Goal: Task Accomplishment & Management: Complete application form

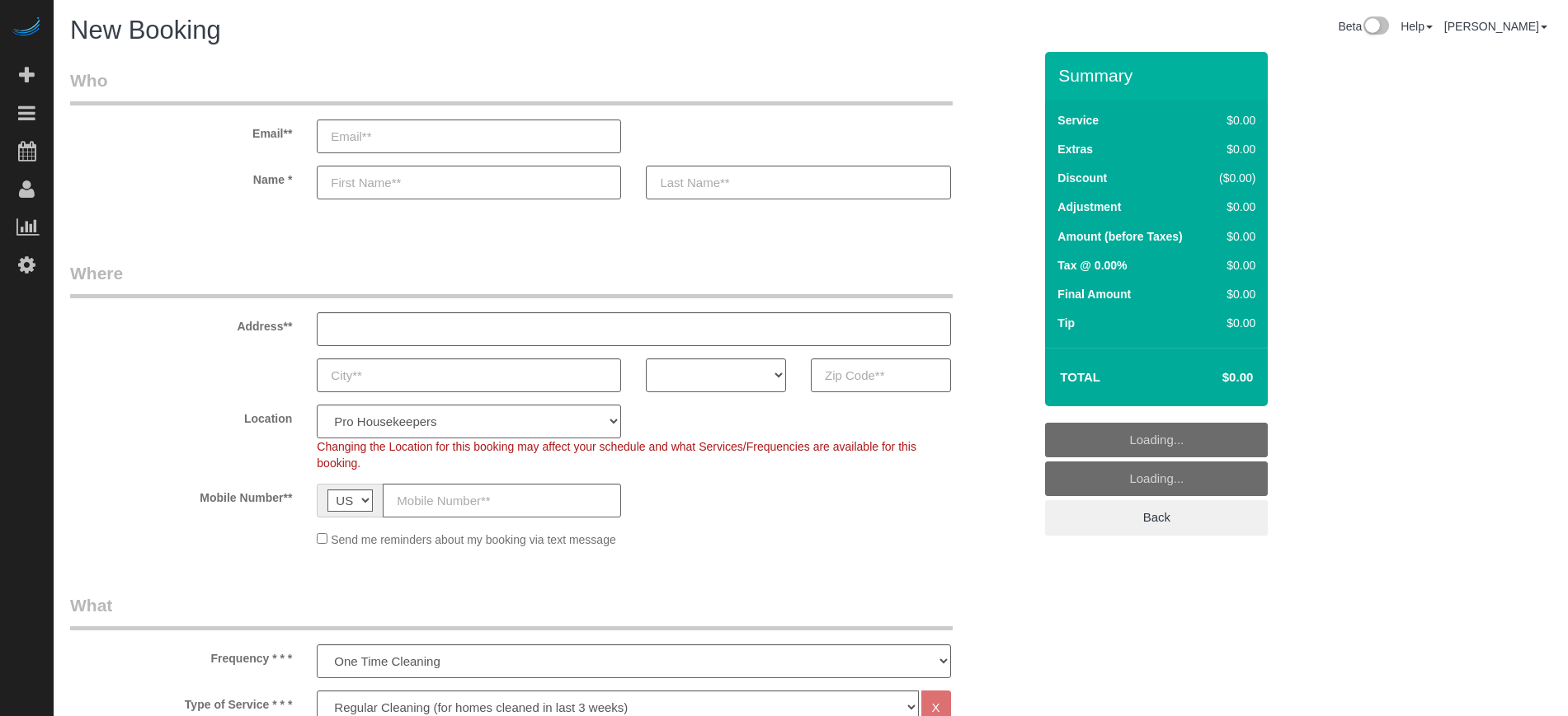
select select "4"
select select "number:9"
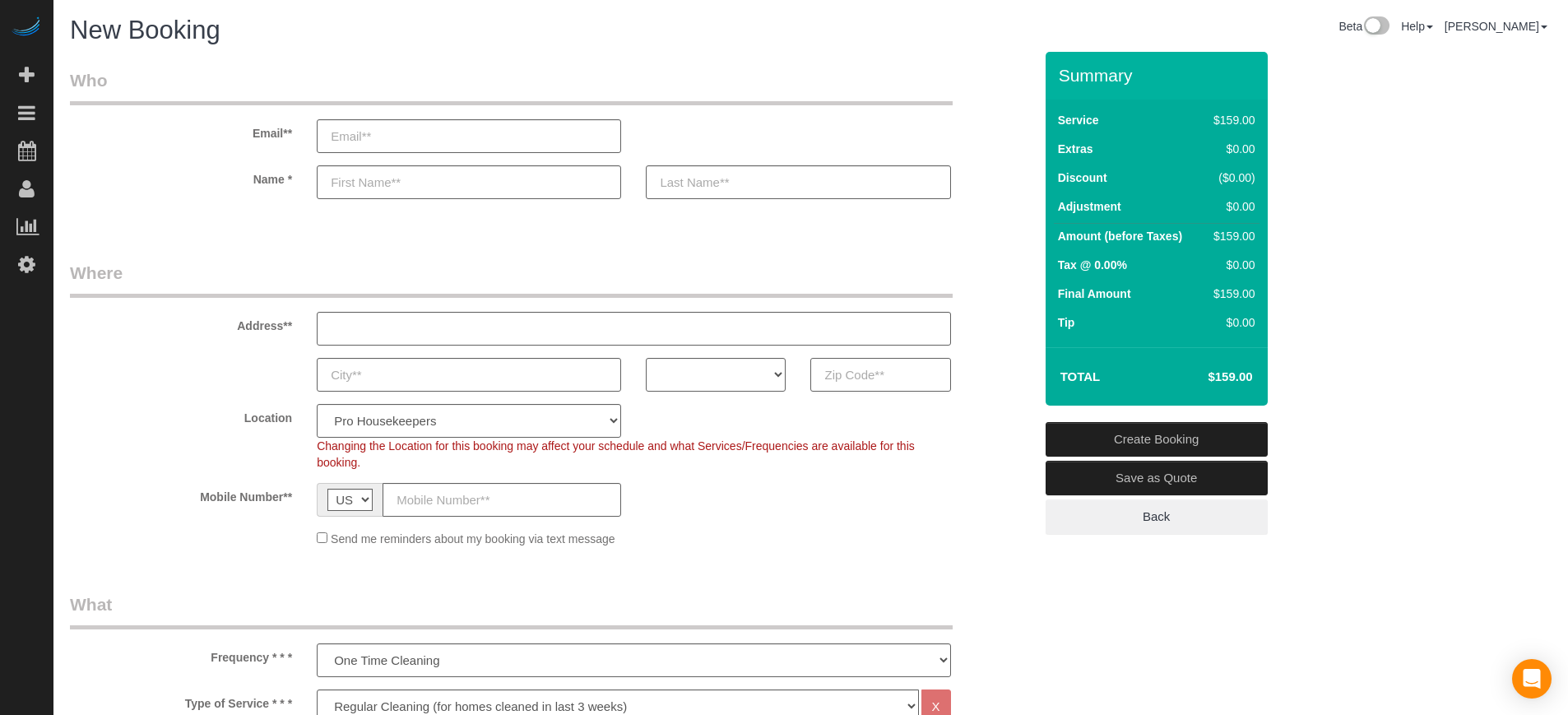
click at [905, 368] on input "text" at bounding box center [880, 375] width 140 height 34
paste input "34668"
type input "34668"
click at [753, 375] on select "AK AL AR AZ CA CO CT DC DE FL GA HI IA ID IL IN KS KY LA MA MD ME MI MN MO MS M…" at bounding box center [715, 375] width 140 height 34
select select "FL"
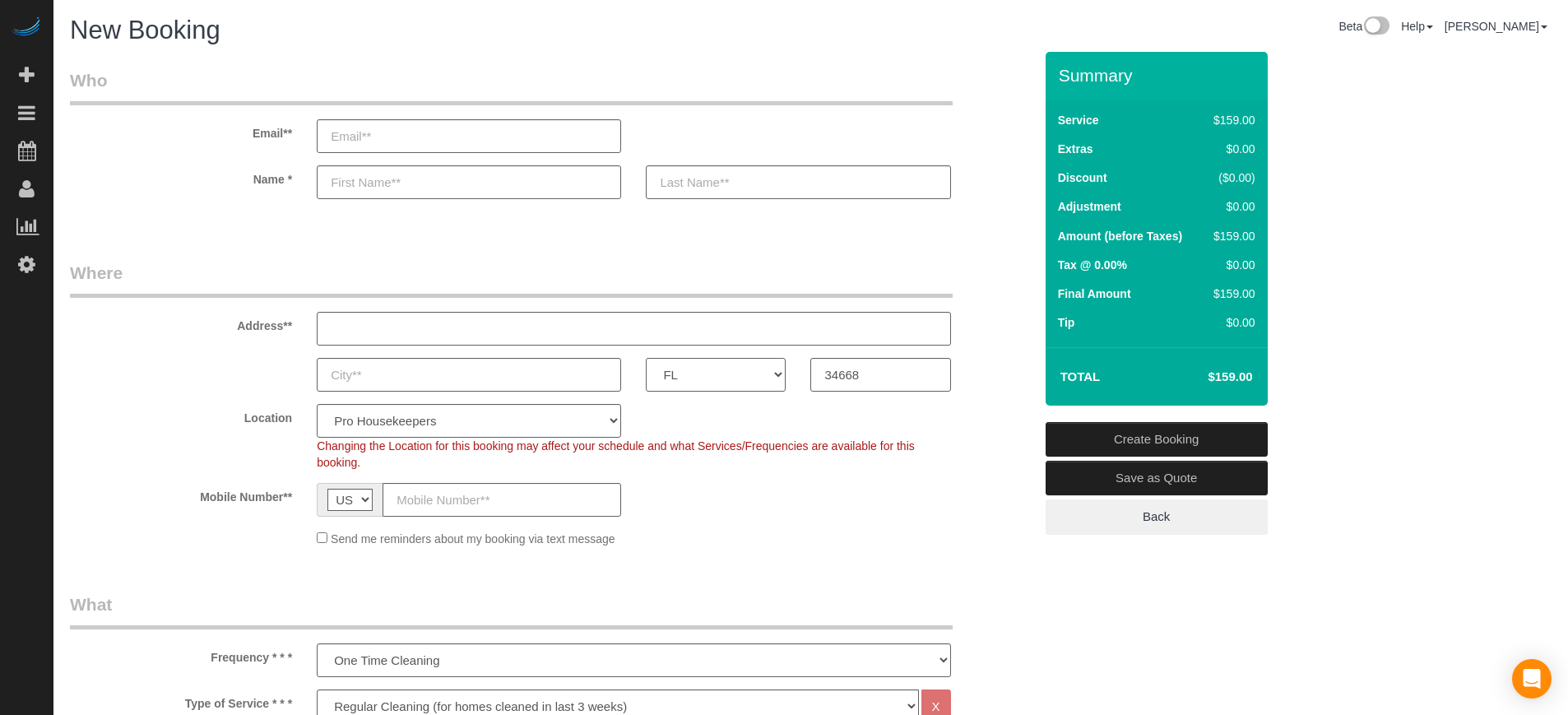
click at [645, 358] on select "AK AL AR AZ CA CO CT DC DE FL GA HI IA ID IL IN KS KY LA MA MD ME MI MN MO MS M…" at bounding box center [715, 375] width 140 height 34
click at [500, 412] on select "Pro Housekeepers Atlanta Austin Boston Chicago Cincinnati Clearwater Denver Ft …" at bounding box center [468, 421] width 304 height 34
select select "12"
click at [316, 404] on select "Pro Housekeepers Atlanta Austin Boston Chicago Cincinnati Clearwater Denver Ft …" at bounding box center [468, 421] width 304 height 34
select select "object:1215"
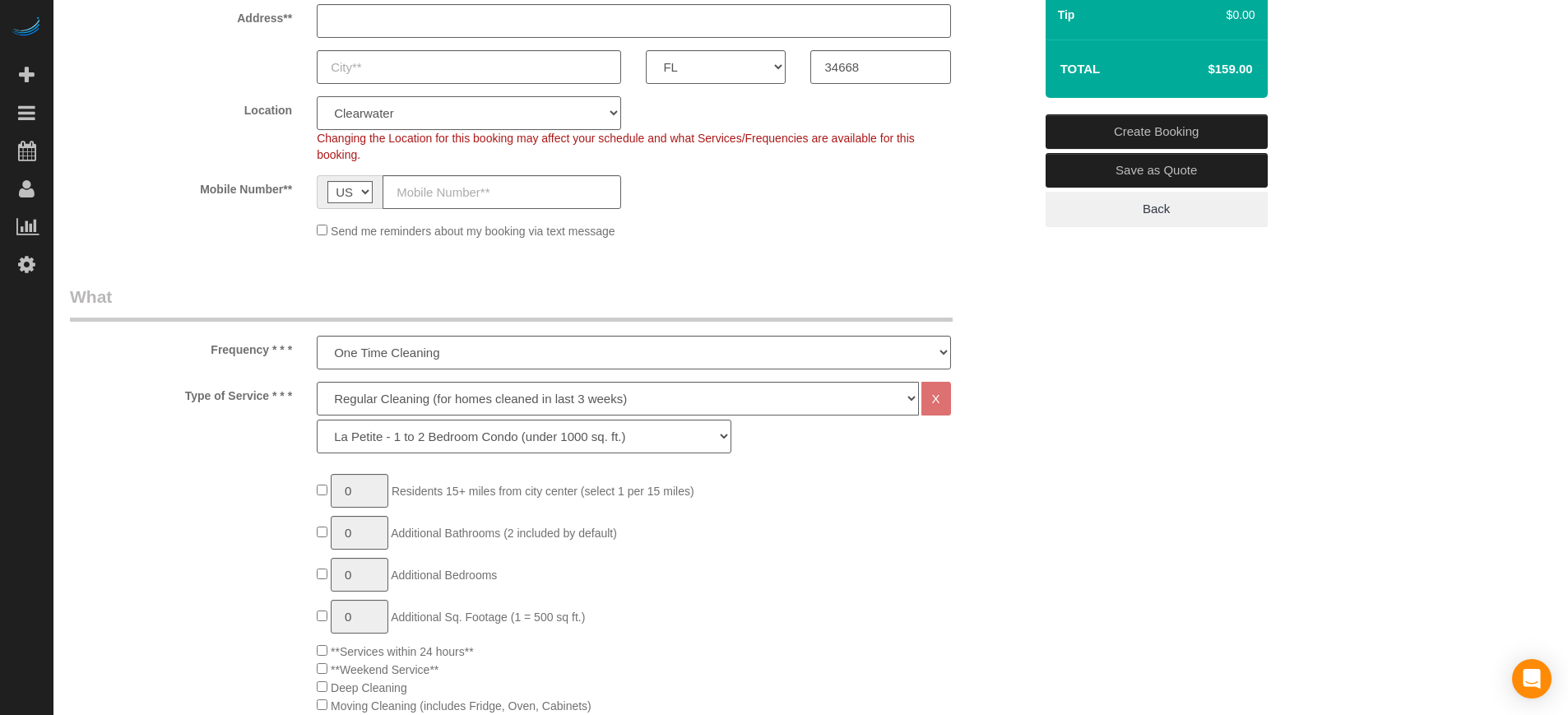
scroll to position [309, 0]
click at [365, 404] on select "Deep Cleaning (for homes that have not been cleaned in 3+ weeks) Spruce Regular…" at bounding box center [616, 398] width 601 height 34
select select "6"
click at [316, 381] on select "Deep Cleaning (for homes that have not been cleaned in 3+ weeks) Spruce Regular…" at bounding box center [616, 398] width 601 height 34
click at [425, 448] on select "La Petite - 1 to 2 Bedroom Condo (under 1000 sq. ft.) La Petite II - 2 Bedroom …" at bounding box center [524, 436] width 414 height 34
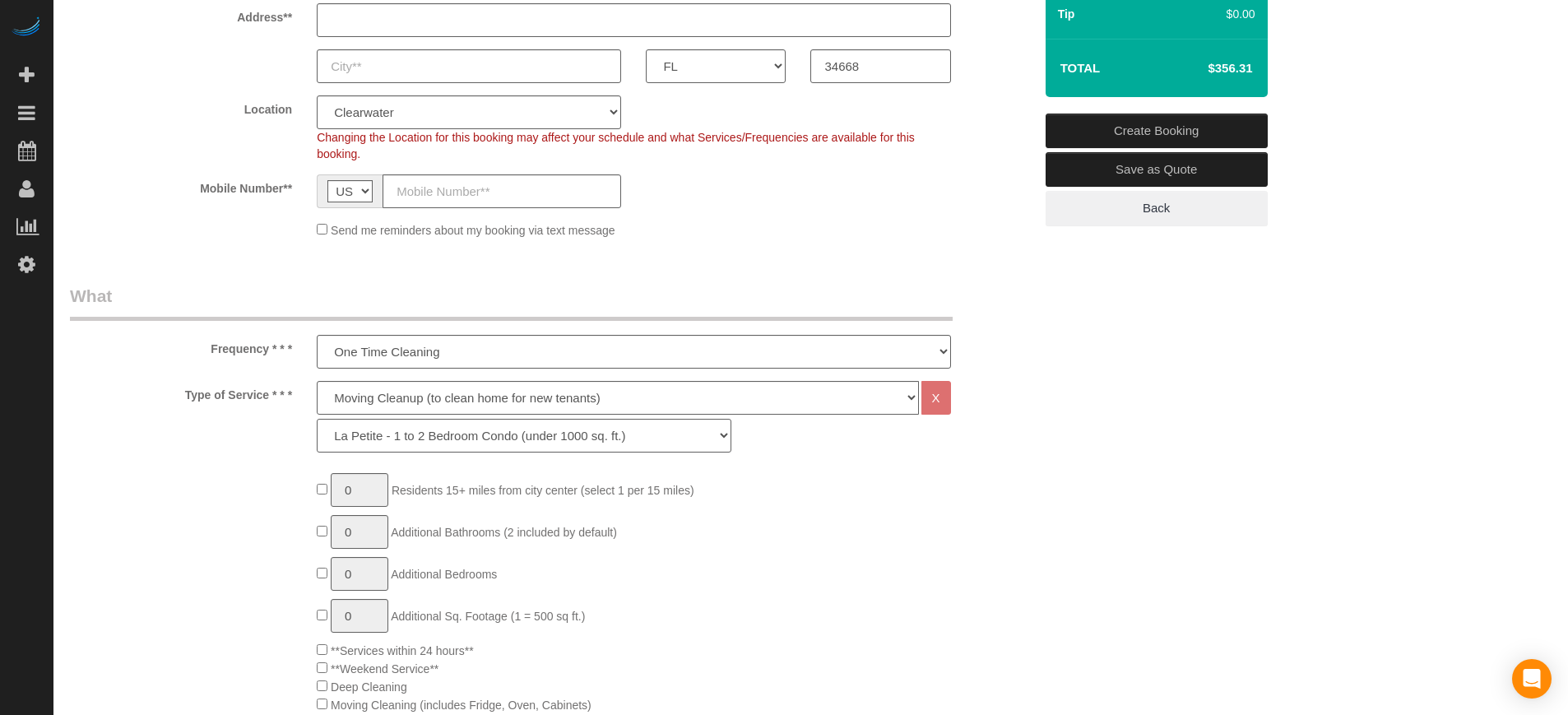
select select "161"
click at [316, 419] on select "La Petite - 1 to 2 Bedroom Condo (under 1000 sq. ft.) La Petite II - 2 Bedroom …" at bounding box center [524, 436] width 414 height 34
type input "1"
click at [362, 495] on input "1" at bounding box center [360, 491] width 58 height 34
type input "2"
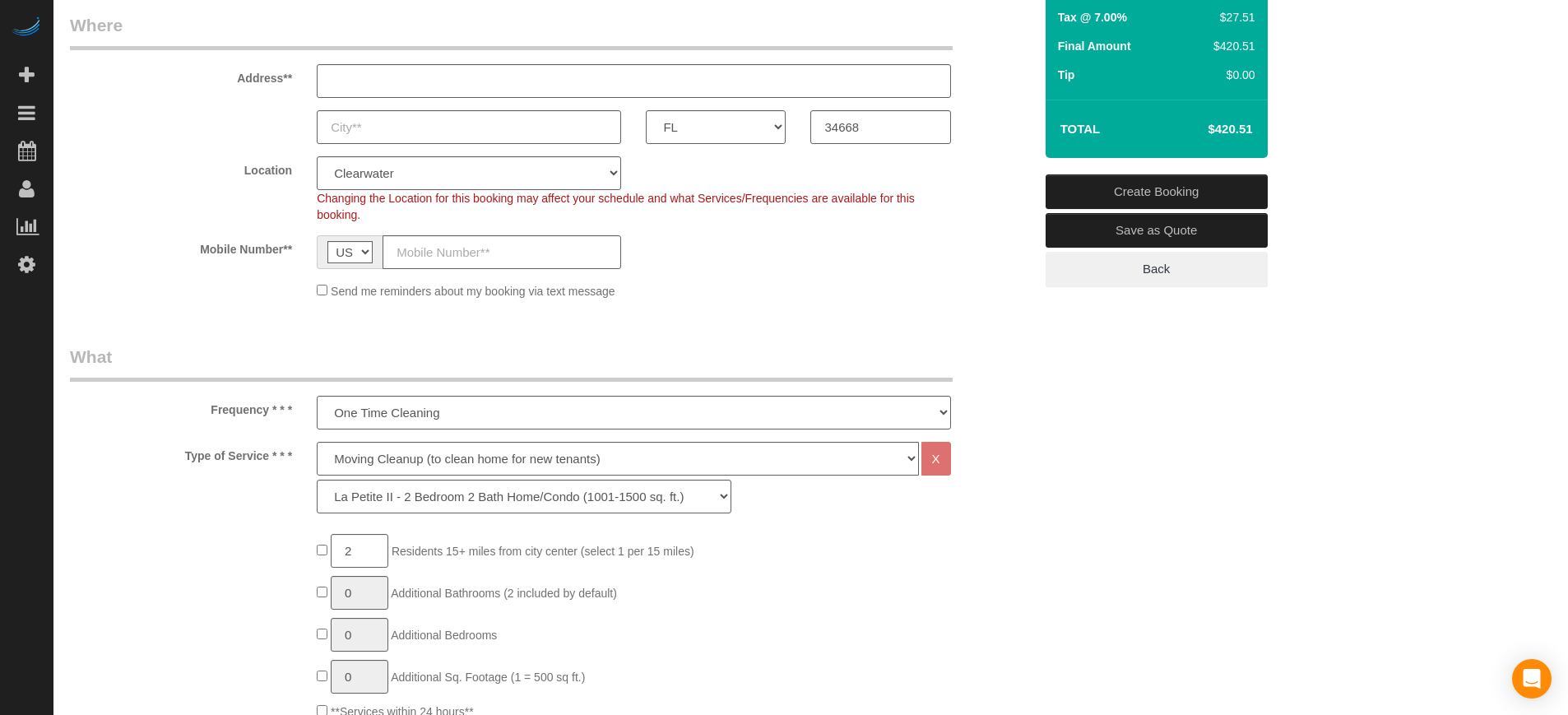
scroll to position [103, 0]
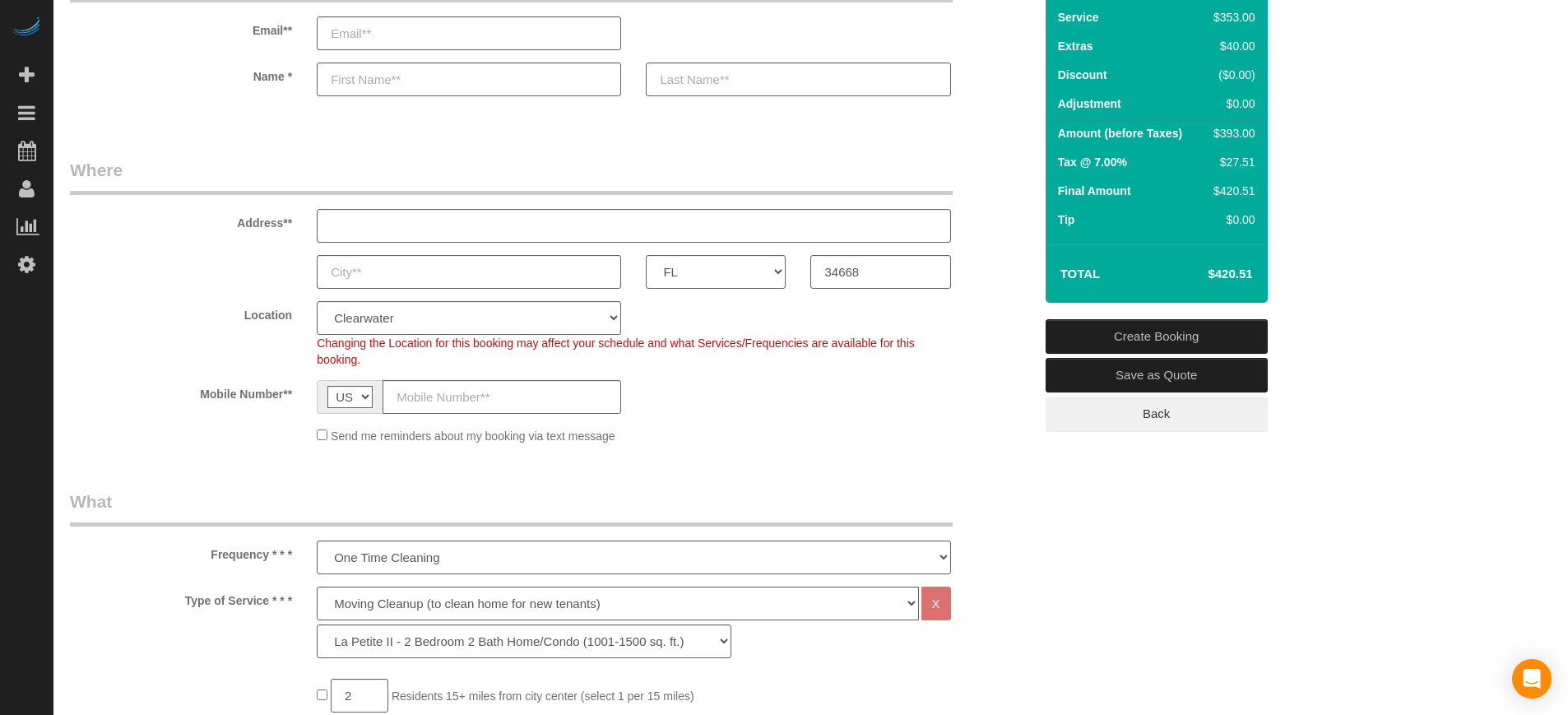
click at [1005, 270] on div "AK AL AR AZ CA CO CT DC DE FL GA HI IA ID IL IN KS KY LA MA MD ME MI MN MO MS M…" at bounding box center [552, 272] width 988 height 34
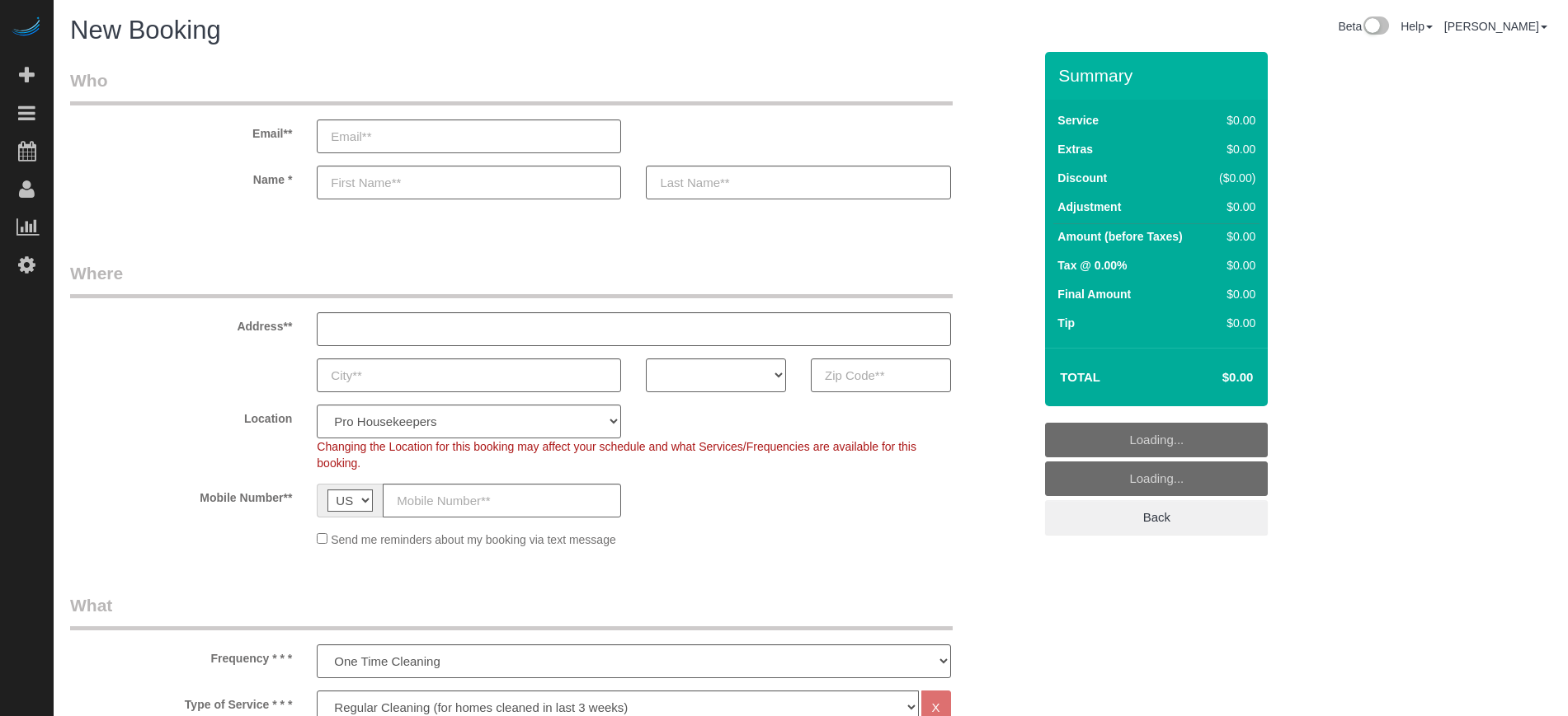
select select "4"
select select "number:9"
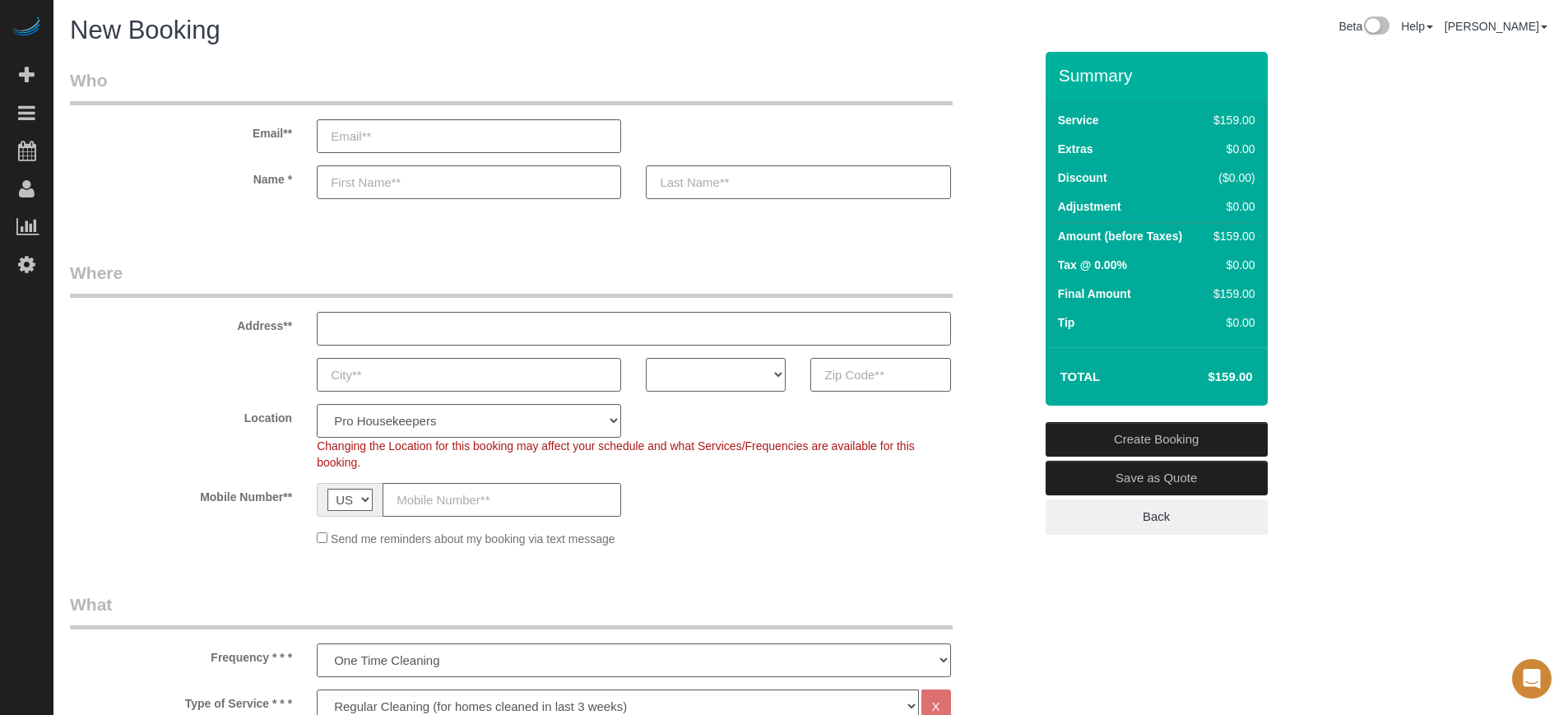
click at [870, 380] on input "text" at bounding box center [880, 375] width 140 height 34
paste input "91791"
type input "91791"
click at [744, 379] on select "AK AL AR AZ CA CO CT DC DE FL GA HI IA ID IL IN KS KY LA MA MD ME MI MN MO MS M…" at bounding box center [715, 375] width 140 height 34
select select "CA"
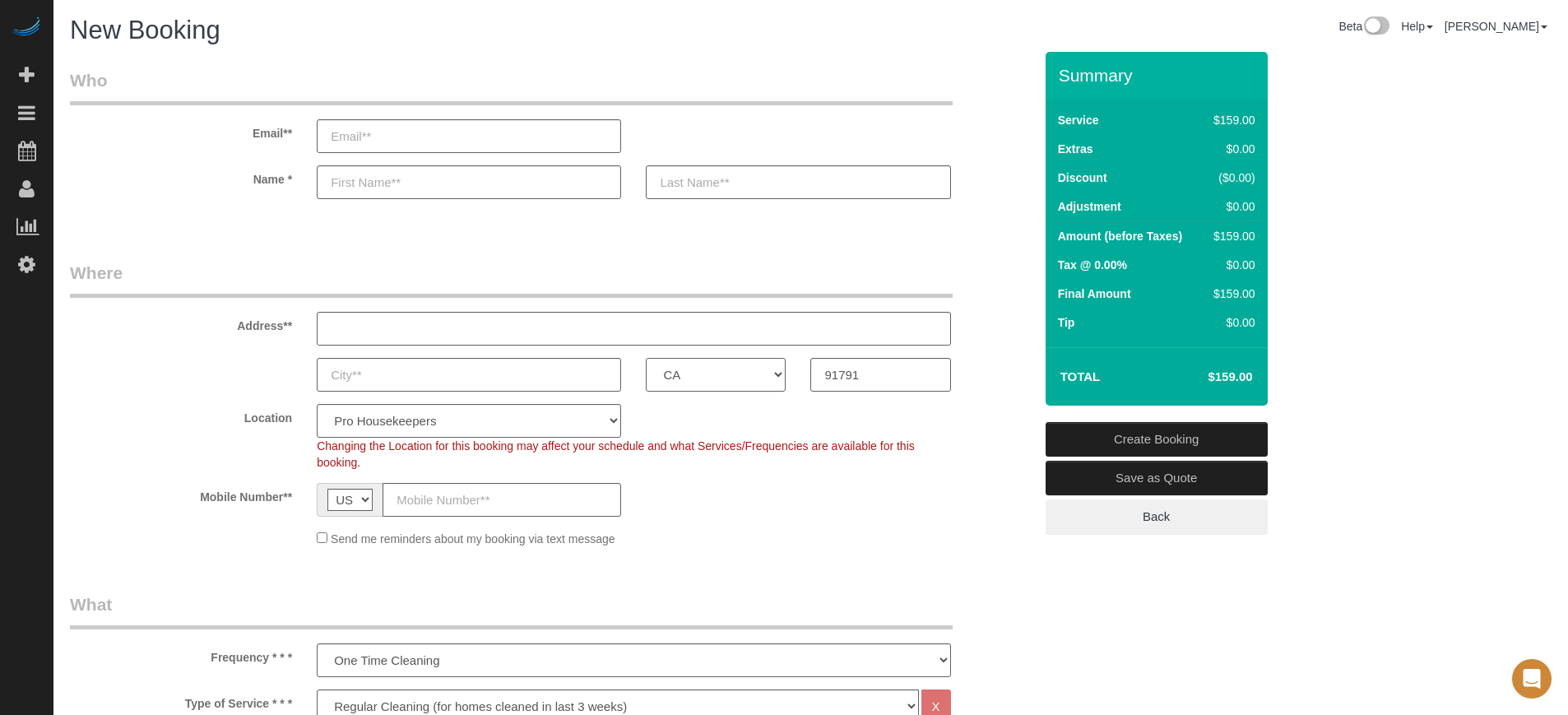
click at [645, 358] on select "AK AL AR AZ CA CO CT DC DE FL GA HI IA ID IL IN KS KY LA MA MD ME MI MN MO MS M…" at bounding box center [715, 375] width 140 height 34
click at [543, 419] on select "Pro Housekeepers Atlanta Austin Boston Chicago Cincinnati Clearwater Denver Ft …" at bounding box center [468, 421] width 304 height 34
select select "3"
click at [316, 404] on select "Pro Housekeepers Atlanta Austin Boston Chicago Cincinnati Clearwater Denver Ft …" at bounding box center [468, 421] width 304 height 34
select select "object:1215"
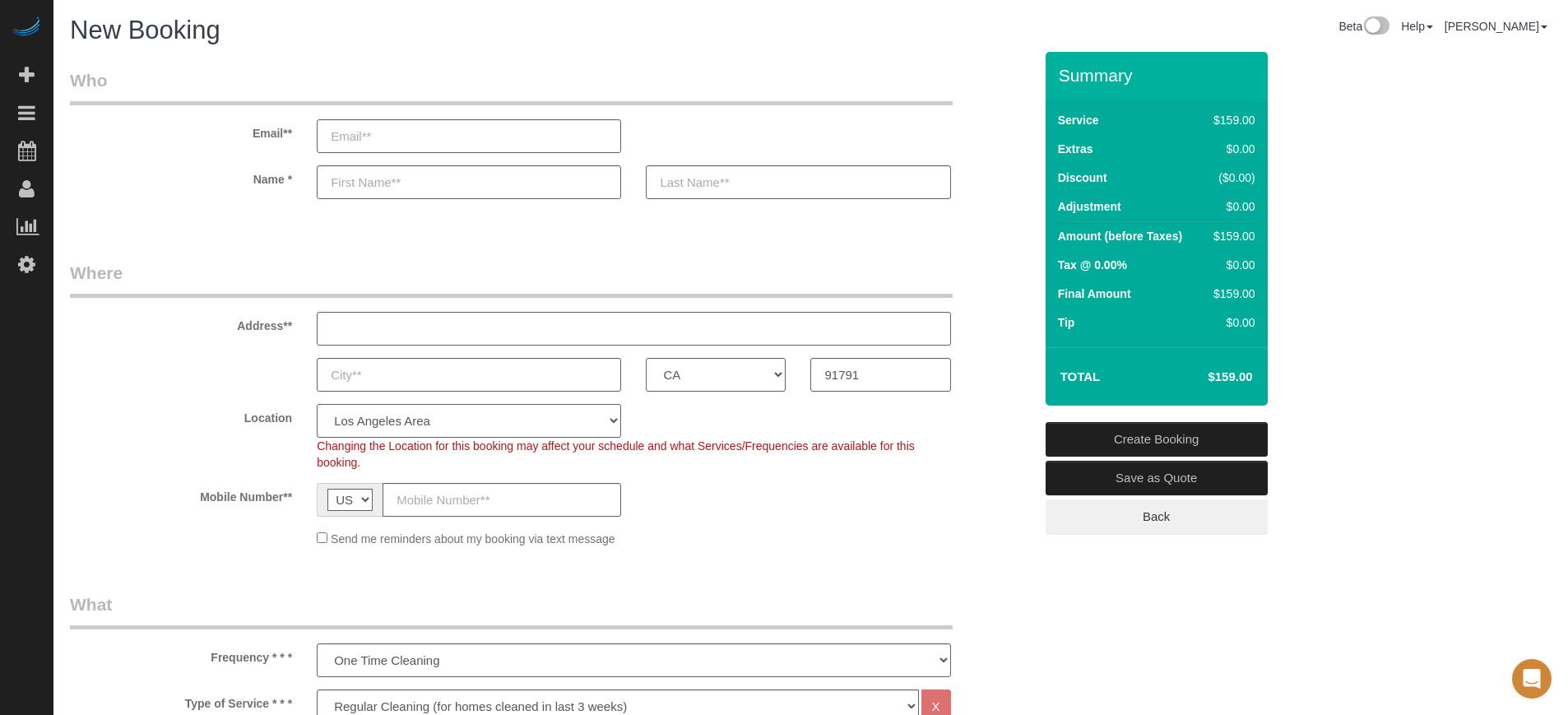
select select "228"
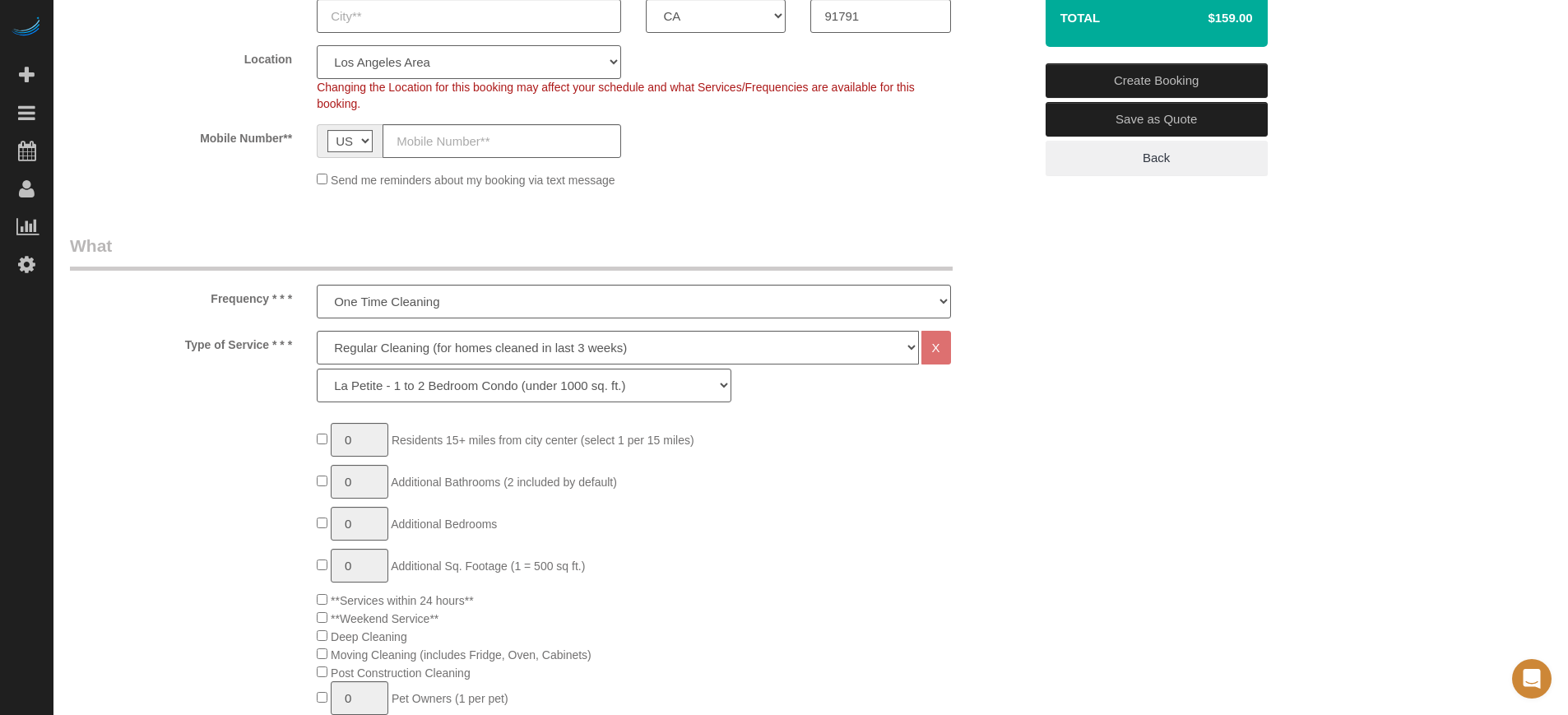
scroll to position [411, 0]
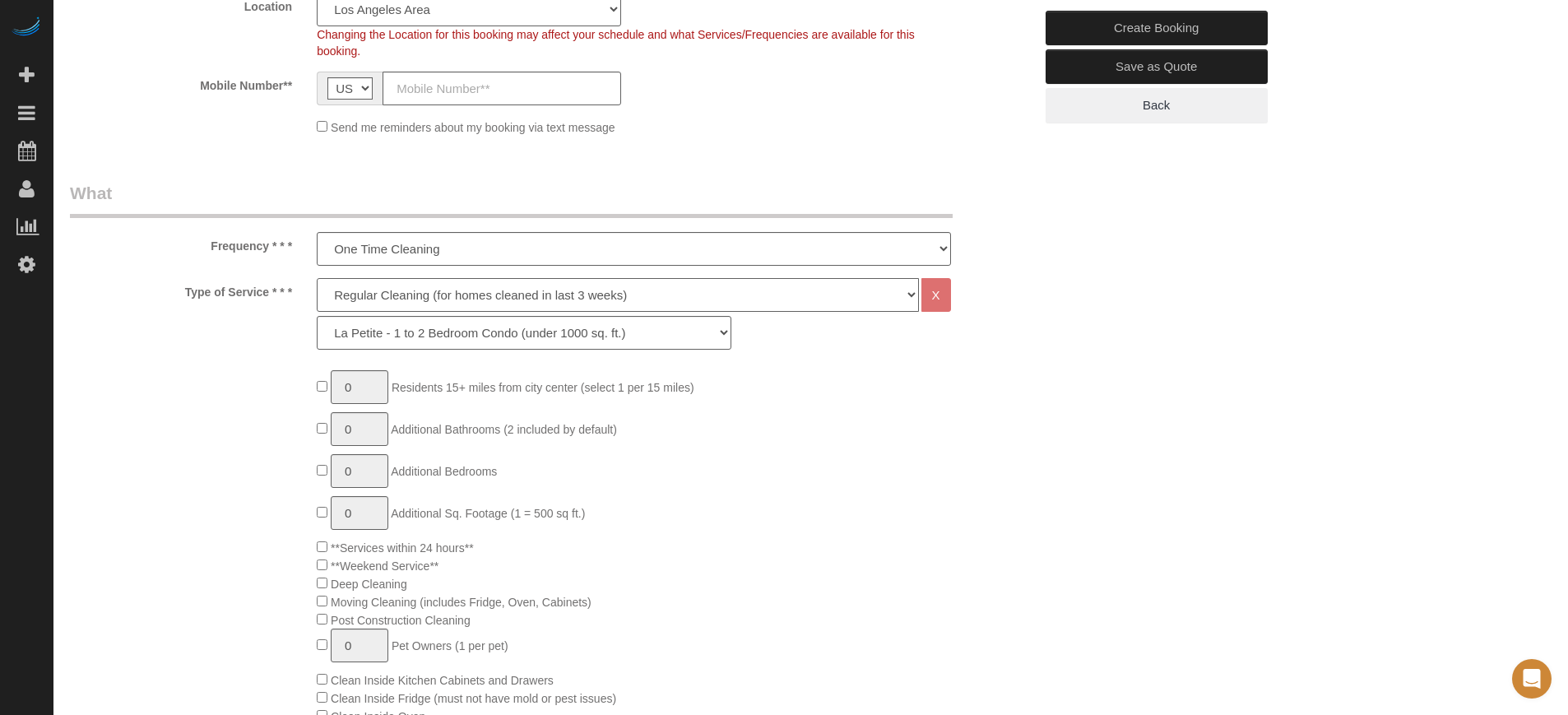
click at [365, 302] on select "Deep Cleaning (for homes that have not been cleaned in 3+ weeks) Spruce Regular…" at bounding box center [616, 295] width 601 height 34
select select "5"
click at [316, 278] on select "Deep Cleaning (for homes that have not been cleaned in 3+ weeks) Spruce Regular…" at bounding box center [616, 295] width 601 height 34
select select "278"
click at [321, 392] on span "0 Residents 15+ miles from city center (select 1 per 15 miles)" at bounding box center [505, 387] width 377 height 13
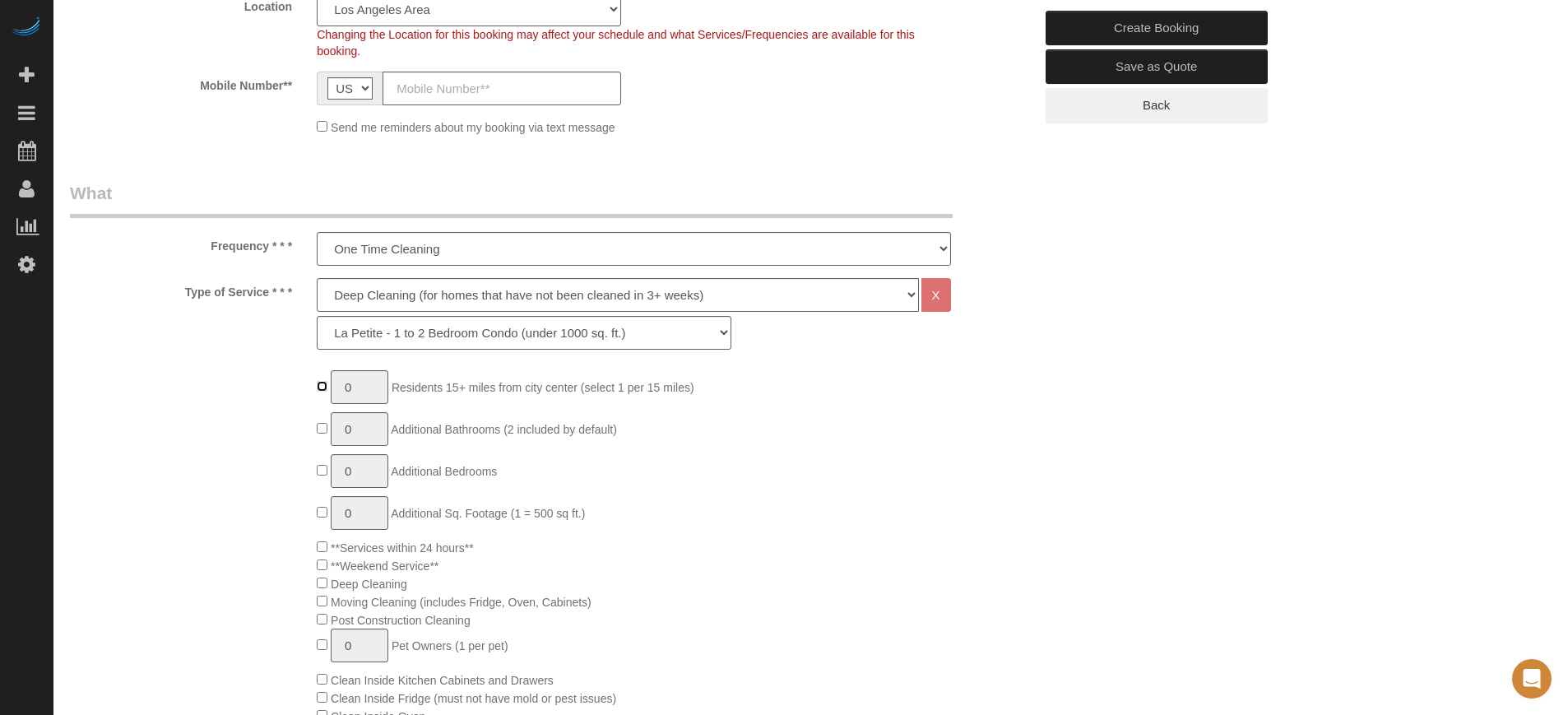
type input "1"
click at [360, 390] on input "1" at bounding box center [360, 387] width 58 height 34
type input "2"
click at [202, 324] on div "Type of Service * * * Deep Cleaning (for homes that have not been cleaned in 3+…" at bounding box center [552, 318] width 988 height 80
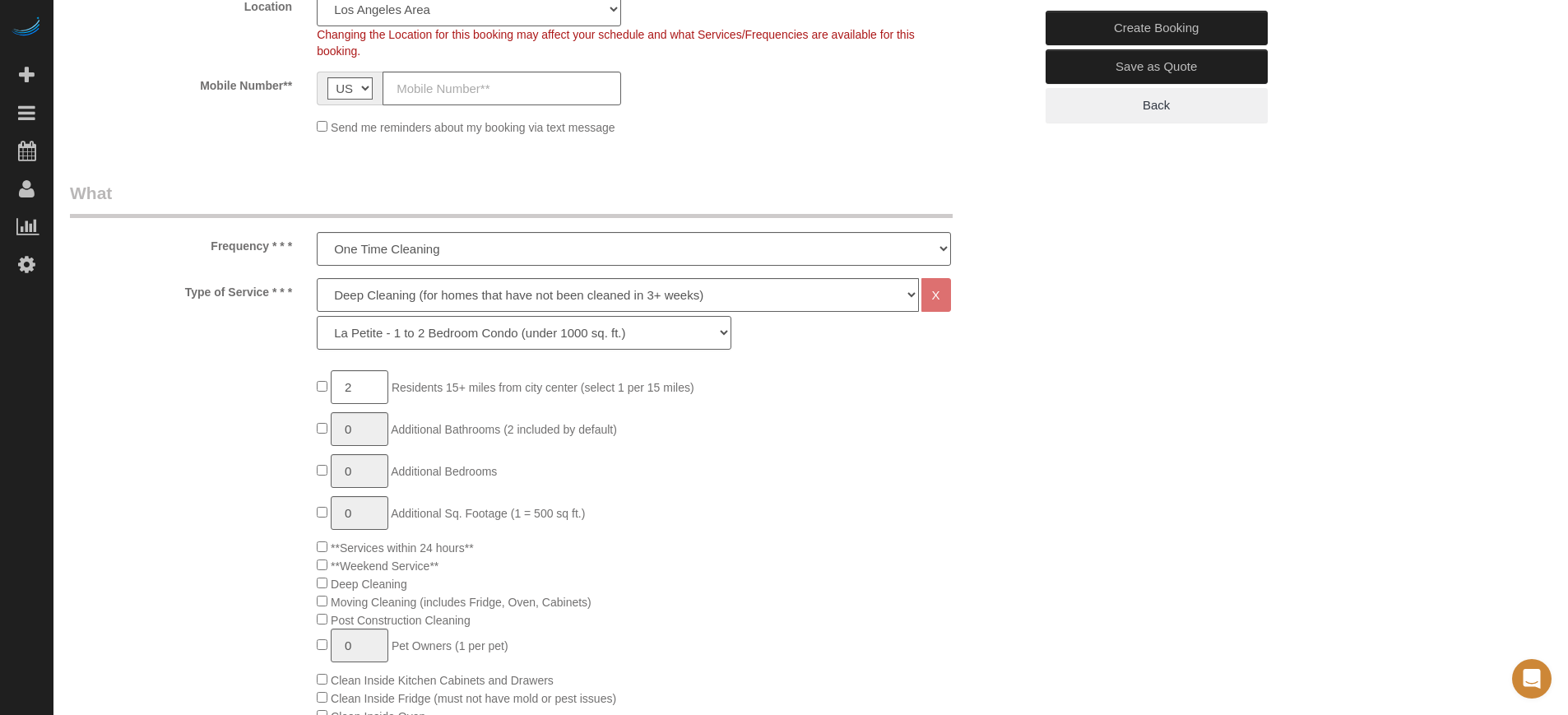
click at [430, 331] on select "La Petite - 1 to 2 Bedroom Condo (under 1000 sq. ft.) La Petite II - 2 Bedroom …" at bounding box center [524, 333] width 414 height 34
select select "280"
click at [316, 316] on select "La Petite - 1 to 2 Bedroom Condo (under 1000 sq. ft.) La Petite II - 2 Bedroom …" at bounding box center [524, 333] width 414 height 34
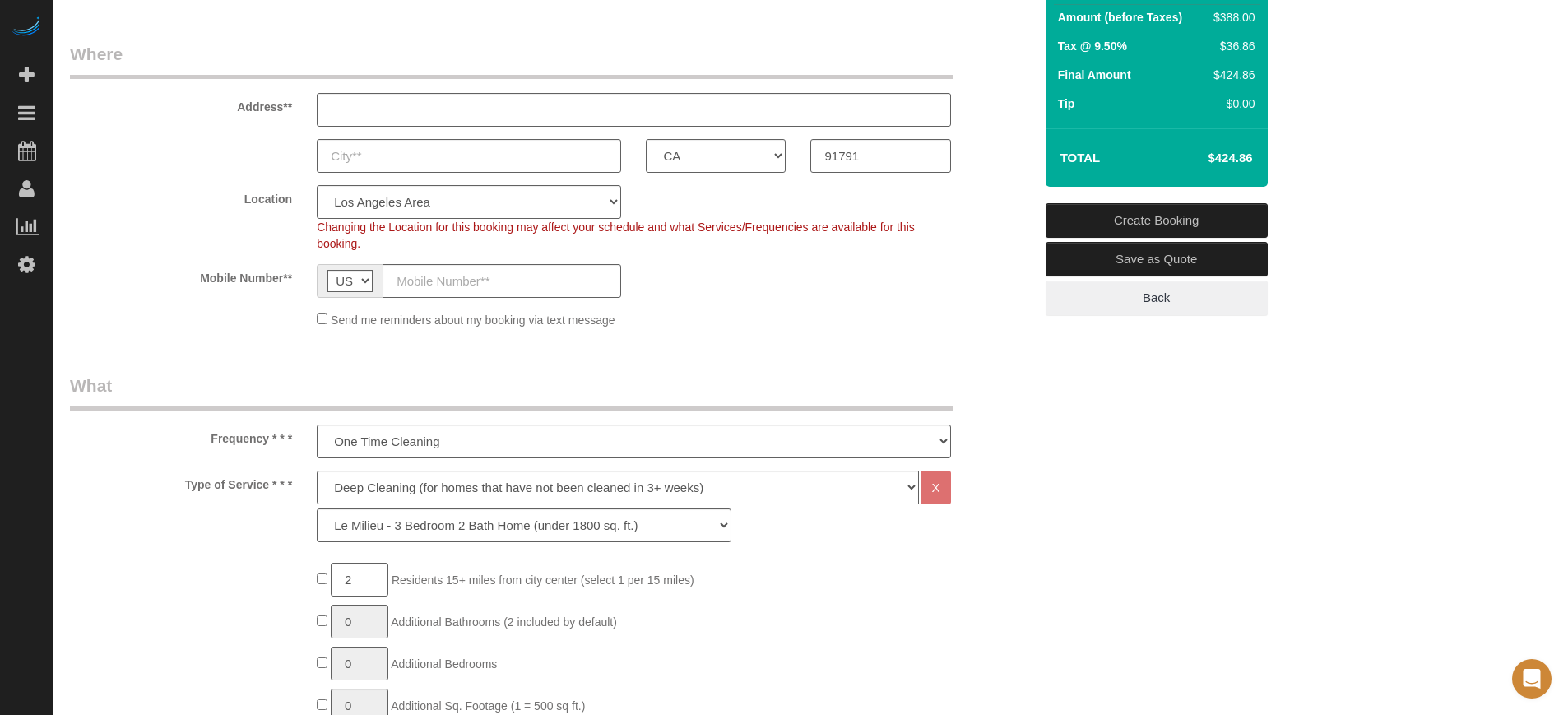
scroll to position [103, 0]
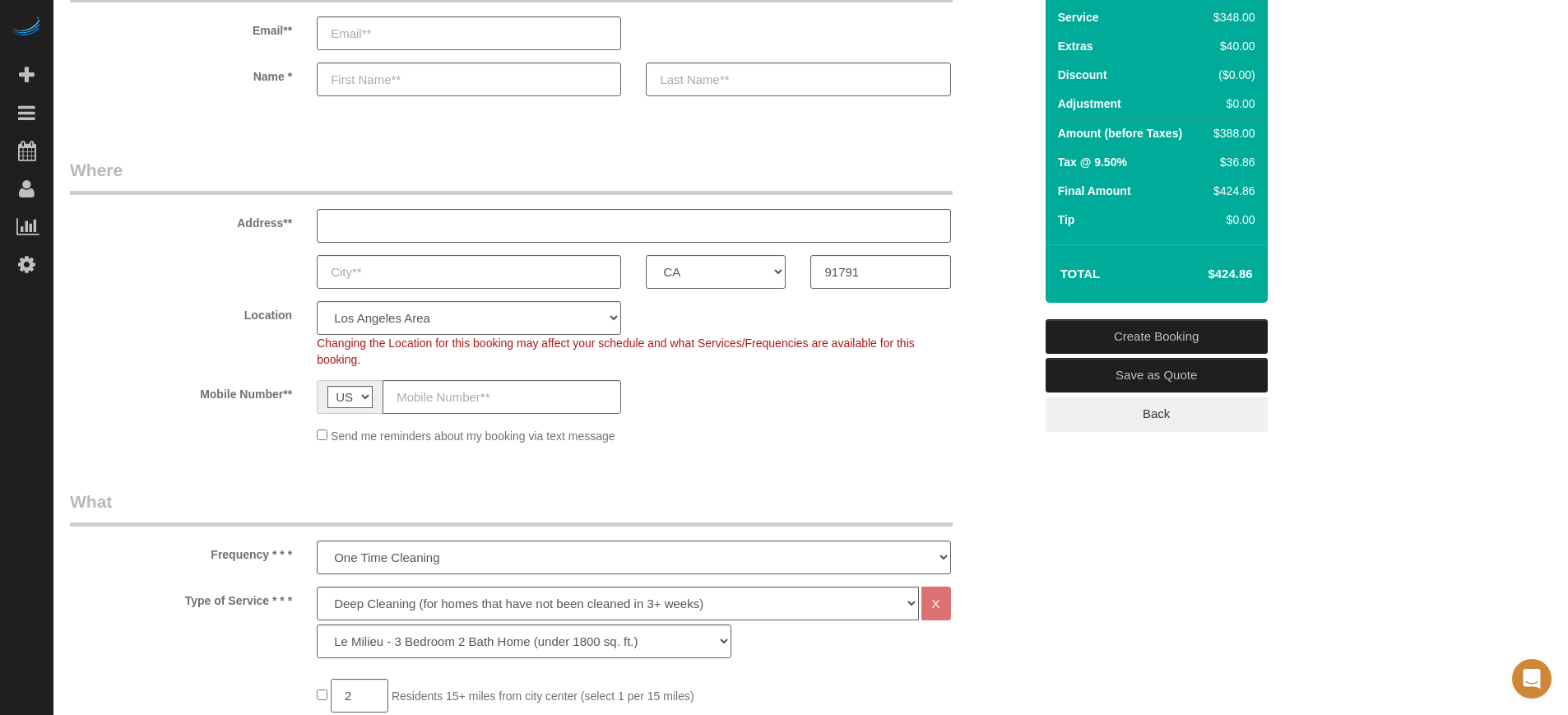
click at [973, 359] on div "Location Pro Housekeepers Atlanta Austin Boston Chicago Cincinnati Clearwater D…" at bounding box center [552, 334] width 988 height 67
click at [792, 158] on legend "Where" at bounding box center [511, 176] width 882 height 37
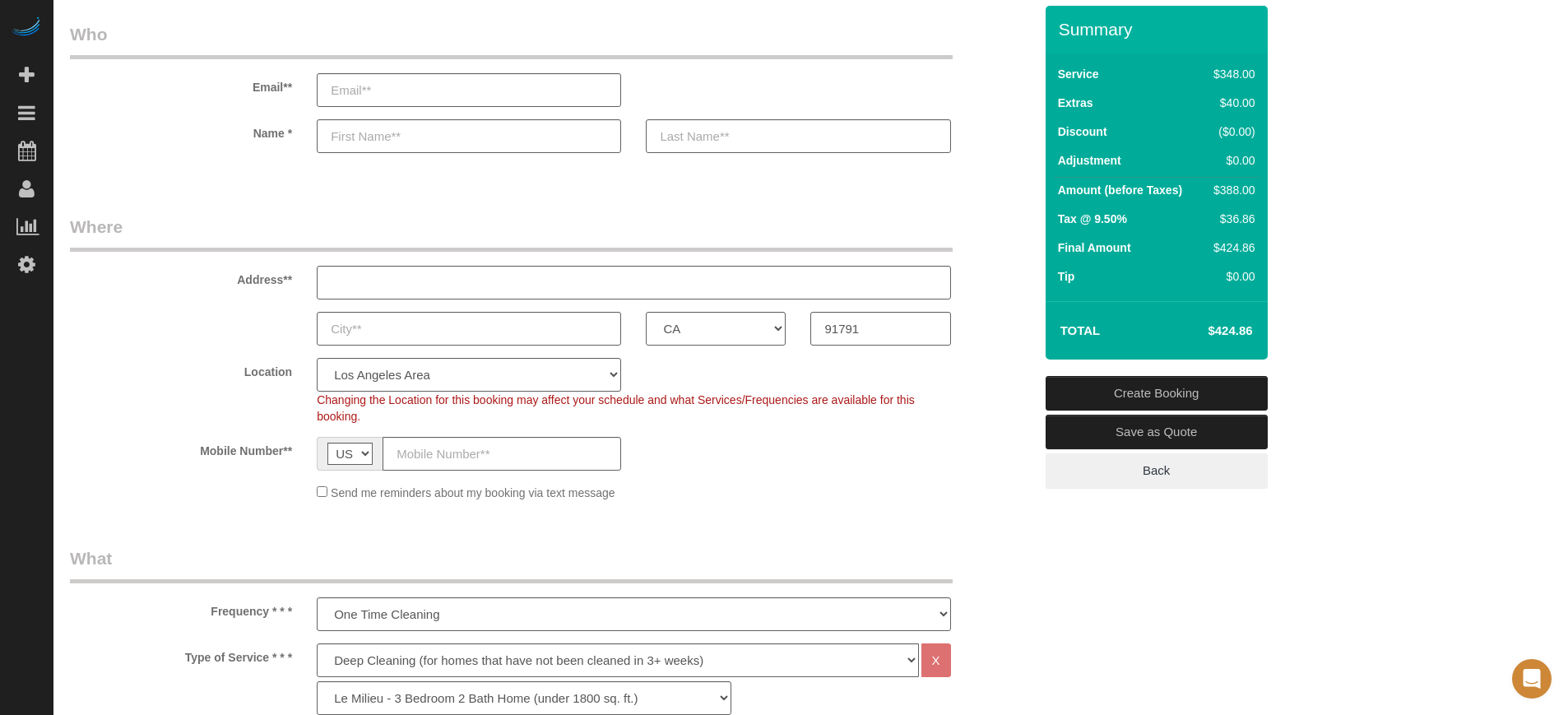
scroll to position [0, 0]
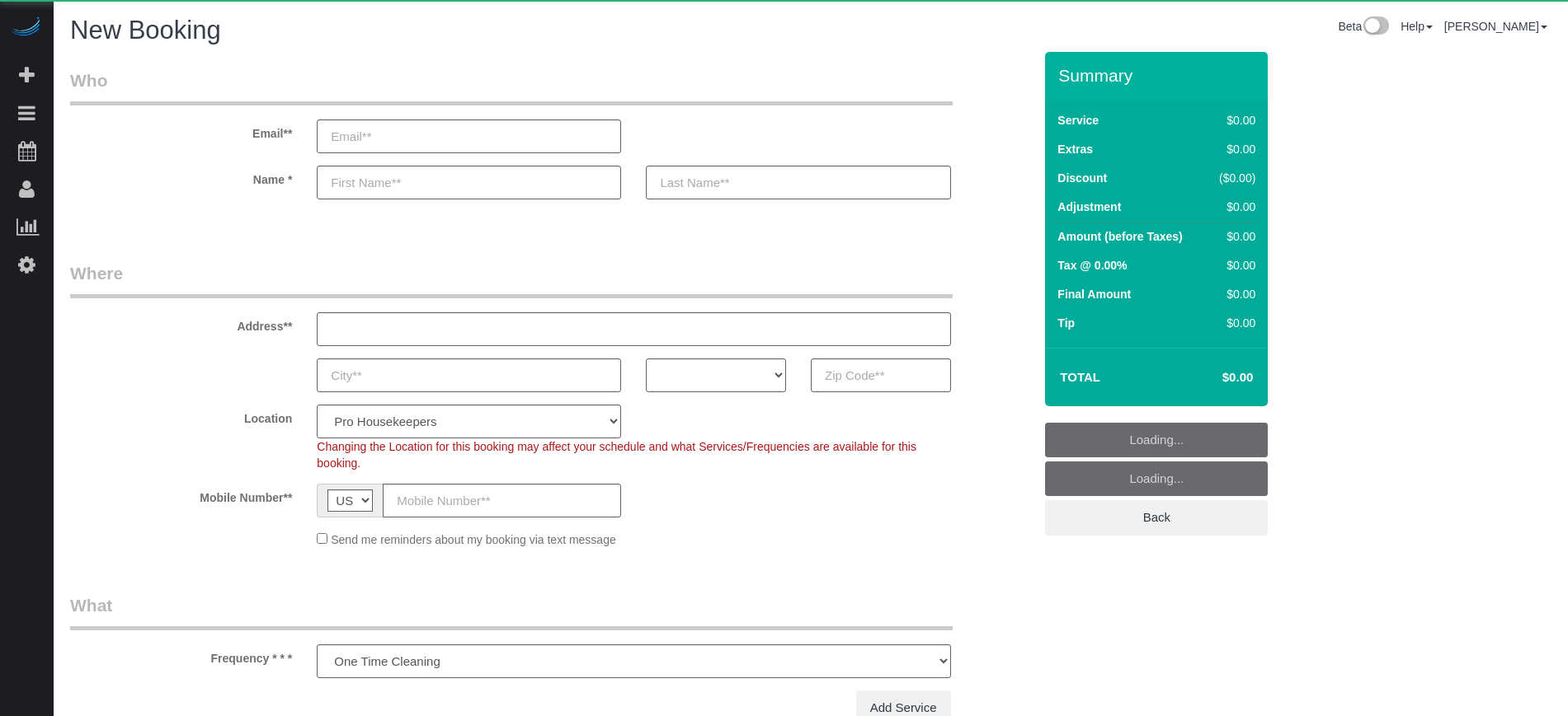
select select "number:9"
select select "object:1206"
select select "4"
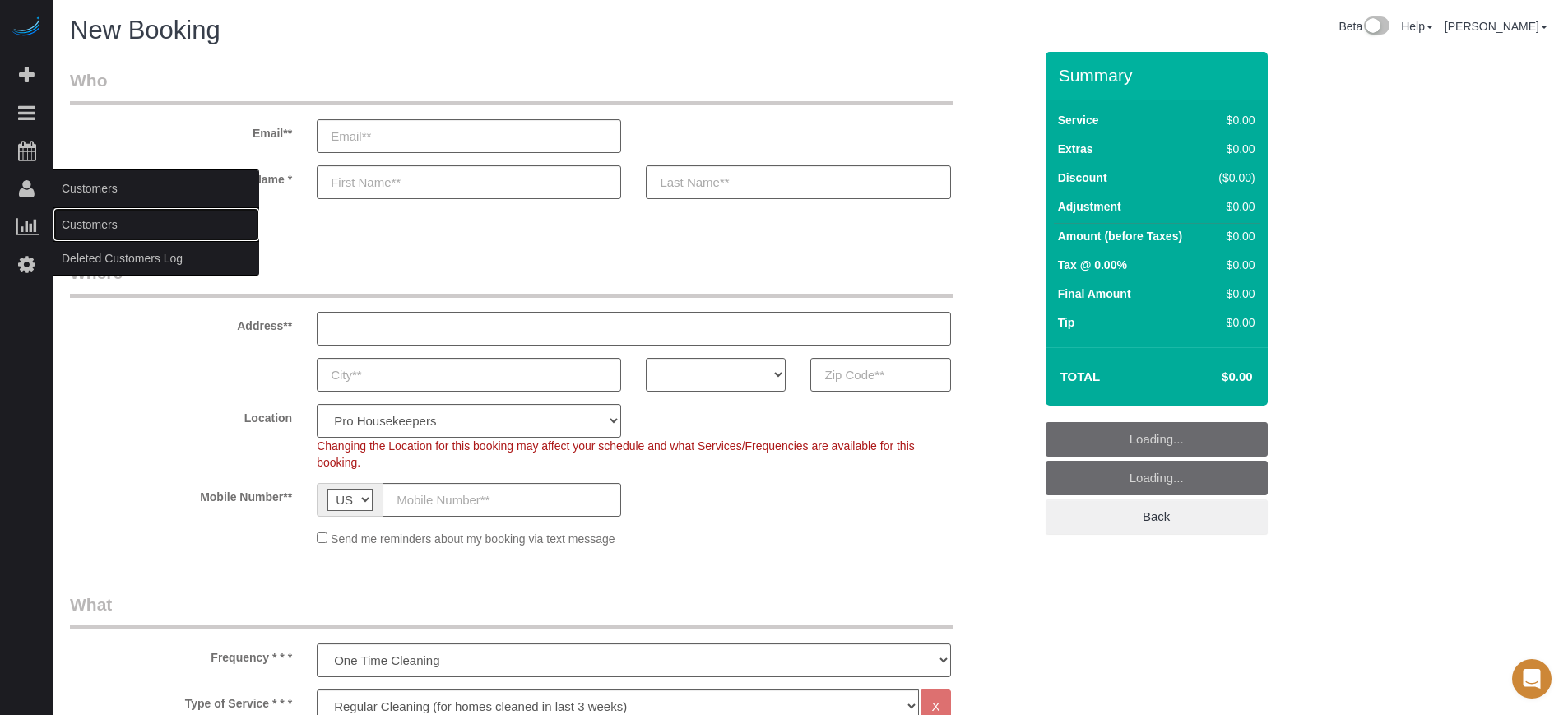
click at [99, 224] on link "Customers" at bounding box center [156, 224] width 205 height 33
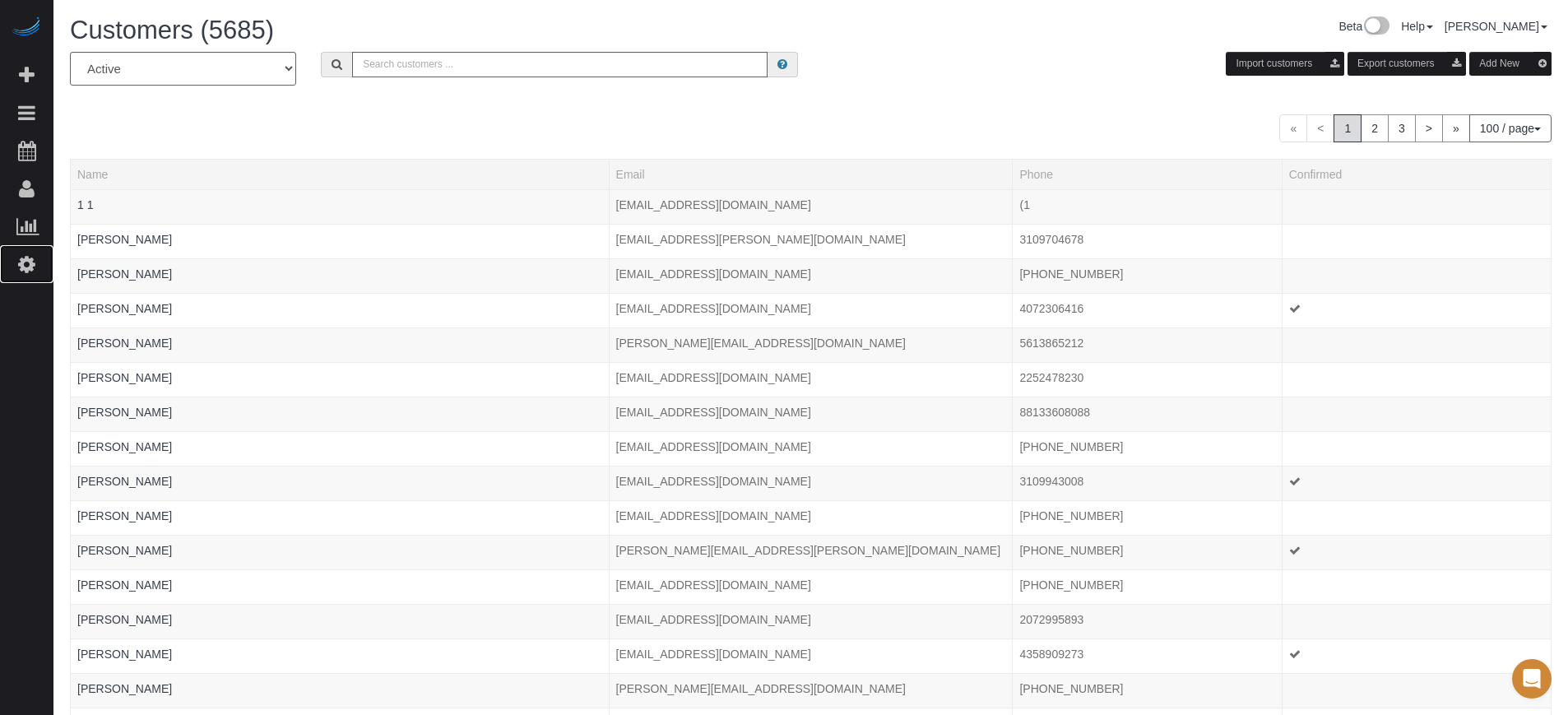
click at [20, 261] on icon at bounding box center [26, 264] width 17 height 20
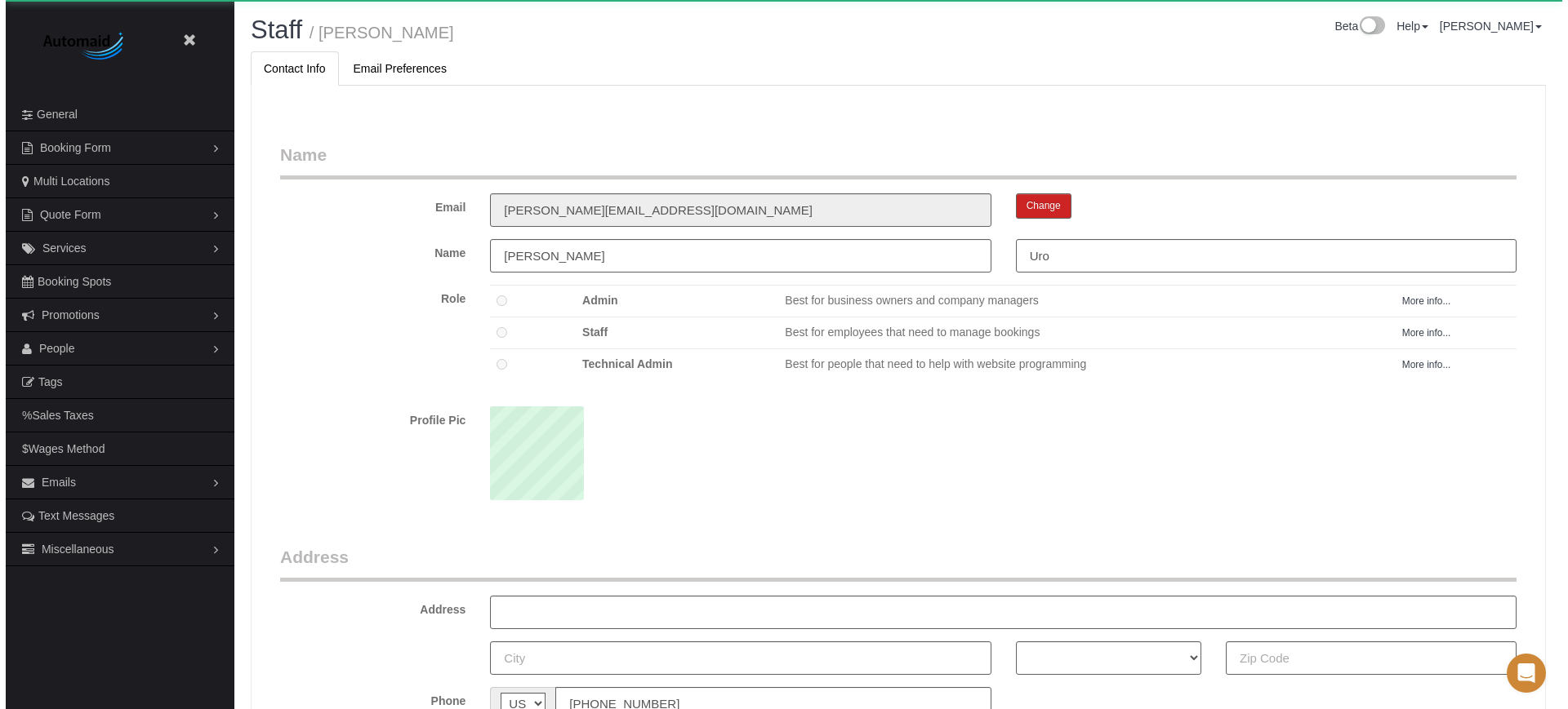
scroll to position [1062, 1557]
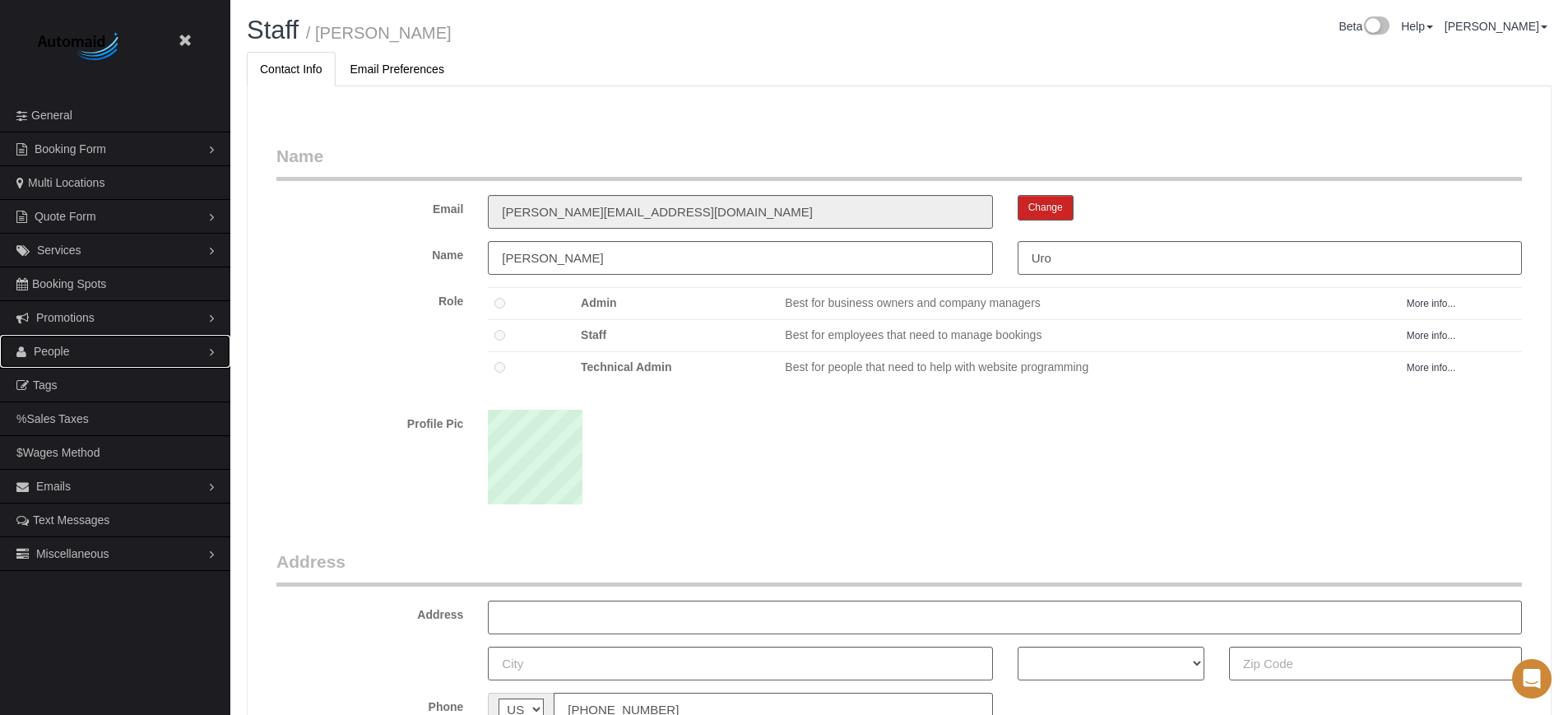
click at [58, 352] on span "People" at bounding box center [52, 351] width 36 height 13
drag, startPoint x: 67, startPoint y: 381, endPoint x: 283, endPoint y: 319, distance: 224.7
click at [67, 381] on link "Teams" at bounding box center [115, 385] width 230 height 33
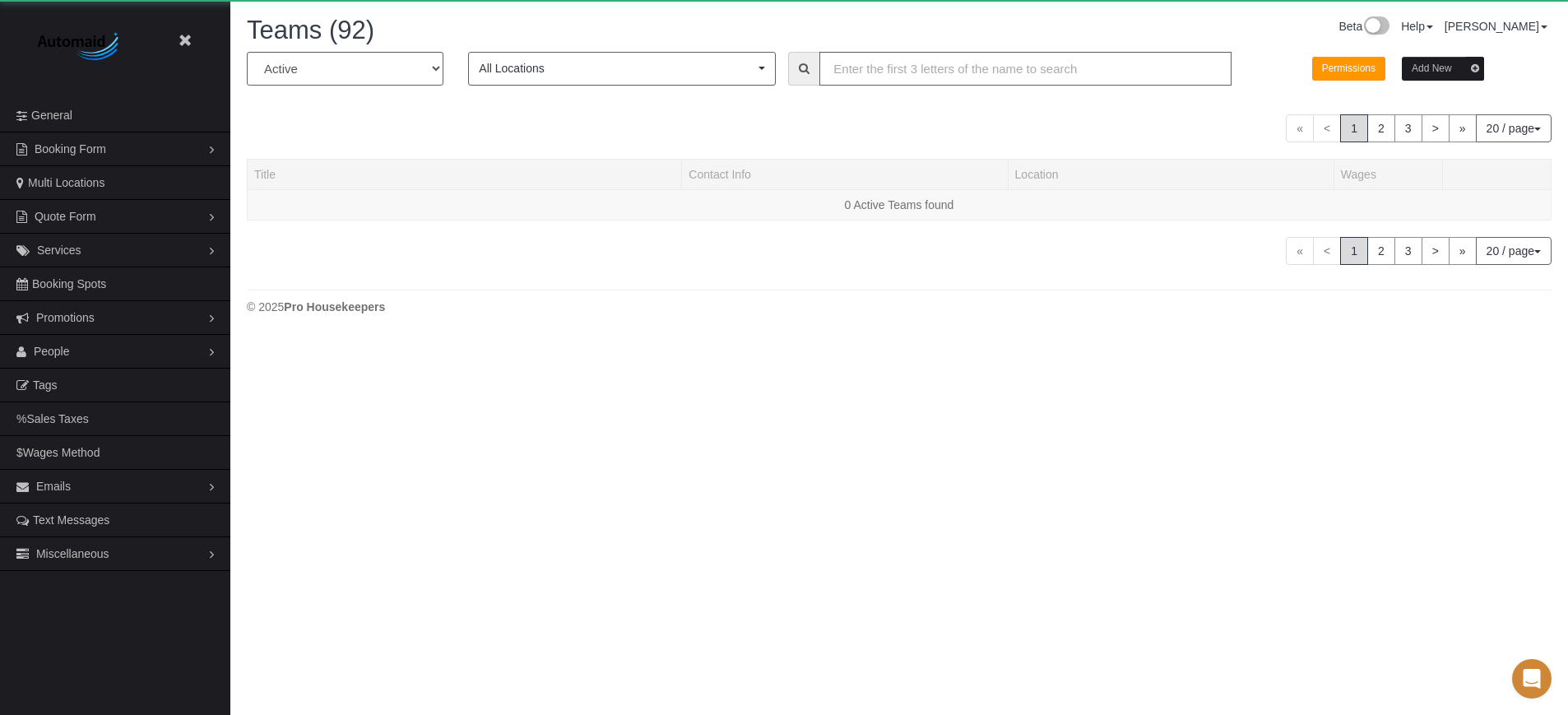
scroll to position [1396, 1568]
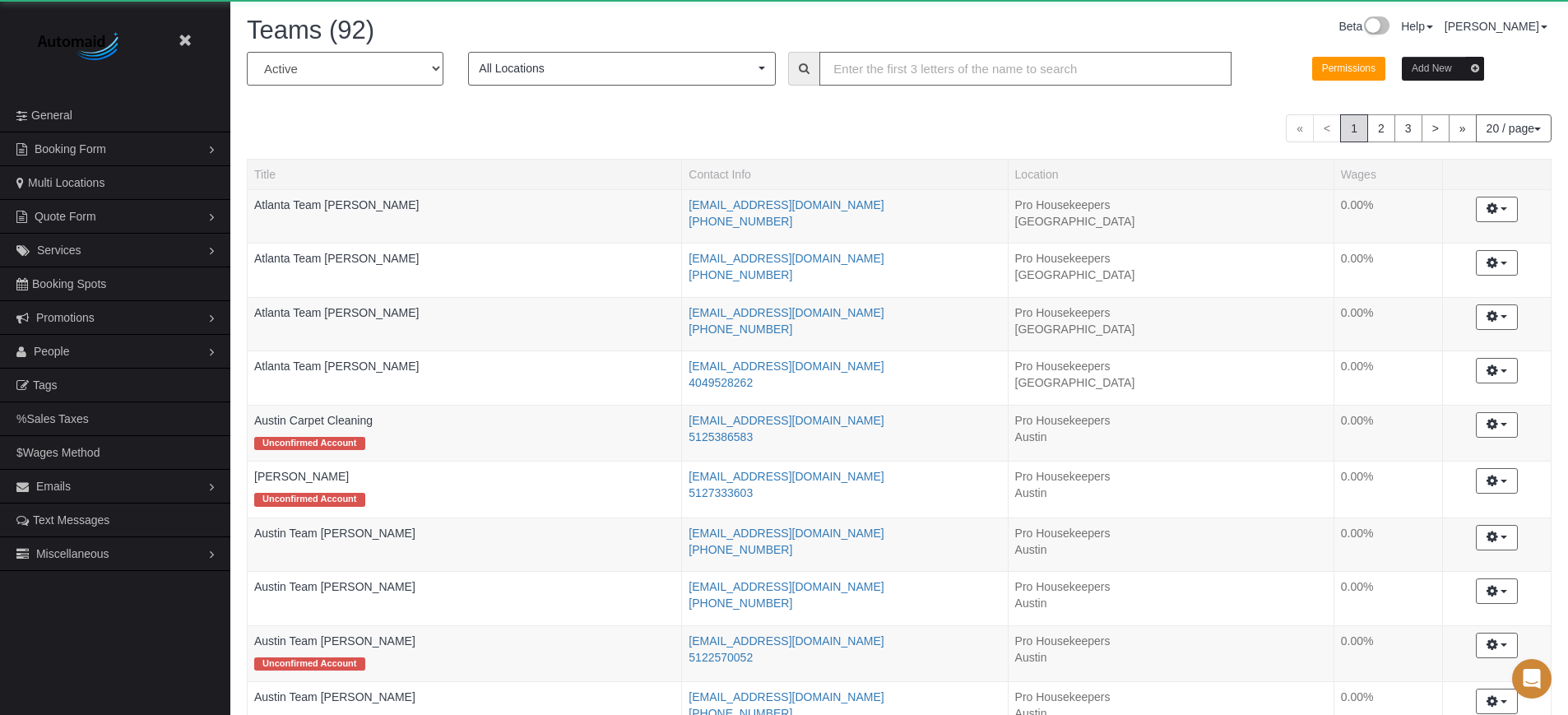
click at [911, 68] on input "text" at bounding box center [1025, 69] width 412 height 34
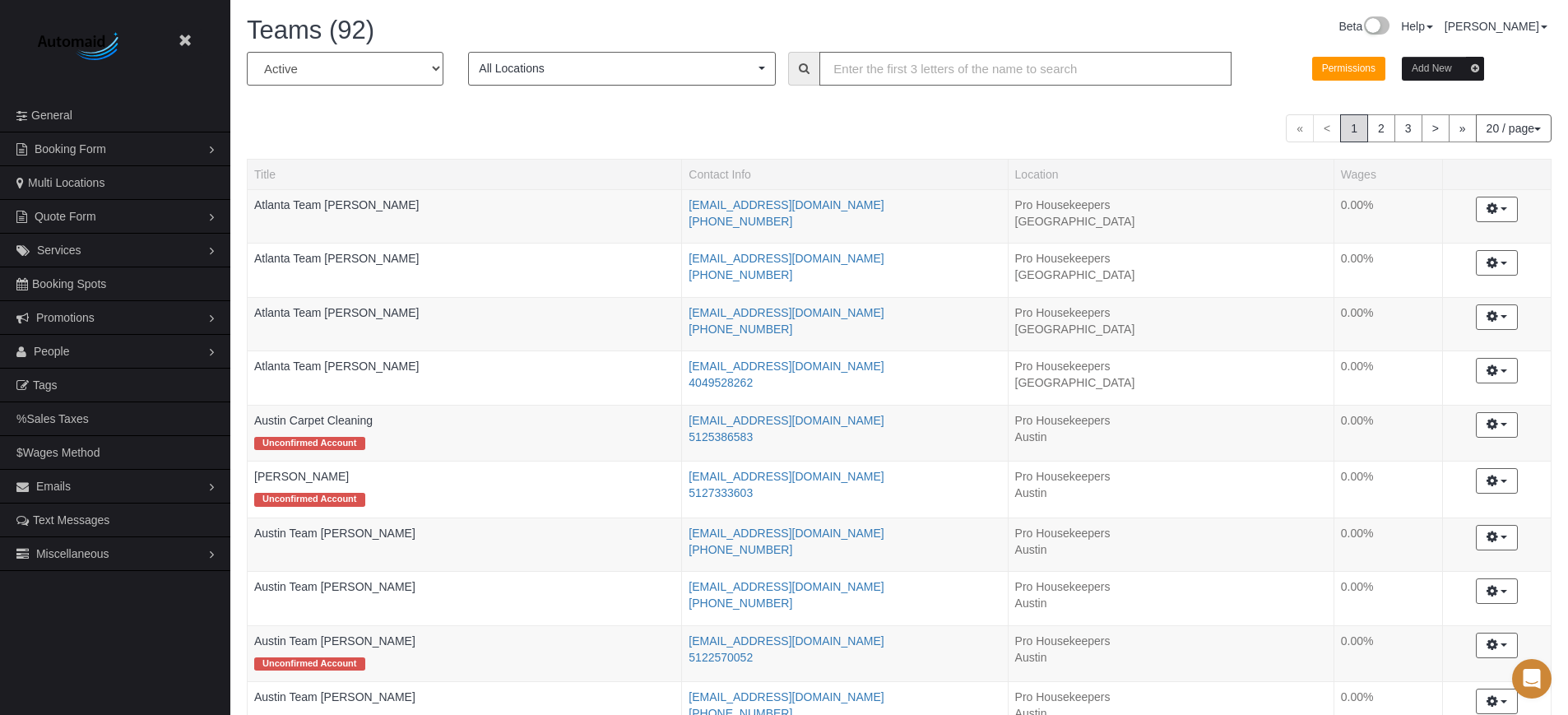
paste input "Boston Team Andressa"
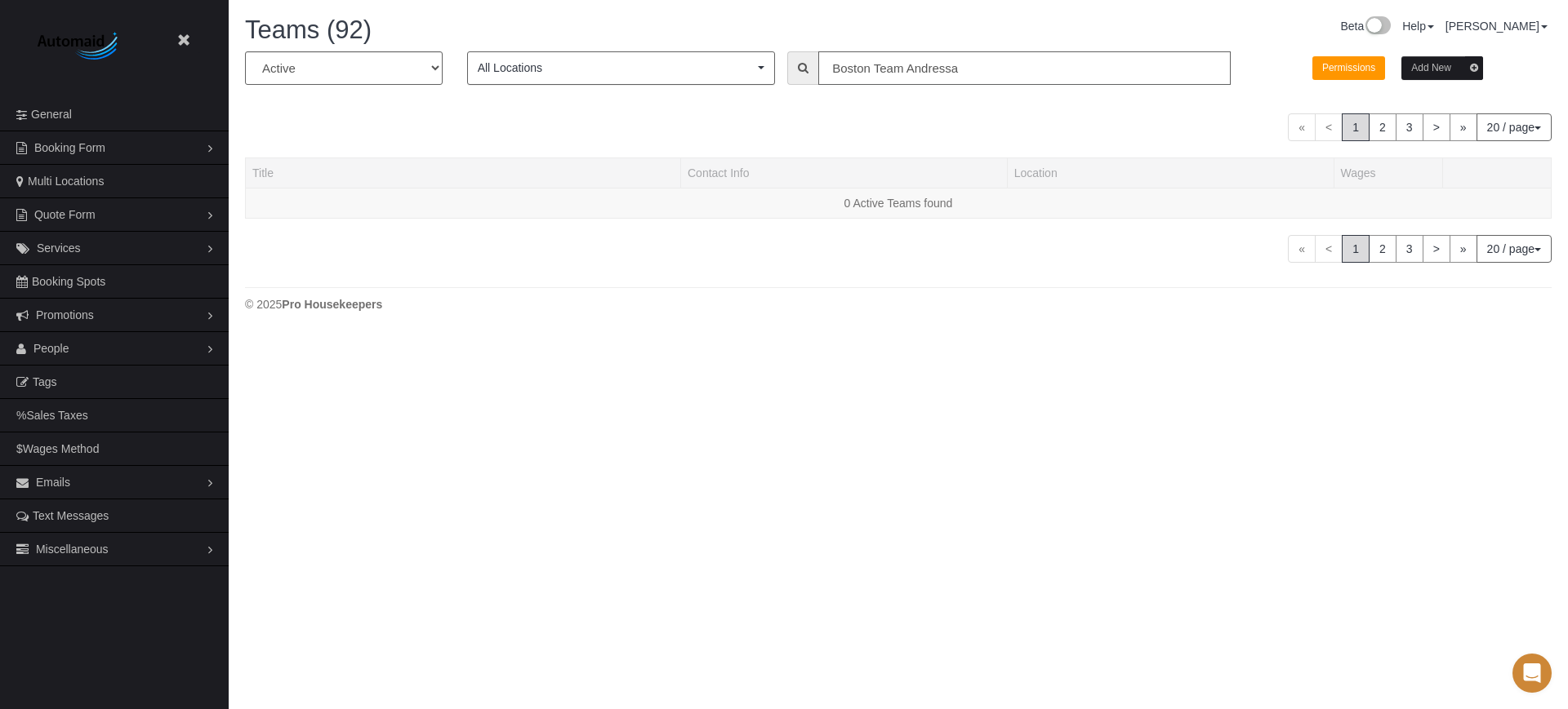
click at [969, 70] on input "Boston Team Andressa" at bounding box center [1024, 69] width 412 height 34
type input "Boston Team Andressa"
click at [1438, 69] on button "Add New" at bounding box center [1443, 69] width 81 height 24
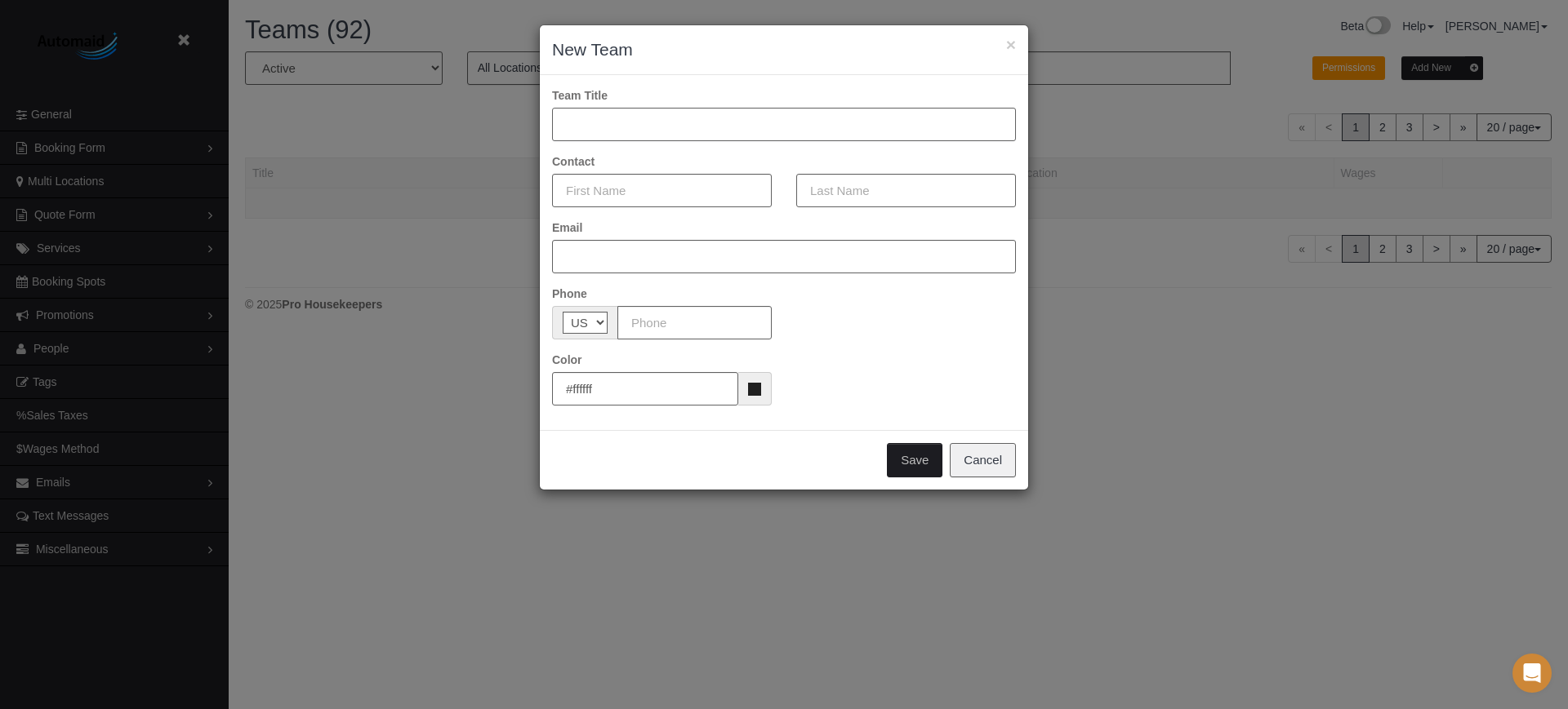
click at [627, 129] on input "text" at bounding box center [784, 124] width 464 height 34
paste input "Boston Team Andressa"
click at [566, 121] on input "Boston Team Andressa" at bounding box center [784, 124] width 464 height 34
click at [715, 121] on input "Boston Team Andressa" at bounding box center [784, 124] width 464 height 34
type input "Boston Team Andressa"
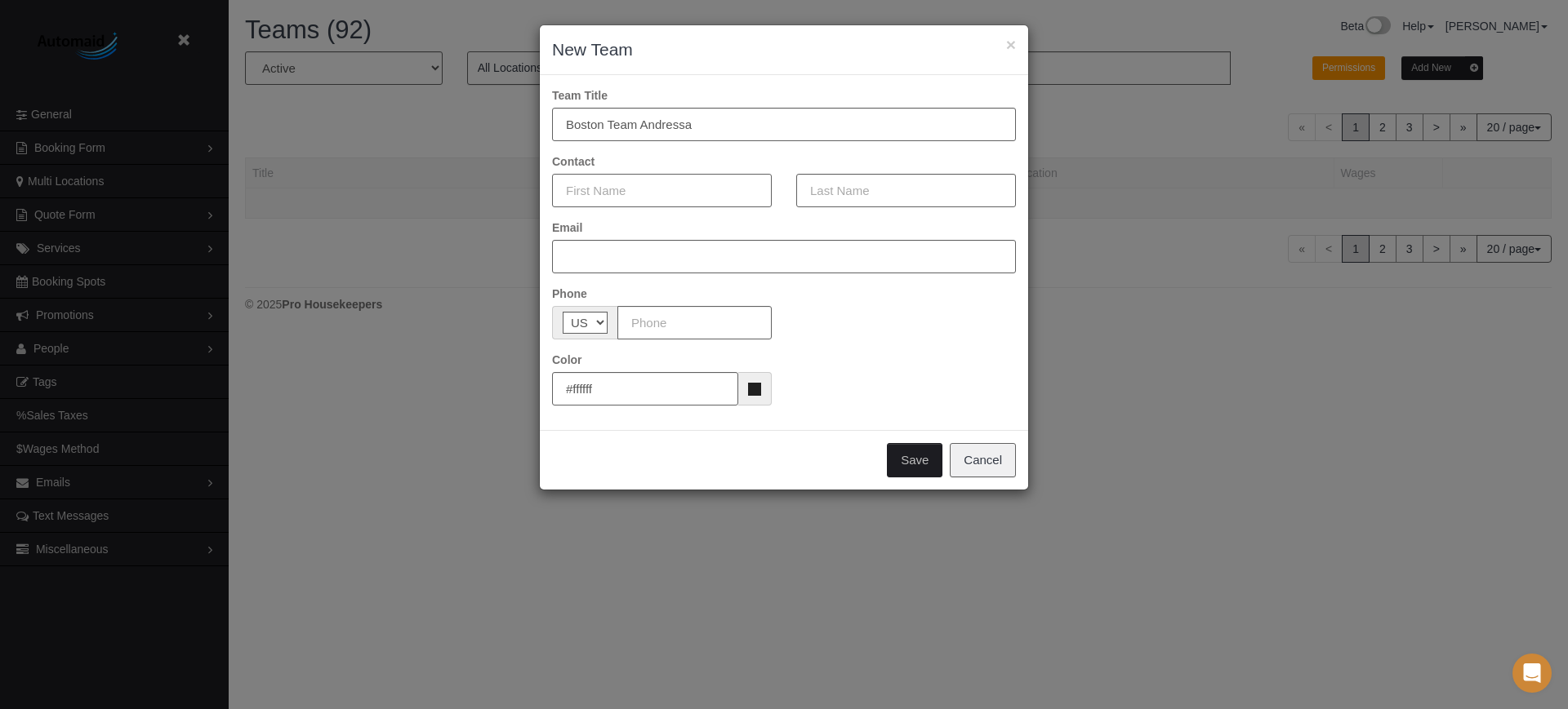
click at [644, 186] on input "text" at bounding box center [662, 190] width 220 height 34
type input "Andressa"
click at [836, 186] on input "text" at bounding box center [907, 190] width 220 height 34
type input "Wandembruck"
click at [710, 256] on input "text" at bounding box center [784, 257] width 464 height 34
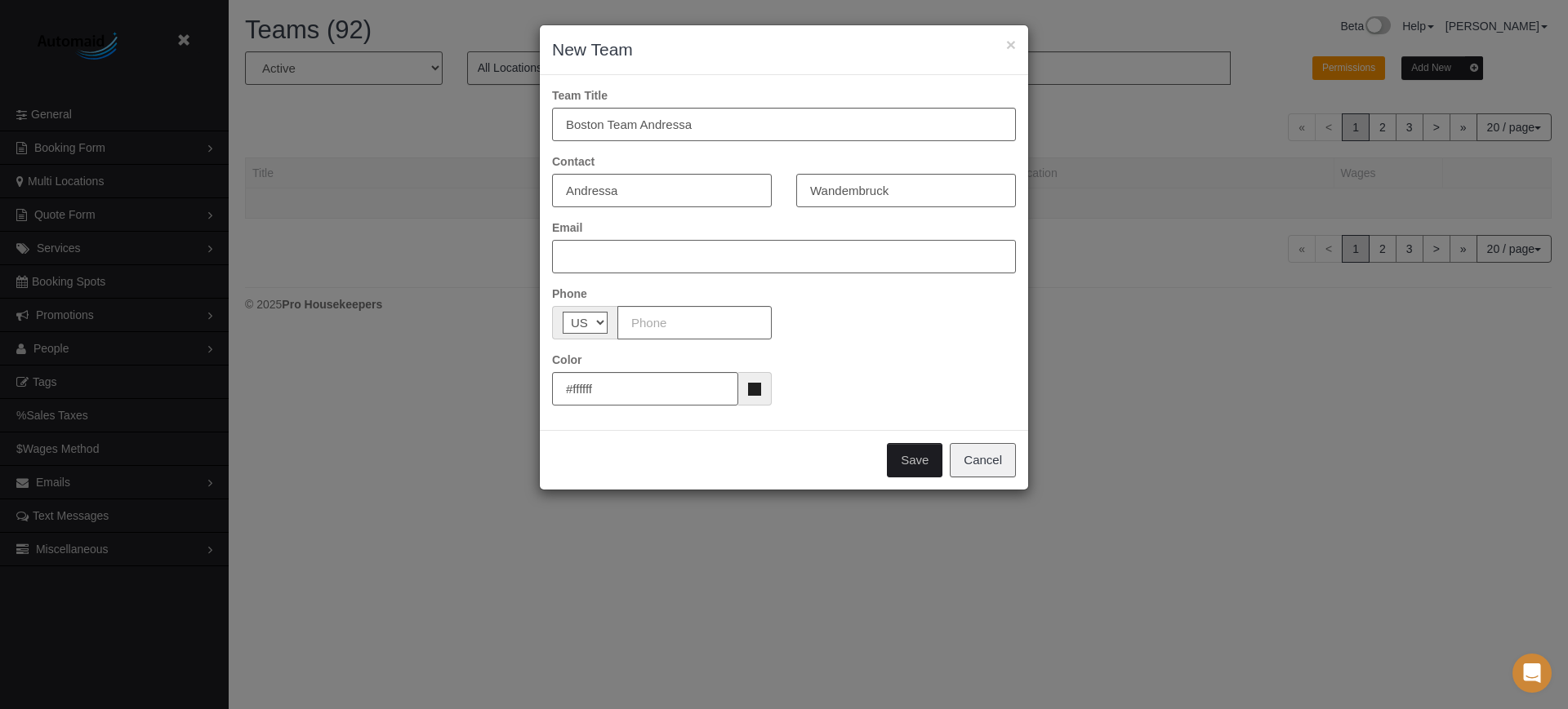
paste input "[EMAIL_ADDRESS][DOMAIN_NAME]"
type input "[EMAIL_ADDRESS][DOMAIN_NAME]"
click at [680, 316] on input "text" at bounding box center [694, 323] width 154 height 34
paste input "[PHONE_NUMBER]"
type input "[PHONE_NUMBER]"
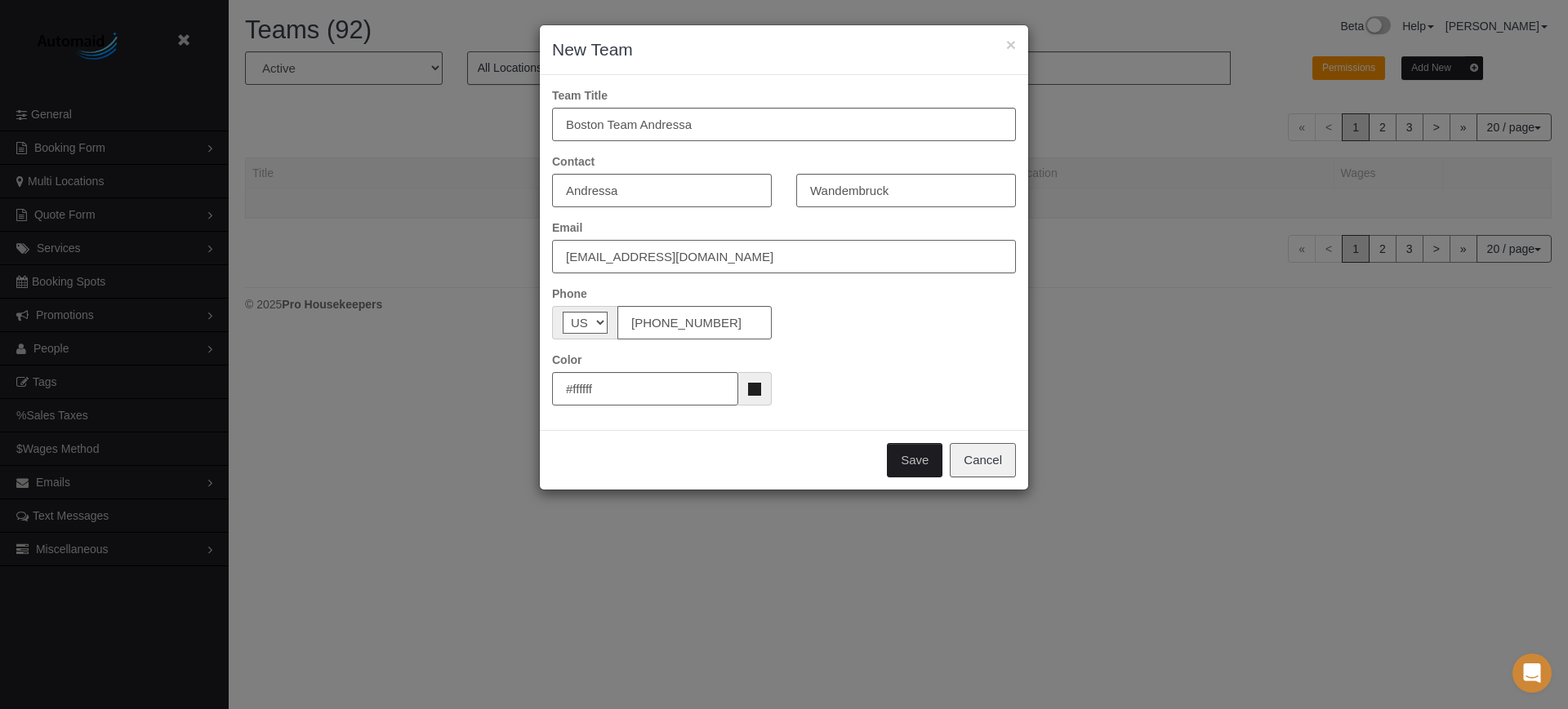
click at [570, 258] on input "rossettiservices@hotmail.com" at bounding box center [784, 257] width 464 height 34
click at [912, 459] on button "Save" at bounding box center [915, 460] width 56 height 35
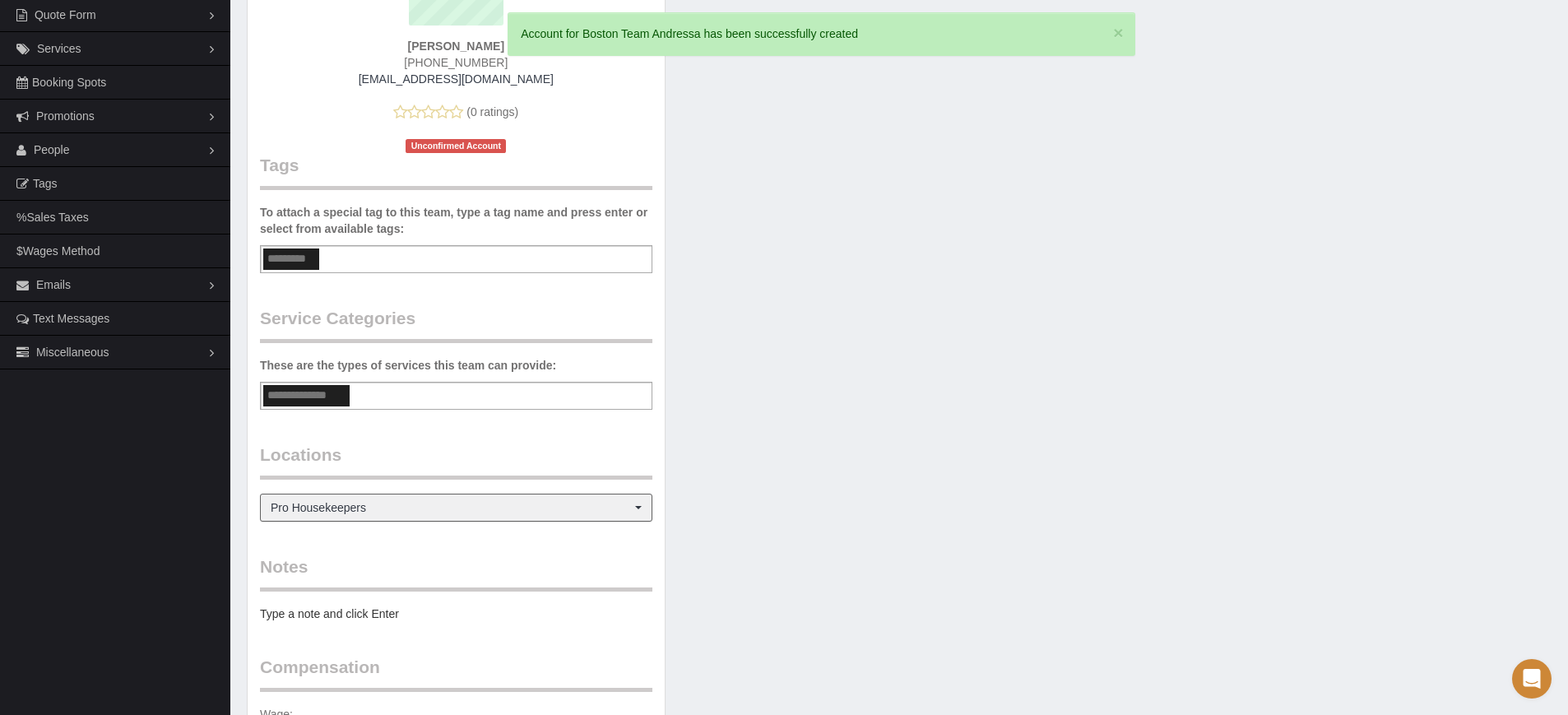
scroll to position [206, 0]
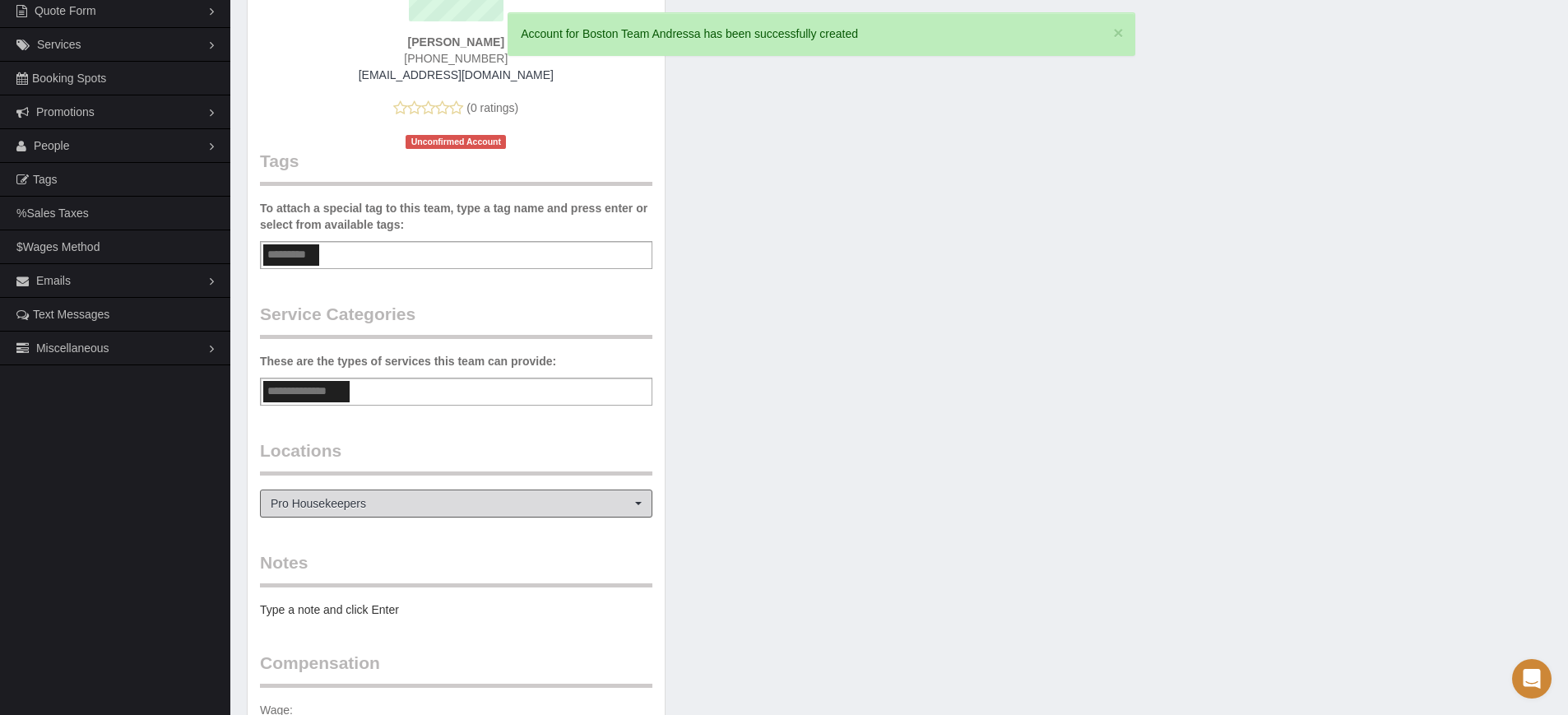
click at [338, 503] on span "Pro Housekeepers" at bounding box center [450, 503] width 361 height 16
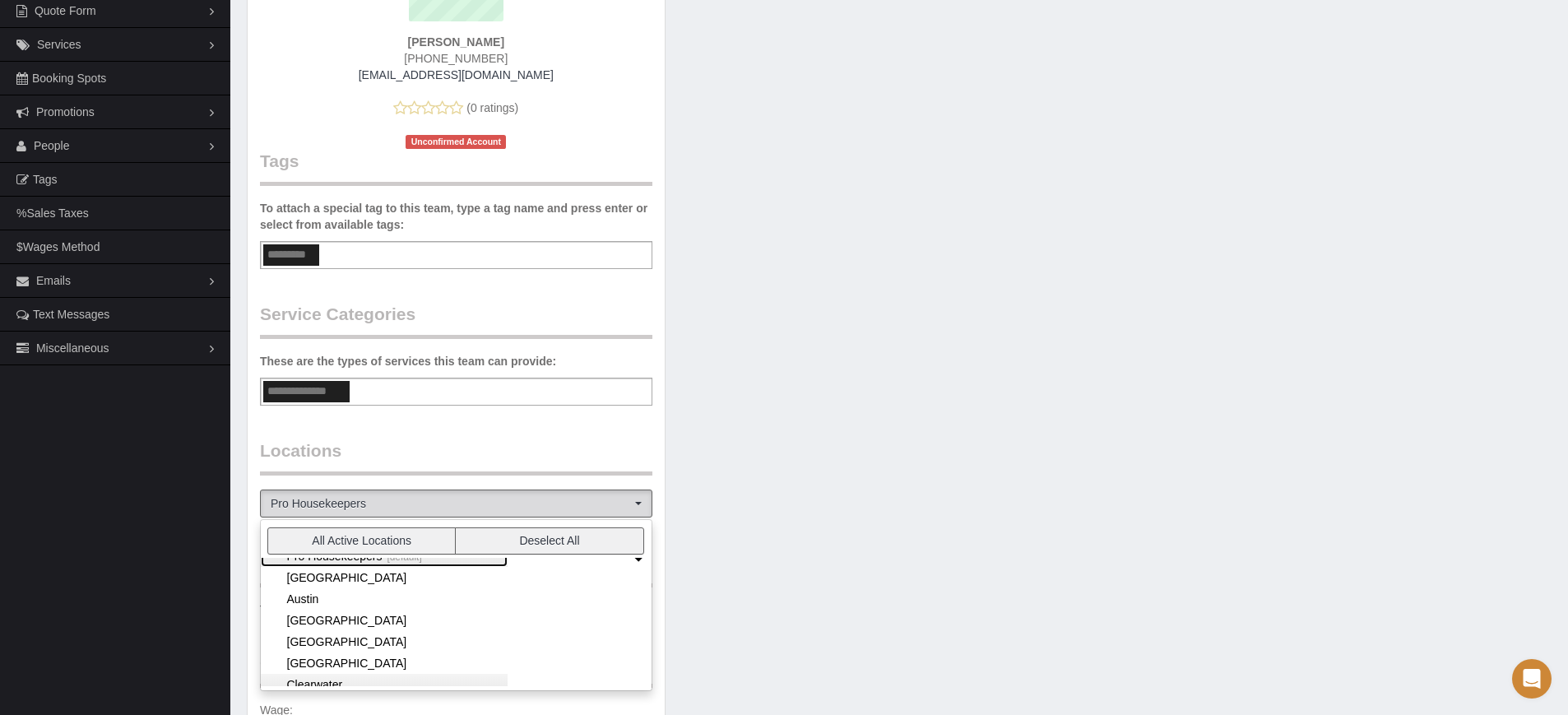
scroll to position [0, 0]
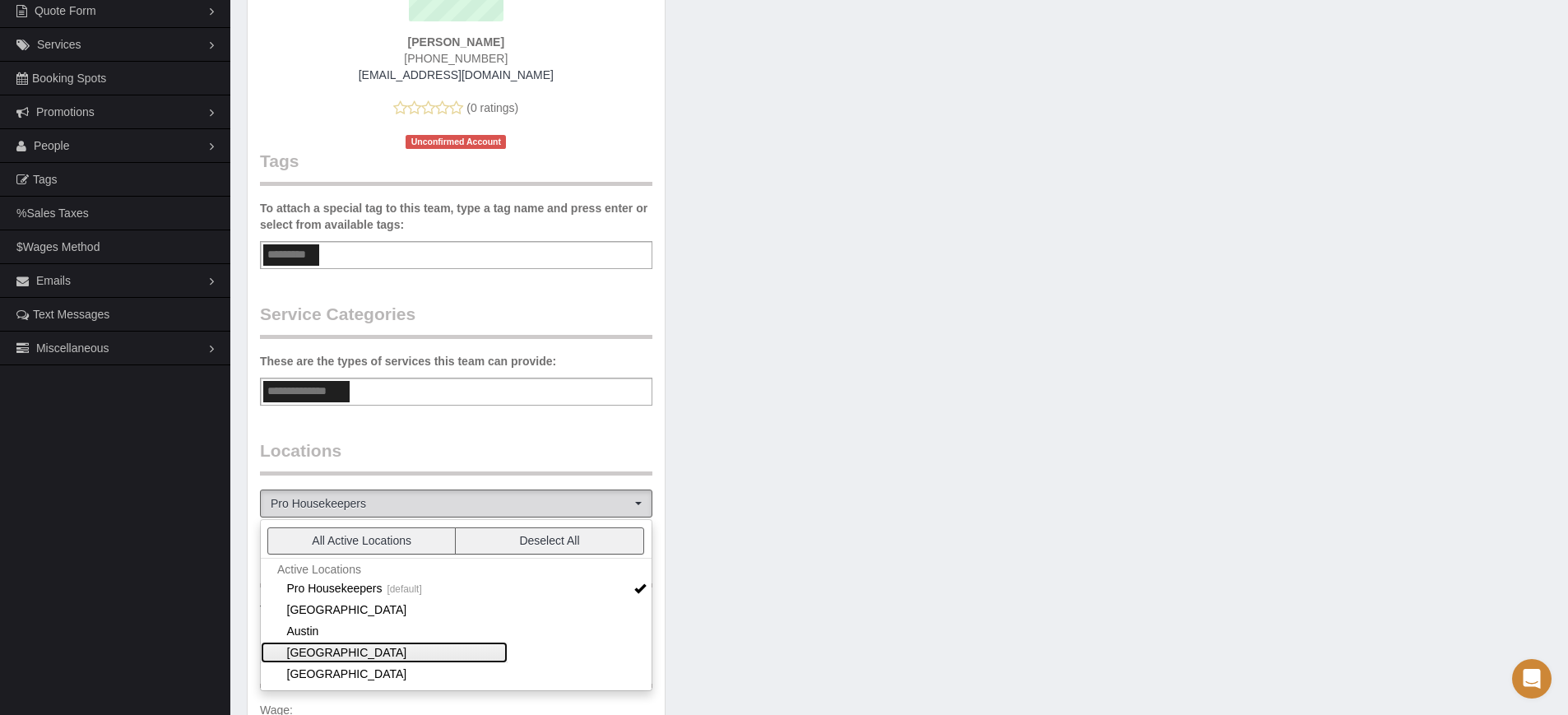
click at [319, 654] on link "[GEOGRAPHIC_DATA]" at bounding box center [384, 653] width 246 height 21
click at [848, 521] on div "Team Info Edit Contact Info Send Message Send Welcome Email Email Preferences V…" at bounding box center [899, 322] width 1329 height 951
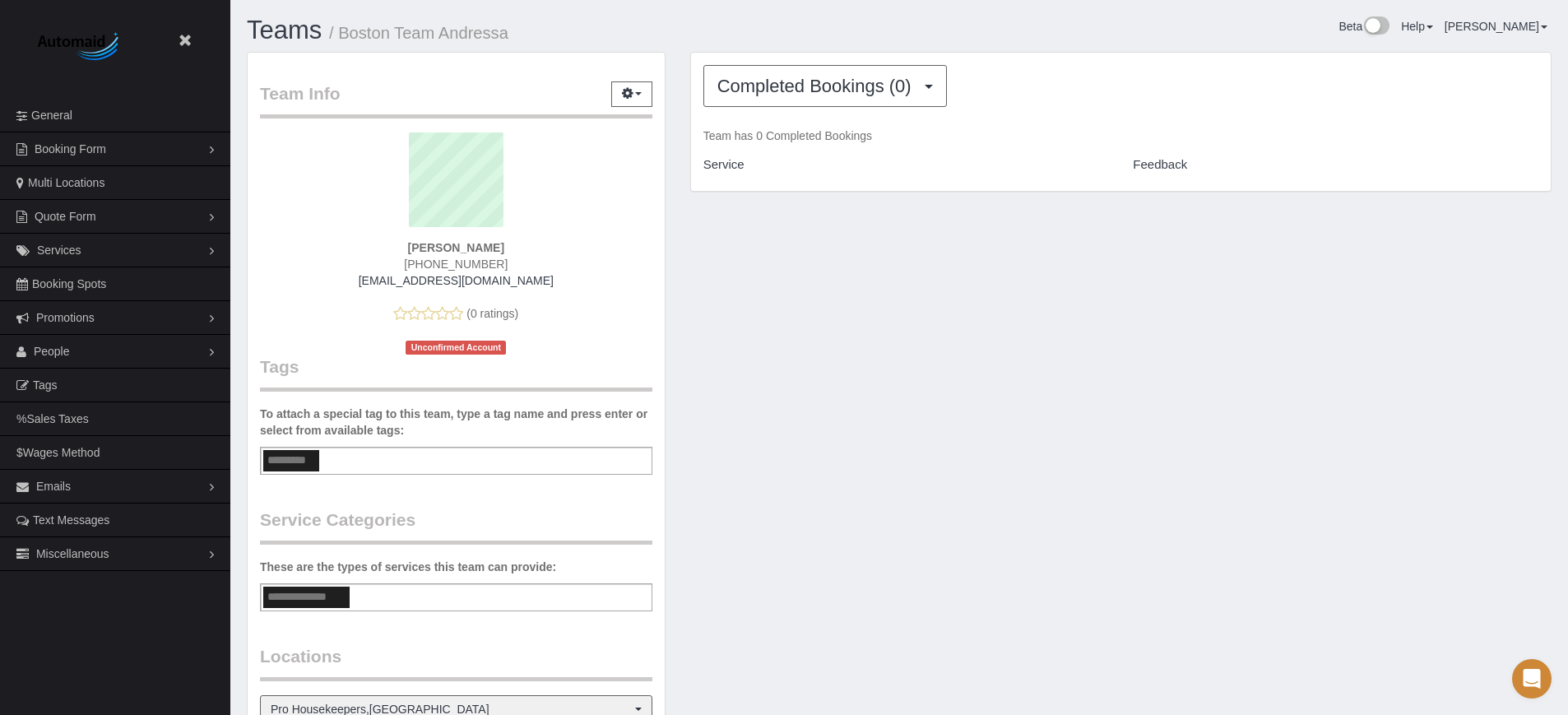
drag, startPoint x: 507, startPoint y: 34, endPoint x: 335, endPoint y: 39, distance: 172.1
click at [335, 39] on h1 "Teams / Boston Team Andressa" at bounding box center [566, 30] width 640 height 28
click at [445, 36] on small "/ Boston Team Andressa" at bounding box center [419, 32] width 179 height 18
click at [515, 36] on h1 "Teams / Boston Team Andressa" at bounding box center [566, 30] width 640 height 28
click at [461, 35] on small "/ Boston Team Andressa" at bounding box center [419, 32] width 179 height 18
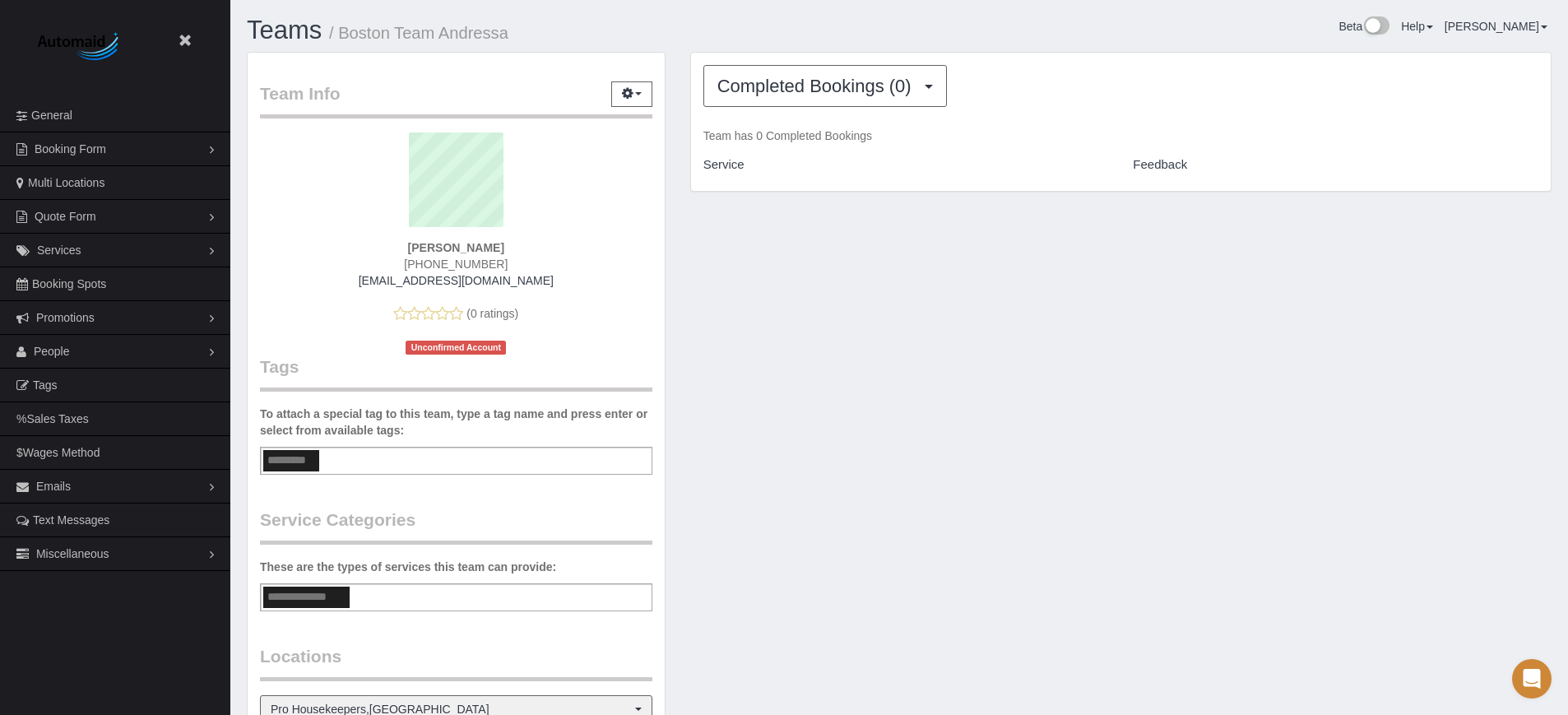
drag, startPoint x: 481, startPoint y: 38, endPoint x: 338, endPoint y: 38, distance: 143.0
click at [338, 38] on h1 "Teams / Boston Team Andressa" at bounding box center [566, 30] width 640 height 28
copy small "Boston Team Andressa"
click at [1413, 339] on div "Team Info Edit Contact Info Send Message Send Welcome Email Email Preferences V…" at bounding box center [899, 527] width 1329 height 951
click at [506, 20] on h1 "Teams / Boston Team Andressa" at bounding box center [566, 30] width 640 height 28
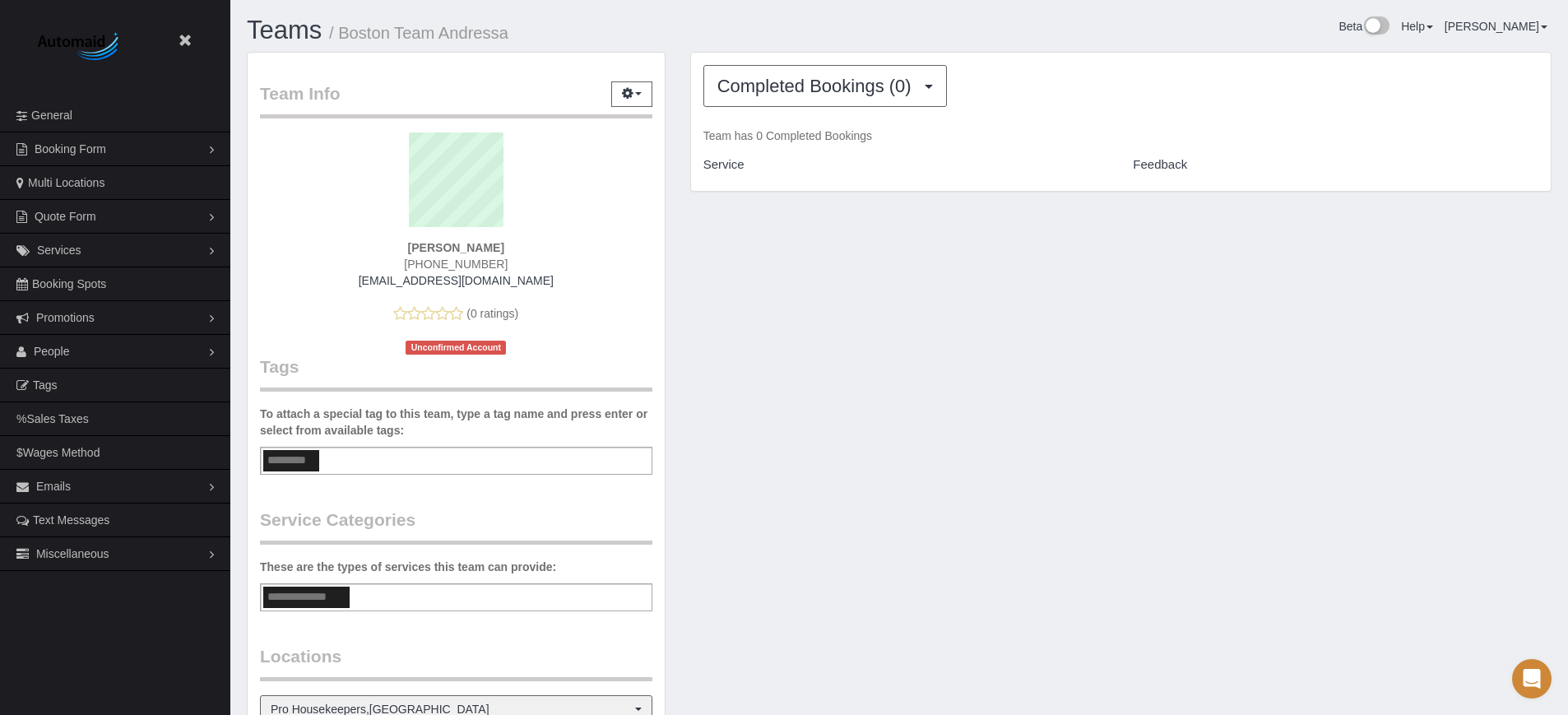
drag, startPoint x: 499, startPoint y: 29, endPoint x: 342, endPoint y: 30, distance: 157.0
click at [342, 30] on h1 "Teams / Boston Team Andressa" at bounding box center [566, 30] width 640 height 28
copy small "Boston Team Andressa"
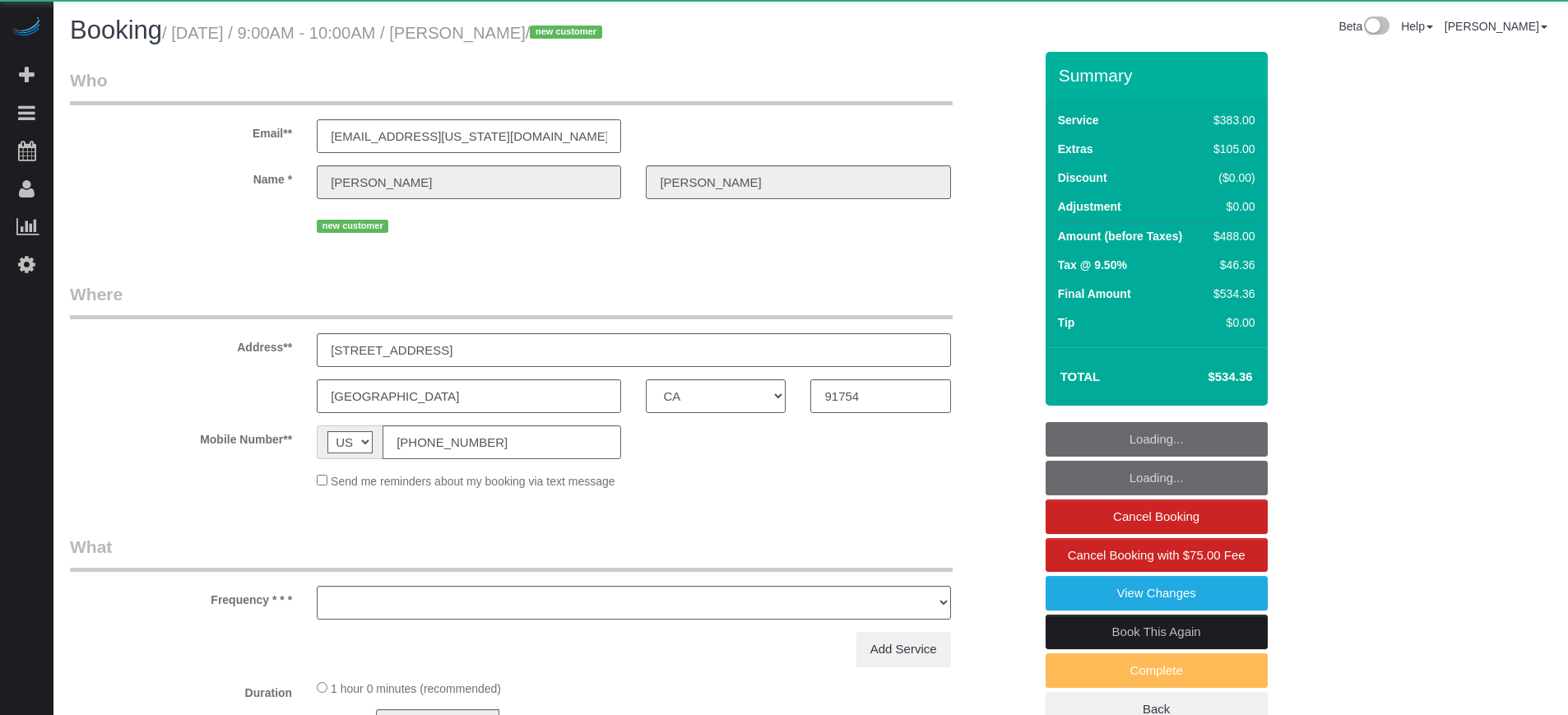
select select "CA"
select select "object:810"
select select "6"
select select "spot1"
select select "number:9"
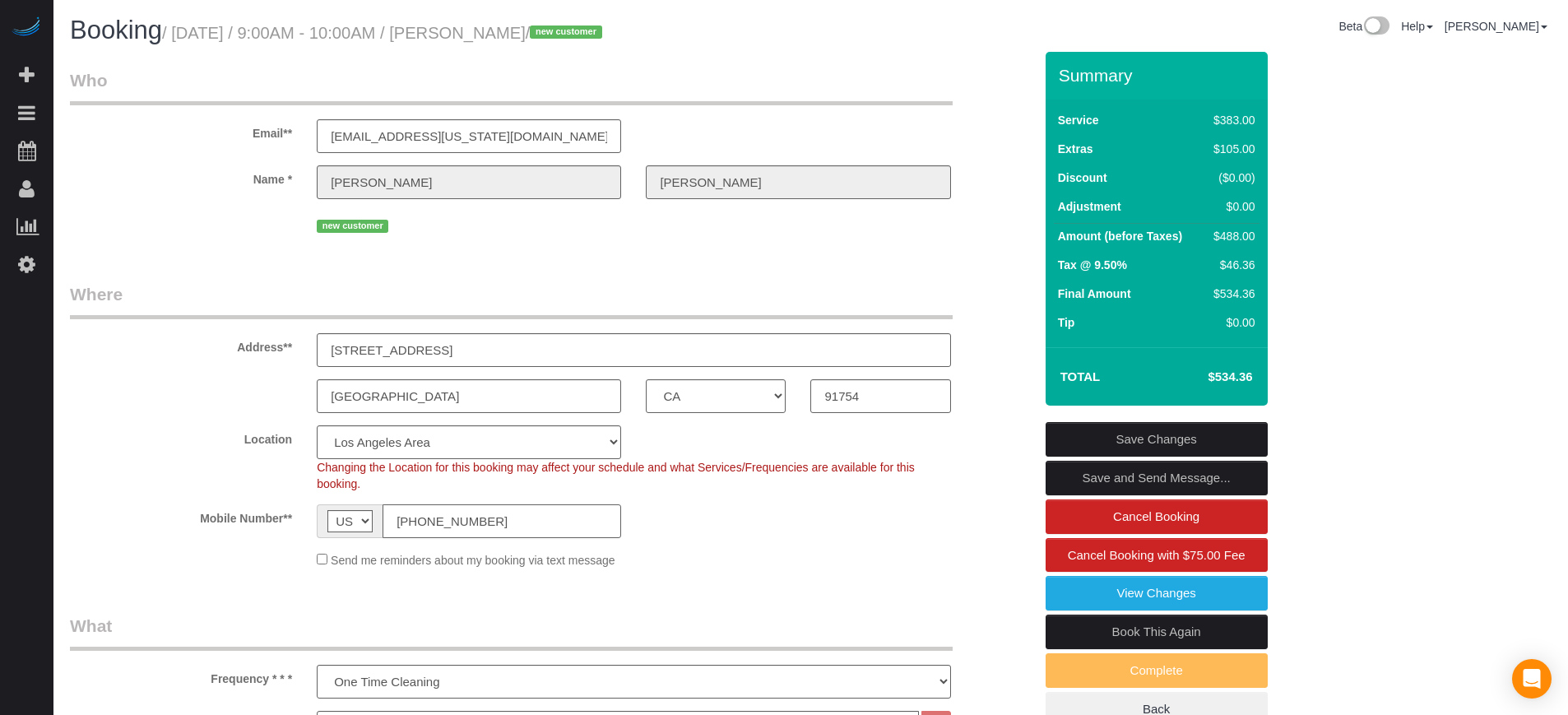
click at [499, 527] on input "(808) 840-3279" at bounding box center [502, 521] width 239 height 34
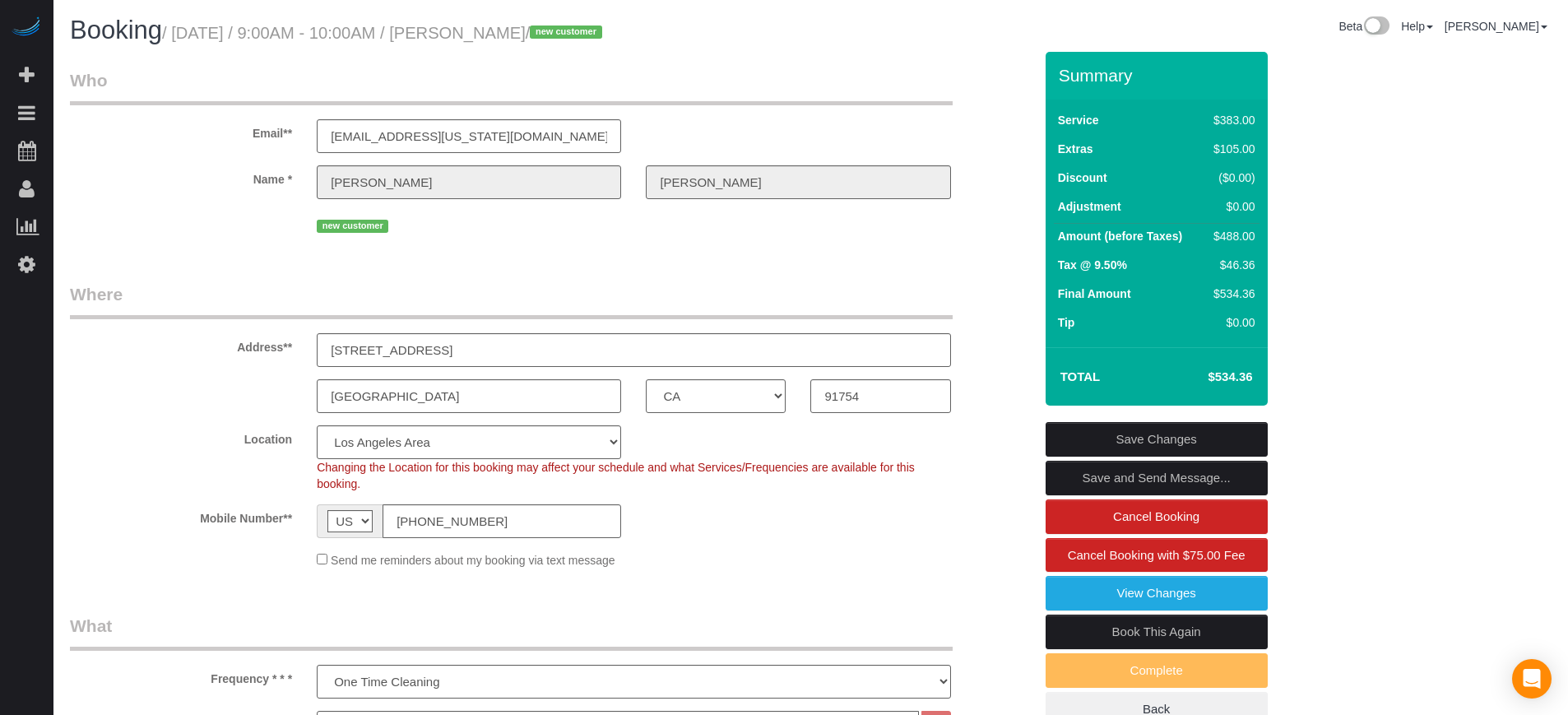
click at [532, 297] on legend "Where" at bounding box center [511, 300] width 882 height 37
click at [990, 359] on div "Address** 650 S Garfield Ave, Apt 46" at bounding box center [552, 324] width 988 height 84
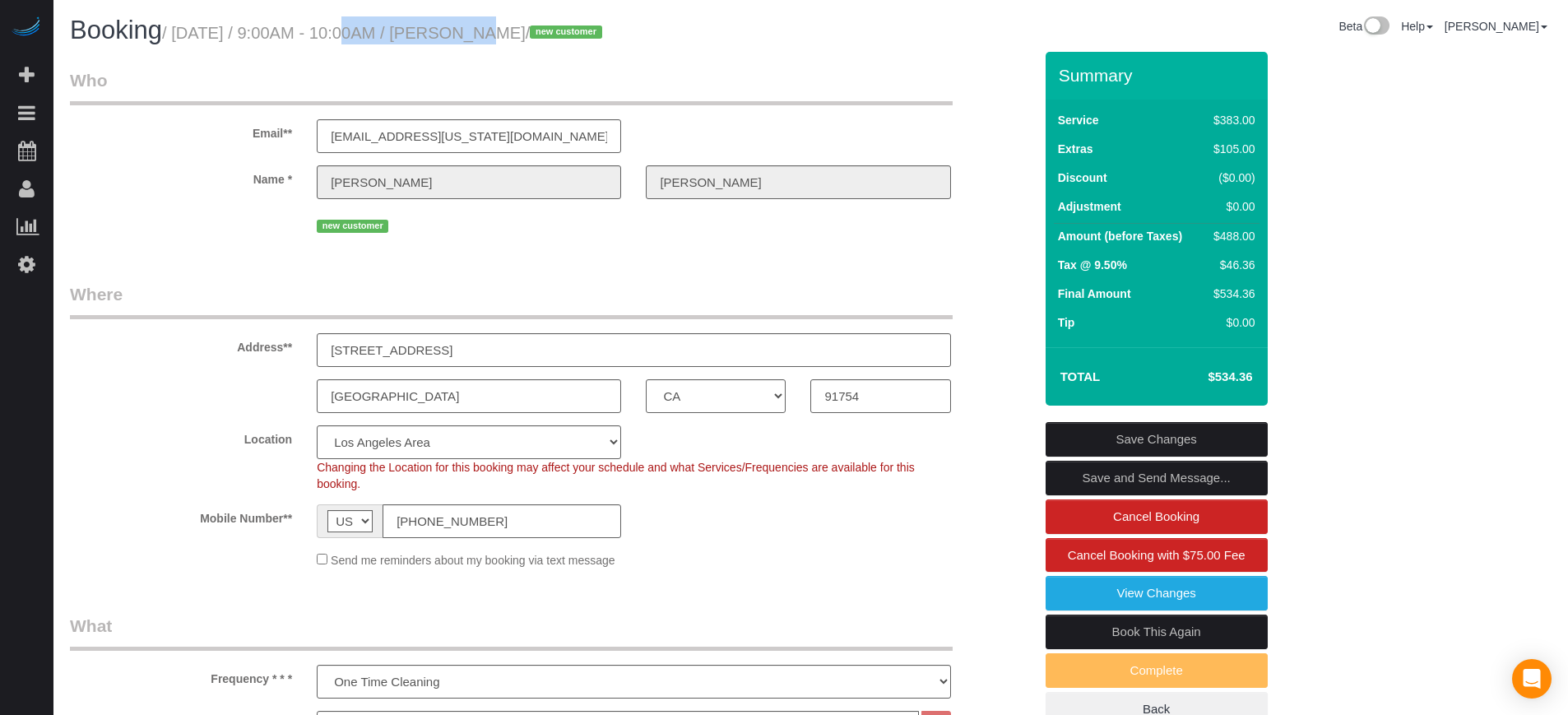
drag, startPoint x: 310, startPoint y: 33, endPoint x: 446, endPoint y: 41, distance: 136.2
click at [446, 41] on small "/ August 26, 2025 / 9:00AM - 10:00AM / Dawn Yoon / new customer" at bounding box center [385, 32] width 445 height 18
click at [445, 41] on small "/ August 26, 2025 / 9:00AM - 10:00AM / Dawn Yoon / new customer" at bounding box center [385, 32] width 445 height 18
drag, startPoint x: 447, startPoint y: 35, endPoint x: 321, endPoint y: 32, distance: 126.0
click at [321, 32] on small "/ August 26, 2025 / 9:00AM - 10:00AM / Dawn Yoon / new customer" at bounding box center [385, 32] width 445 height 18
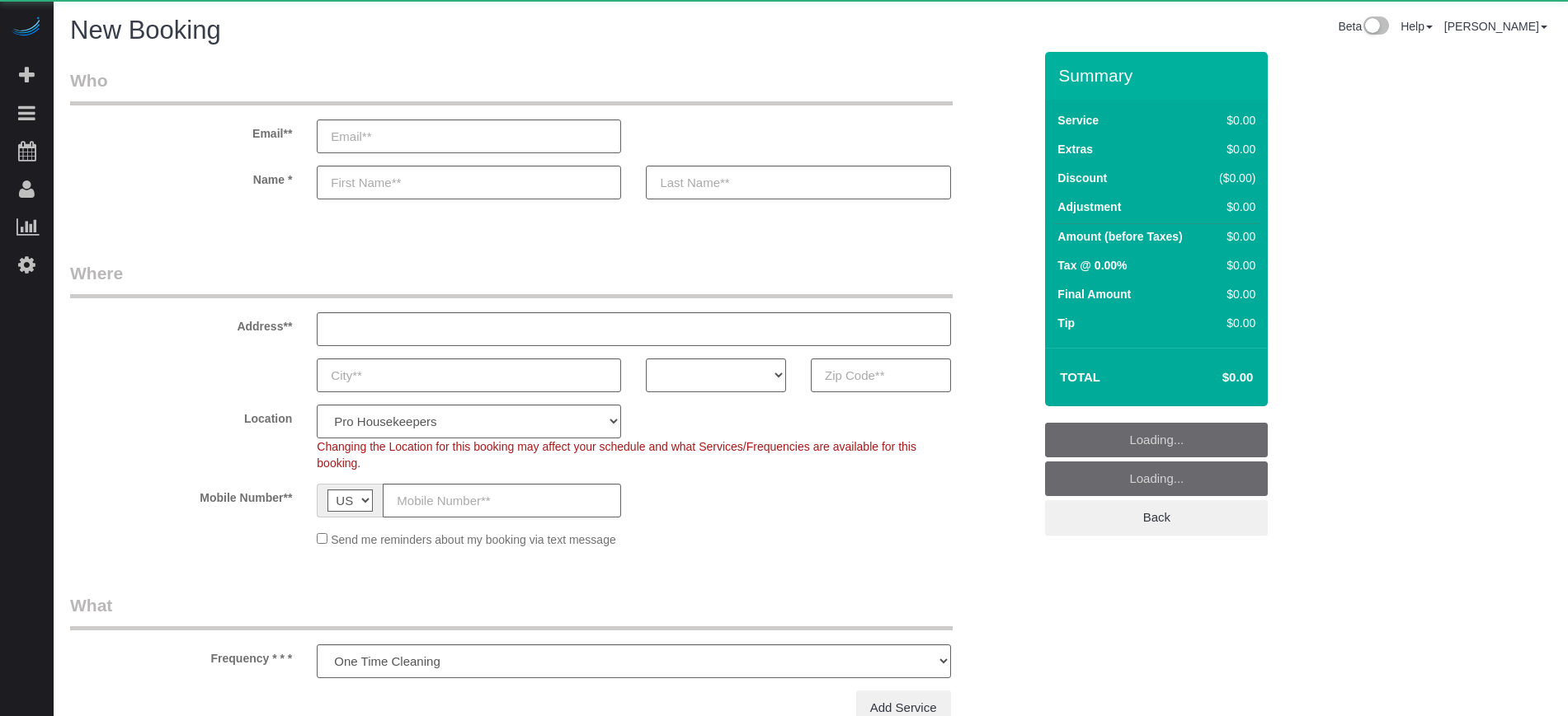
select select "number:9"
select select "object:1082"
select select "4"
select select "number:9"
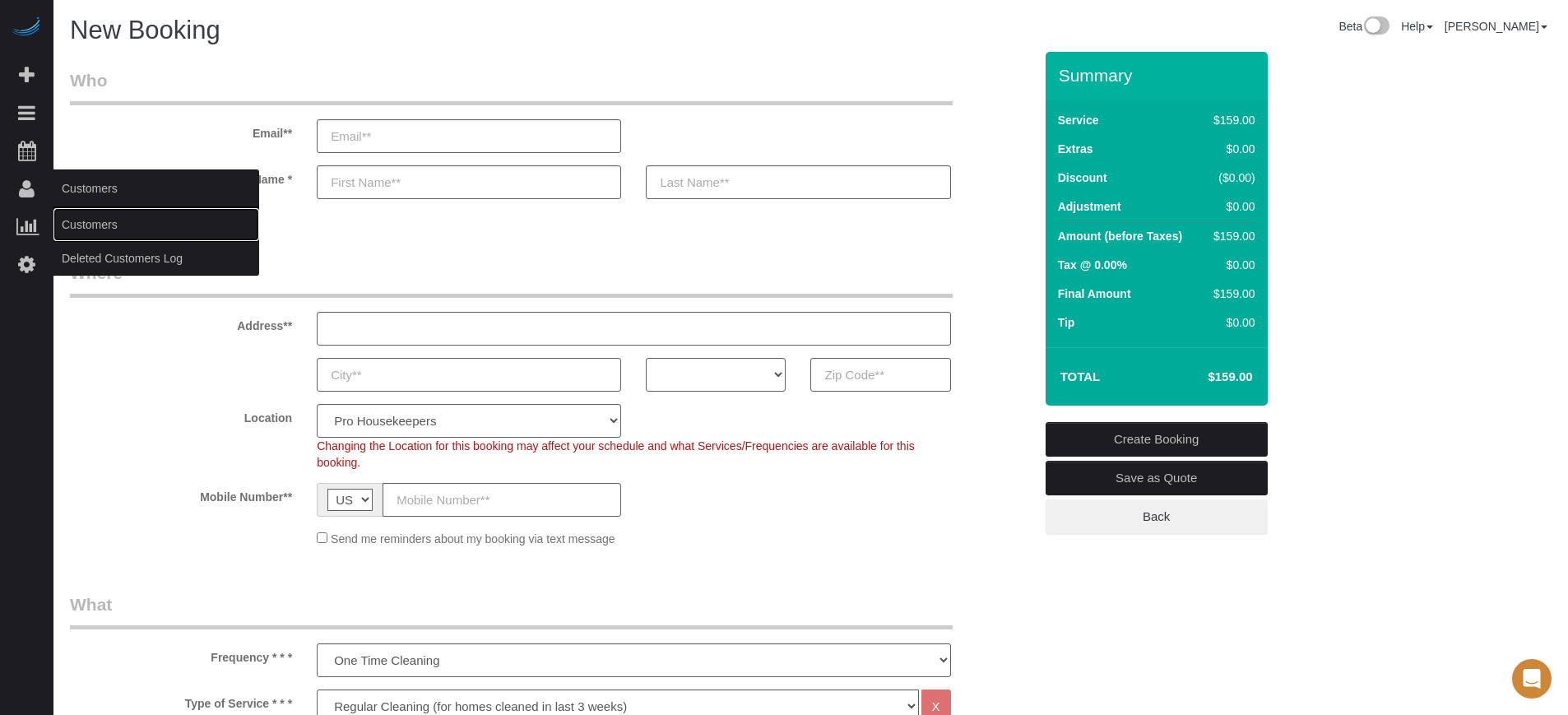
click at [112, 219] on link "Customers" at bounding box center [156, 224] width 205 height 33
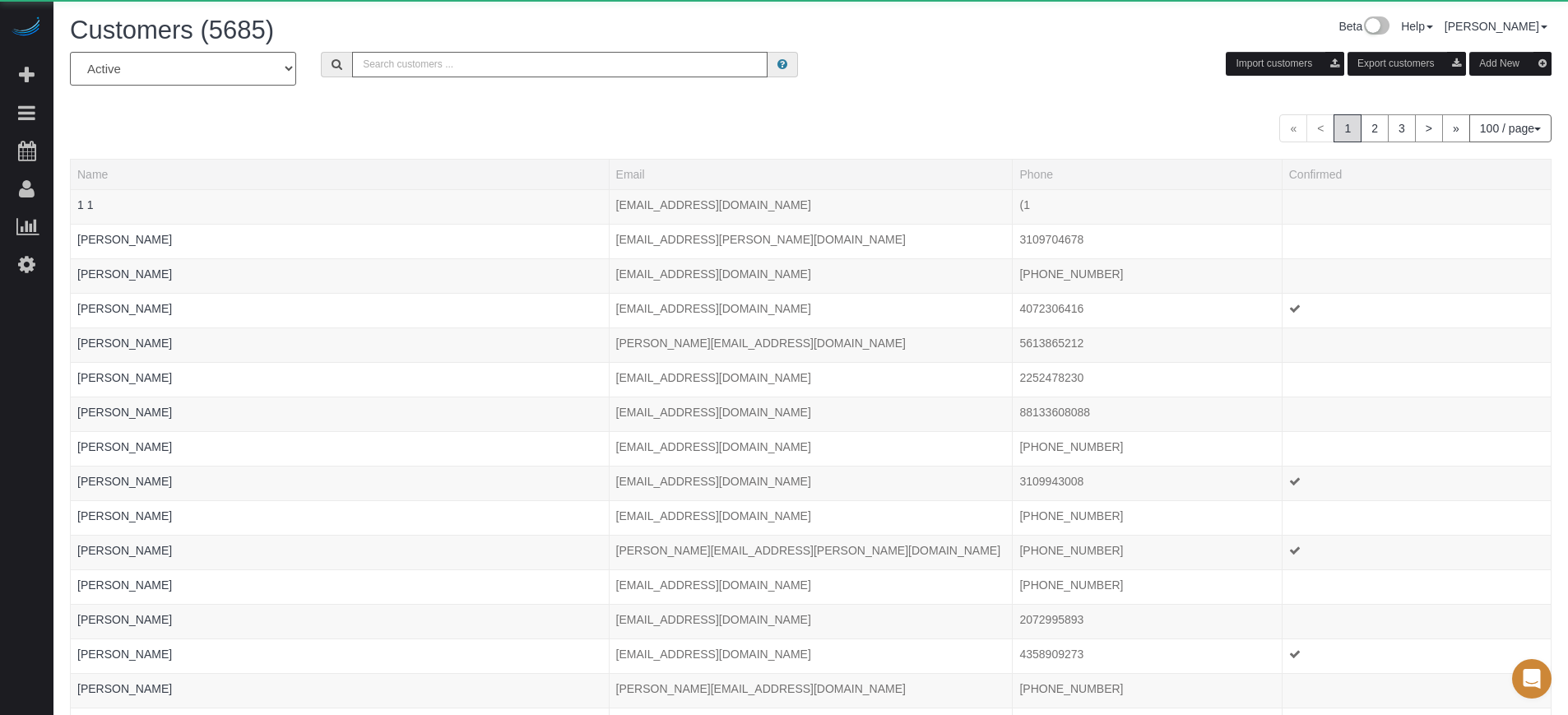
click at [449, 69] on input "text" at bounding box center [559, 65] width 415 height 26
paste input "Catalina Munoz"
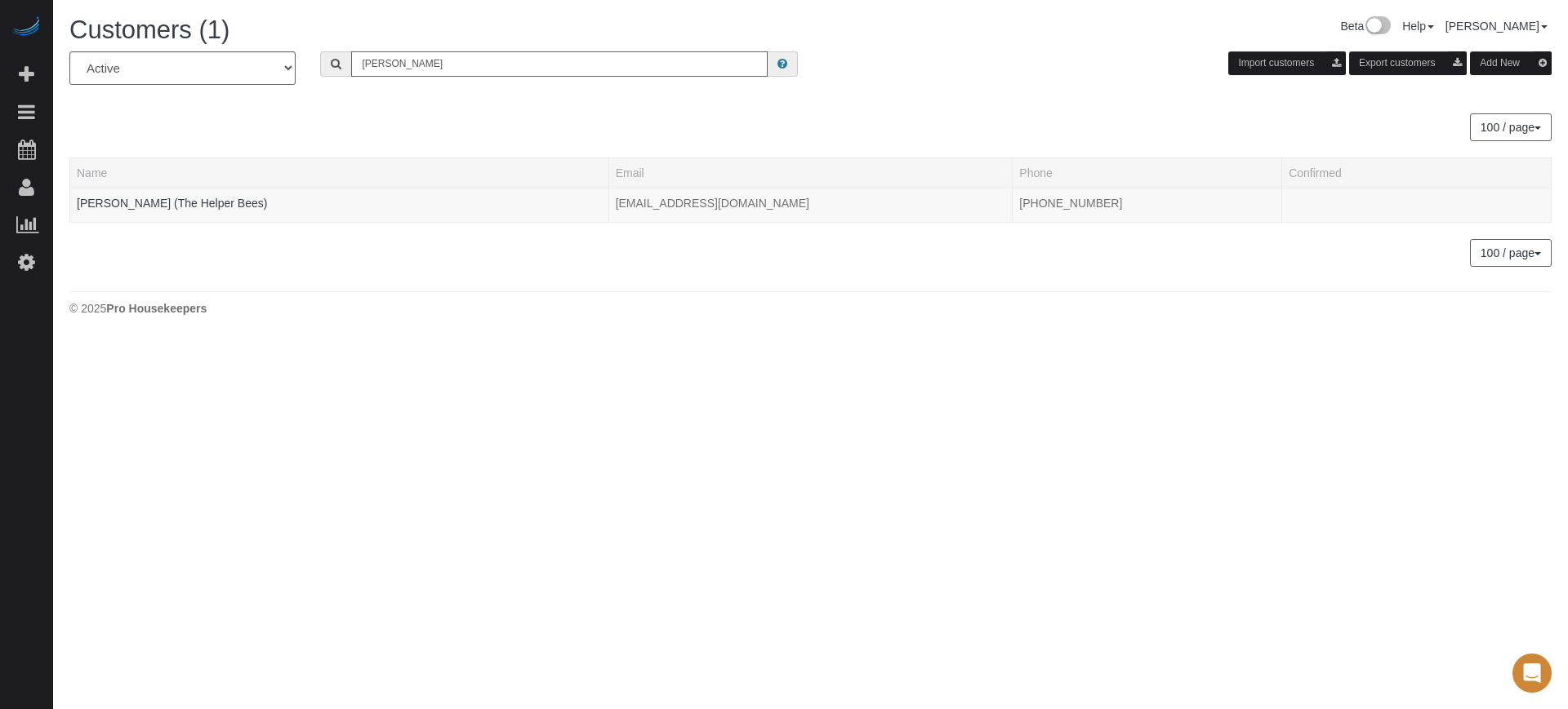
type input "Catalina Munoz"
click at [128, 500] on body "Beta Add Booking Bookings Active Bookings Cancelled Bookings Quote Inquiries Do…" at bounding box center [784, 354] width 1568 height 709
click at [196, 206] on link "Catalina Munoz (The Helper Bees)" at bounding box center [172, 203] width 190 height 13
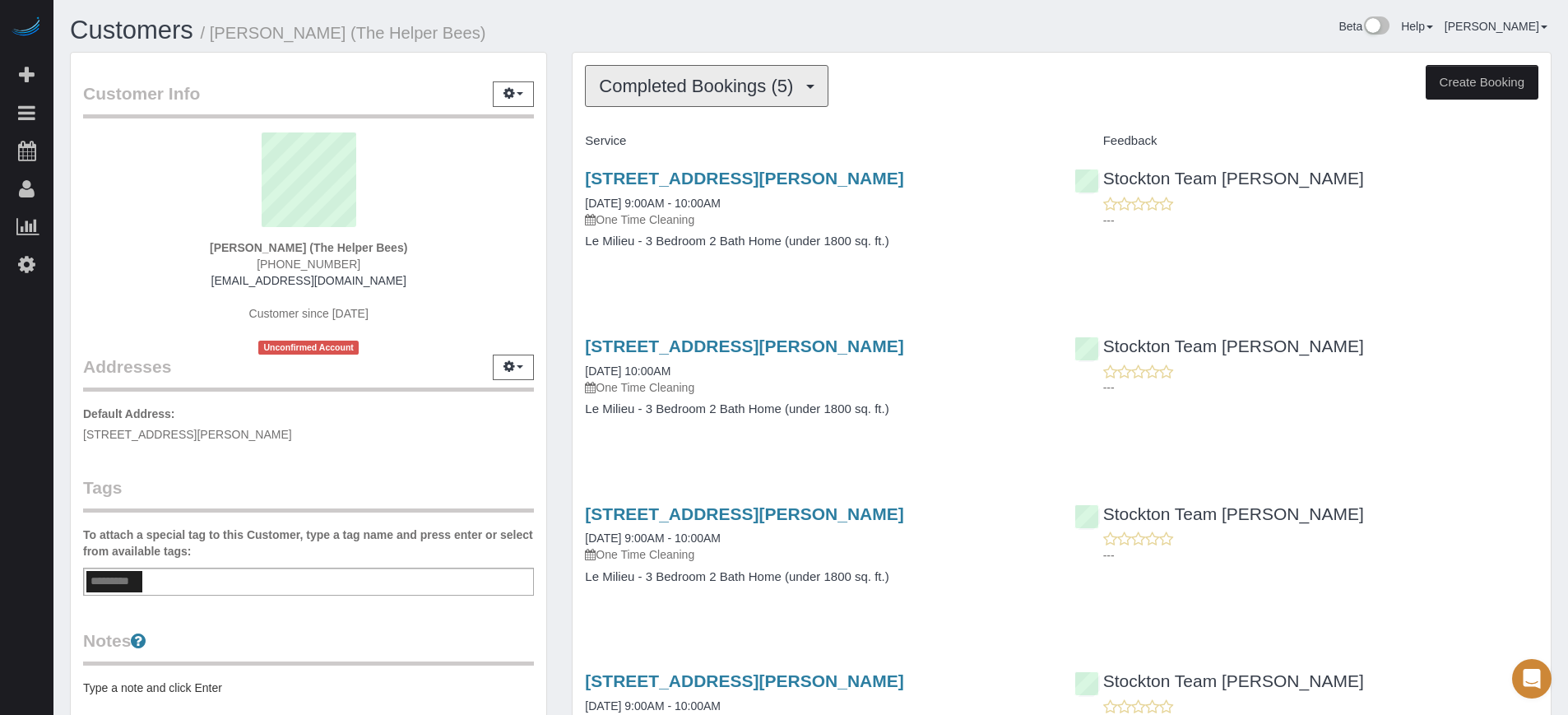
click at [659, 92] on span "Completed Bookings (5)" at bounding box center [699, 86] width 202 height 20
click at [332, 259] on span "[PHONE_NUMBER]" at bounding box center [309, 264] width 104 height 13
click at [332, 259] on span "(209) 298-6840" at bounding box center [309, 264] width 104 height 13
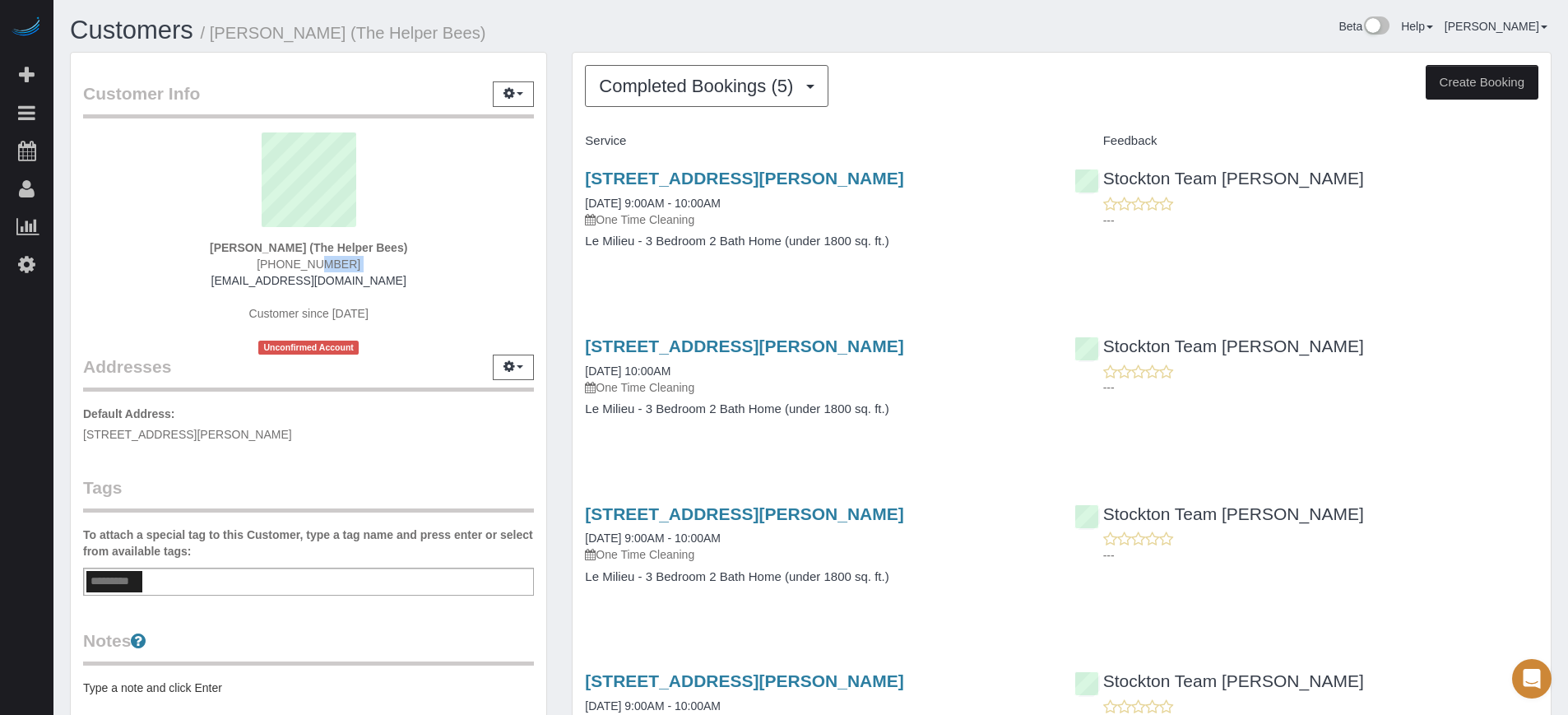
copy div "(209) 298-6840"
click at [315, 263] on span "(209) 298-6840" at bounding box center [309, 264] width 104 height 13
click at [1518, 327] on div "Stockton Team Maria ---" at bounding box center [1306, 363] width 489 height 81
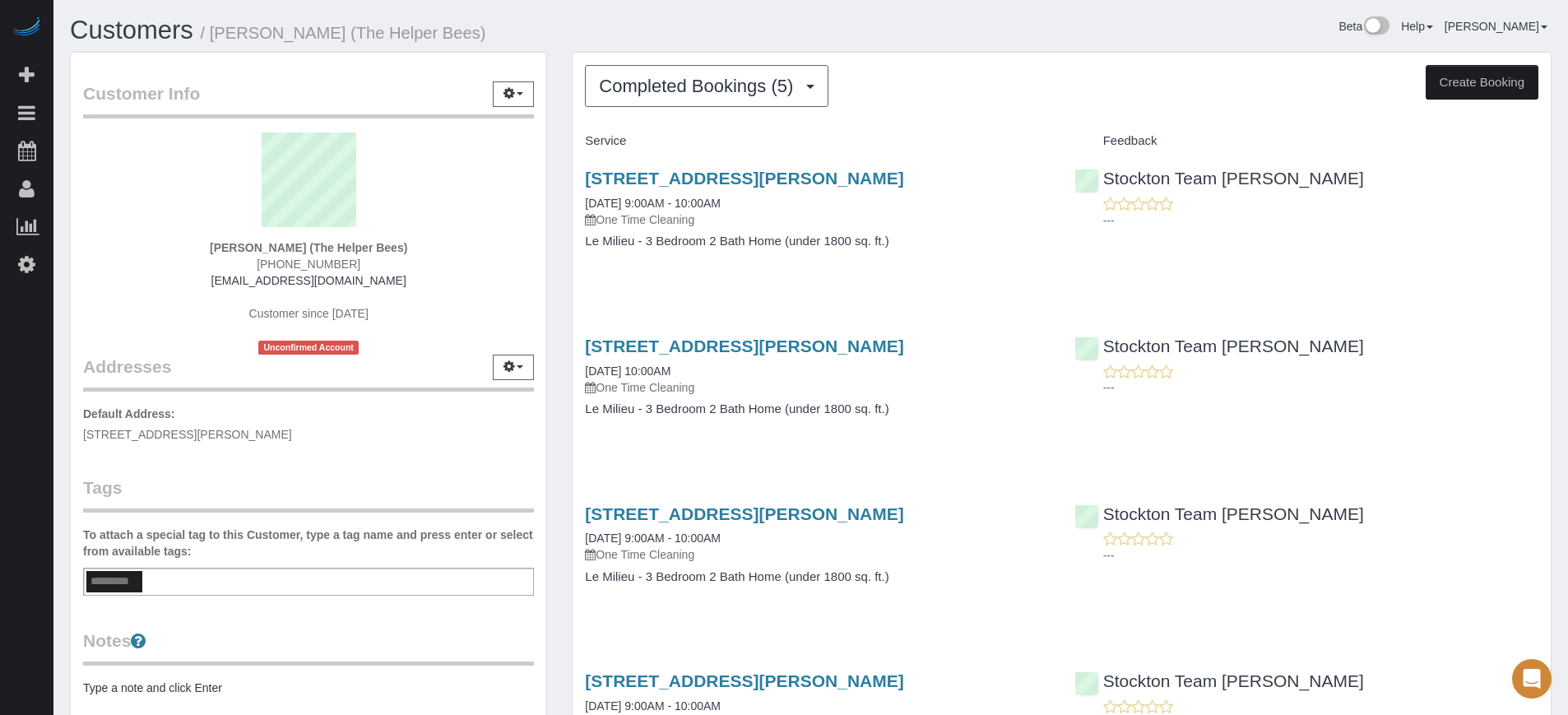
click at [563, 456] on div "Completed Bookings (5) Completed Bookings (5) Upcoming Bookings (0) Cancelled B…" at bounding box center [1062, 538] width 1004 height 971
click at [703, 94] on span "Completed Bookings (5)" at bounding box center [699, 86] width 202 height 20
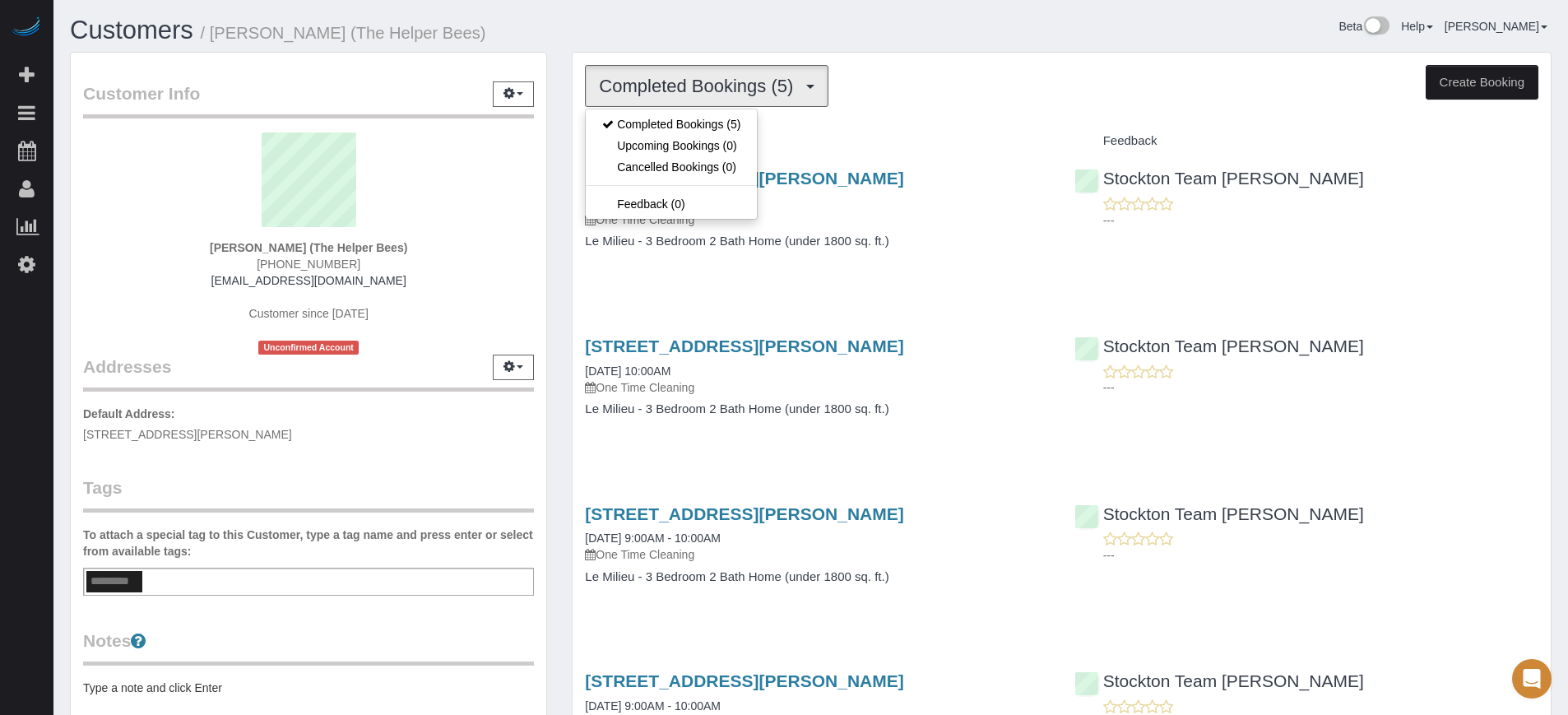
click at [860, 53] on div "Completed Bookings (5) Completed Bookings (5) Upcoming Bookings (0) Cancelled B…" at bounding box center [1061, 529] width 978 height 953
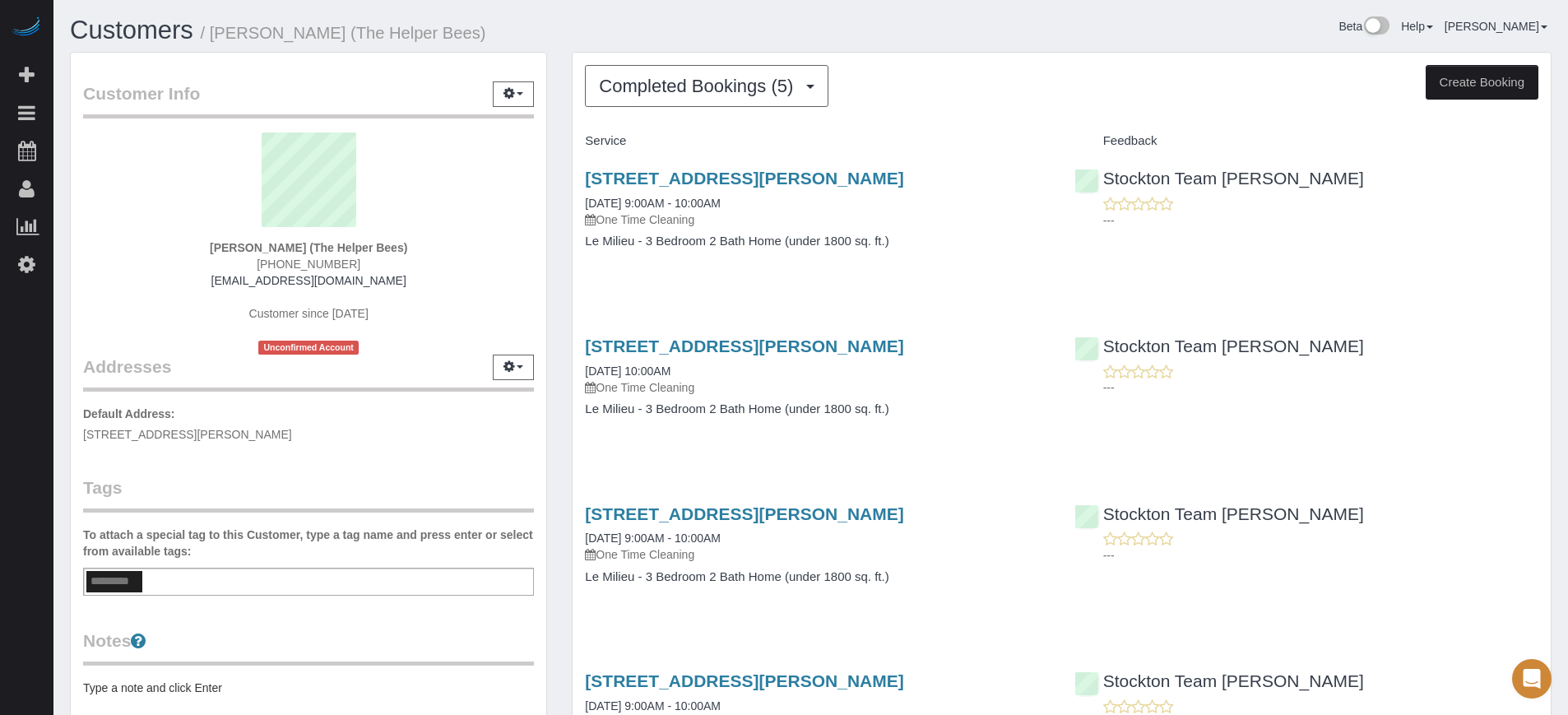
click at [833, 36] on div "Beta Help Help Docs Take a Tour Contact Support Edgar Uro My Account Change Pas…" at bounding box center [1188, 31] width 754 height 29
click at [809, 26] on div "Customers / Catalina Munoz (The Helper Bees)" at bounding box center [435, 33] width 754 height 35
click at [555, 79] on div "Customer Info Edit Contact Info Send Message Email Preferences Special Sales Ta…" at bounding box center [309, 456] width 502 height 807
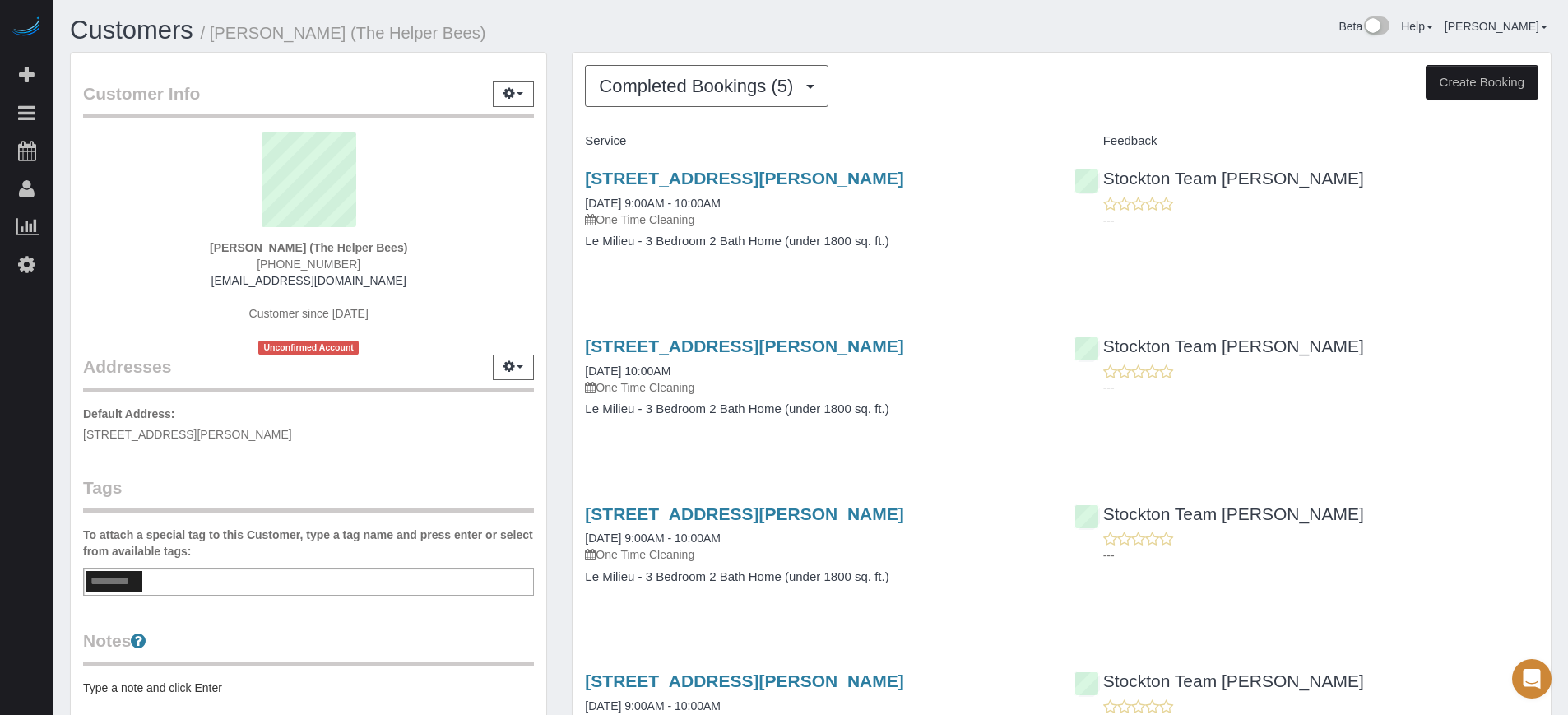
click at [1006, 65] on div "Completed Bookings (5) Completed Bookings (5) Upcoming Bookings (0) Cancelled B…" at bounding box center [1062, 85] width 953 height 42
click at [818, 37] on div "Beta Help Help Docs Take a Tour Contact Support Edgar Uro My Account Change Pas…" at bounding box center [1188, 31] width 754 height 29
click at [586, 31] on h1 "Customers / Catalina Munoz (The Helper Bees)" at bounding box center [434, 30] width 729 height 28
click at [1563, 343] on div "Customers / Catalina Munoz (The Helper Bees) Beta Help Help Docs Take a Tour Co…" at bounding box center [811, 540] width 1514 height 1080
click at [726, 83] on span "Completed Bookings (5)" at bounding box center [699, 86] width 202 height 20
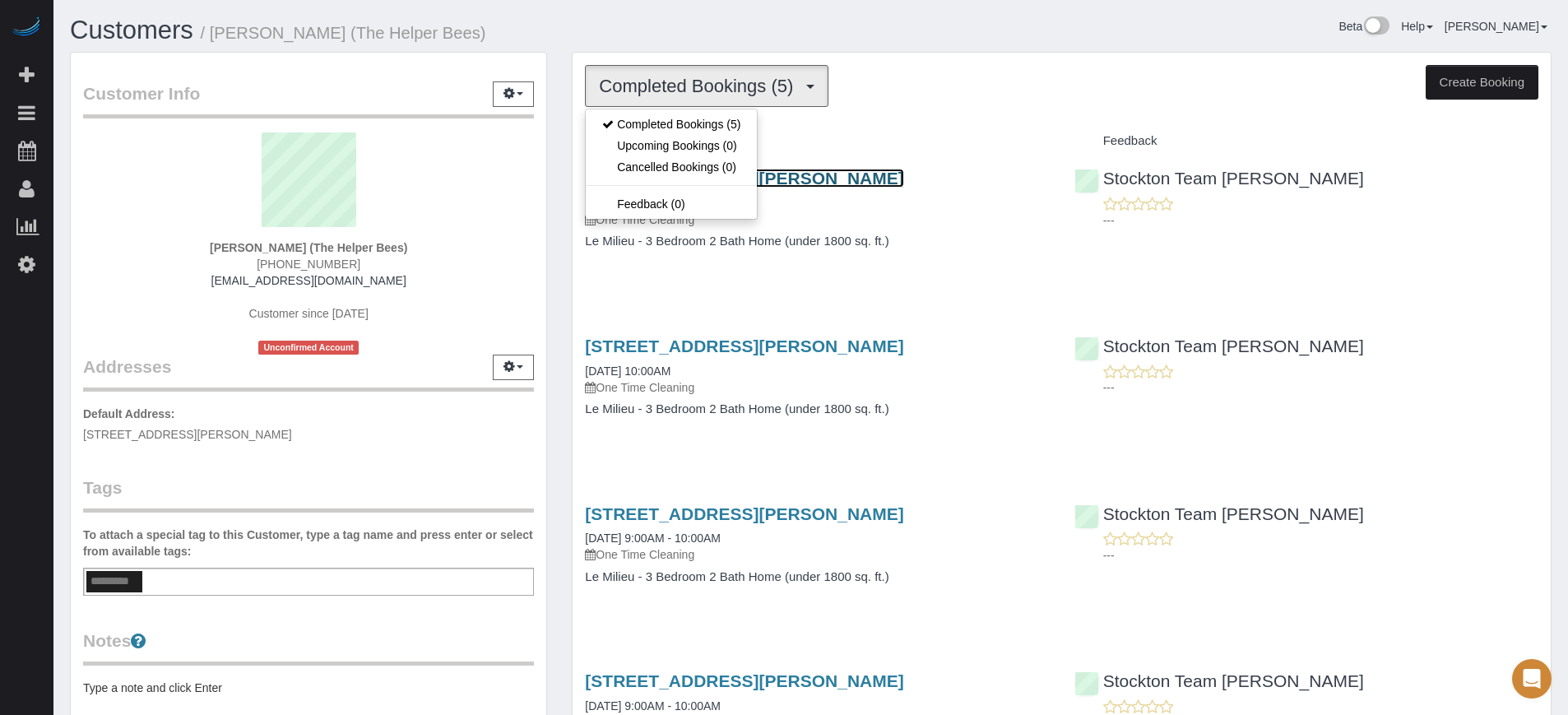
click at [772, 175] on link "3445 Sanguinetti Ln, Stockton, CA 95205" at bounding box center [743, 178] width 318 height 19
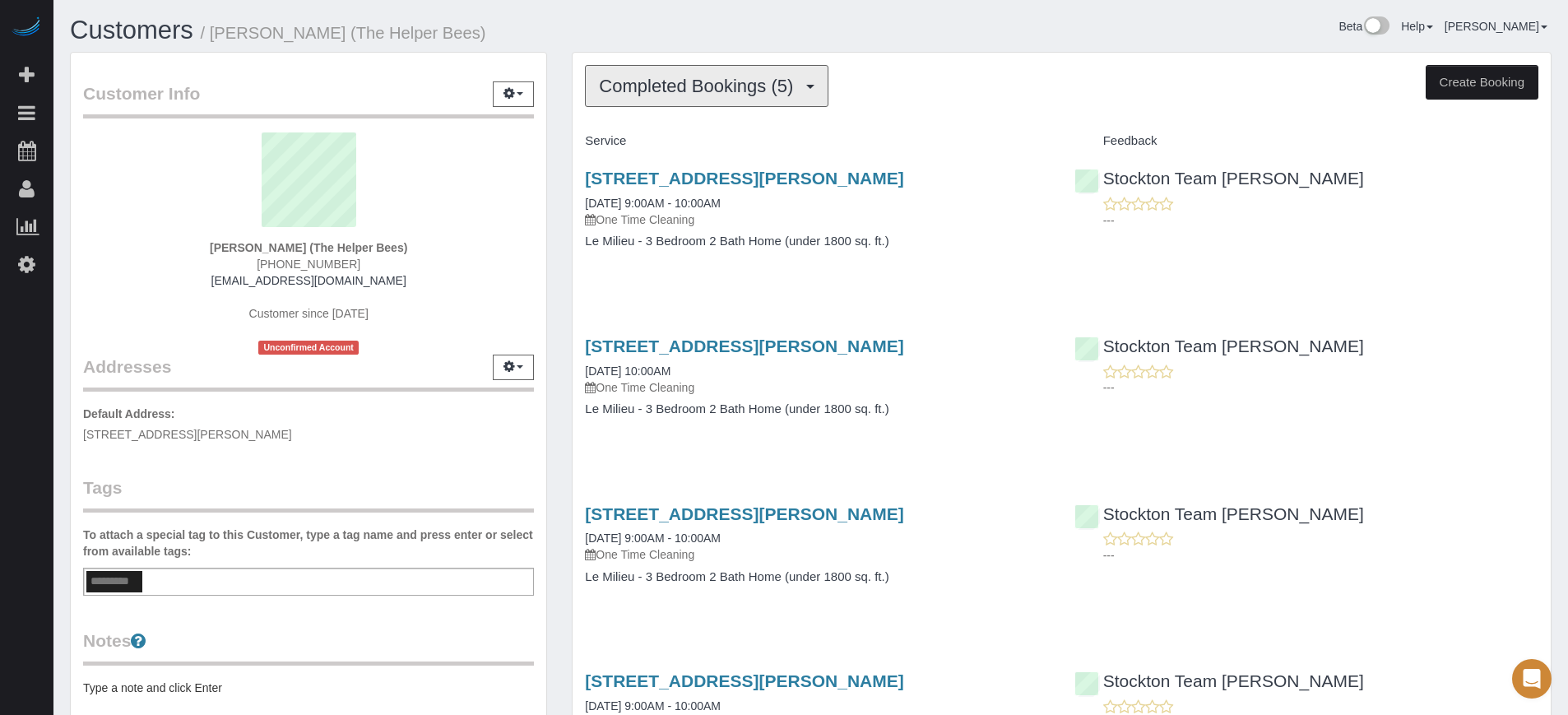
click at [650, 89] on span "Completed Bookings (5)" at bounding box center [699, 86] width 202 height 20
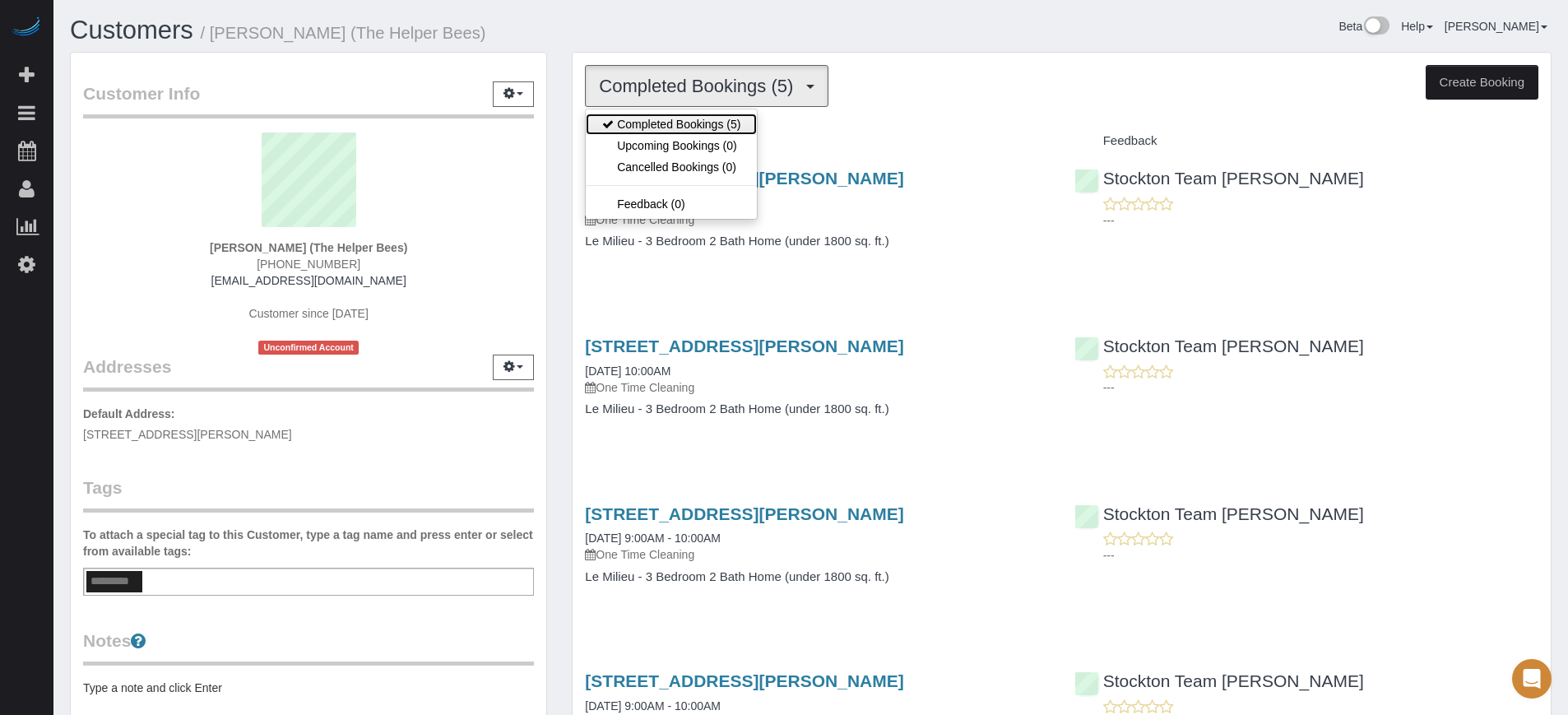
click at [683, 133] on link "Completed Bookings (5)" at bounding box center [671, 124] width 171 height 21
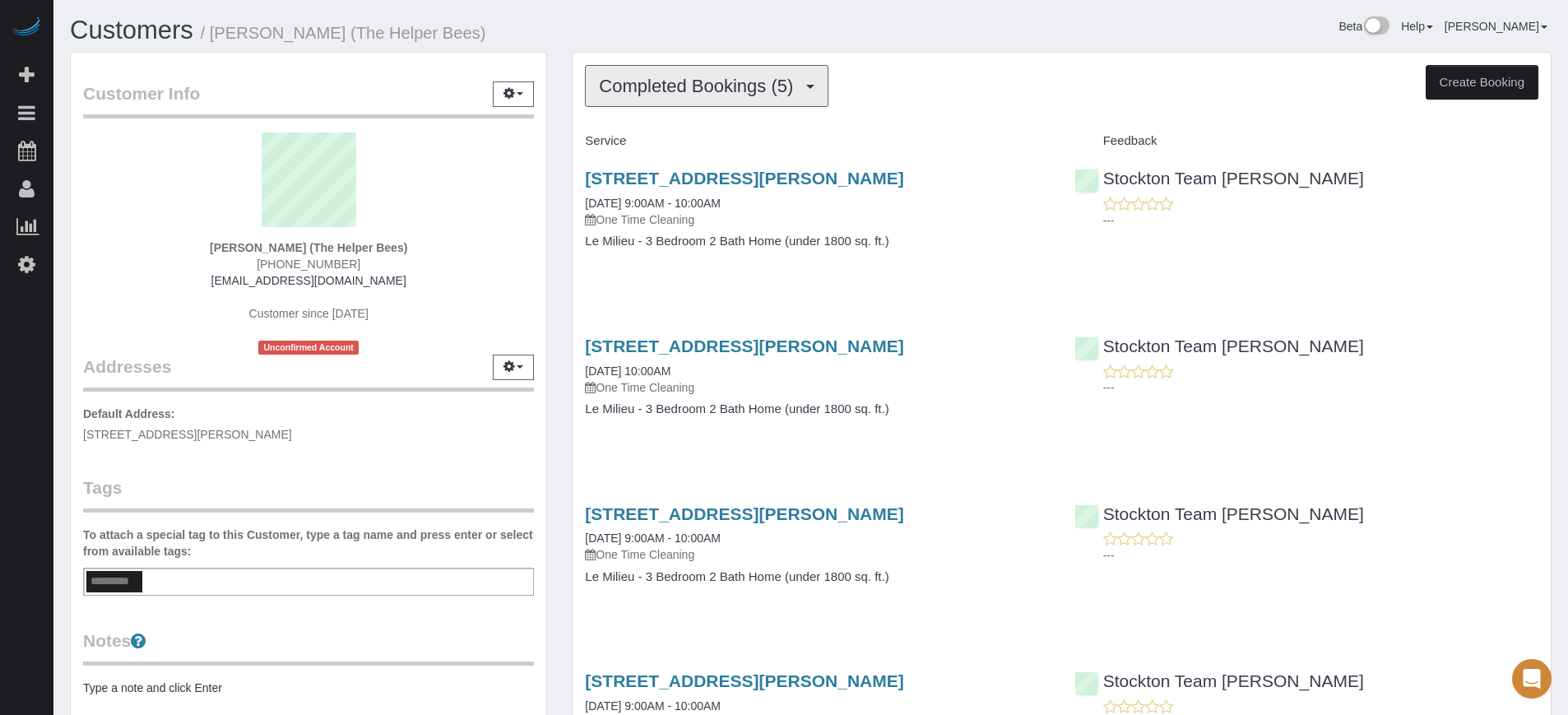
click at [678, 80] on span "Completed Bookings (5)" at bounding box center [699, 86] width 202 height 20
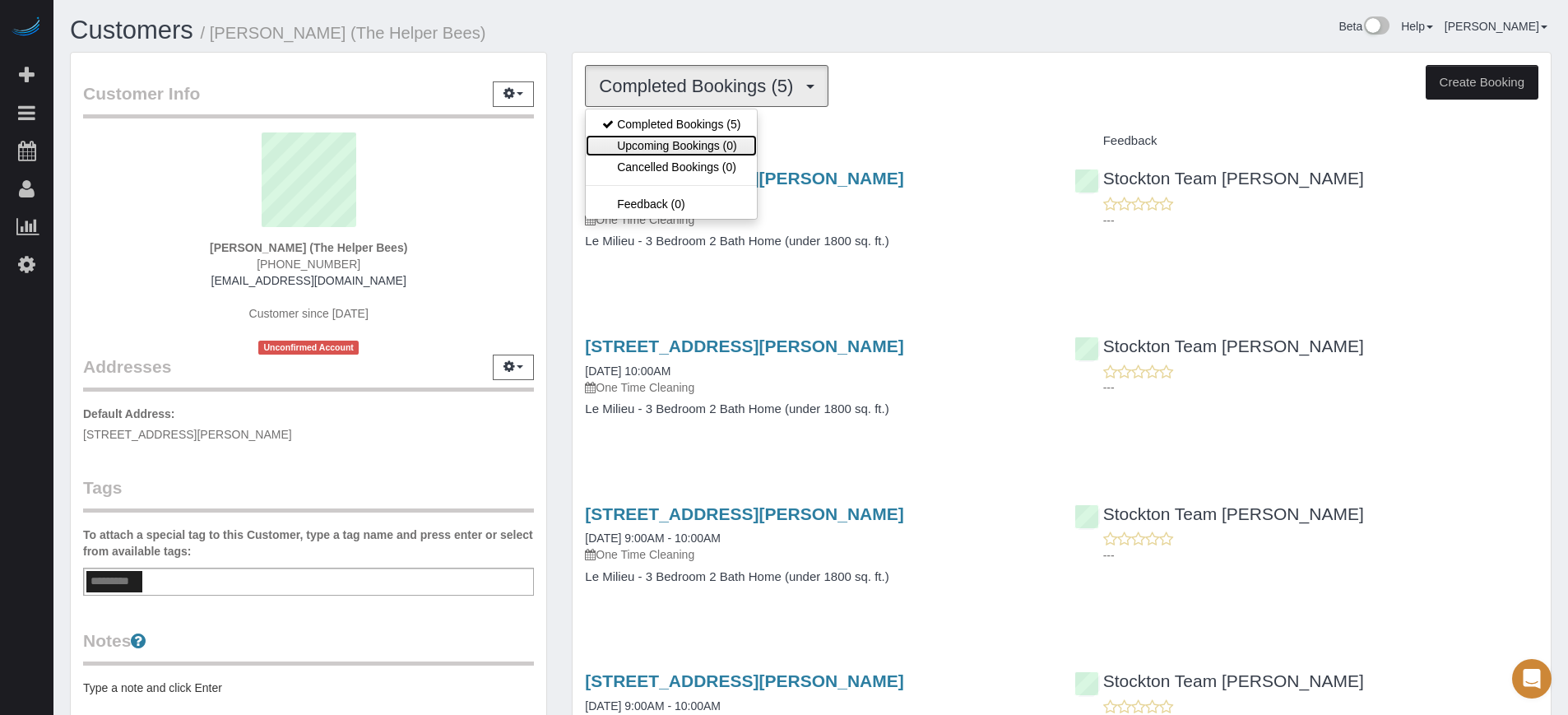
click at [704, 142] on link "Upcoming Bookings (0)" at bounding box center [671, 145] width 171 height 21
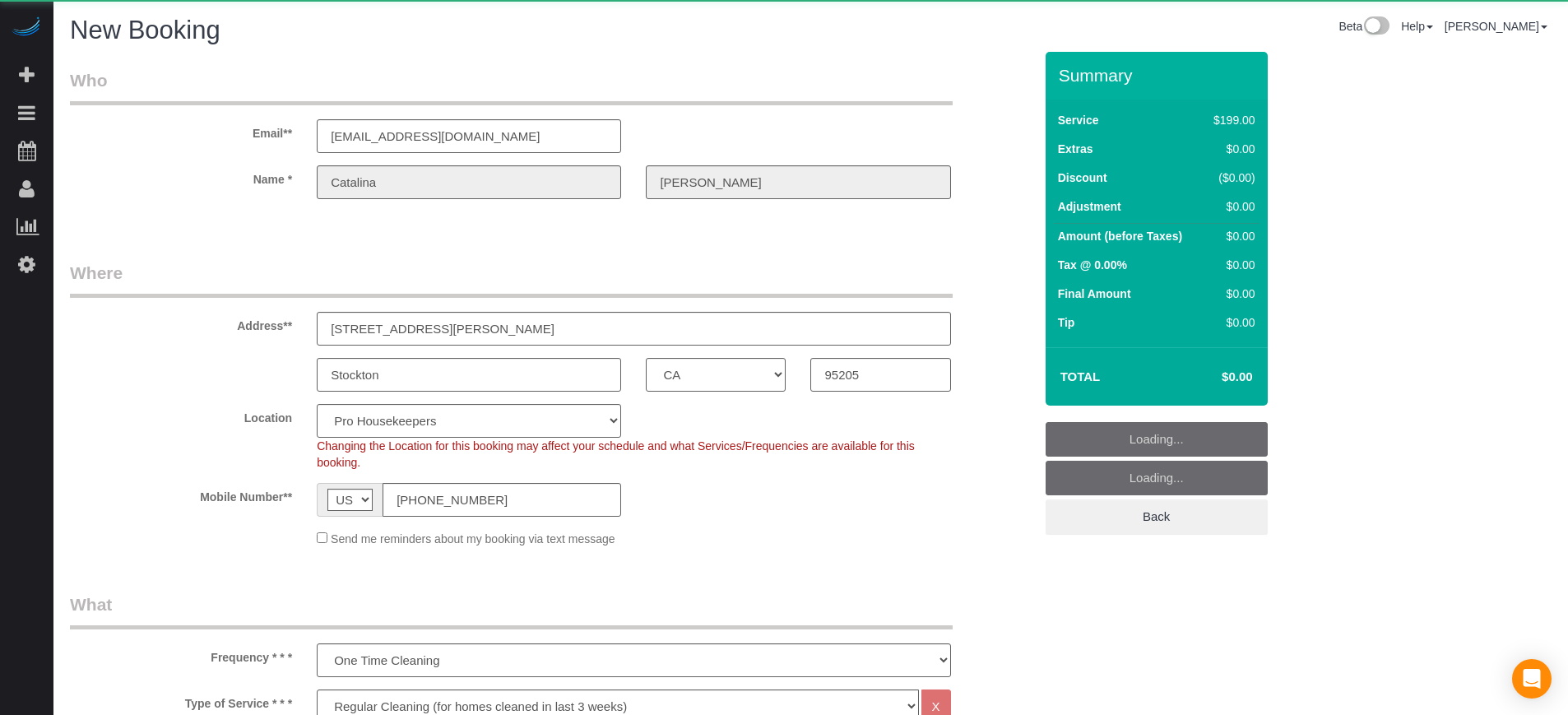
select select "CA"
select select "4"
select select "number:9"
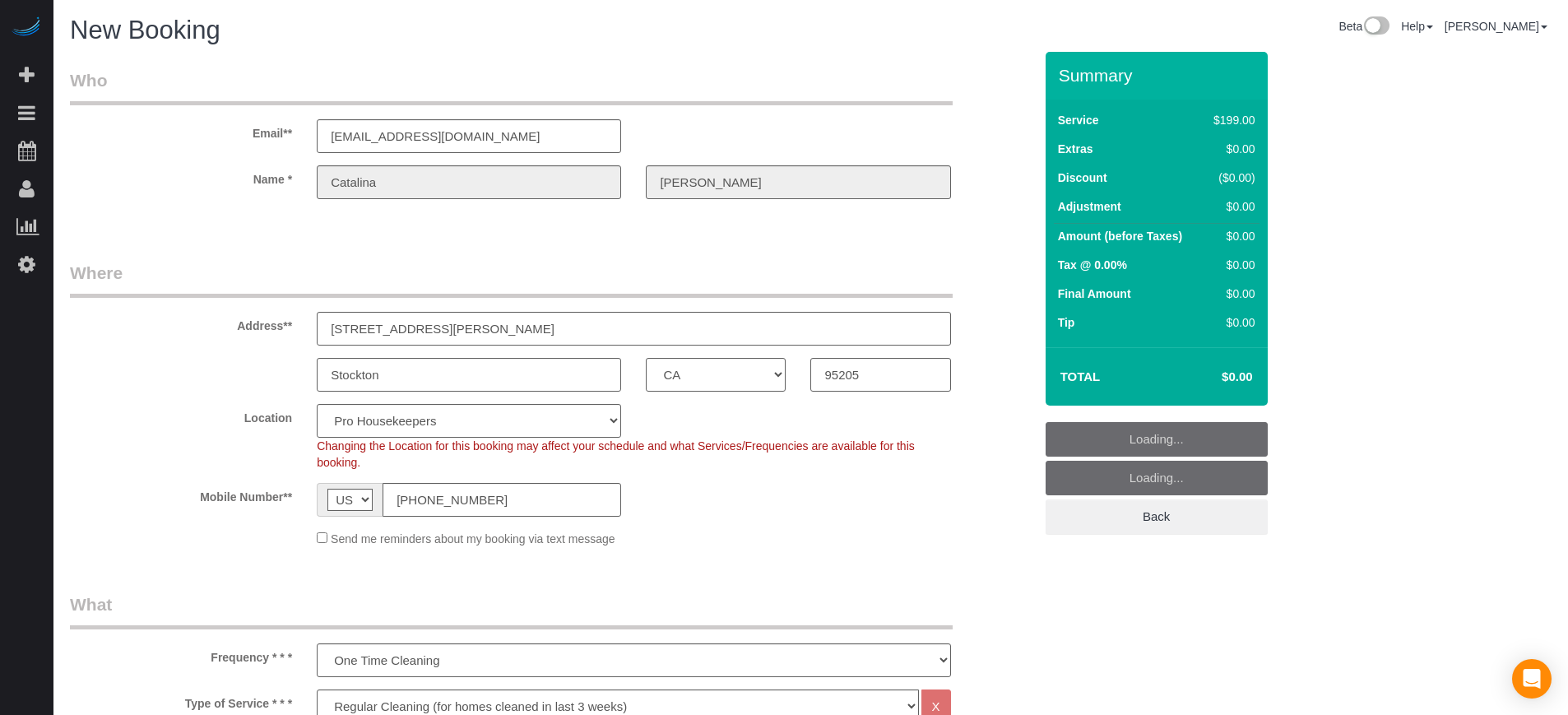
select select "object:1292"
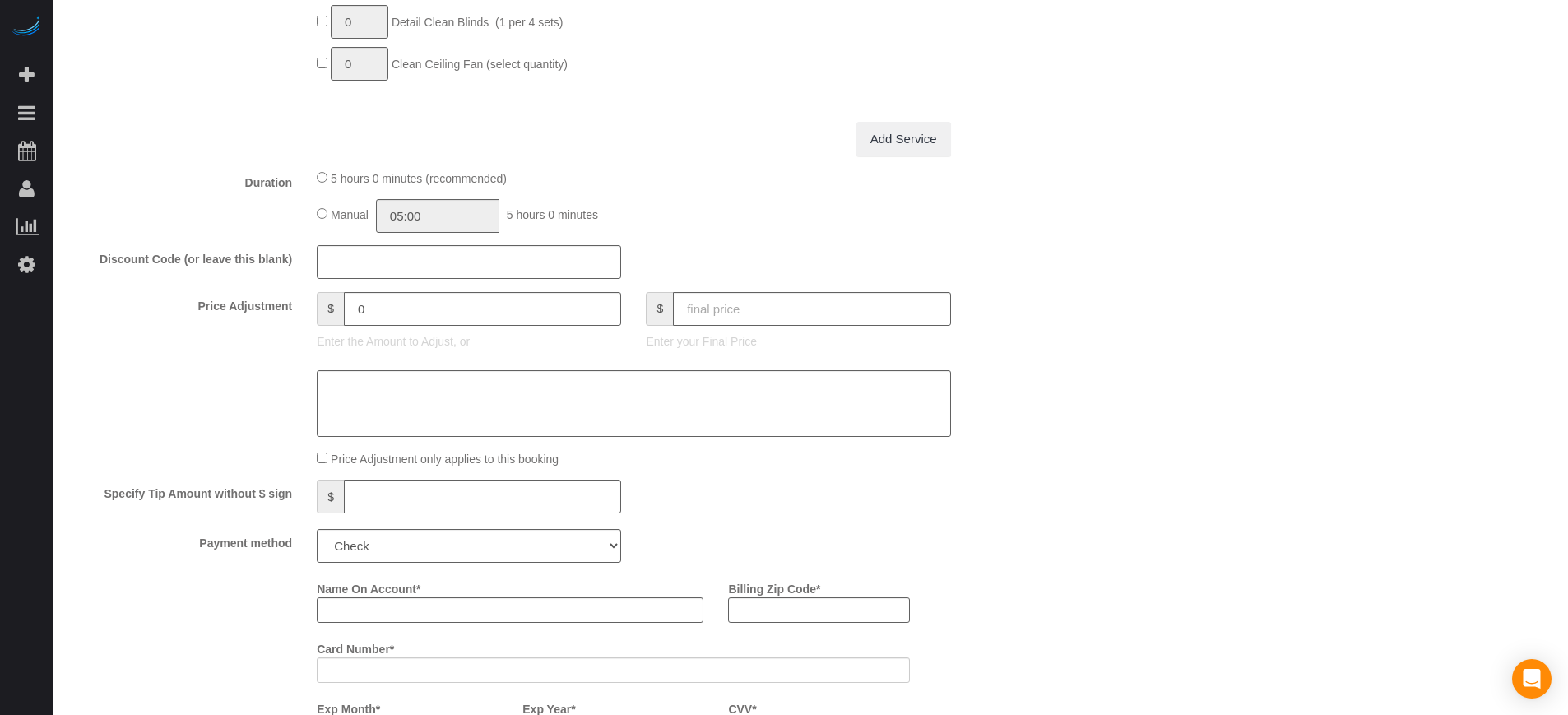
scroll to position [1543, 0]
click at [761, 308] on input "text" at bounding box center [811, 308] width 277 height 34
type input "0"
click at [152, 479] on label "Specify Tip Amount without $ sign" at bounding box center [181, 490] width 246 height 22
click at [370, 538] on select "Add Credit Card Cash Check Paypal" at bounding box center [468, 544] width 304 height 34
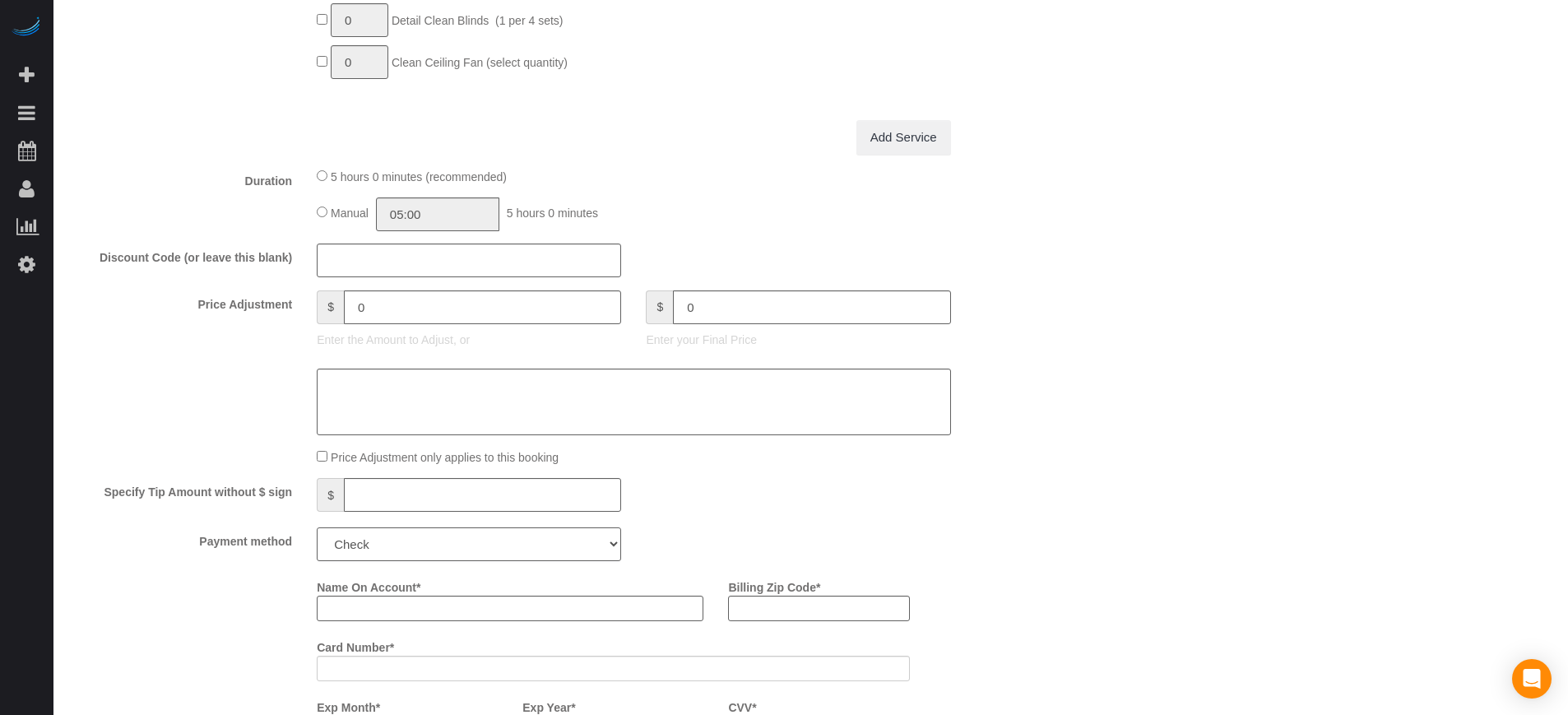
type input "-199"
select select "string:check"
click at [316, 527] on select "Add Credit Card Cash Check Paypal" at bounding box center [468, 544] width 304 height 34
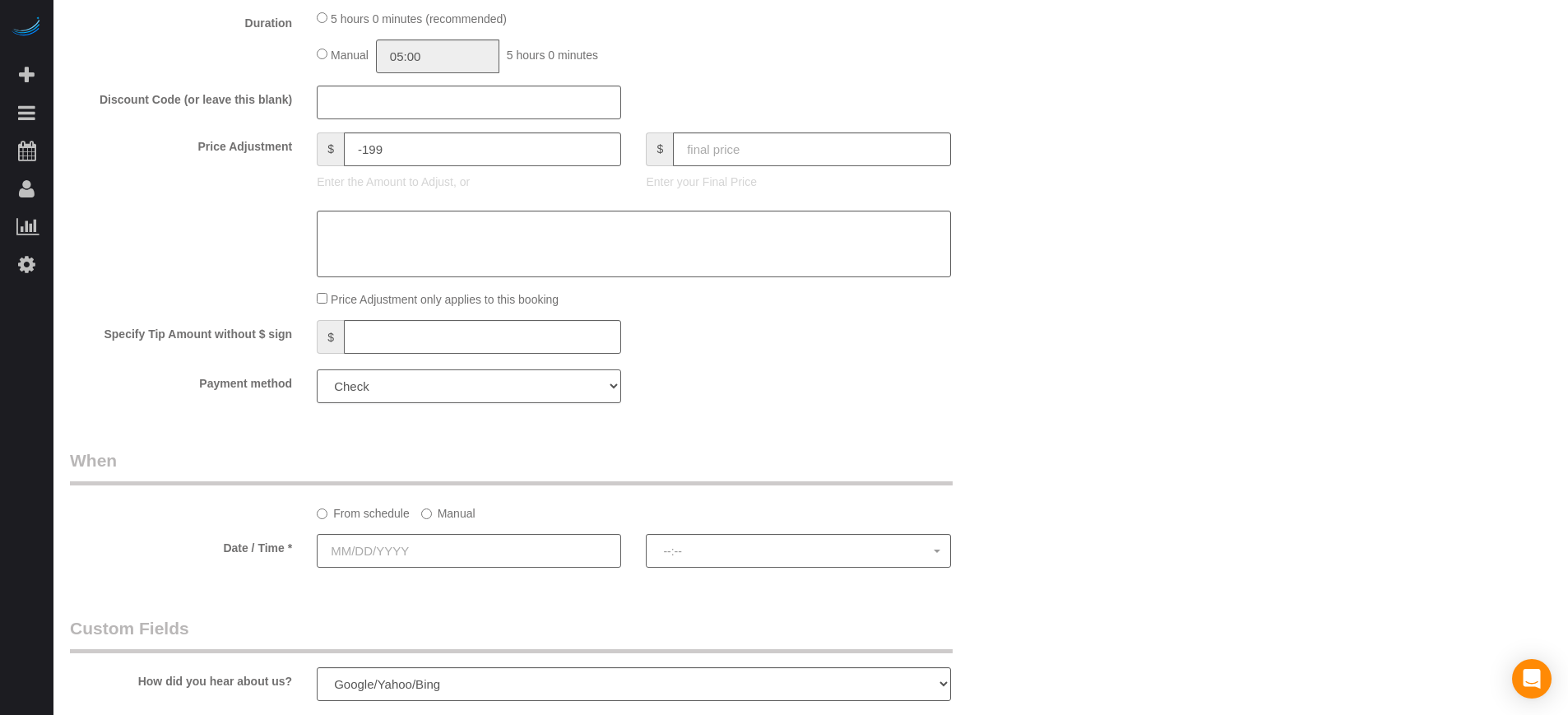
scroll to position [2058, 0]
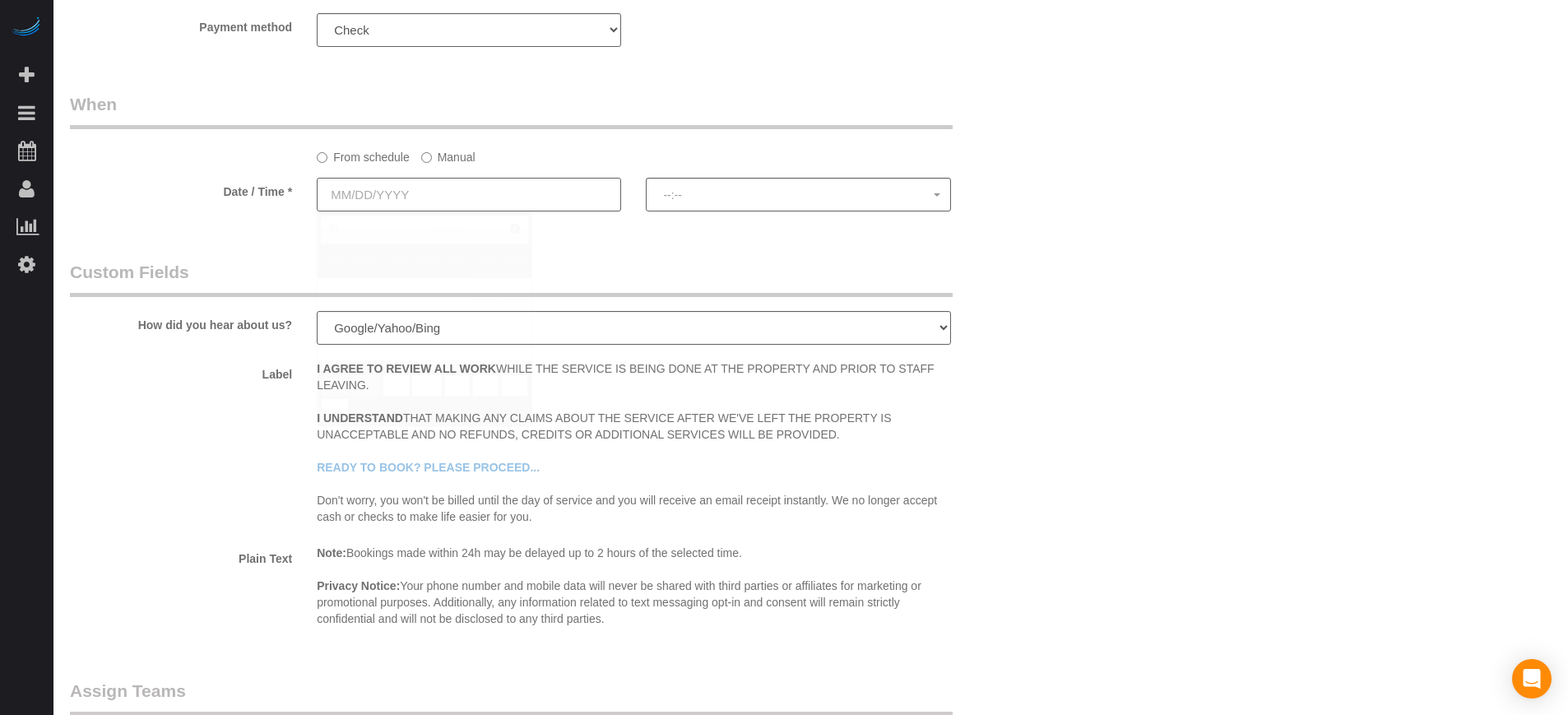
click at [371, 199] on input "text" at bounding box center [468, 195] width 304 height 34
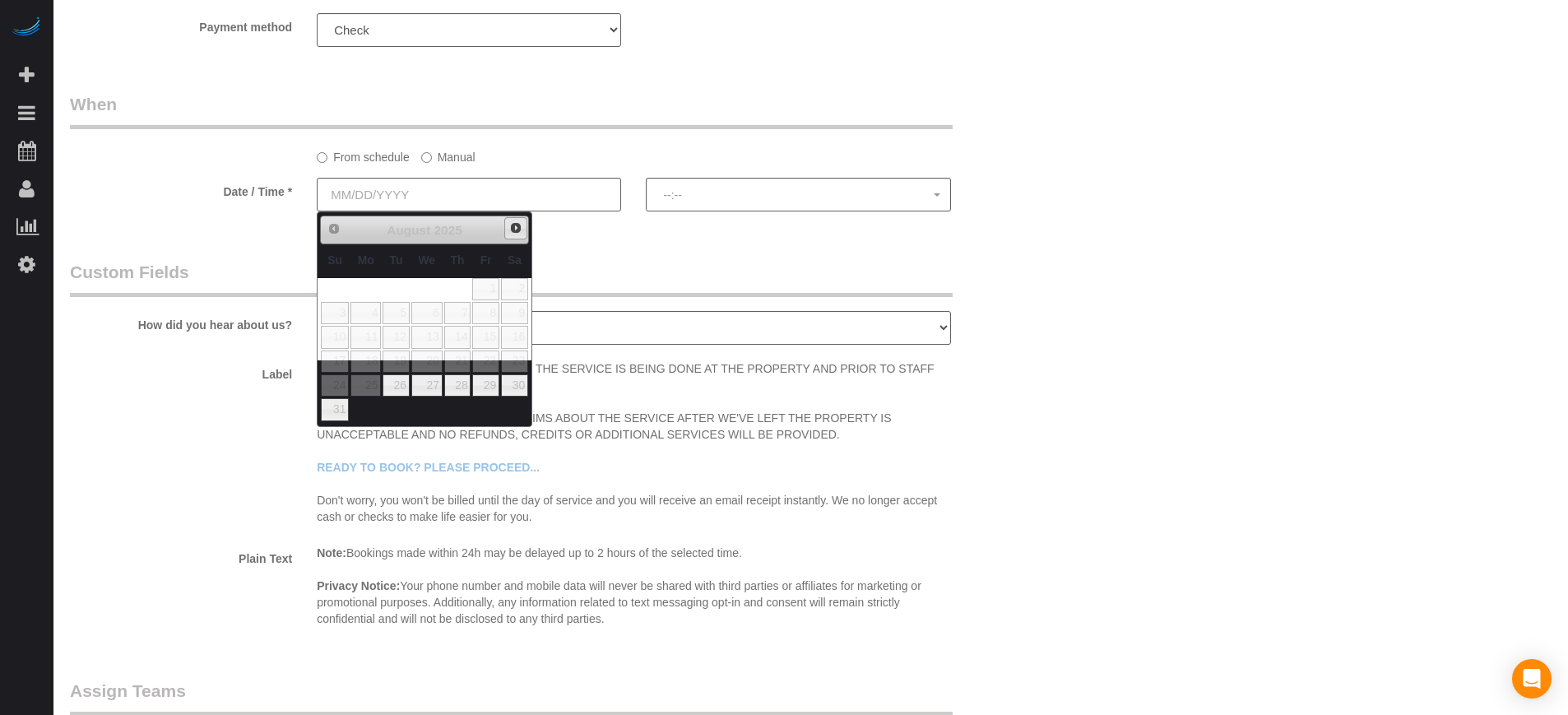
click at [511, 229] on span "Next" at bounding box center [515, 228] width 13 height 13
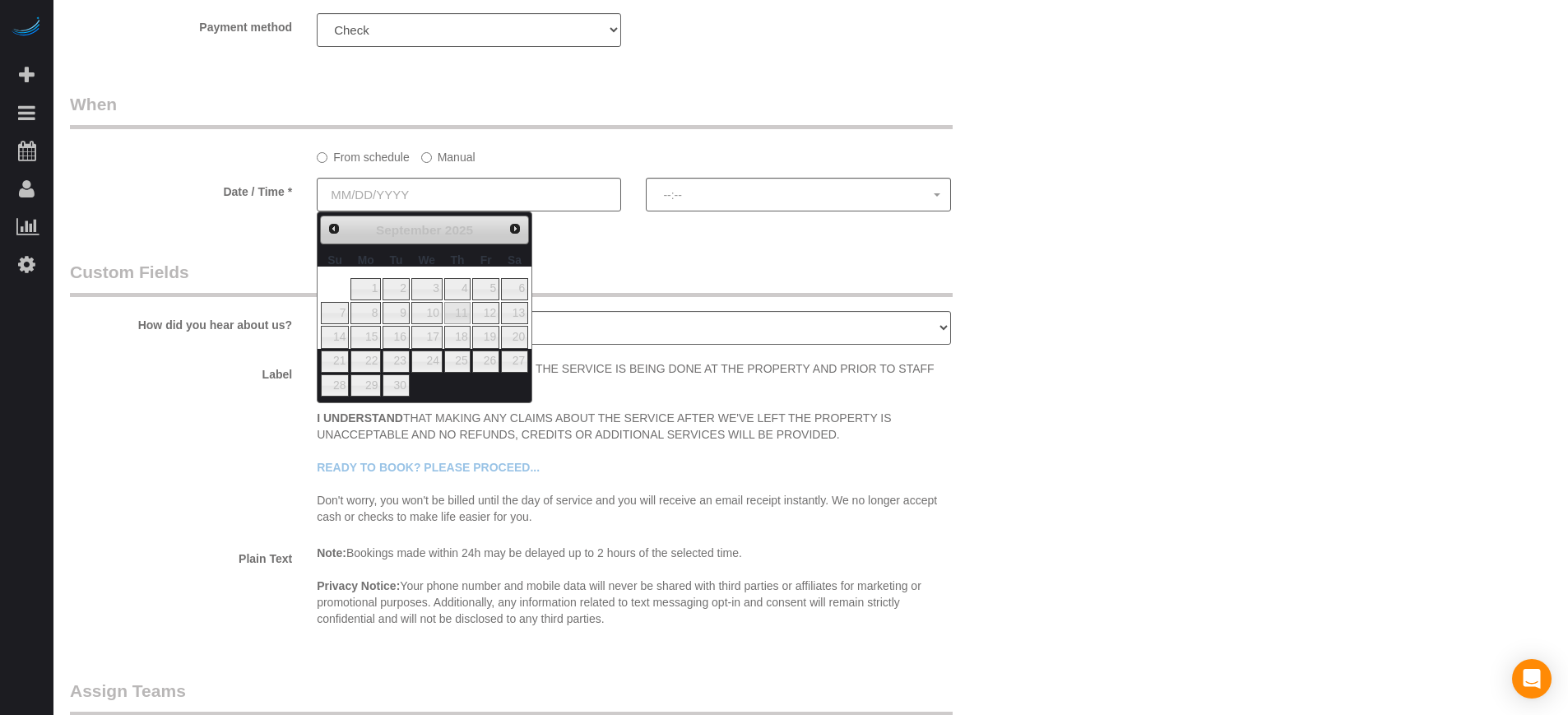
type input "09/11/2025"
select select "spot1"
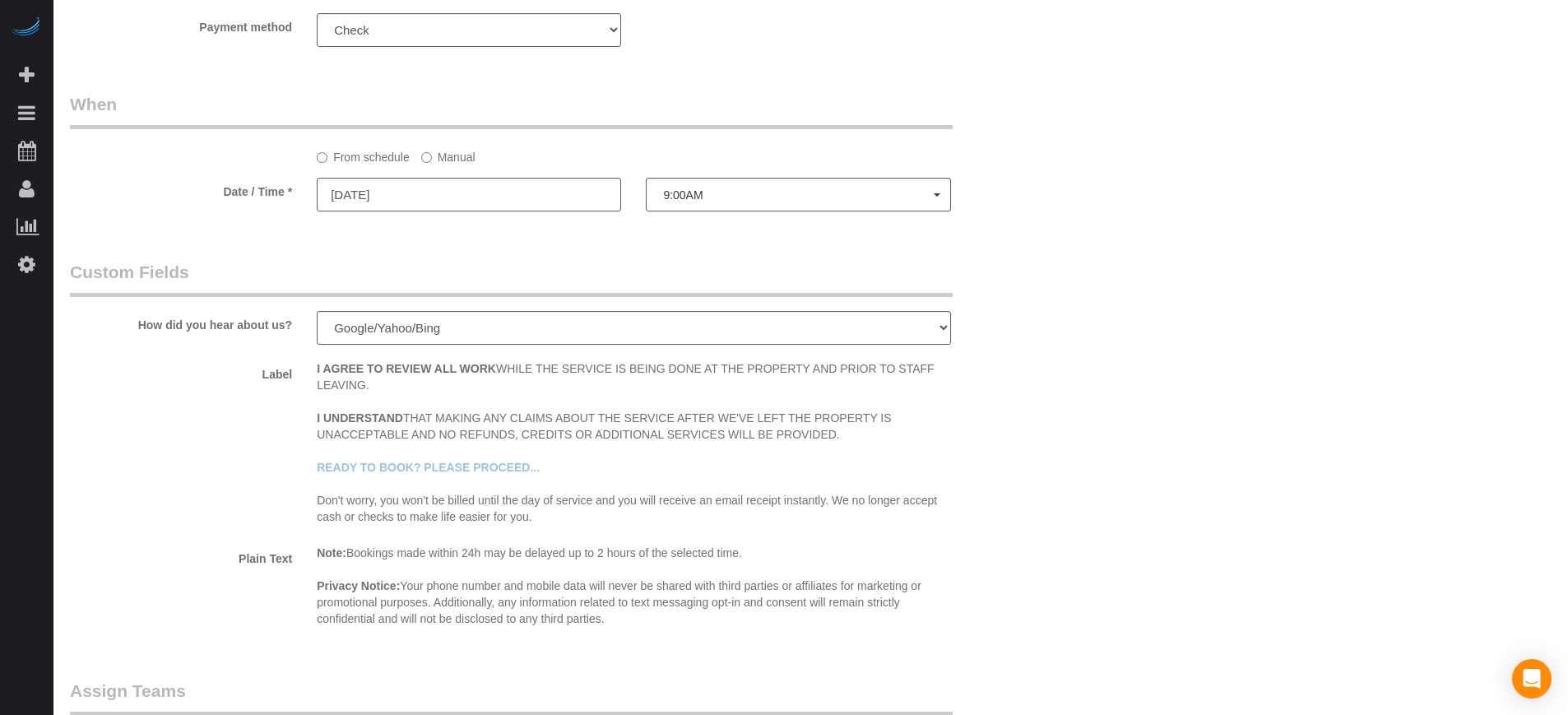
click at [467, 149] on label "Manual" at bounding box center [448, 154] width 55 height 22
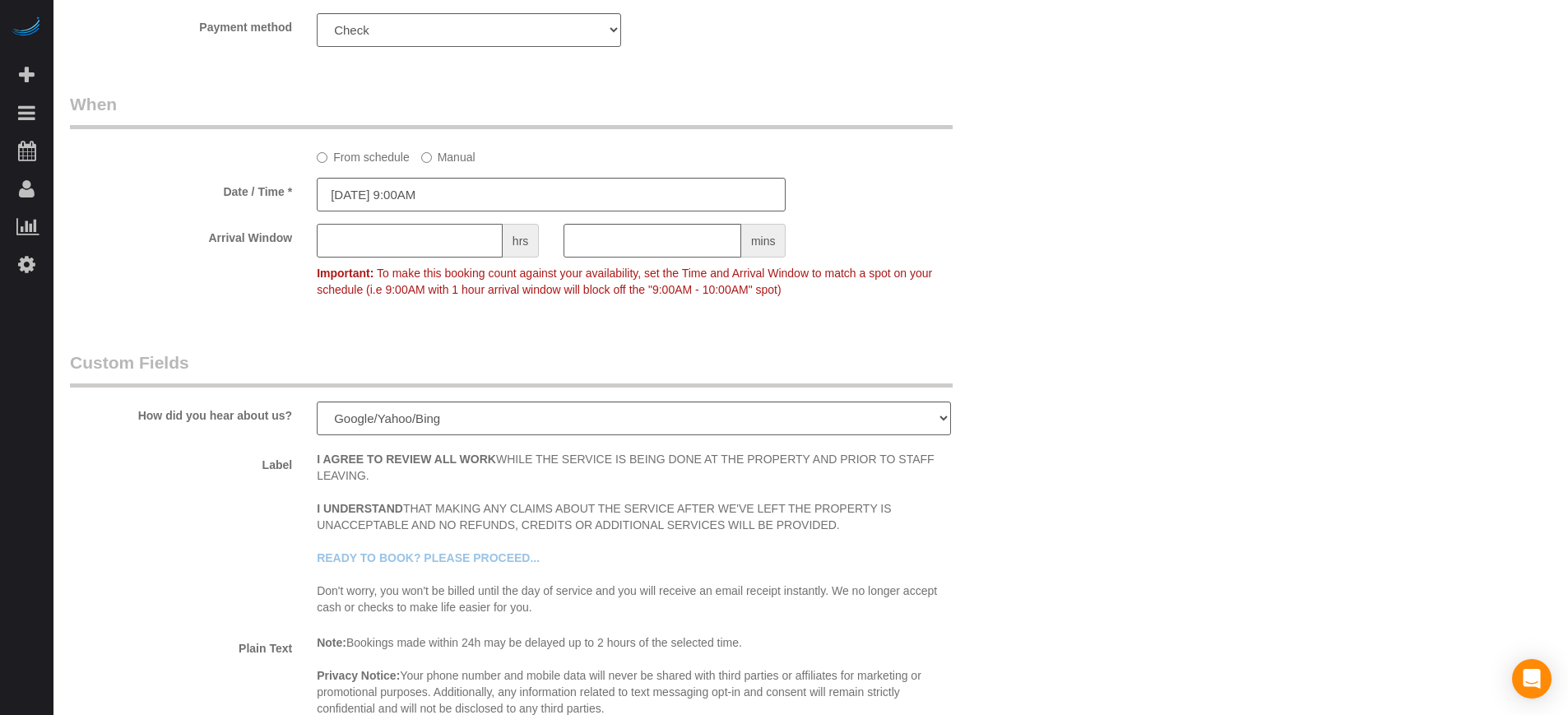
click at [396, 230] on input "text" at bounding box center [409, 241] width 186 height 34
type input "1"
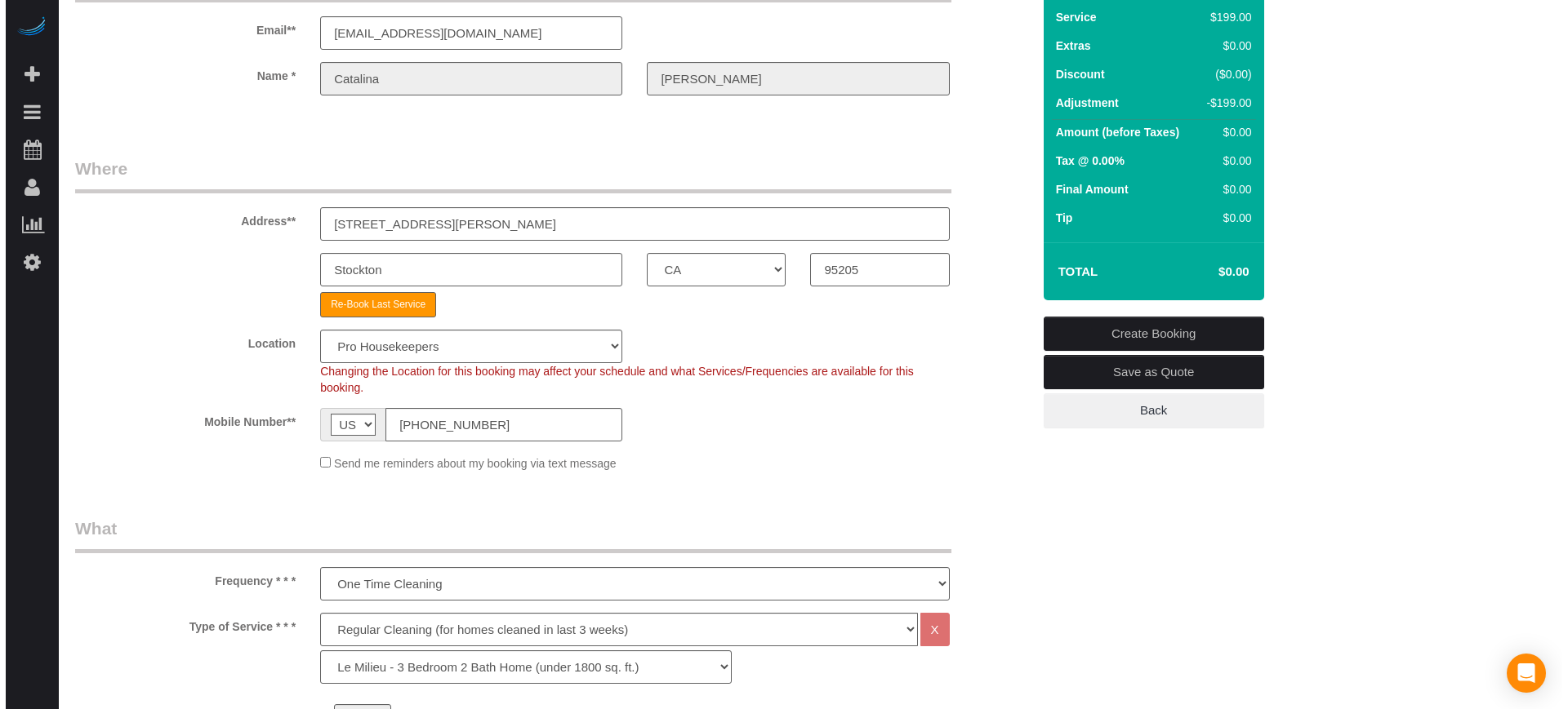
scroll to position [0, 0]
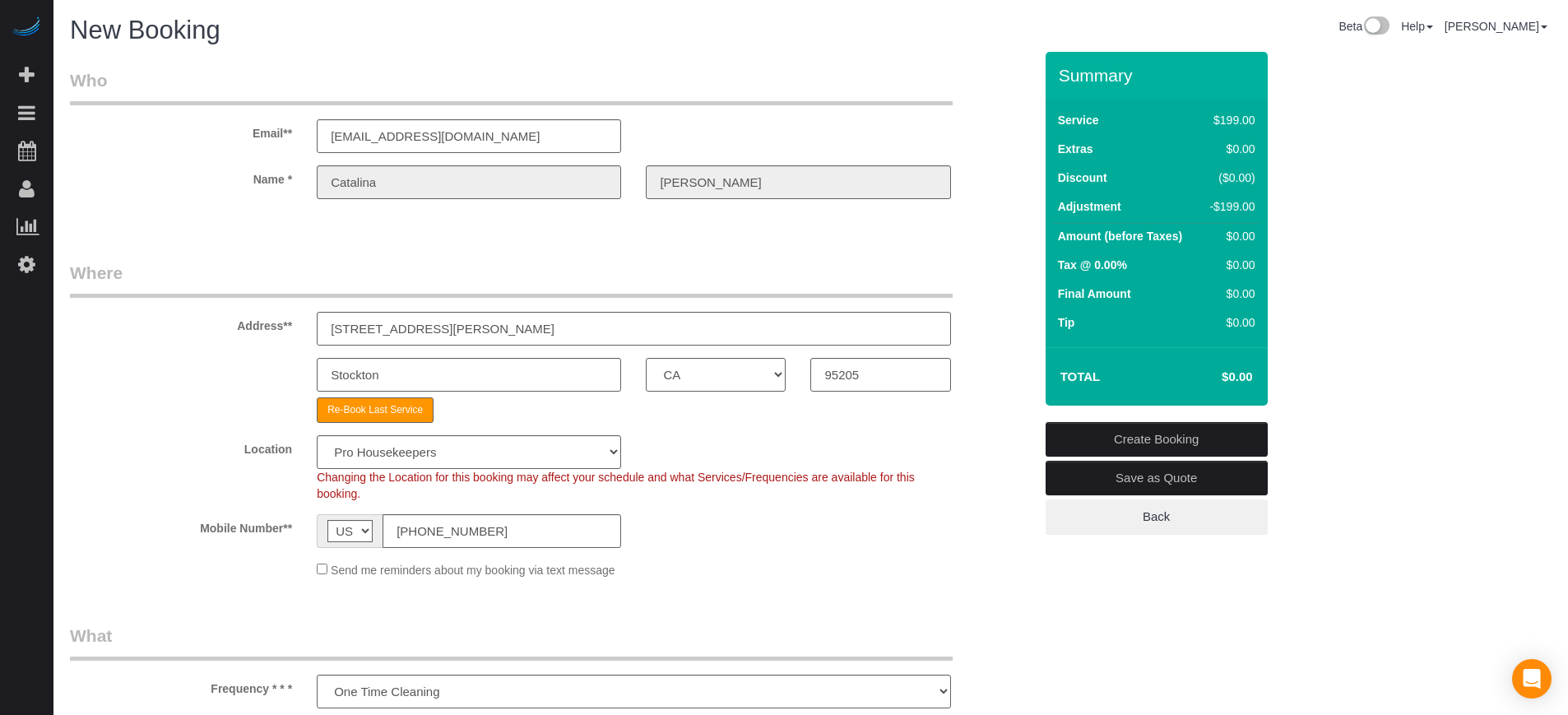
click at [1175, 444] on link "Create Booking" at bounding box center [1156, 439] width 222 height 35
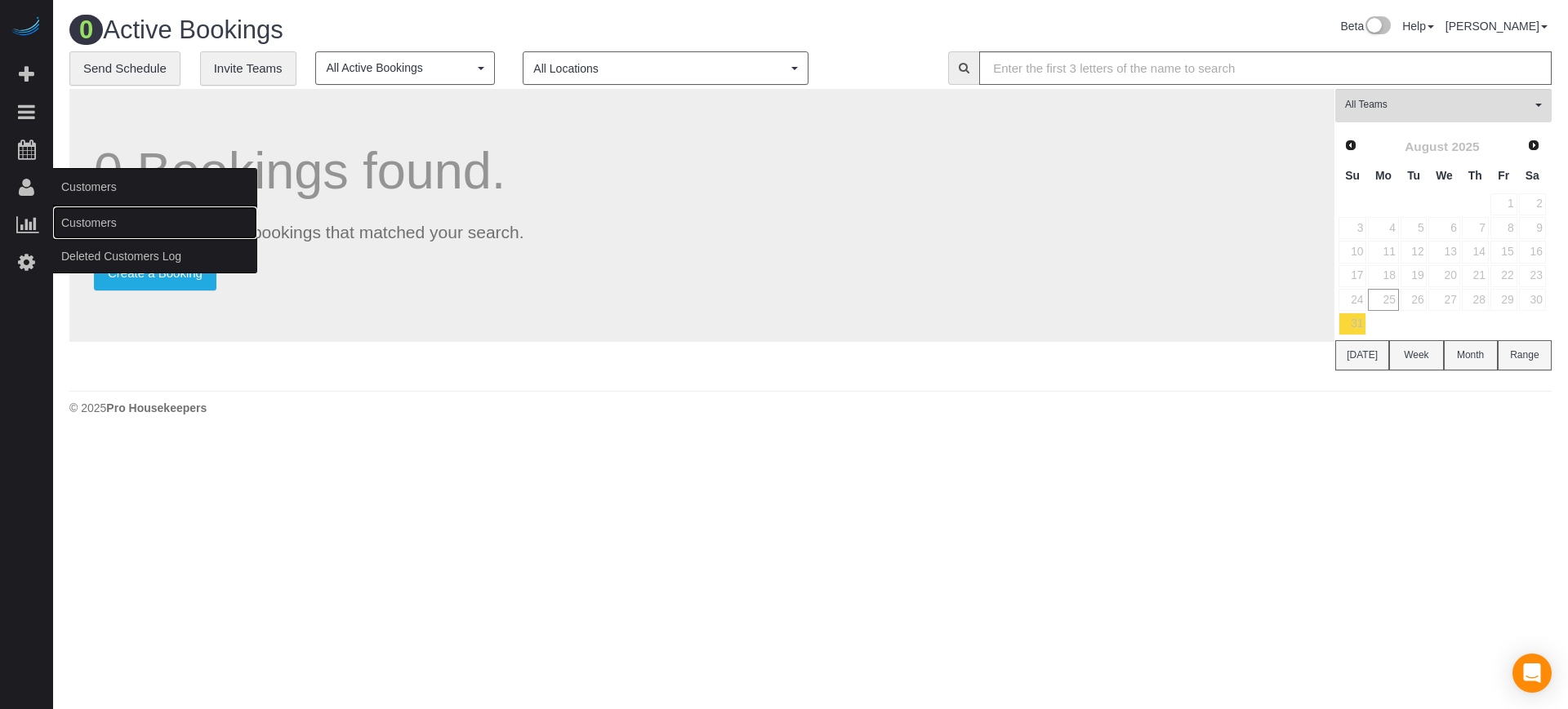
click at [100, 222] on link "Customers" at bounding box center [155, 223] width 204 height 33
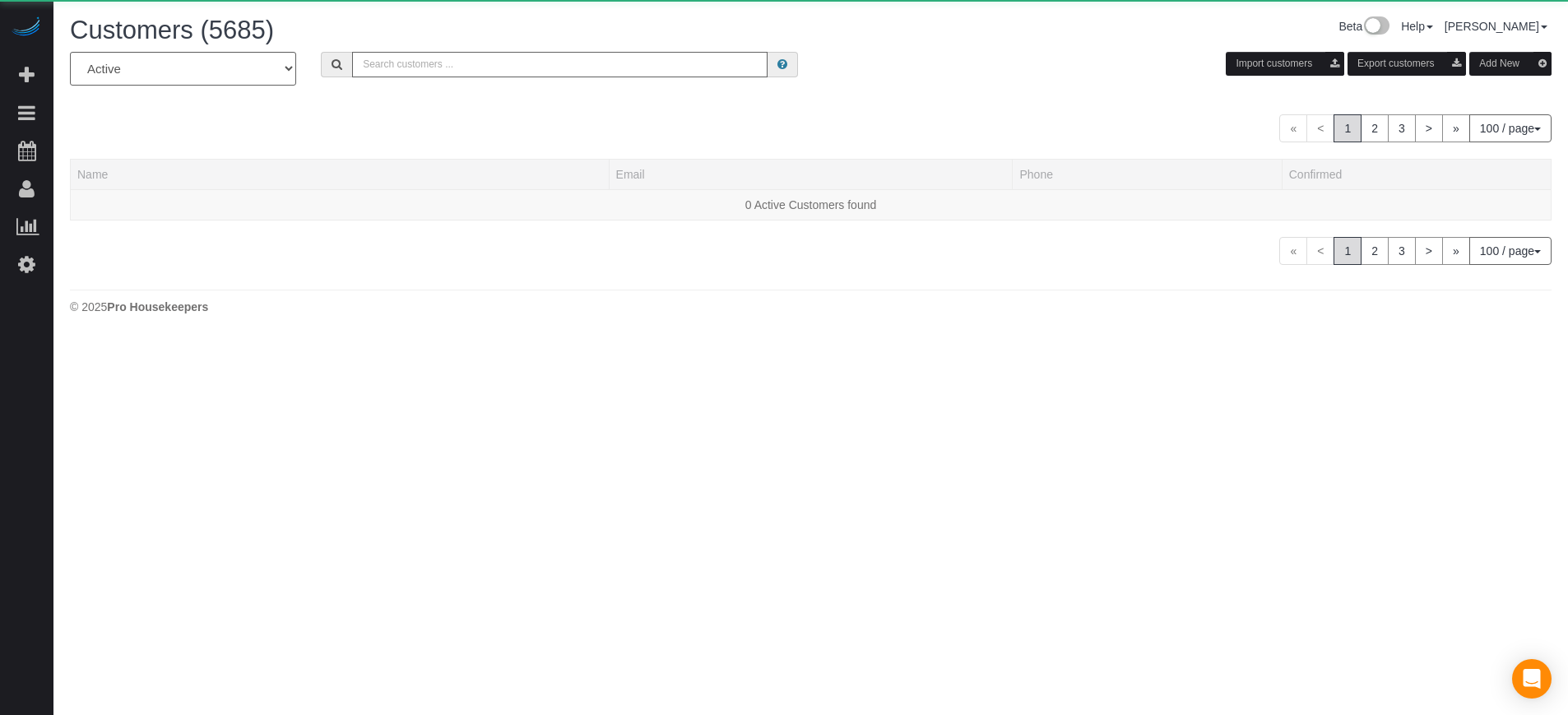
click at [489, 67] on input "text" at bounding box center [559, 65] width 415 height 26
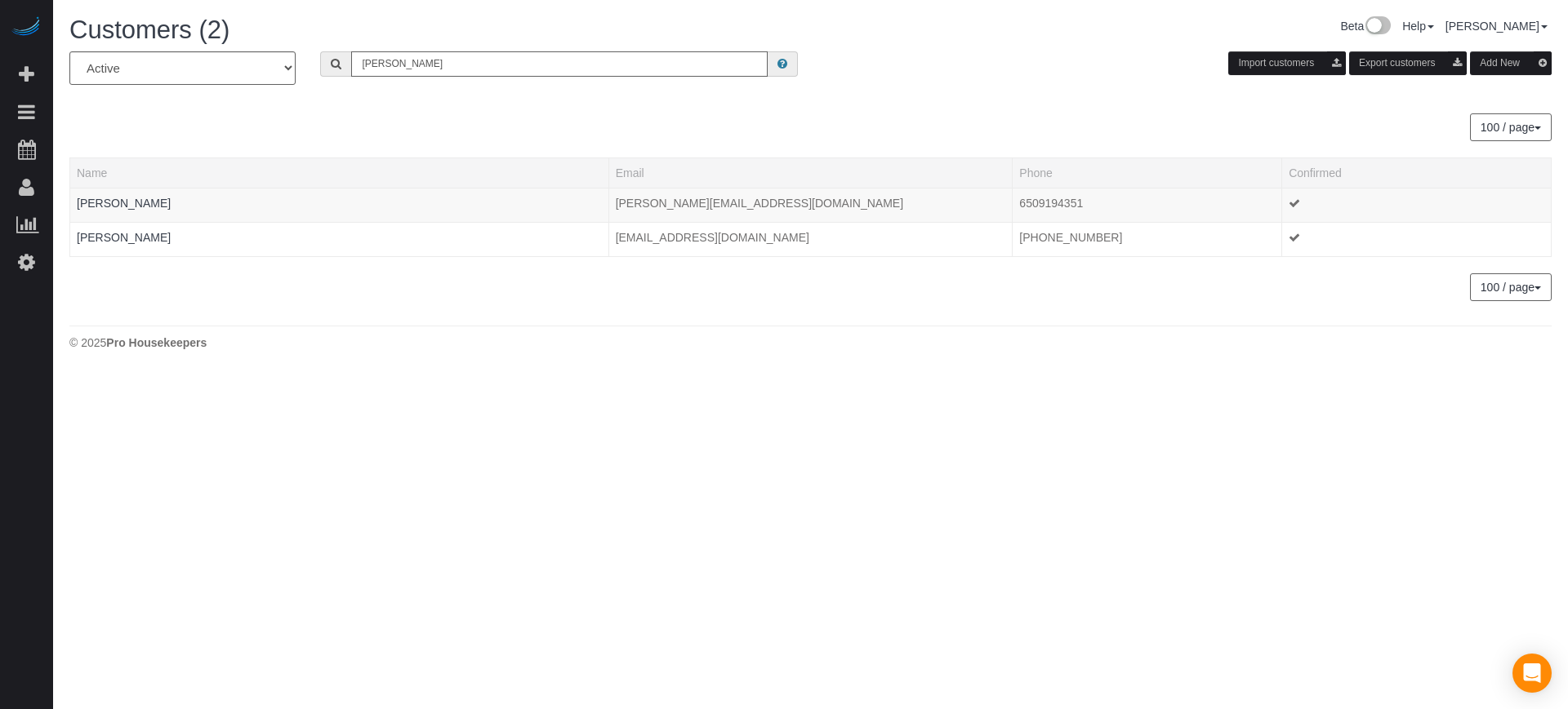
click at [409, 70] on input "ZACK" at bounding box center [560, 64] width 417 height 25
paste input "408-410-8455"
type input "4084108455"
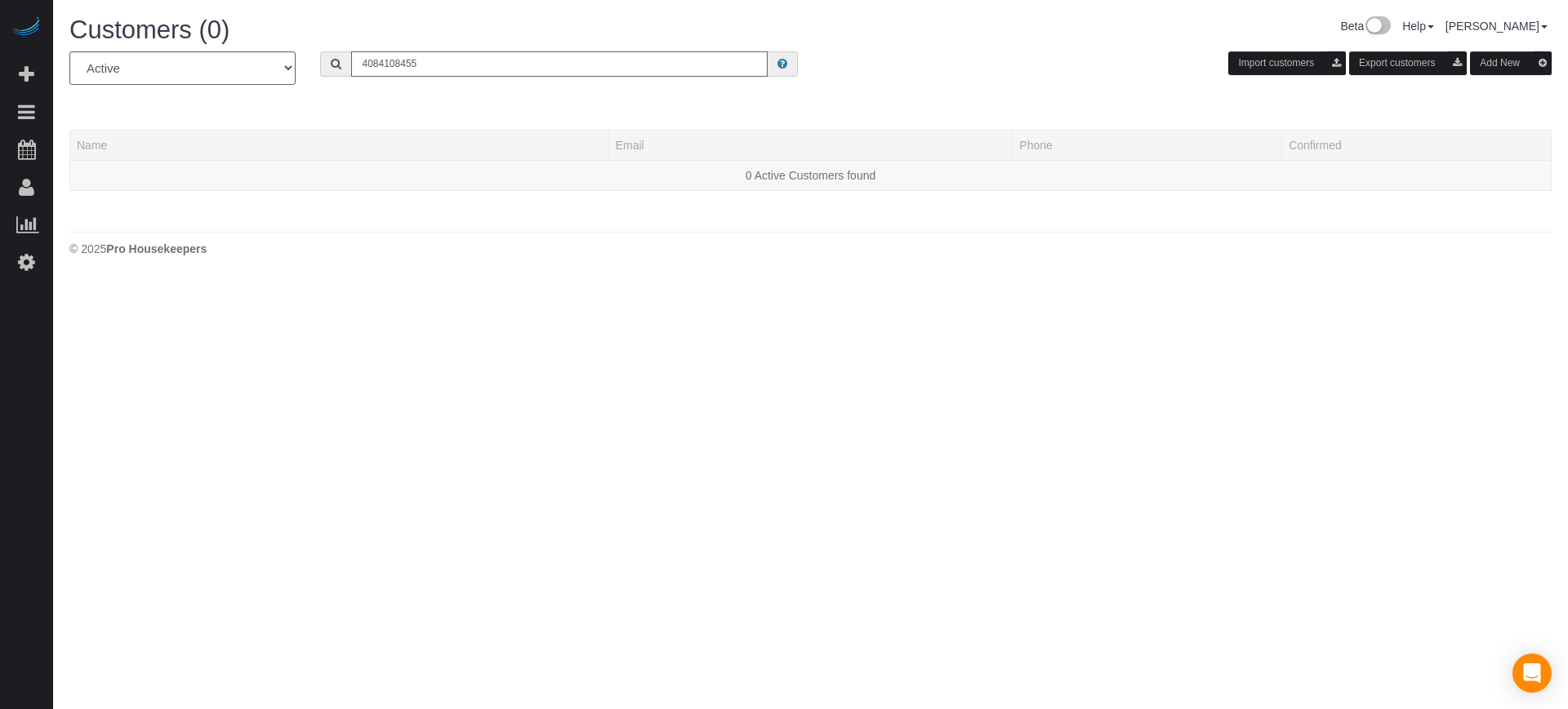
click at [530, 73] on input "4084108455" at bounding box center [560, 64] width 417 height 25
click at [1089, 437] on body "Beta Add Booking Bookings Active Bookings Cancelled Bookings Quote Inquiries Do…" at bounding box center [784, 354] width 1568 height 709
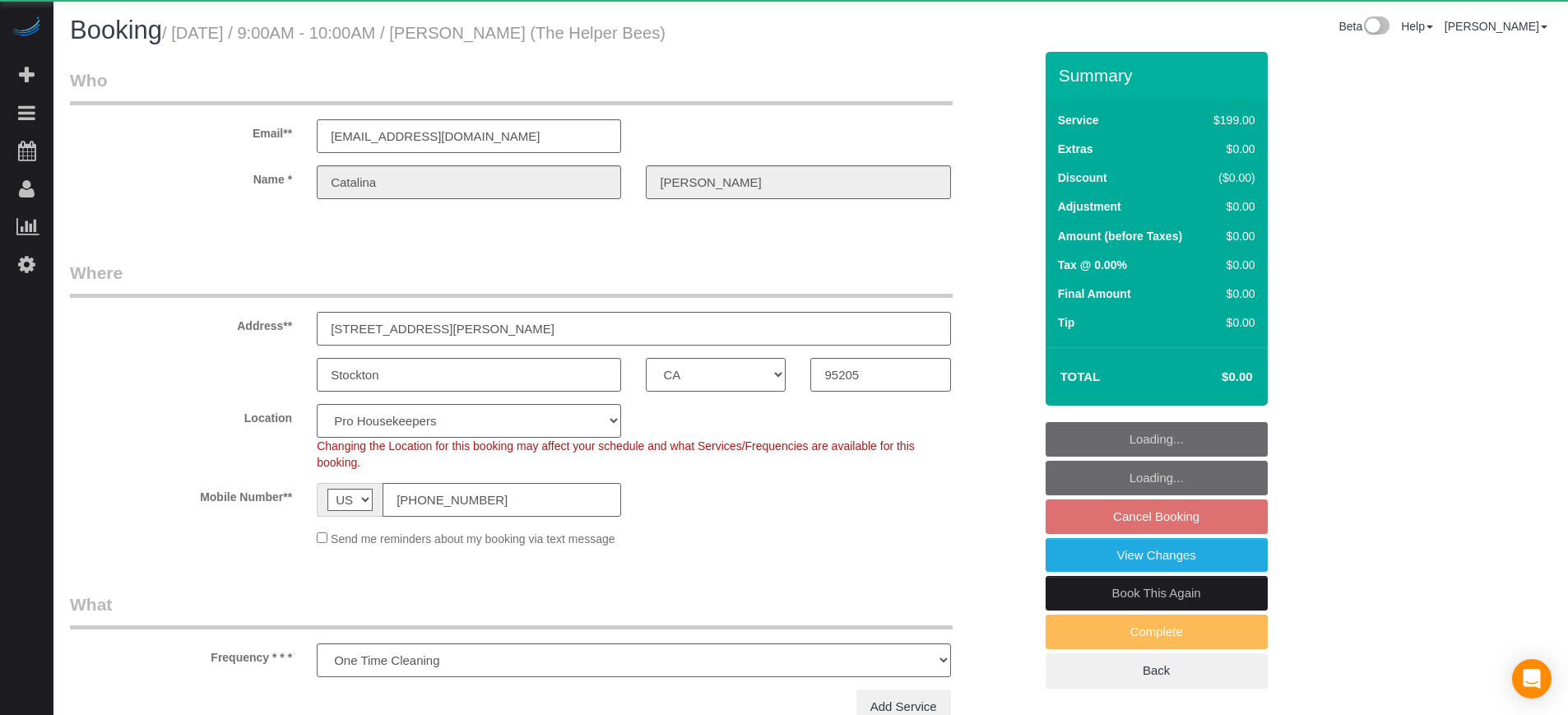
select select "CA"
select select "object:1237"
select select "4"
select select "number:9"
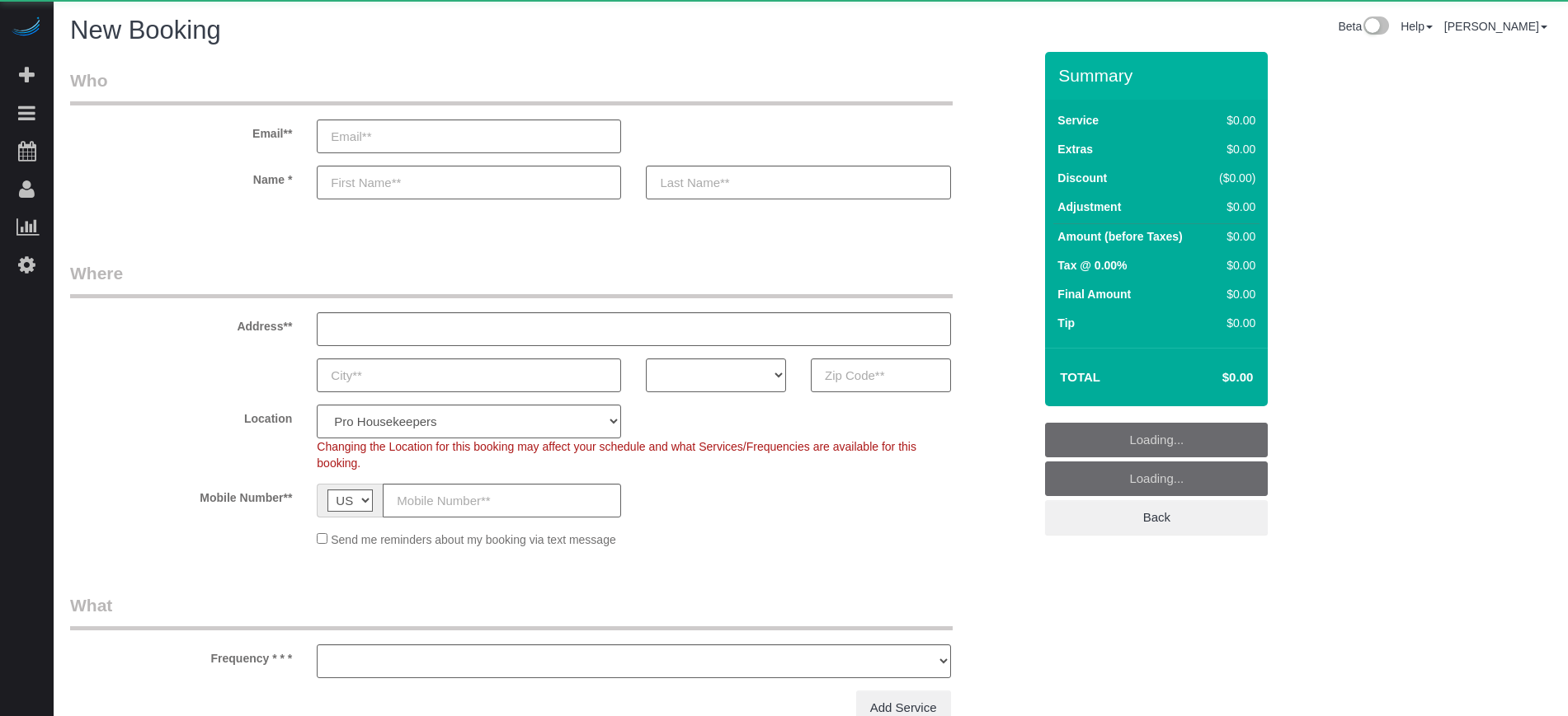
select select "number:9"
select select "object:1082"
select select "4"
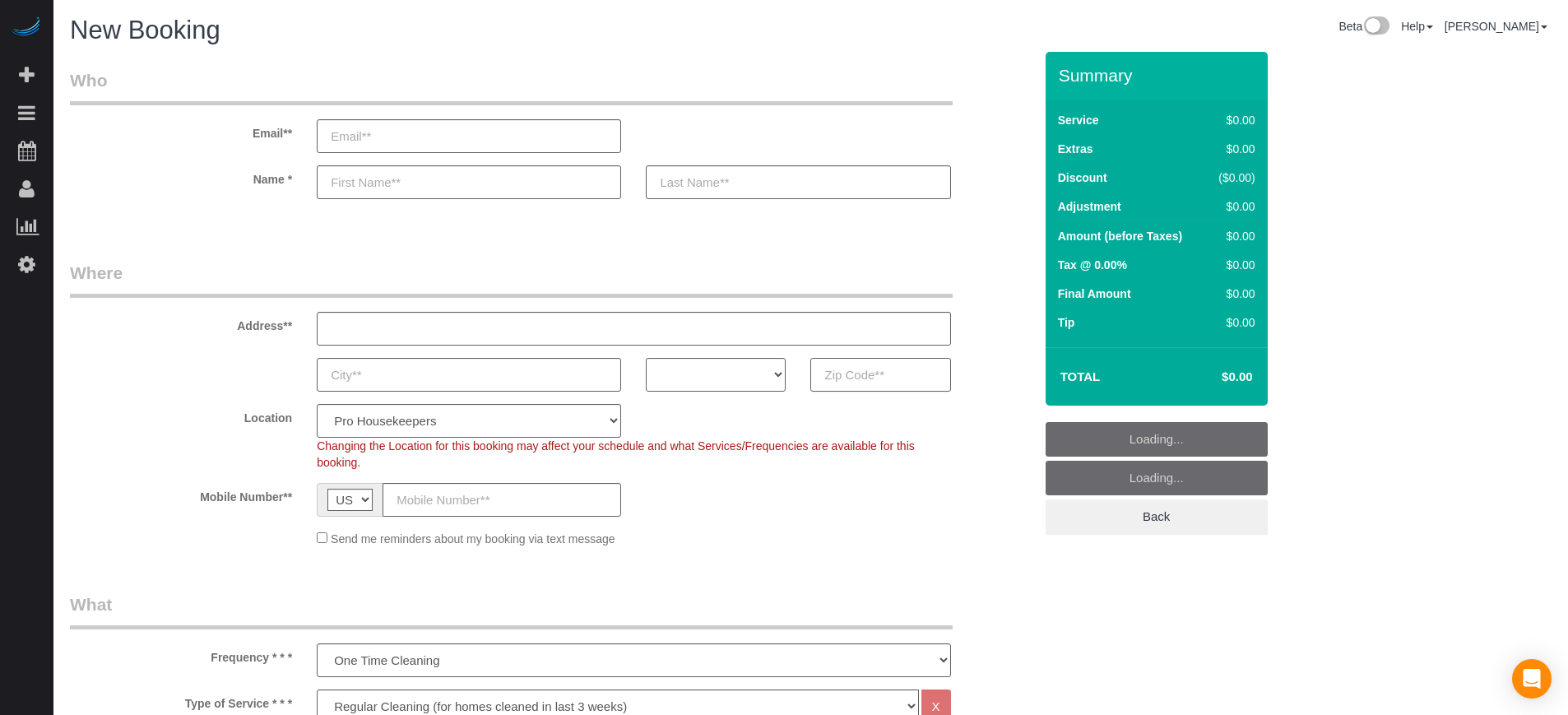
click at [869, 370] on input "text" at bounding box center [880, 375] width 140 height 34
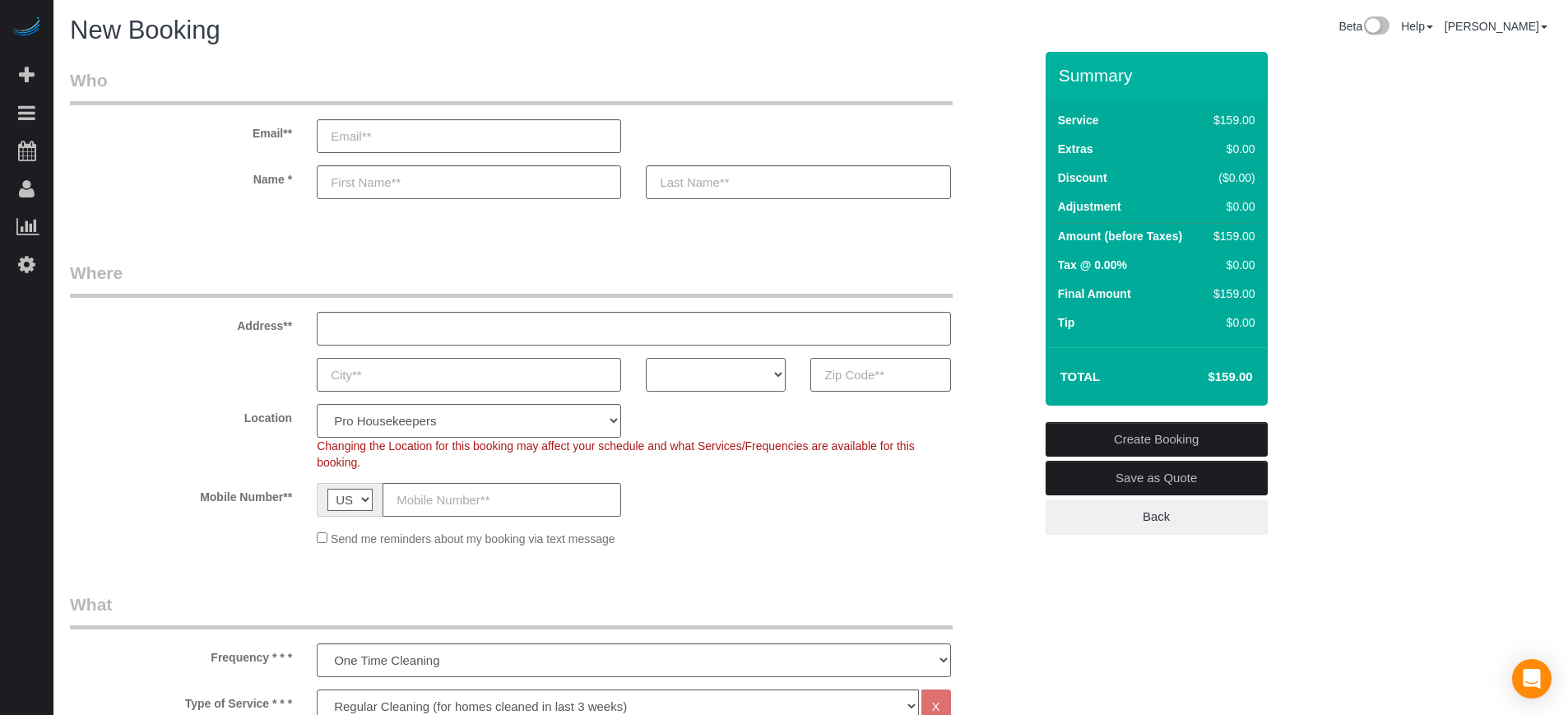
paste input "34741"
type input "34741"
click at [768, 387] on select "AK AL AR AZ CA CO CT DC DE FL GA HI IA ID IL IN KS KY LA MA MD ME MI MN MO MS M…" at bounding box center [715, 375] width 140 height 34
select select "FL"
click at [645, 358] on select "AK AL AR AZ CA CO CT DC DE FL GA HI IA ID IL IN KS KY LA MA MD ME MI MN MO MS M…" at bounding box center [715, 375] width 140 height 34
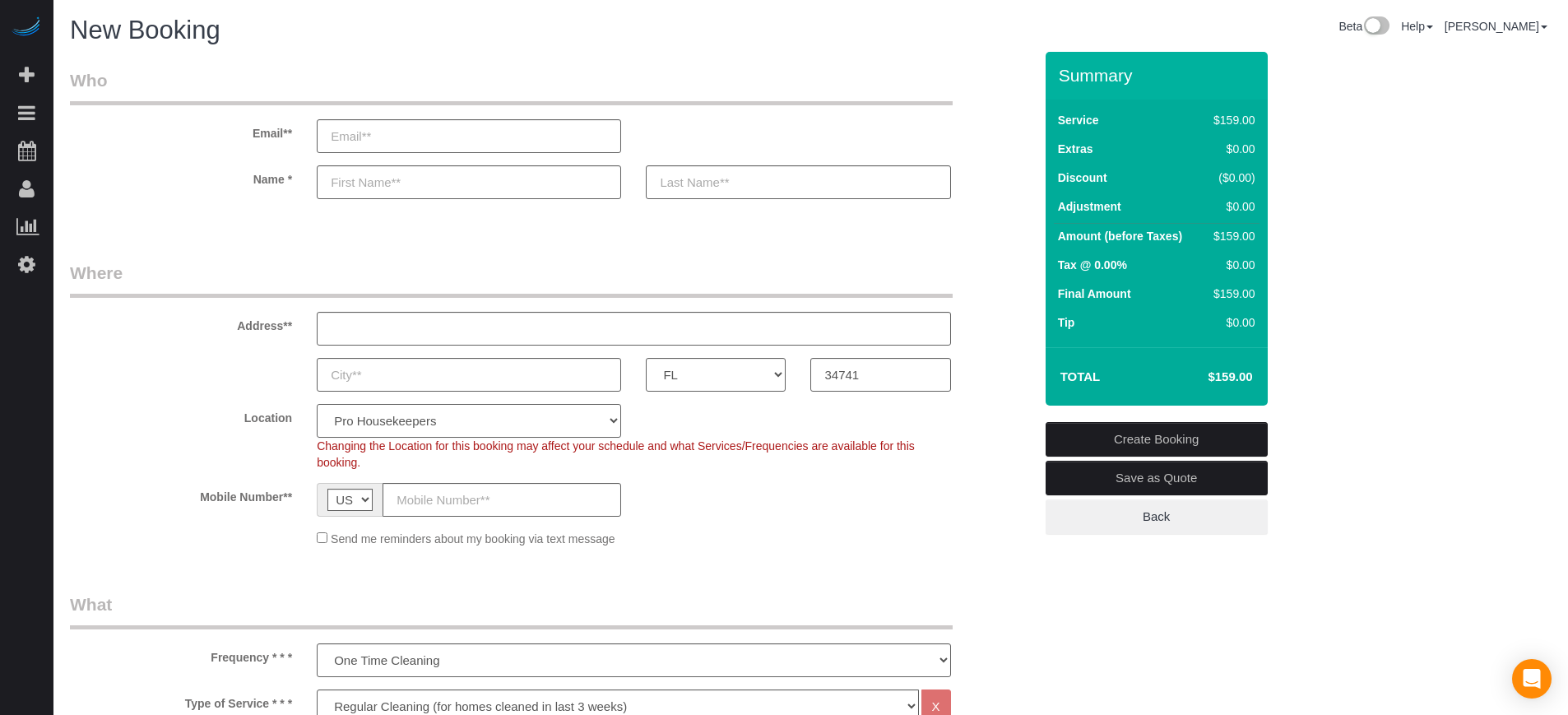
click at [485, 433] on select "Pro Housekeepers [GEOGRAPHIC_DATA] [GEOGRAPHIC_DATA] [GEOGRAPHIC_DATA] [GEOGRAP…" at bounding box center [468, 421] width 304 height 34
select select "20"
click at [316, 404] on select "Pro Housekeepers [GEOGRAPHIC_DATA] [GEOGRAPHIC_DATA] [GEOGRAPHIC_DATA] [GEOGRAP…" at bounding box center [468, 421] width 304 height 34
select select "object:1220"
click at [176, 411] on label "Location" at bounding box center [181, 416] width 246 height 22
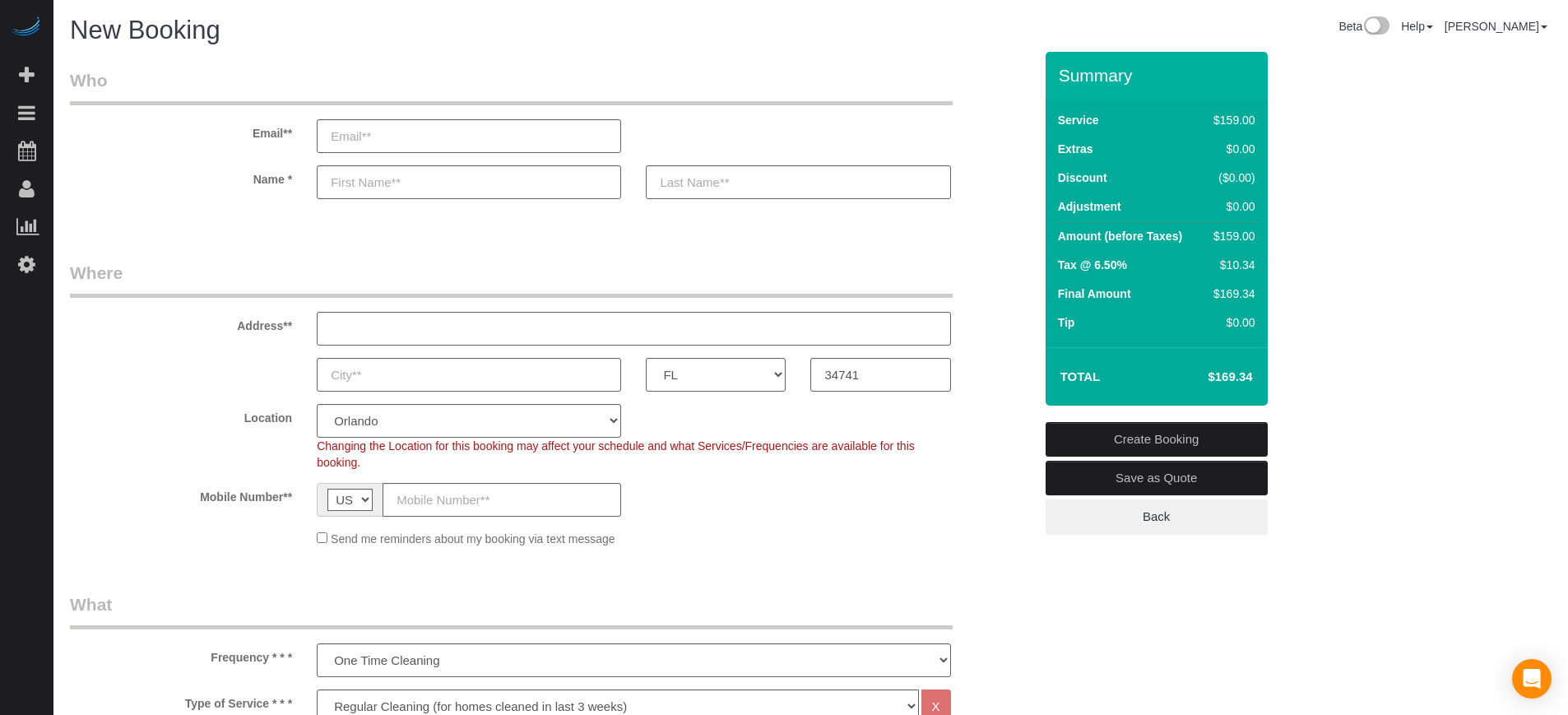
scroll to position [309, 0]
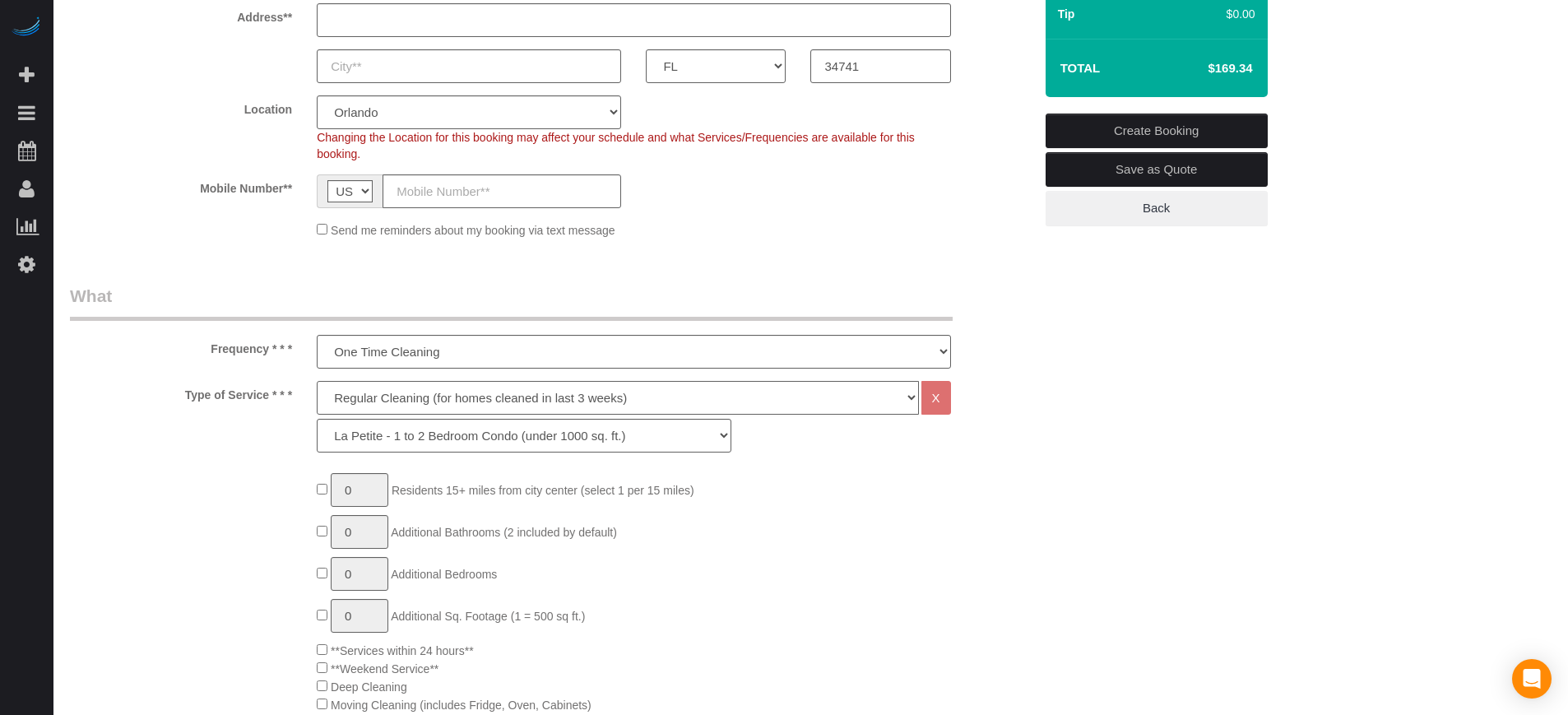
click at [365, 395] on select "Deep Cleaning (for homes that have not been cleaned in 3+ weeks) Spruce Regular…" at bounding box center [616, 398] width 601 height 34
select select "6"
click at [316, 381] on select "Deep Cleaning (for homes that have not been cleaned in 3+ weeks) Spruce Regular…" at bounding box center [616, 398] width 601 height 34
select select "160"
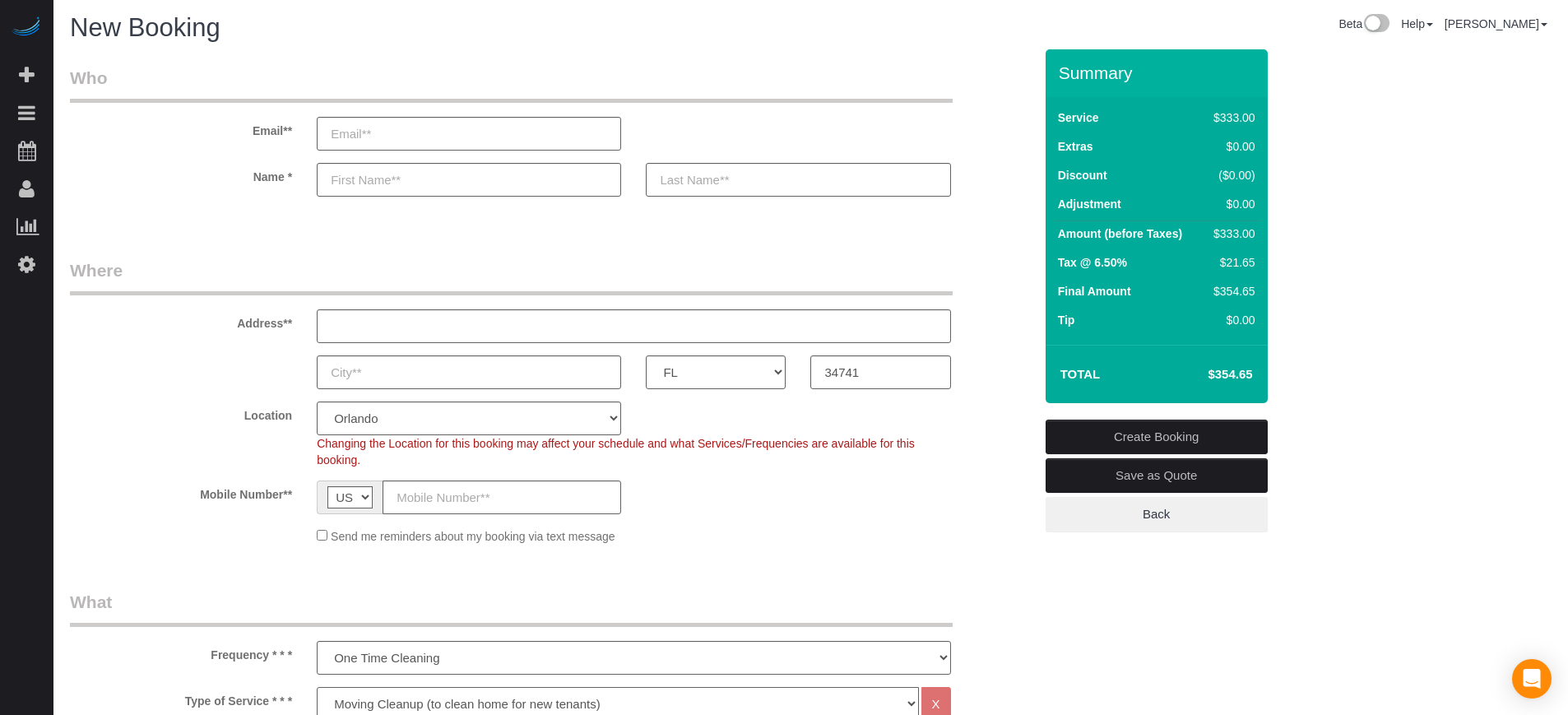
scroll to position [0, 0]
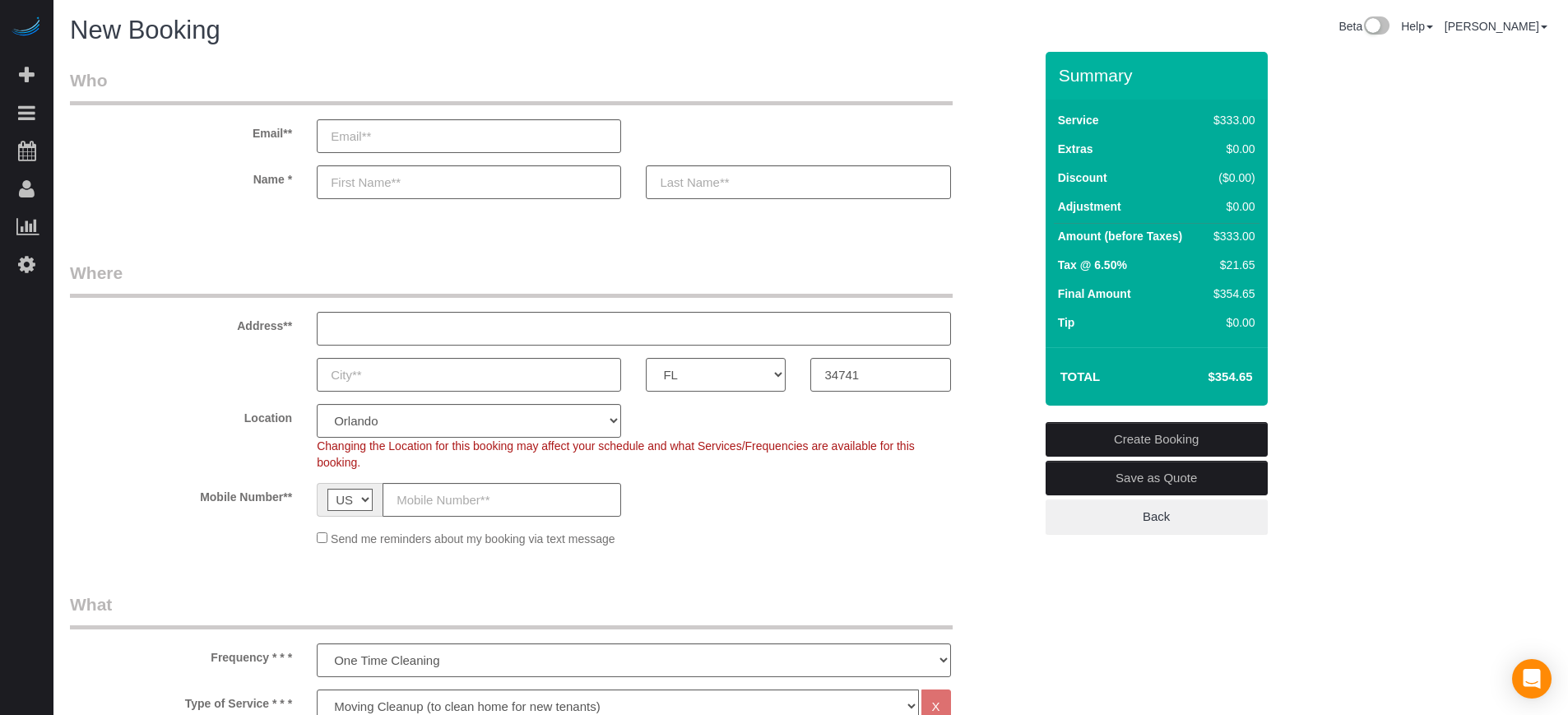
click at [985, 446] on div "Location Pro Housekeepers Atlanta Austin Boston Chicago Cincinnati Clearwater D…" at bounding box center [552, 438] width 988 height 67
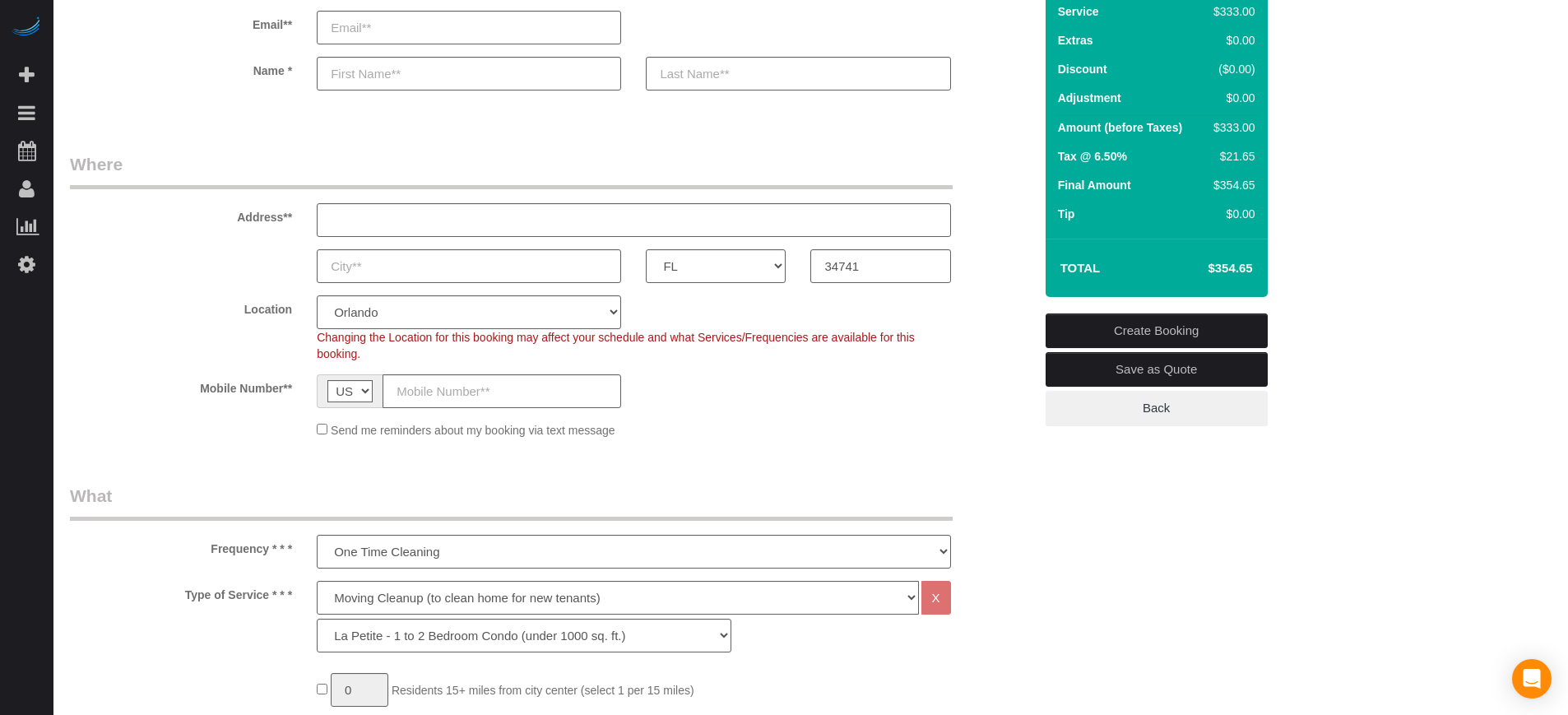
scroll to position [206, 0]
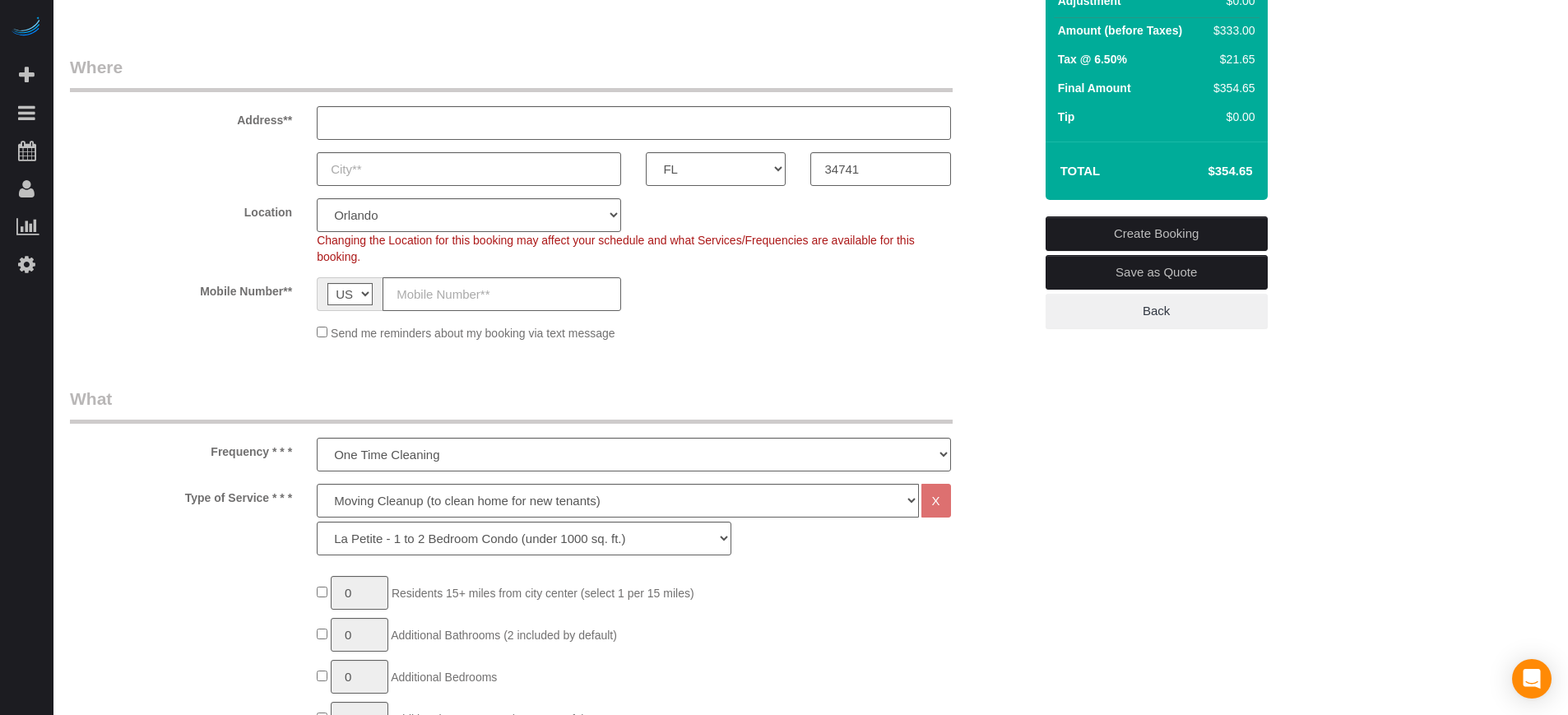
click at [199, 416] on legend "What" at bounding box center [511, 404] width 882 height 37
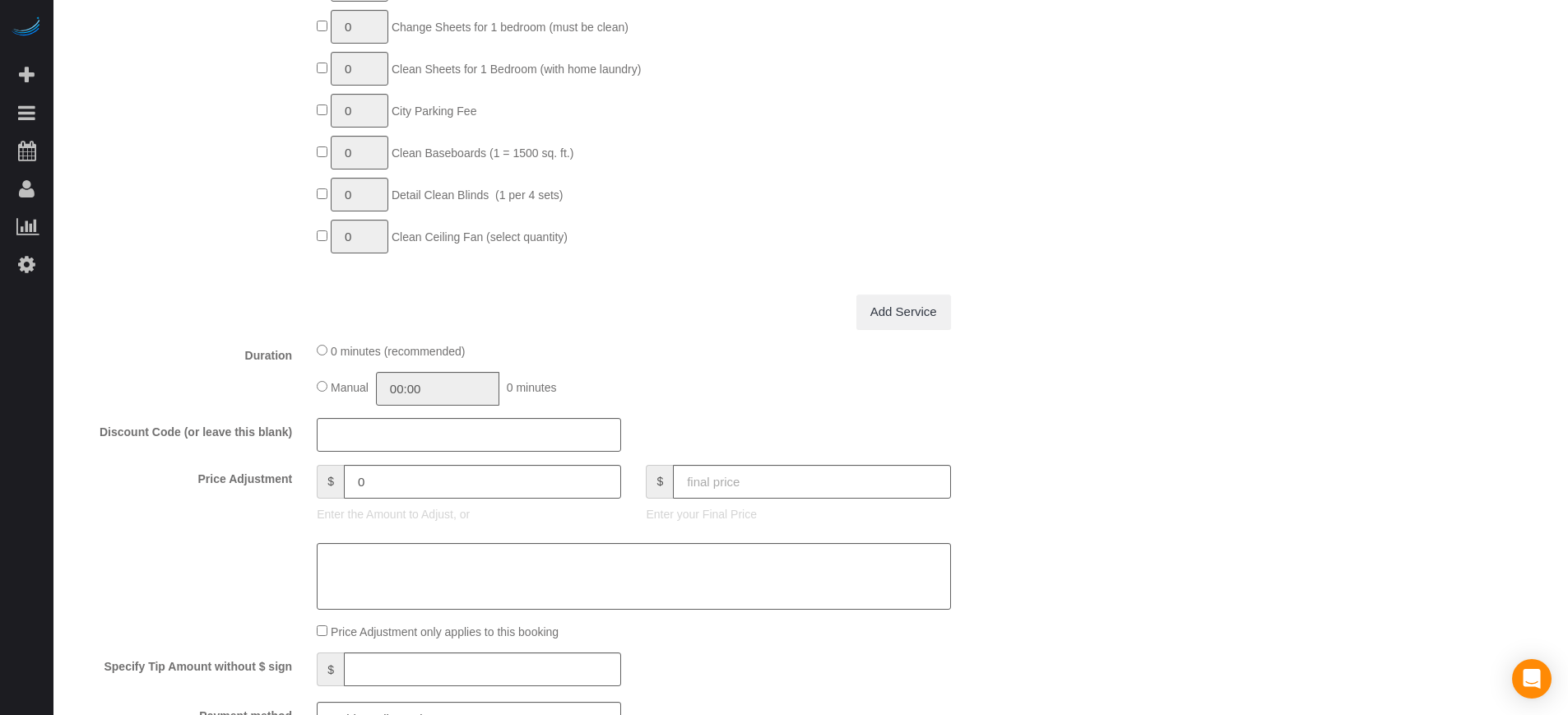
scroll to position [1543, 0]
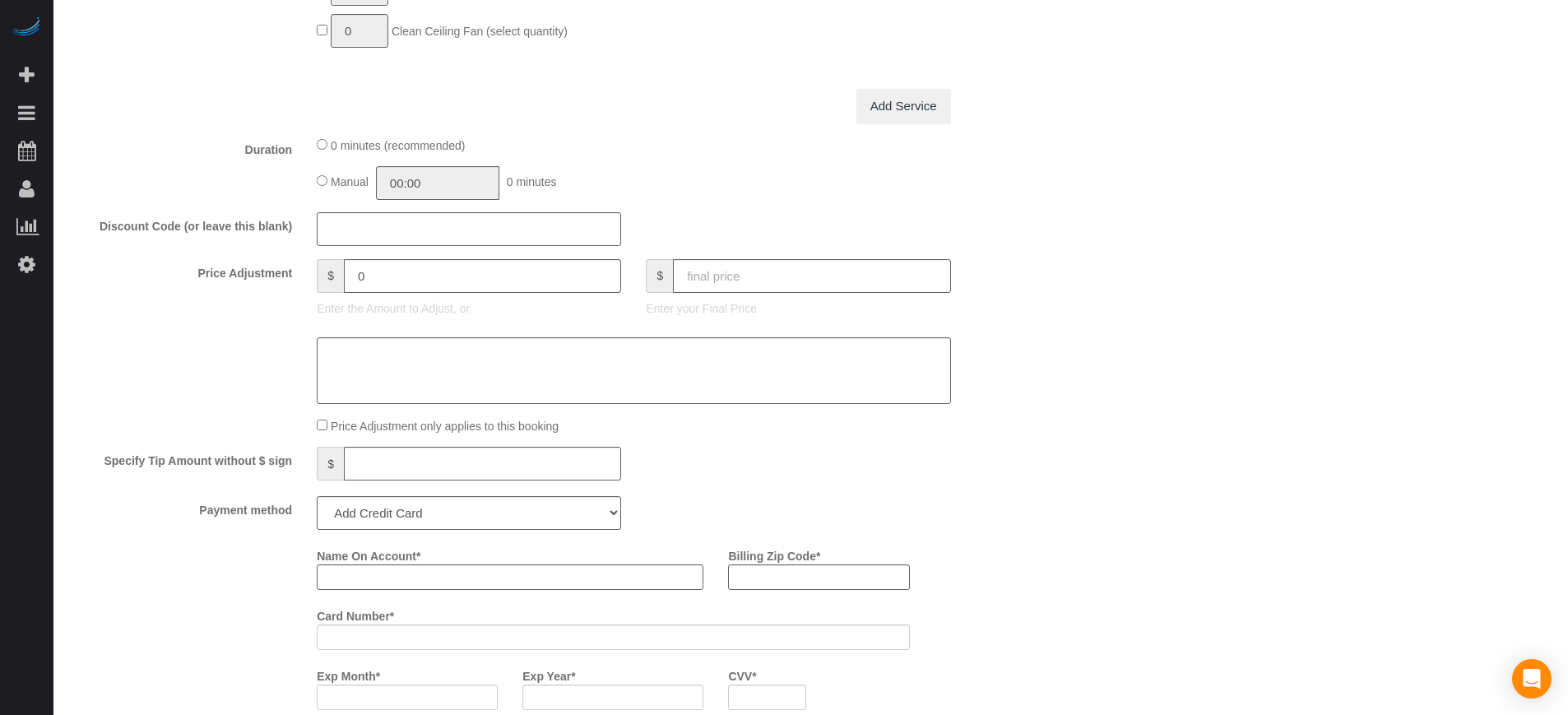
click at [1198, 219] on div "Who Email** Name * Where Address** AK AL AR AZ CA CO CT DC DE FL GA HI IA ID IL…" at bounding box center [811, 195] width 1482 height 3374
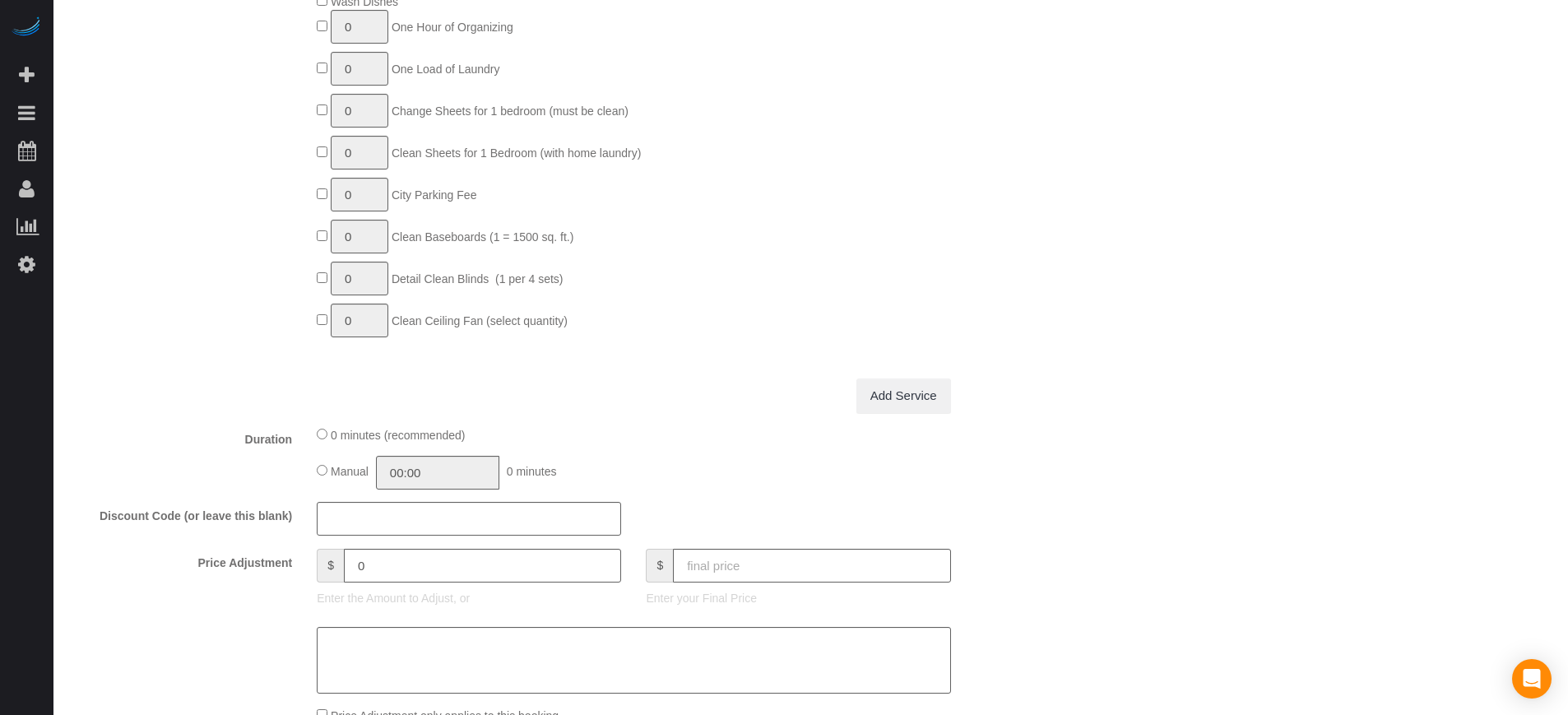
scroll to position [1338, 0]
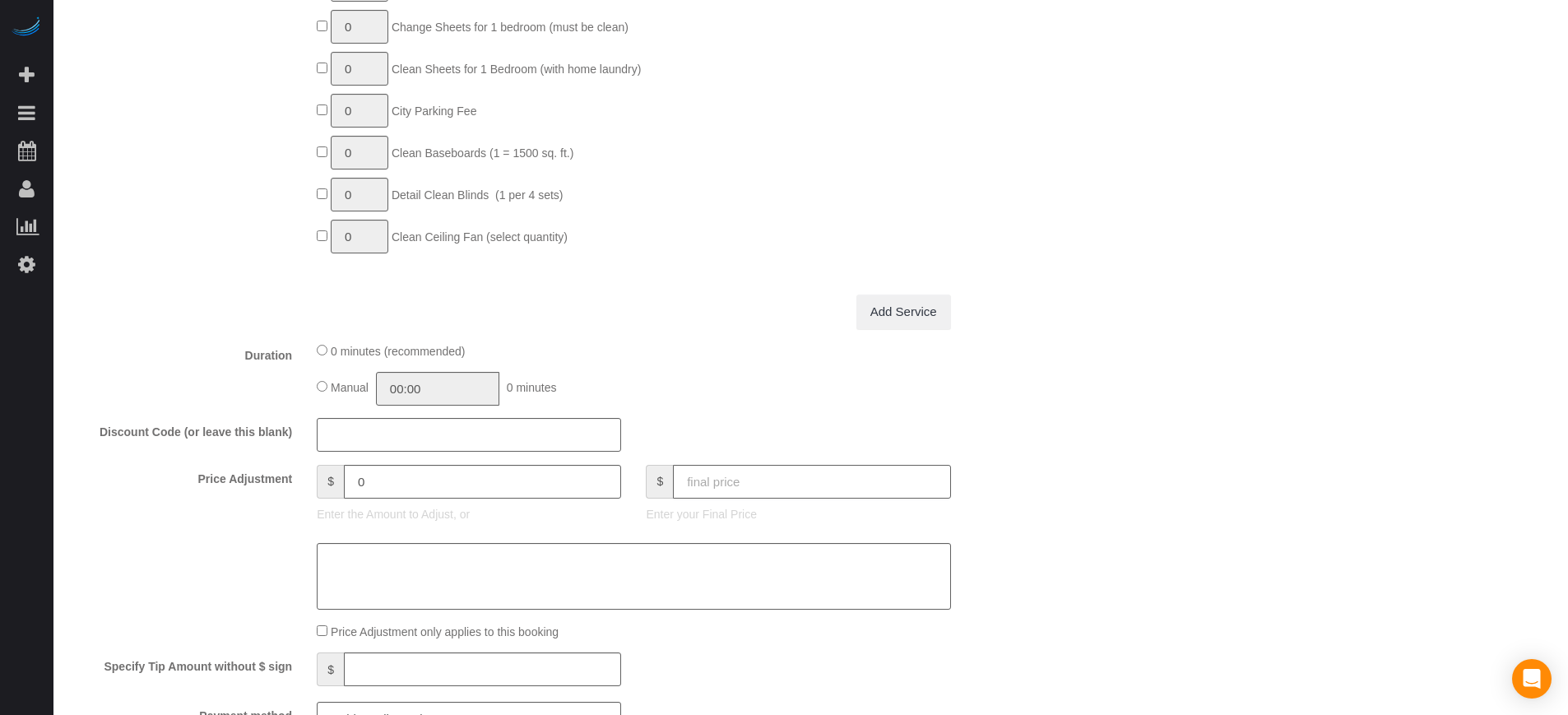
click at [751, 480] on input "text" at bounding box center [811, 482] width 277 height 34
type input "315"
click at [1409, 446] on div "Who Email** Name * Where Address** AK AL AR AZ CA CO CT DC DE FL GA HI IA ID IL…" at bounding box center [811, 401] width 1482 height 3374
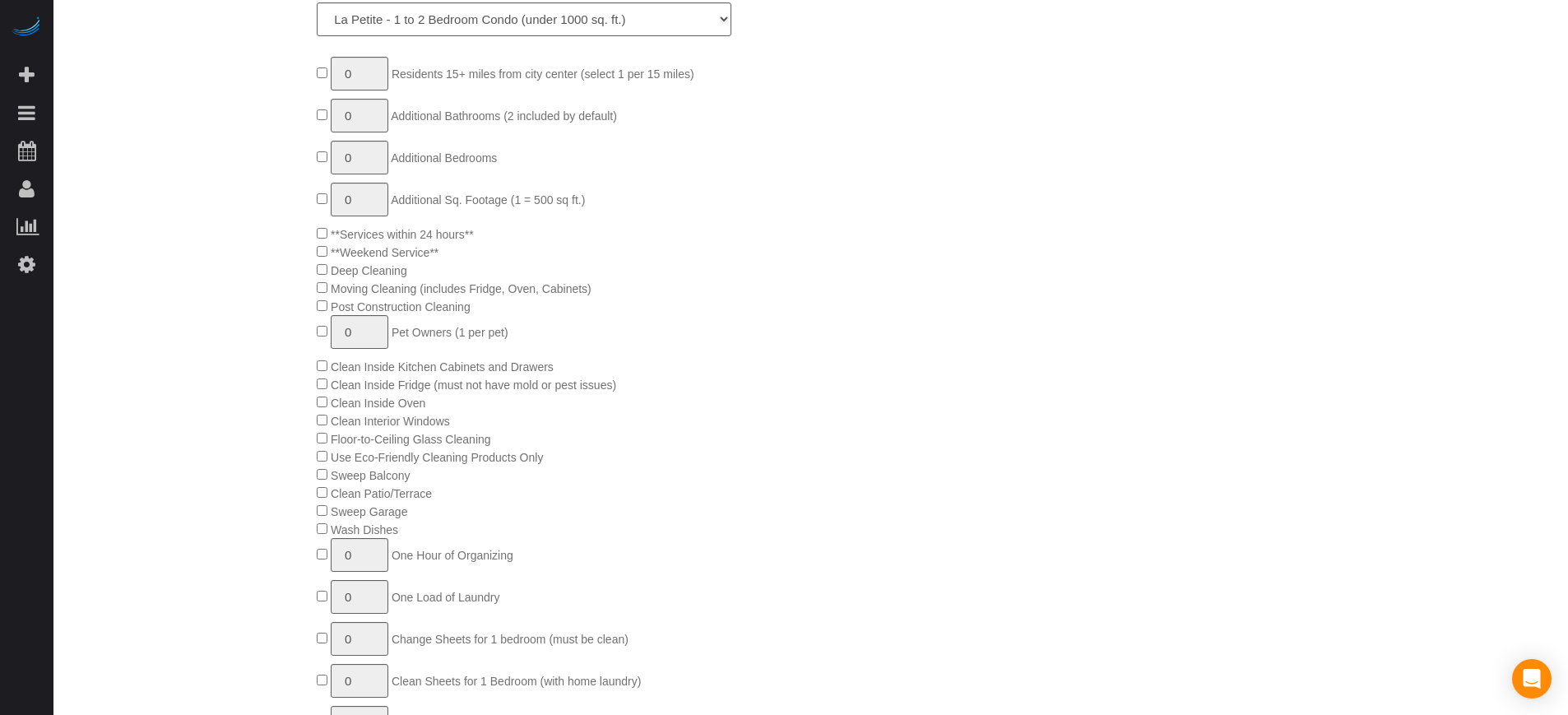
type input "-47.23"
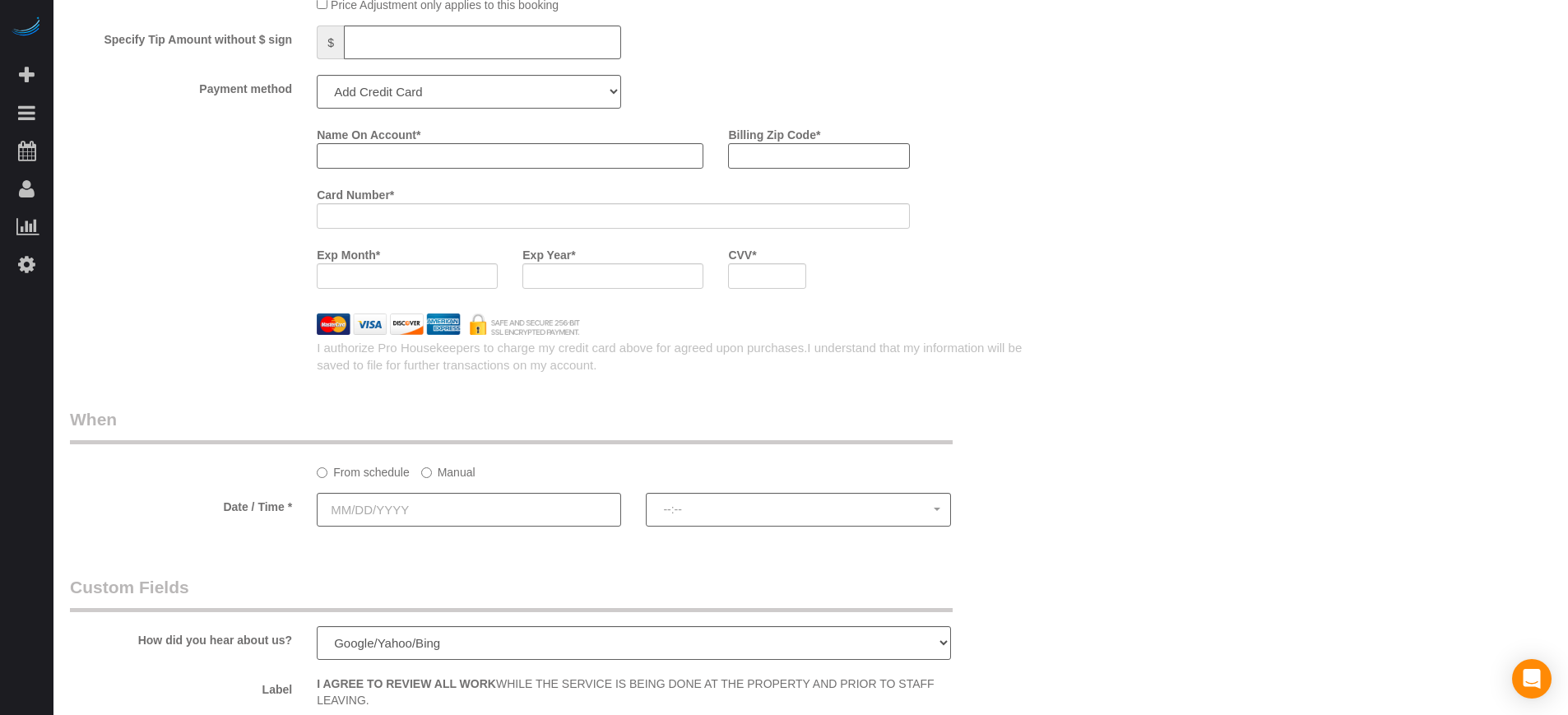
scroll to position [2161, 0]
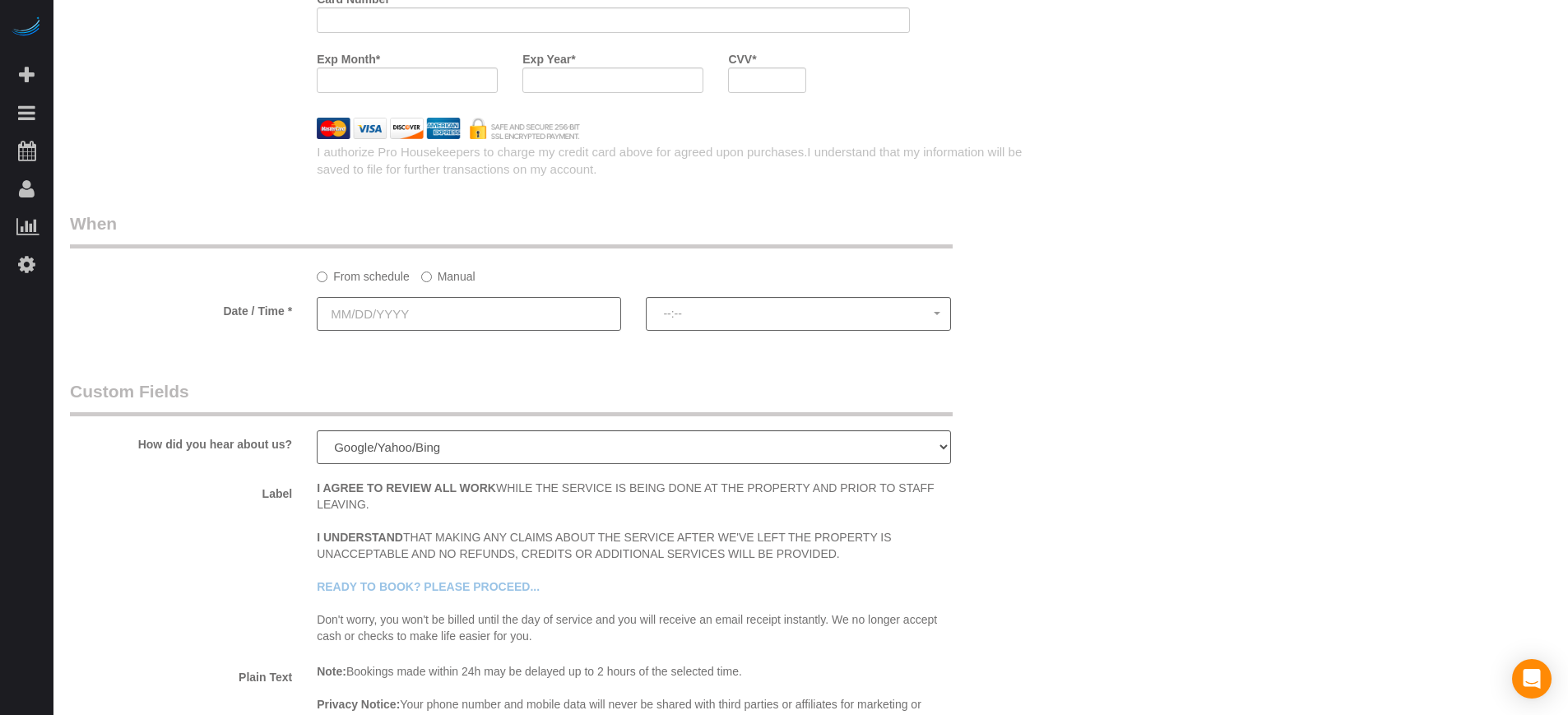
click at [357, 310] on input "text" at bounding box center [468, 314] width 304 height 34
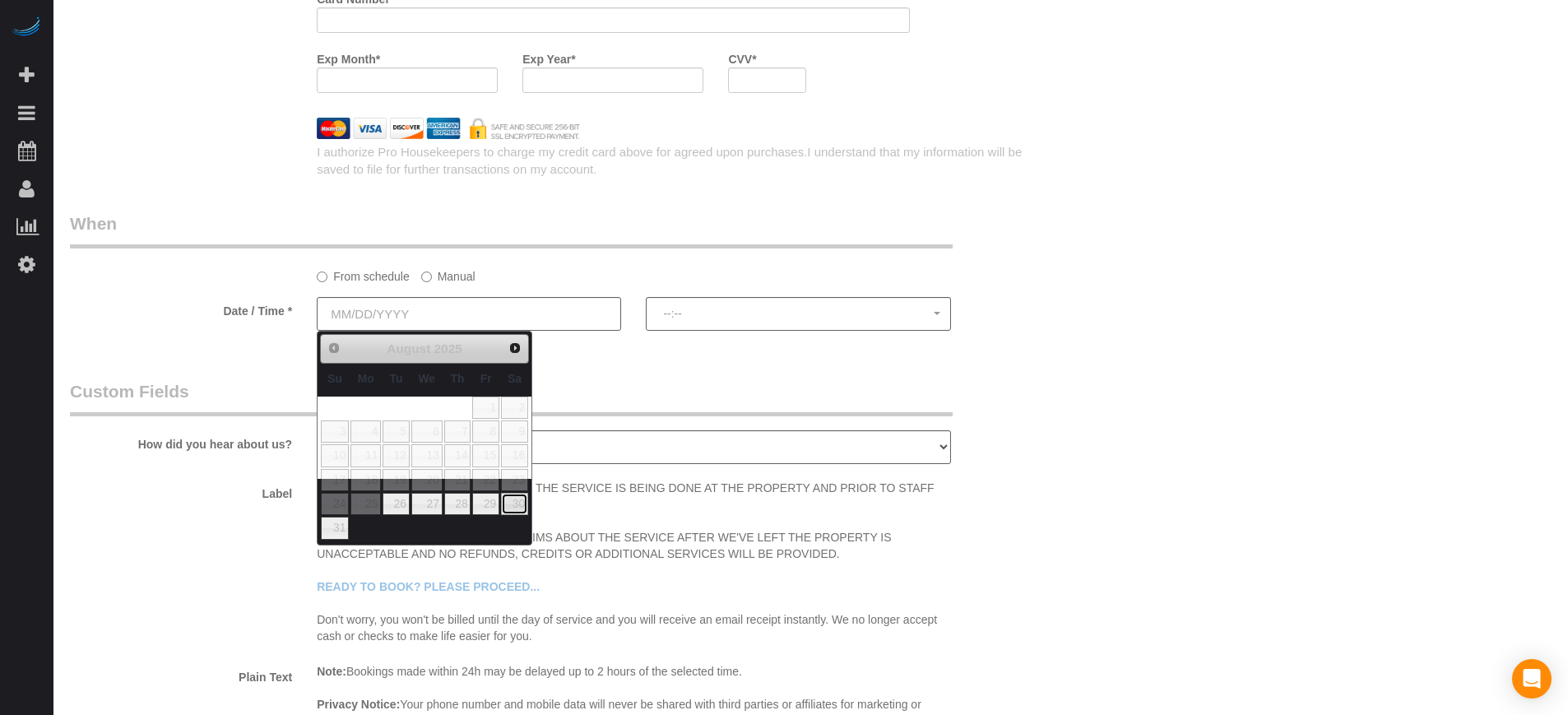
click at [509, 507] on link "30" at bounding box center [515, 504] width 27 height 22
type input "[DATE]"
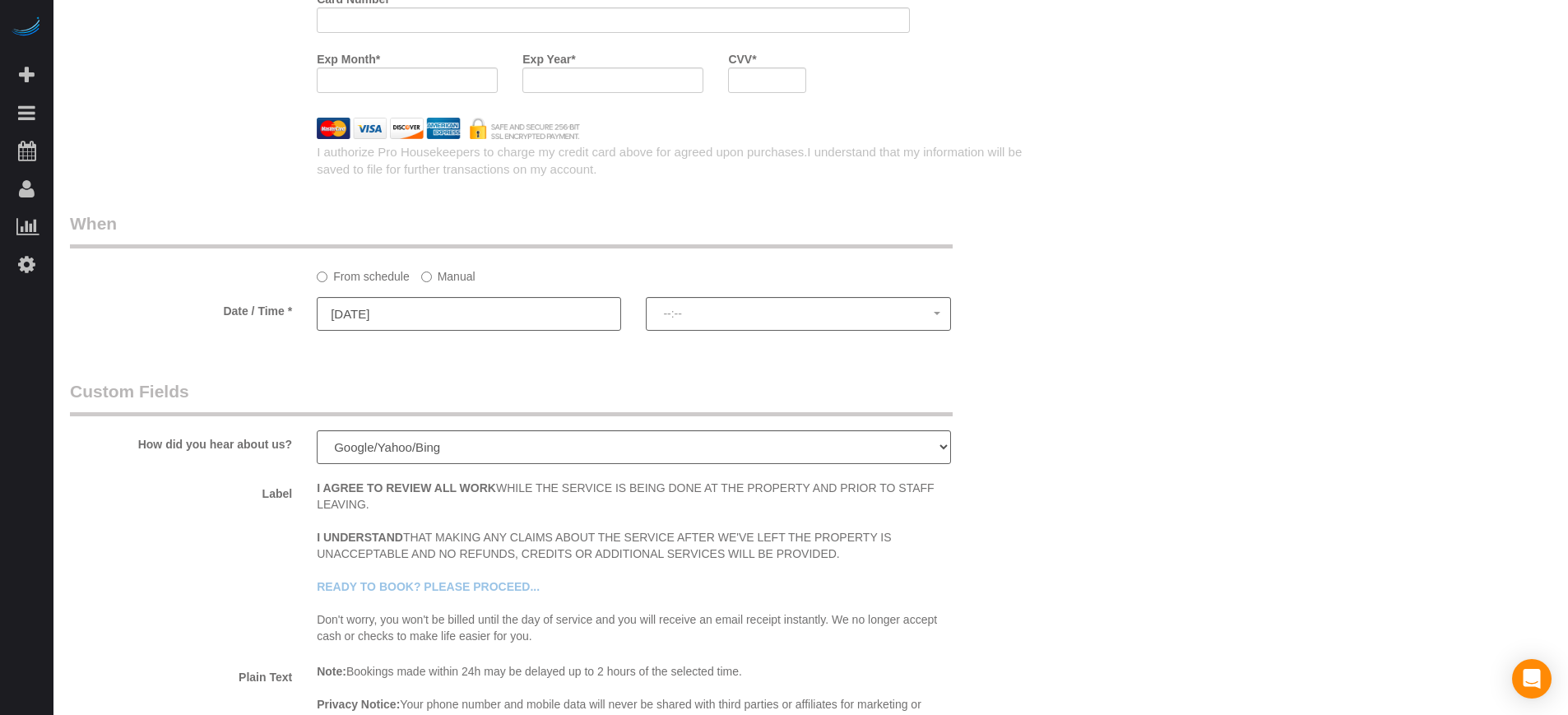
select select "spot1"
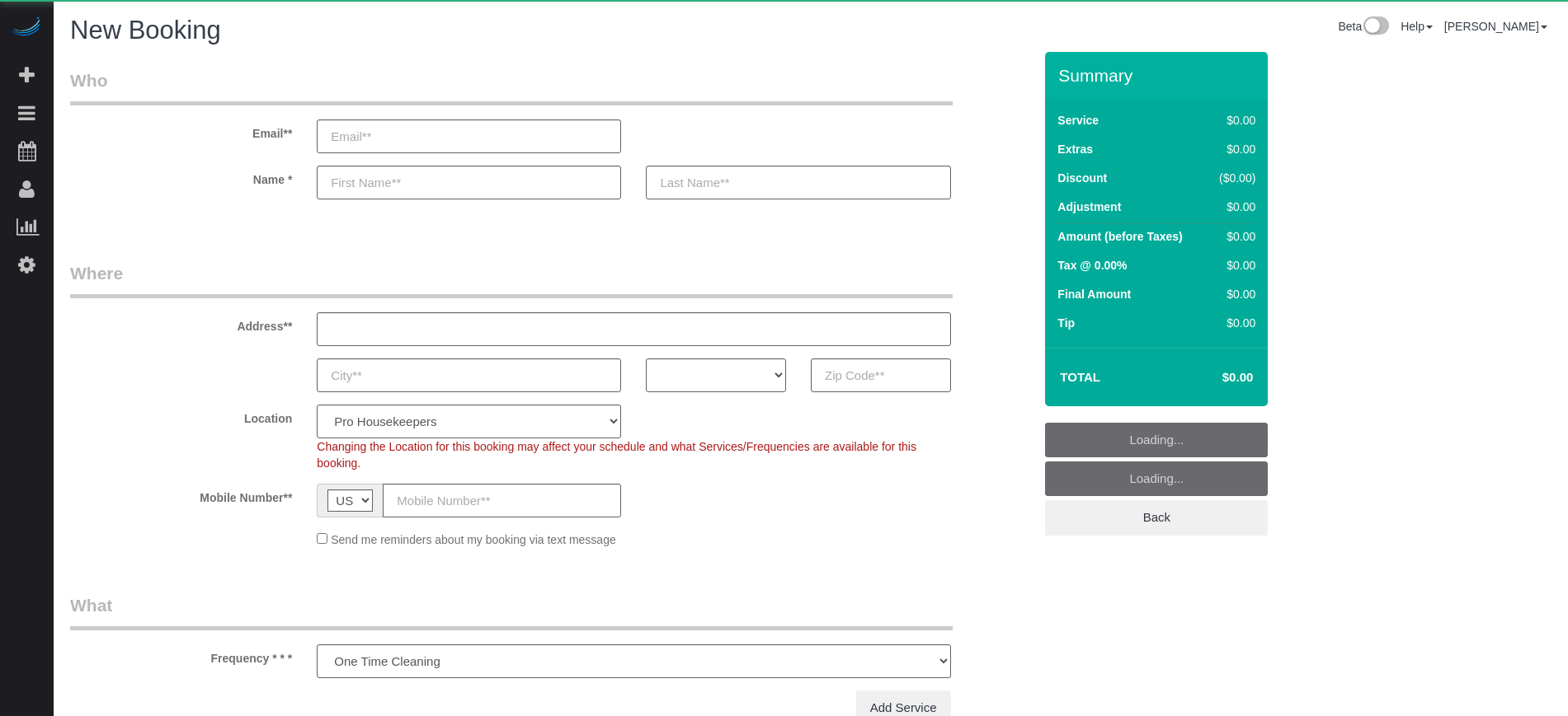
select select "number:9"
select select "4"
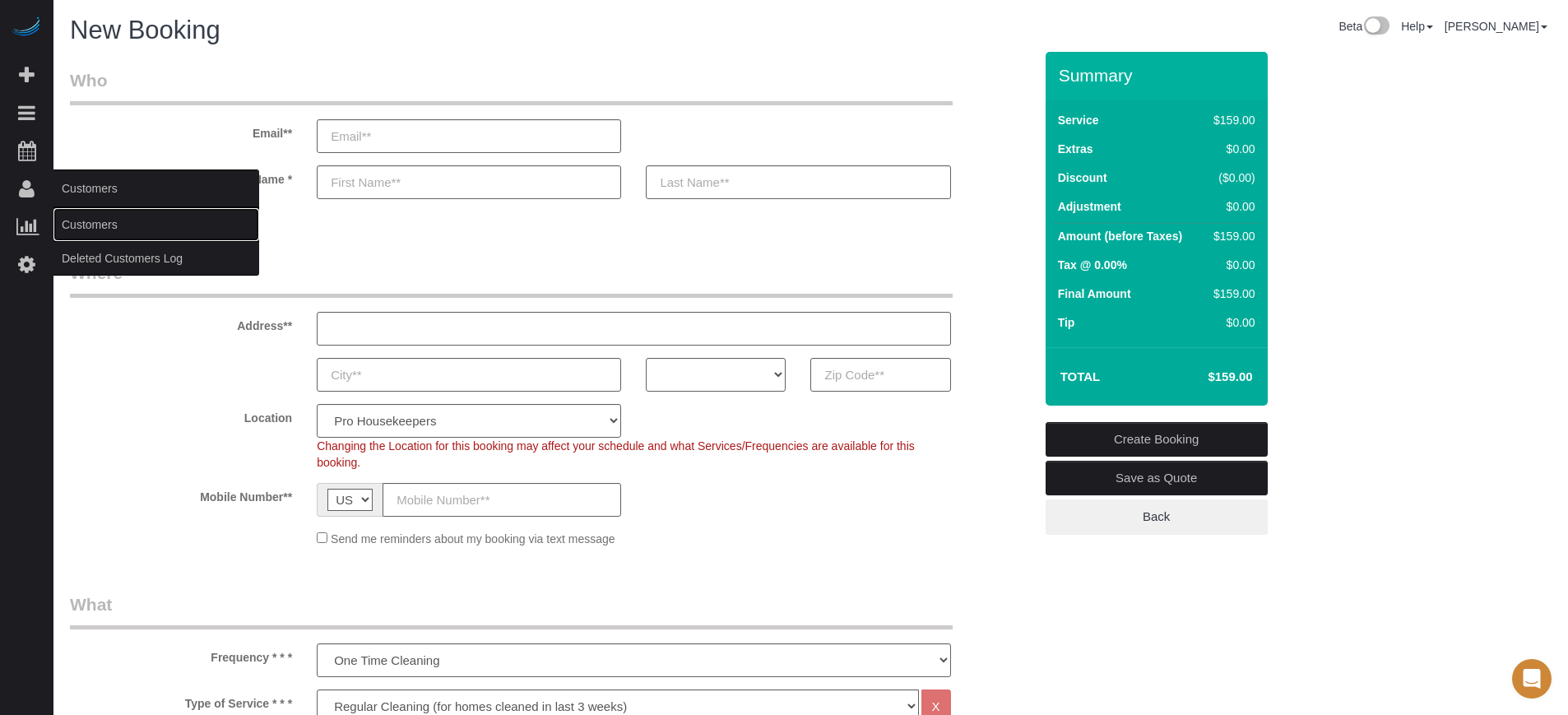
click at [96, 225] on link "Customers" at bounding box center [156, 224] width 205 height 33
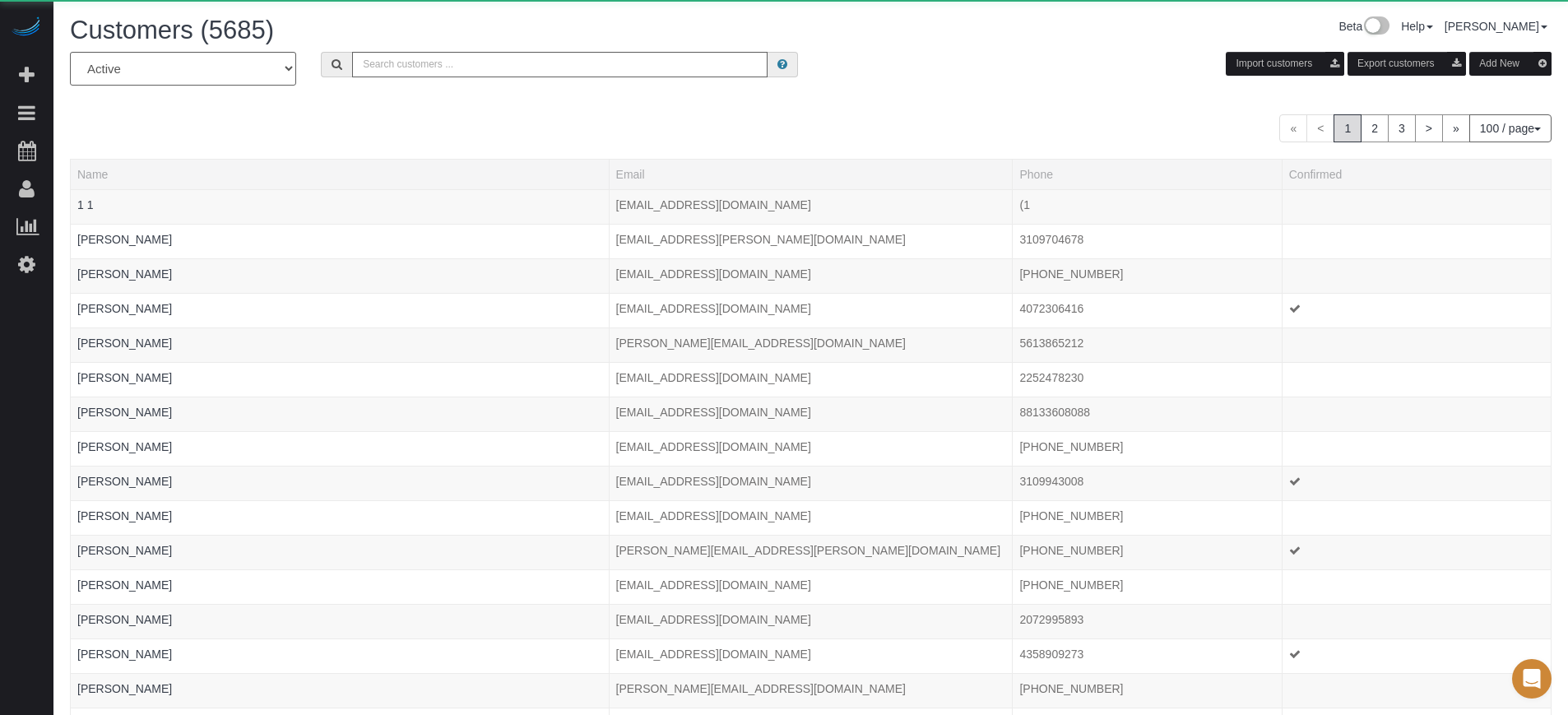
click at [1478, 67] on button "Add New" at bounding box center [1510, 64] width 82 height 24
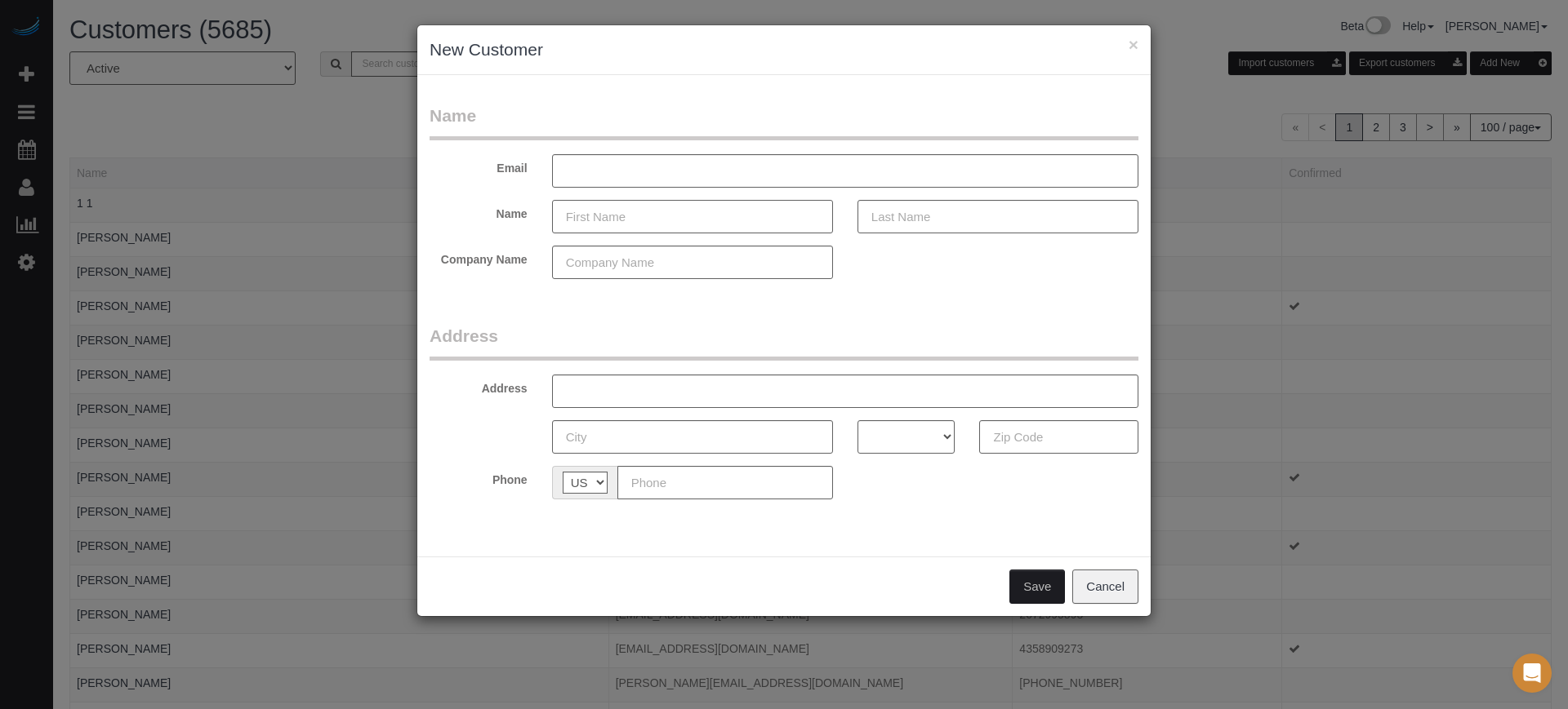
click at [706, 223] on input "text" at bounding box center [693, 217] width 281 height 34
type input "[PERSON_NAME]"
click at [936, 221] on input "text" at bounding box center [998, 217] width 281 height 34
type input "Hooguin"
click at [754, 165] on input "text" at bounding box center [845, 171] width 587 height 34
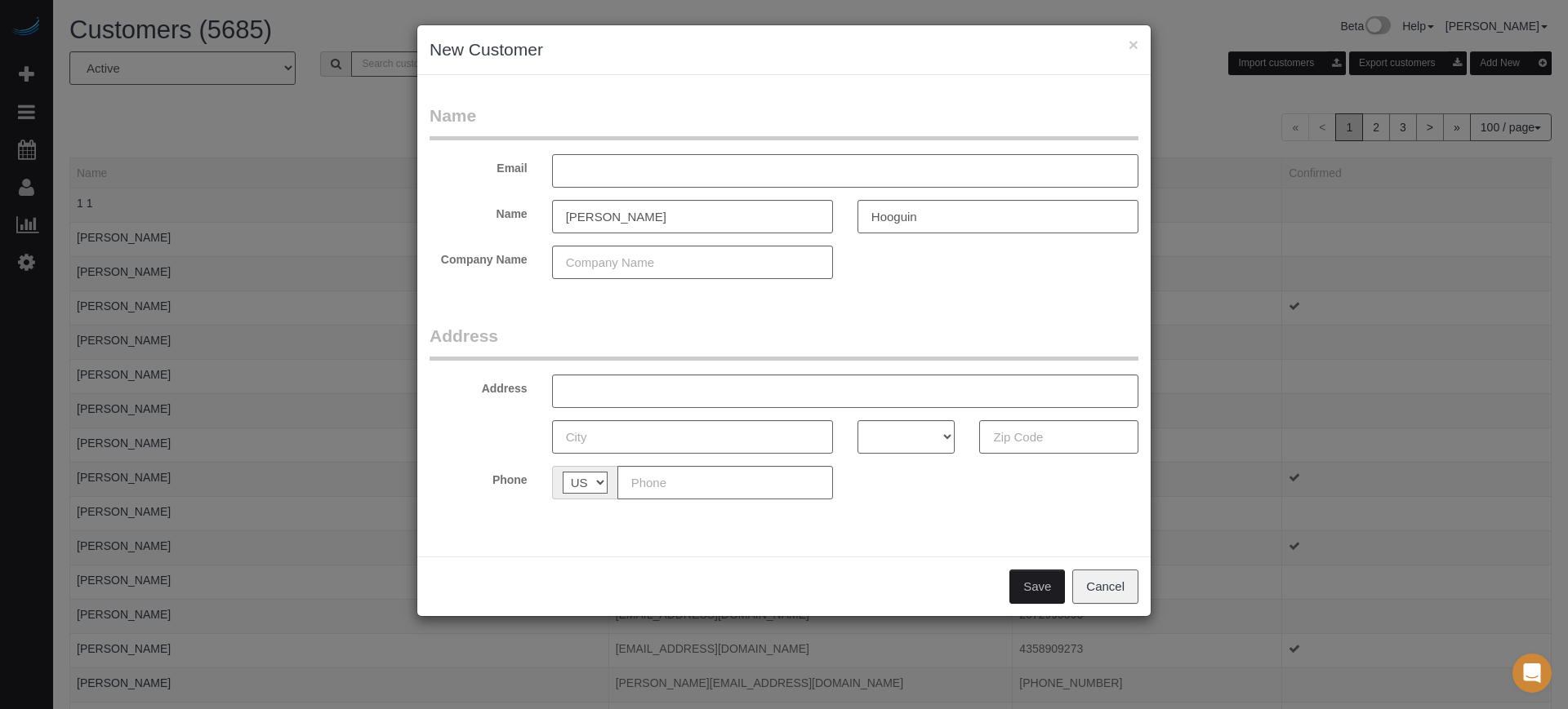
paste input "[EMAIL_ADDRESS][DOMAIN_NAME]"
click at [672, 172] on input "[EMAIL_ADDRESS][DOMAIN_NAME]" at bounding box center [845, 171] width 587 height 34
type input "[EMAIL_ADDRESS][DOMAIN_NAME]"
click at [665, 492] on input "text" at bounding box center [725, 483] width 216 height 34
paste input "[PHONE_NUMBER]"
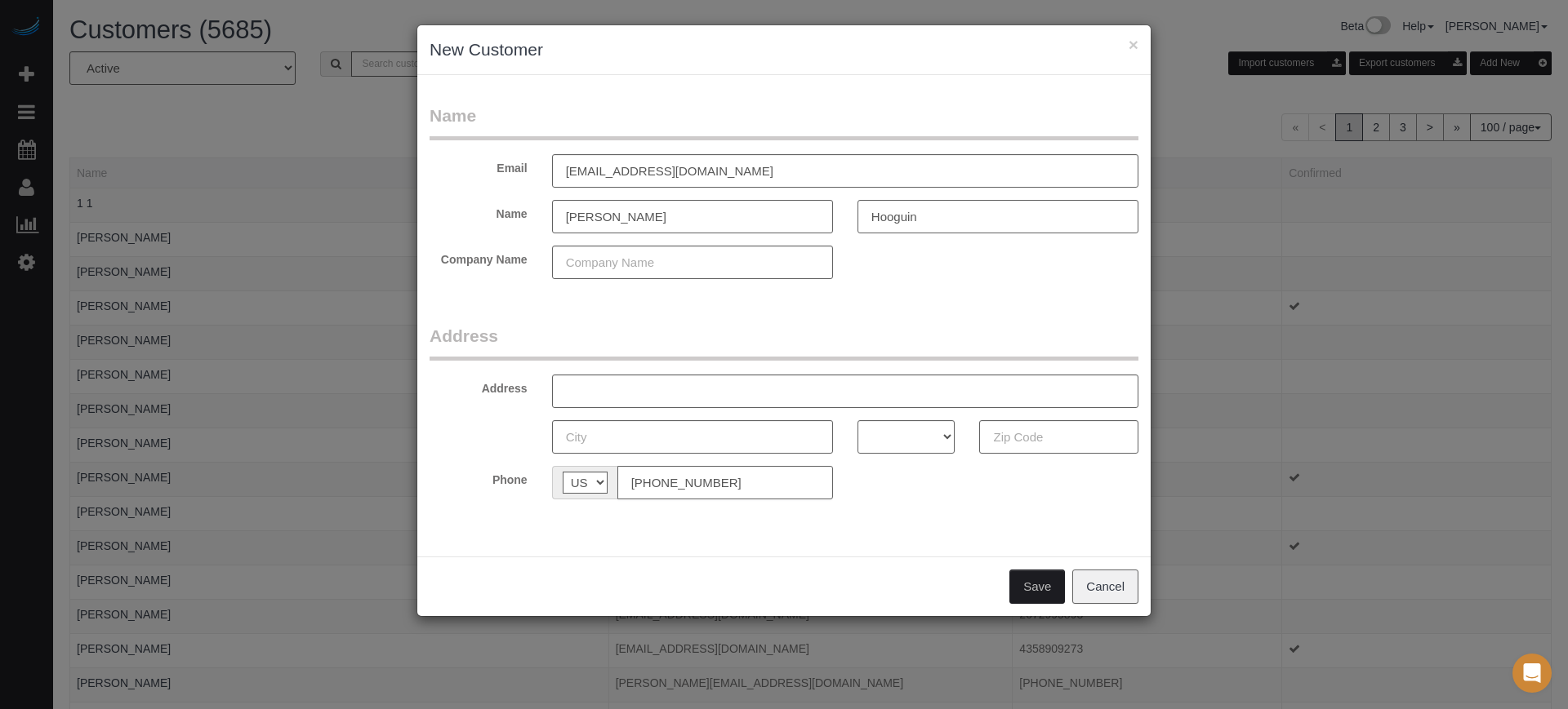
click at [634, 482] on input "[PHONE_NUMBER]" at bounding box center [725, 483] width 216 height 34
type input "[PHONE_NUMBER]"
click at [686, 393] on input "text" at bounding box center [845, 392] width 587 height 34
paste input "[STREET_ADDRESS]"
click at [661, 389] on input "[STREET_ADDRESS]" at bounding box center [845, 392] width 587 height 34
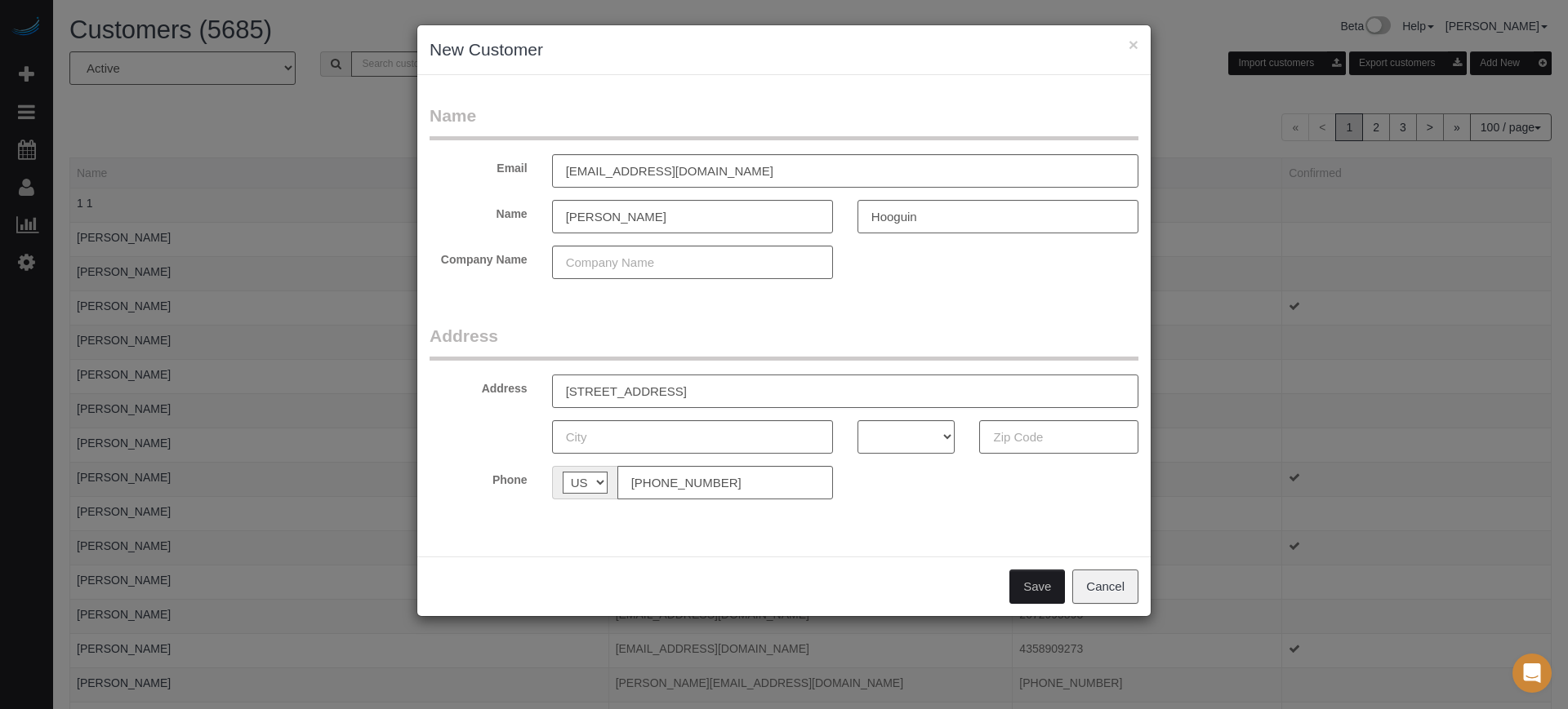
click at [745, 397] on input "[STREET_ADDRESS]" at bounding box center [845, 392] width 587 height 34
type input "[STREET_ADDRESS]"
click at [682, 431] on input "text" at bounding box center [693, 437] width 281 height 34
paste input "Kissimmee"
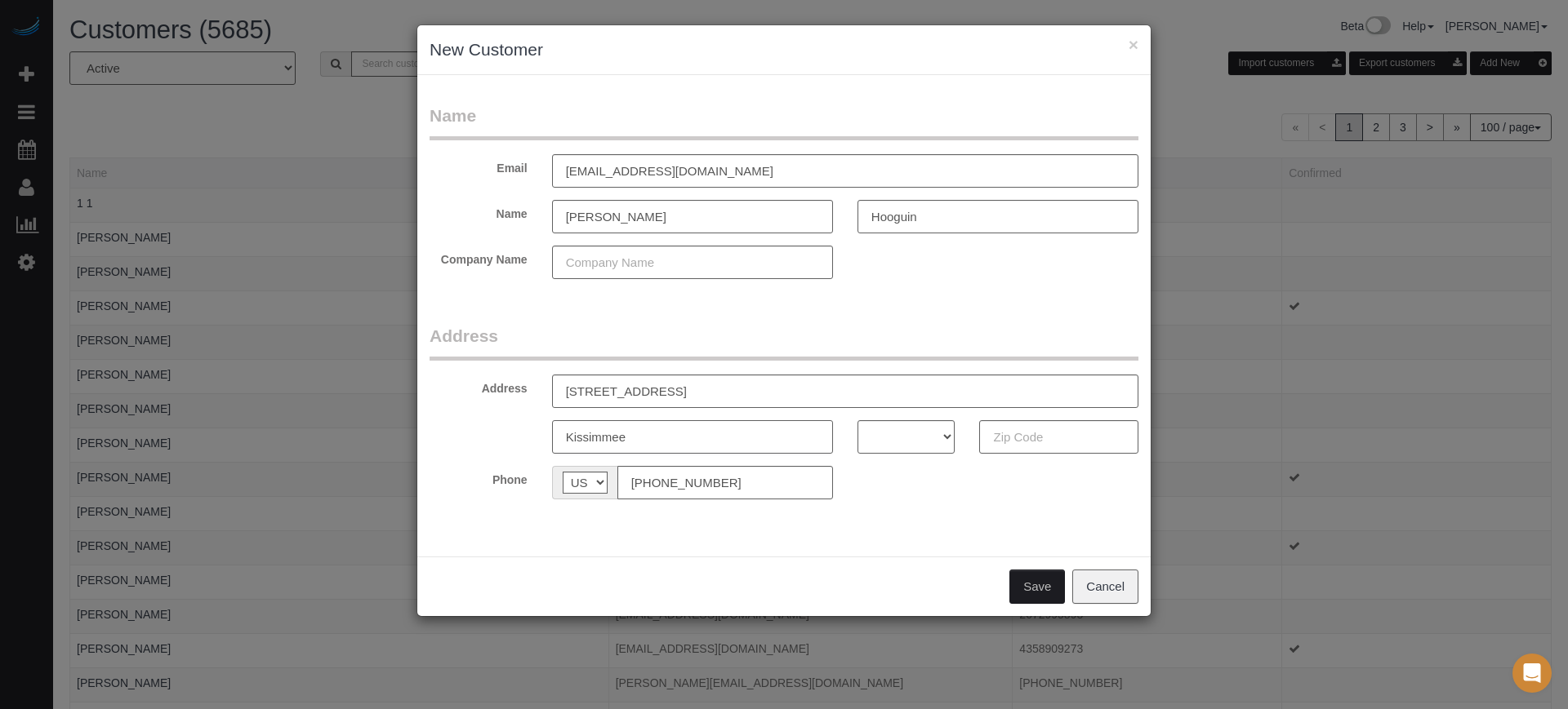
type input "Kissimmee"
click at [763, 390] on input "[STREET_ADDRESS]" at bounding box center [845, 392] width 587 height 34
type input "[STREET_ADDRESS]"
click at [1032, 443] on input "text" at bounding box center [1059, 437] width 159 height 34
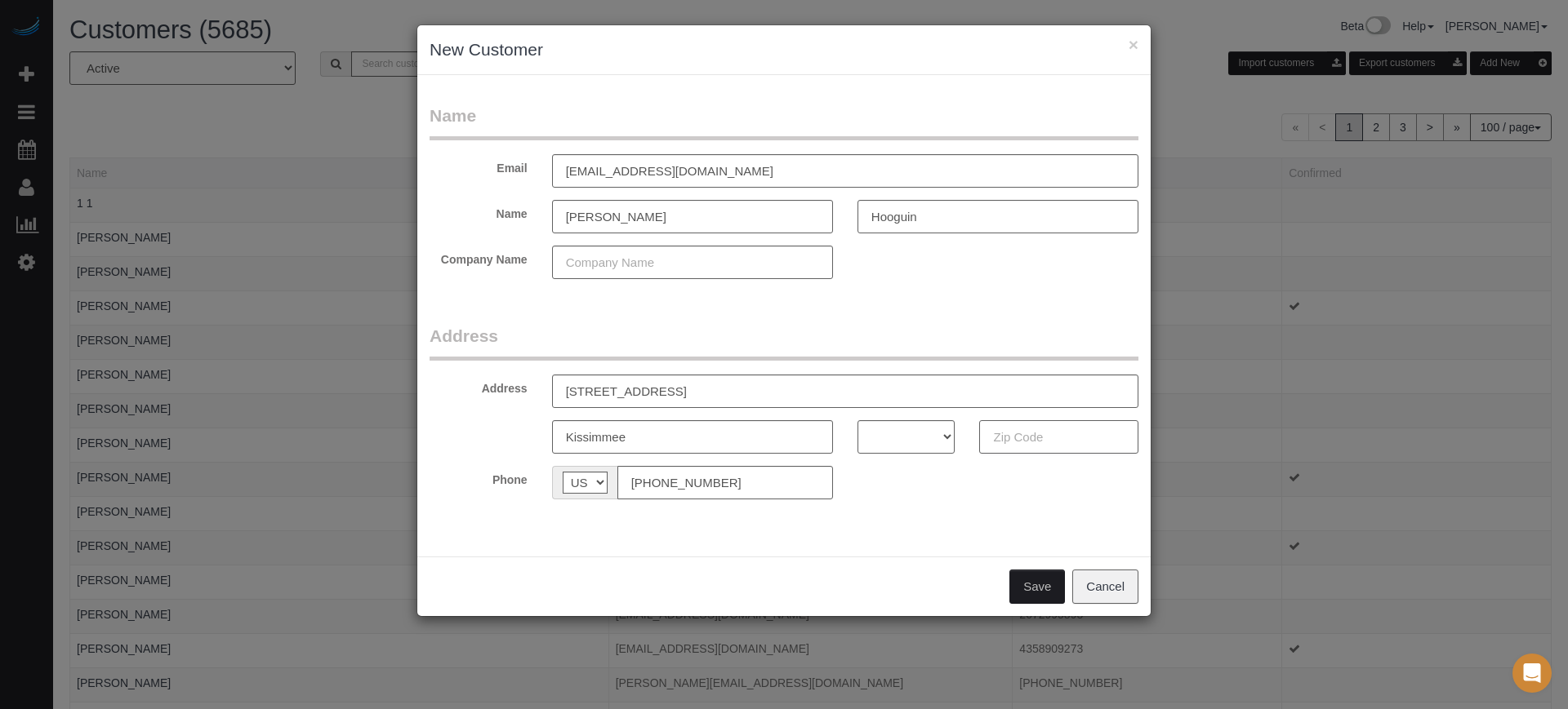
paste input "34746"
type input "34746"
click at [906, 443] on select "AK AL AR AZ CA CO CT DC DE FL [GEOGRAPHIC_DATA] HI IA ID IL IN KS [GEOGRAPHIC_D…" at bounding box center [907, 437] width 98 height 34
select select "FL"
click at [858, 420] on select "AK AL AR AZ CA CO CT DC DE FL [GEOGRAPHIC_DATA] HI IA ID IL IN KS [GEOGRAPHIC_D…" at bounding box center [907, 437] width 98 height 34
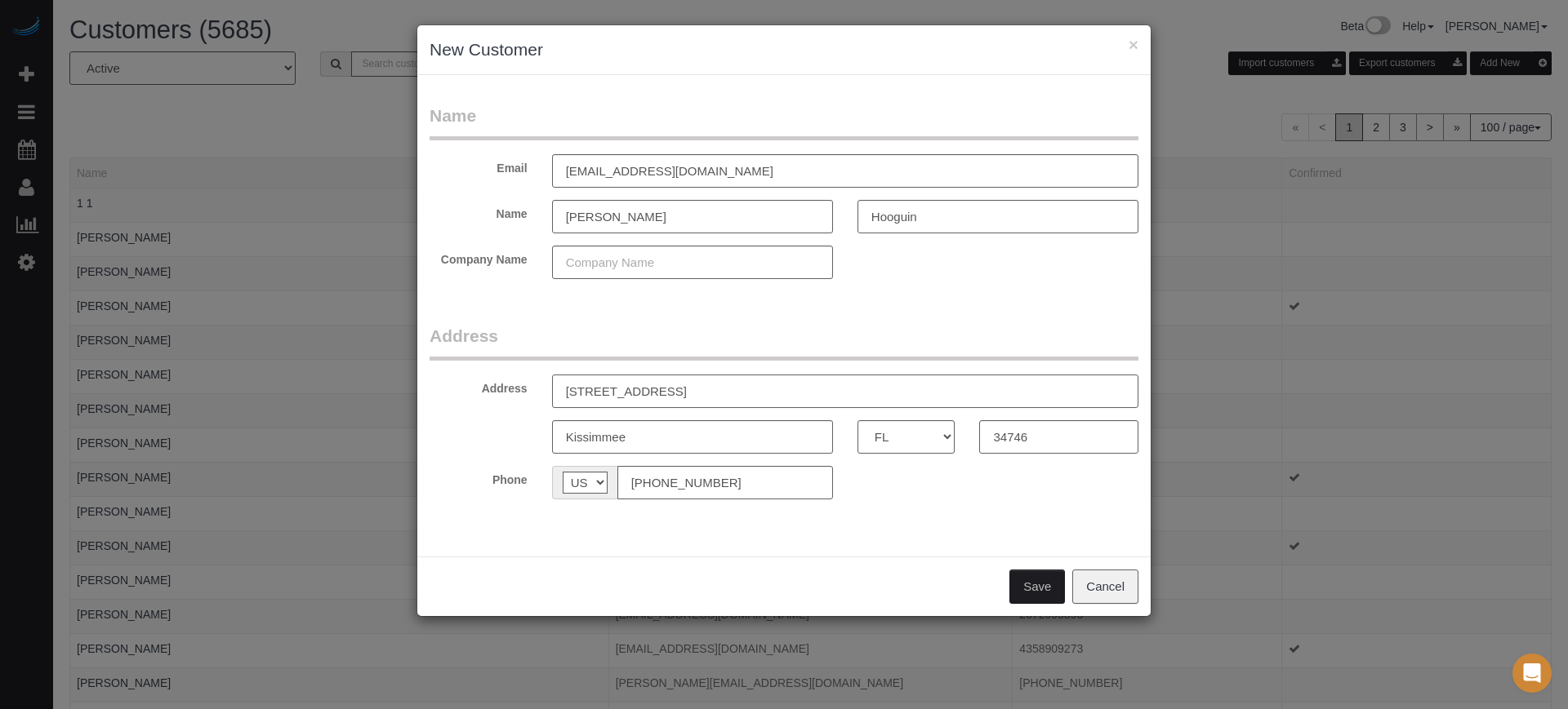
click at [828, 382] on input "[STREET_ADDRESS]" at bounding box center [845, 392] width 587 height 34
type input "[STREET_ADDRESS]"
click at [1044, 585] on button "Save" at bounding box center [1037, 586] width 56 height 35
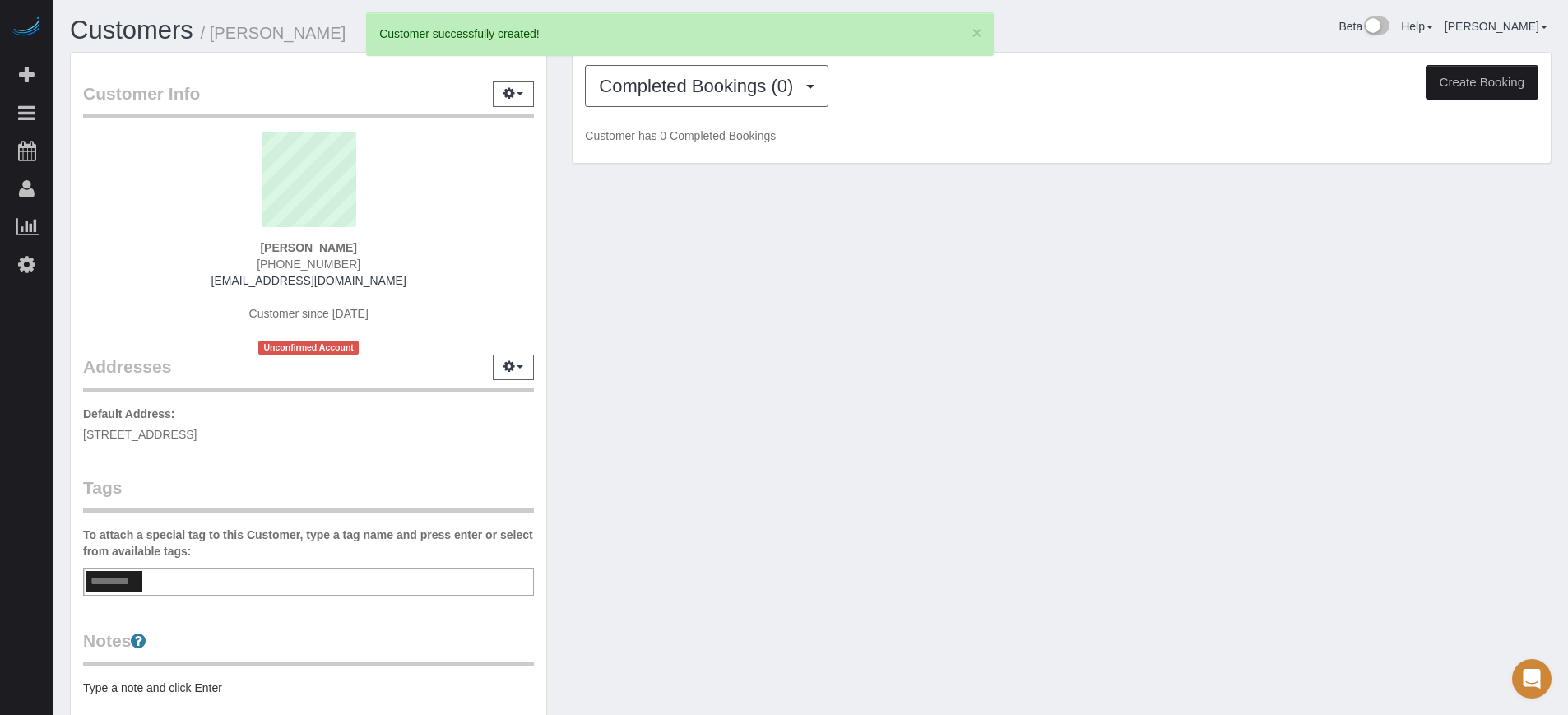
click at [1467, 73] on button "Create Booking" at bounding box center [1482, 82] width 113 height 35
select select "FL"
select select "number:9"
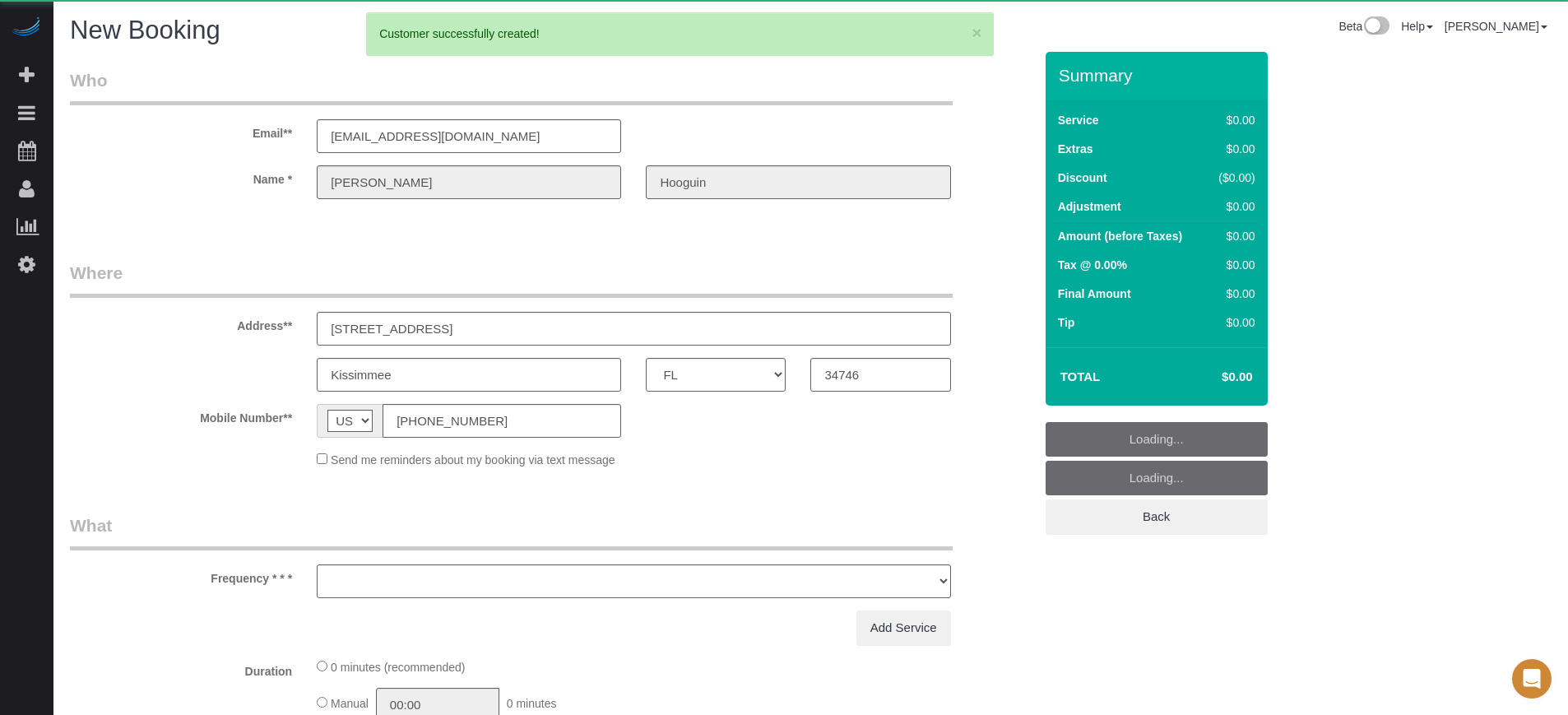
select select "object:2710"
select select "4"
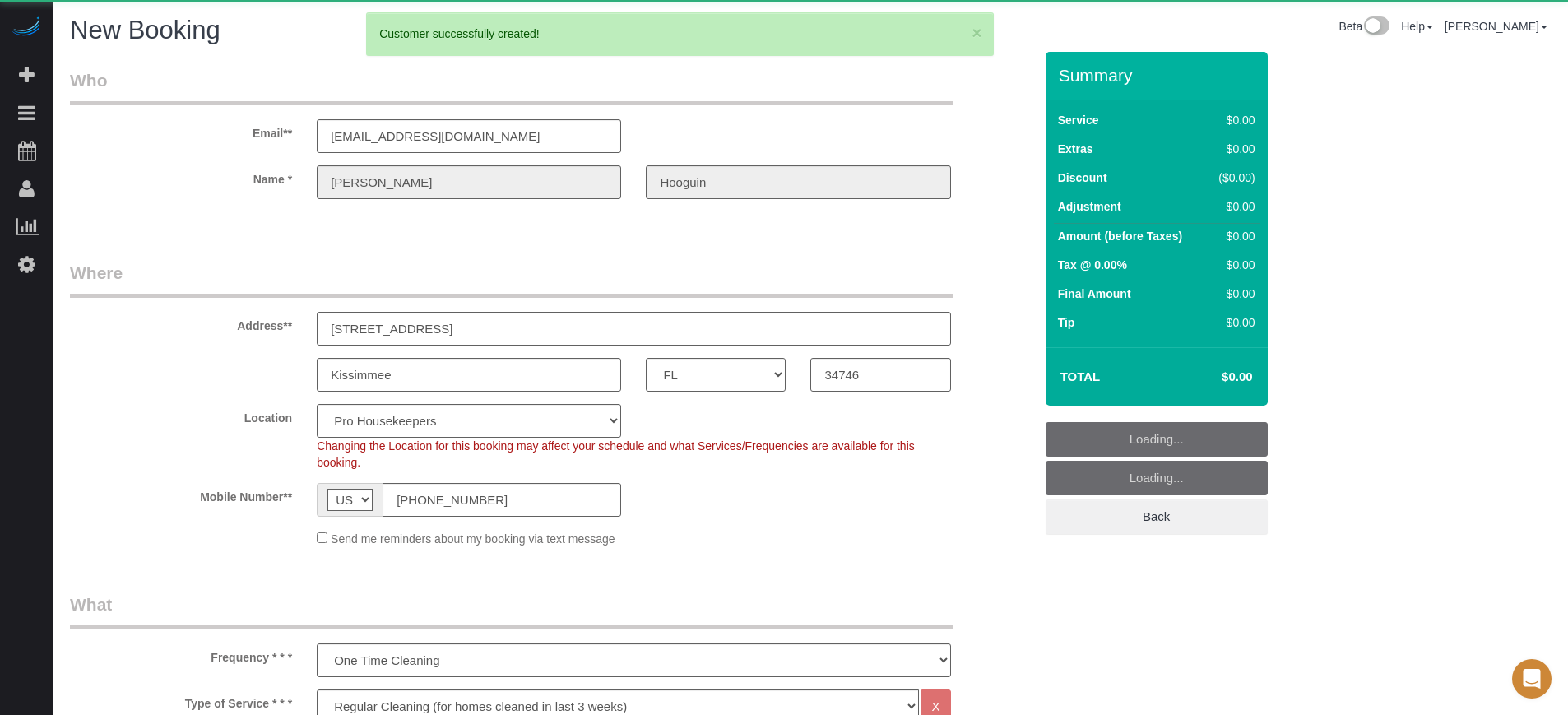
select select "object:2846"
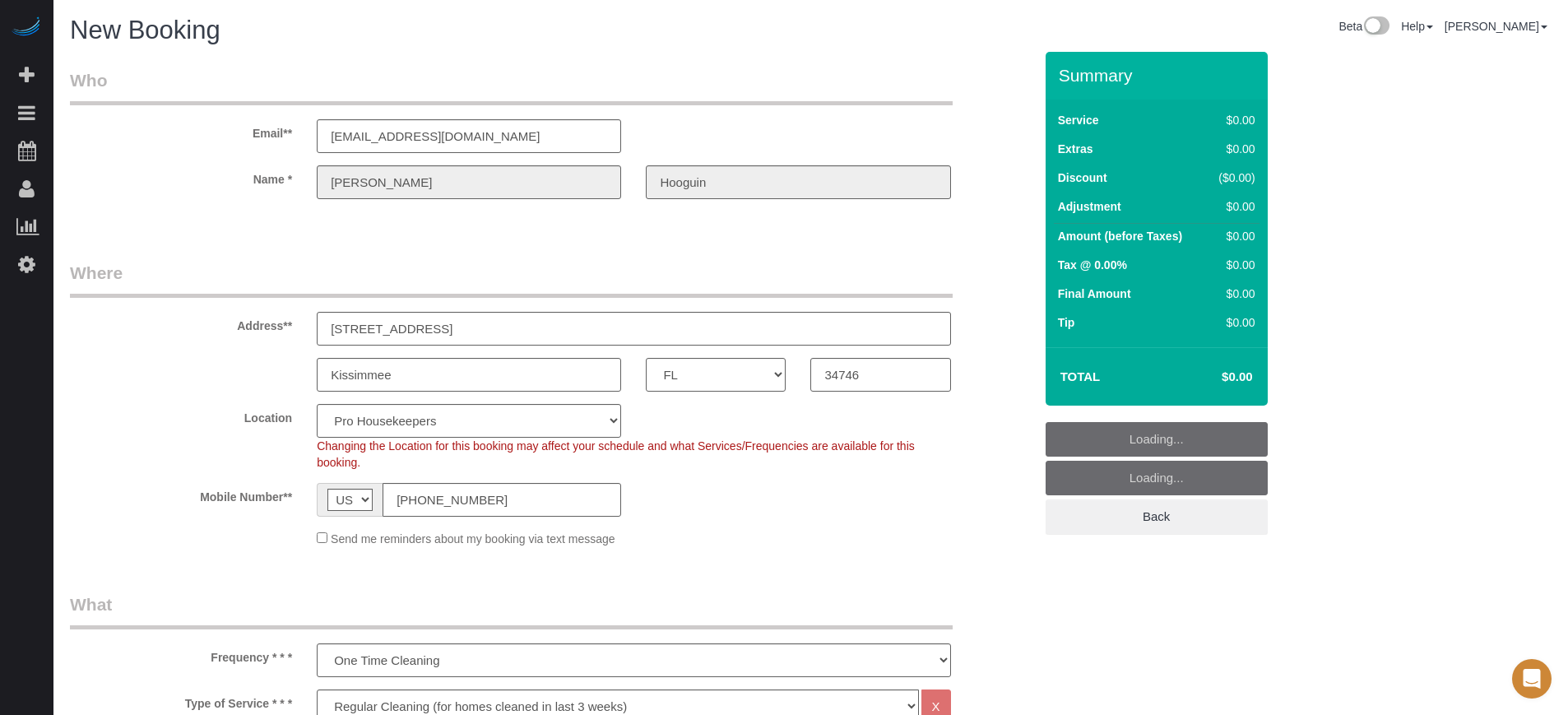
click at [241, 306] on div "Address** [STREET_ADDRESS]" at bounding box center [552, 303] width 988 height 84
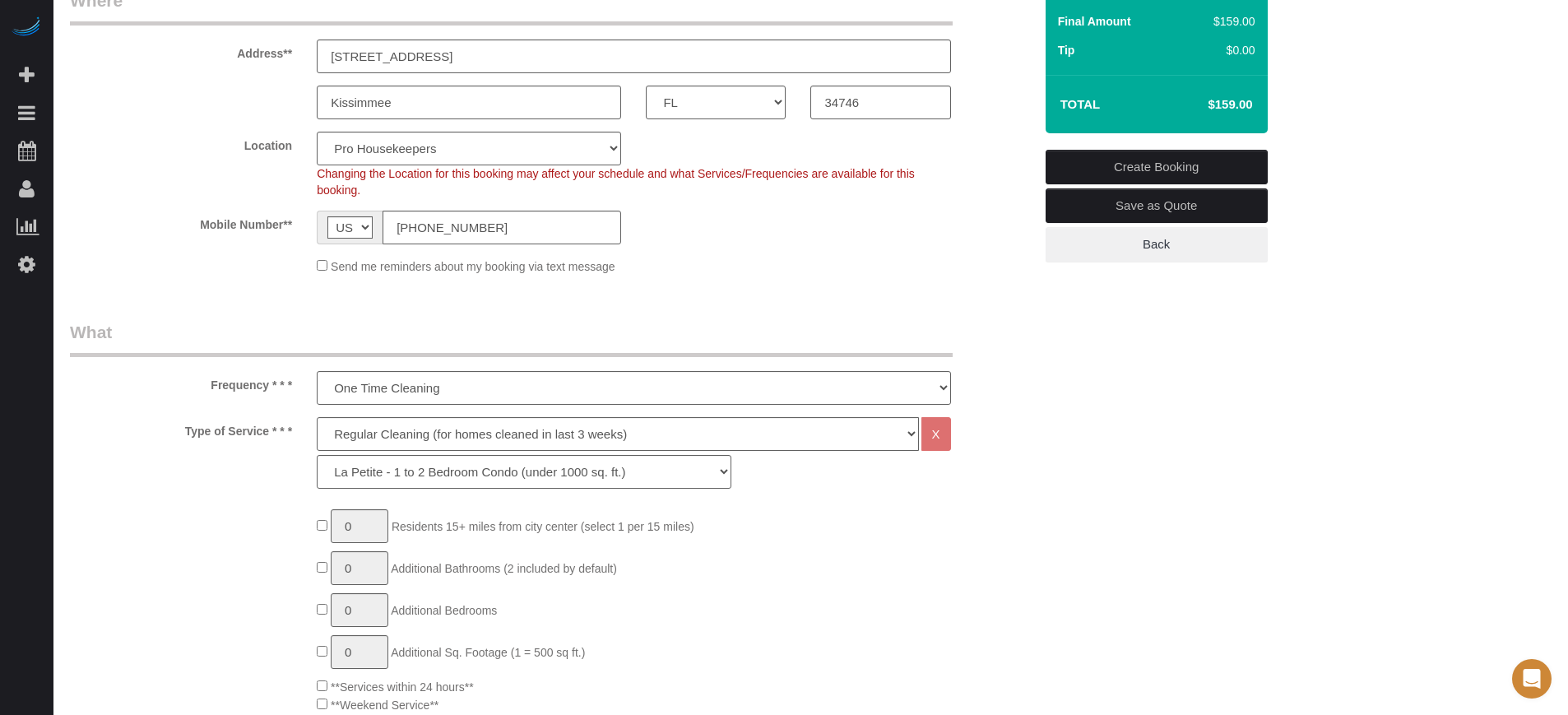
scroll to position [309, 0]
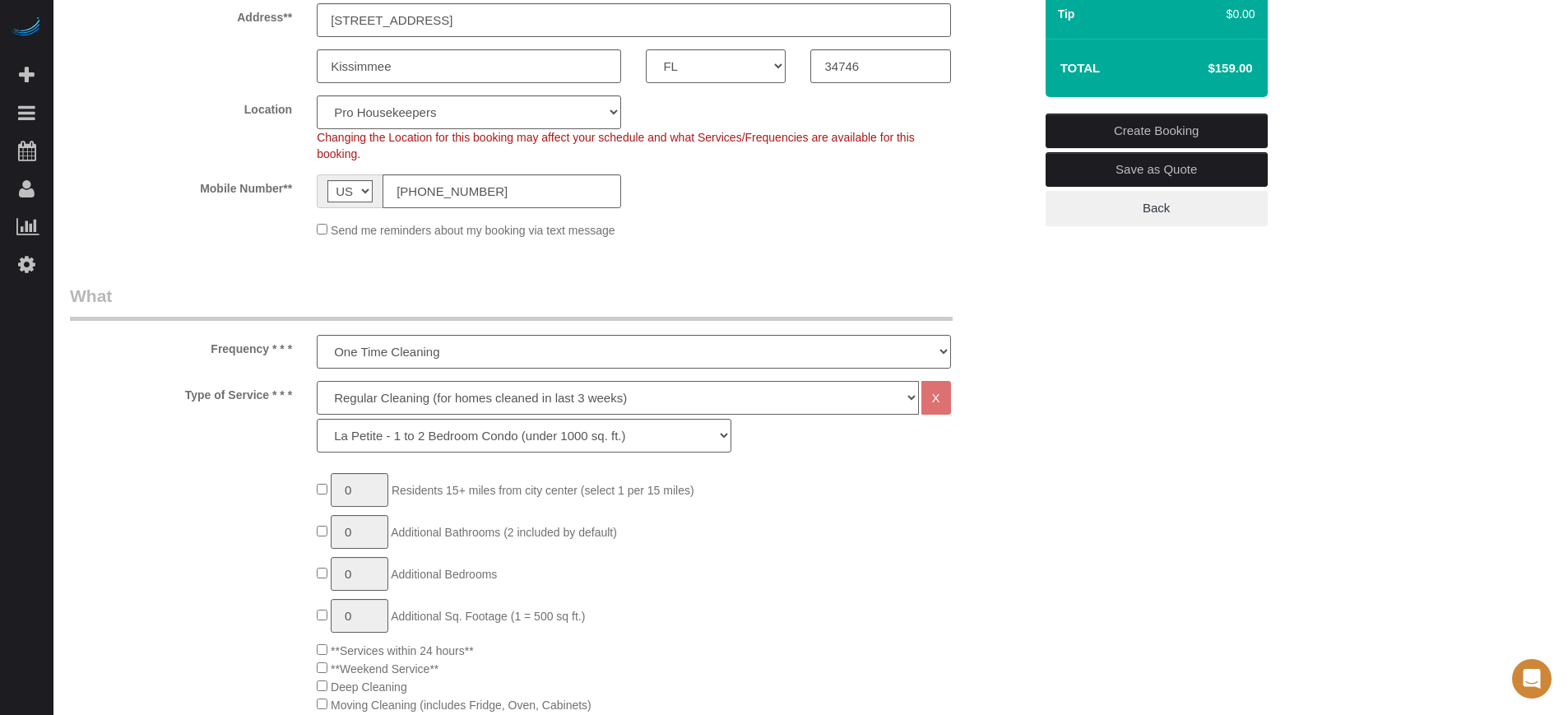
click at [425, 397] on select "Deep Cleaning (for homes that have not been cleaned in 3+ weeks) Spruce Regular…" at bounding box center [616, 398] width 601 height 34
click at [371, 405] on select "Deep Cleaning (for homes that have not been cleaned in 3+ weeks) Spruce Regular…" at bounding box center [616, 398] width 601 height 34
select select "6"
click at [316, 381] on select "Deep Cleaning (for homes that have not been cleaned in 3+ weeks) Spruce Regular…" at bounding box center [616, 398] width 601 height 34
select select "160"
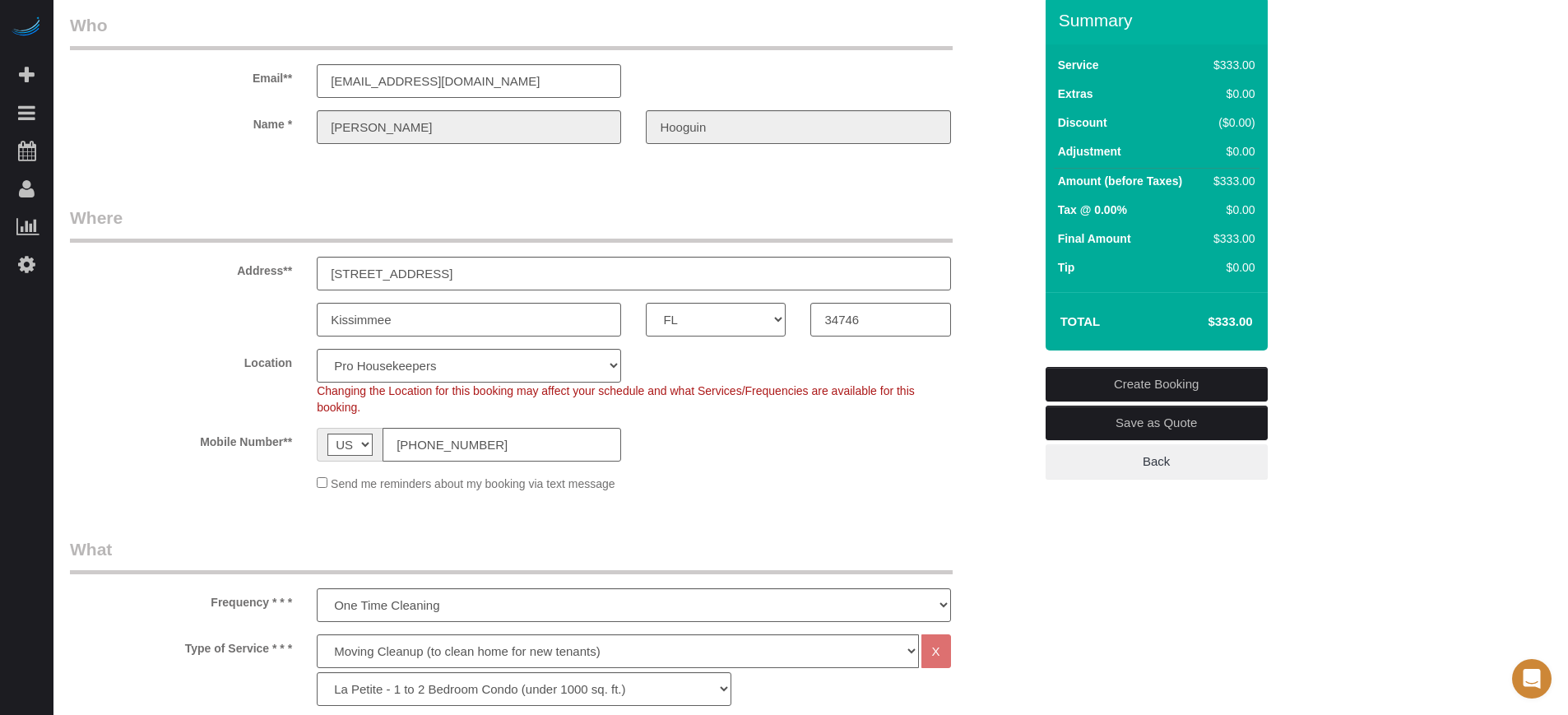
scroll to position [103, 0]
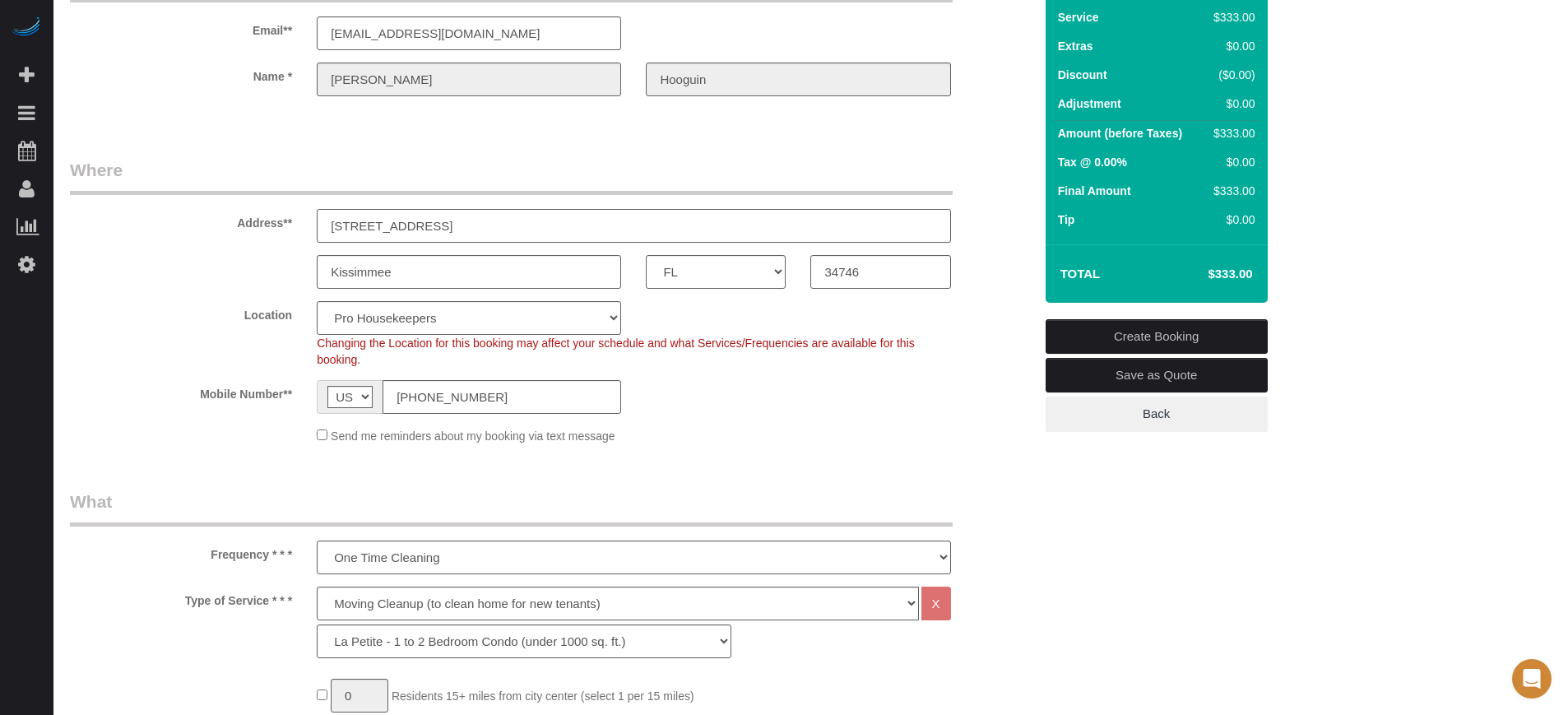
click at [396, 227] on input "[STREET_ADDRESS]" at bounding box center [633, 226] width 634 height 34
type input "[STREET_ADDRESS]"
click at [201, 320] on label "Location" at bounding box center [181, 312] width 246 height 22
click at [430, 316] on select "Pro Housekeepers [GEOGRAPHIC_DATA] [GEOGRAPHIC_DATA] [GEOGRAPHIC_DATA] [GEOGRAP…" at bounding box center [468, 318] width 304 height 34
select select "20"
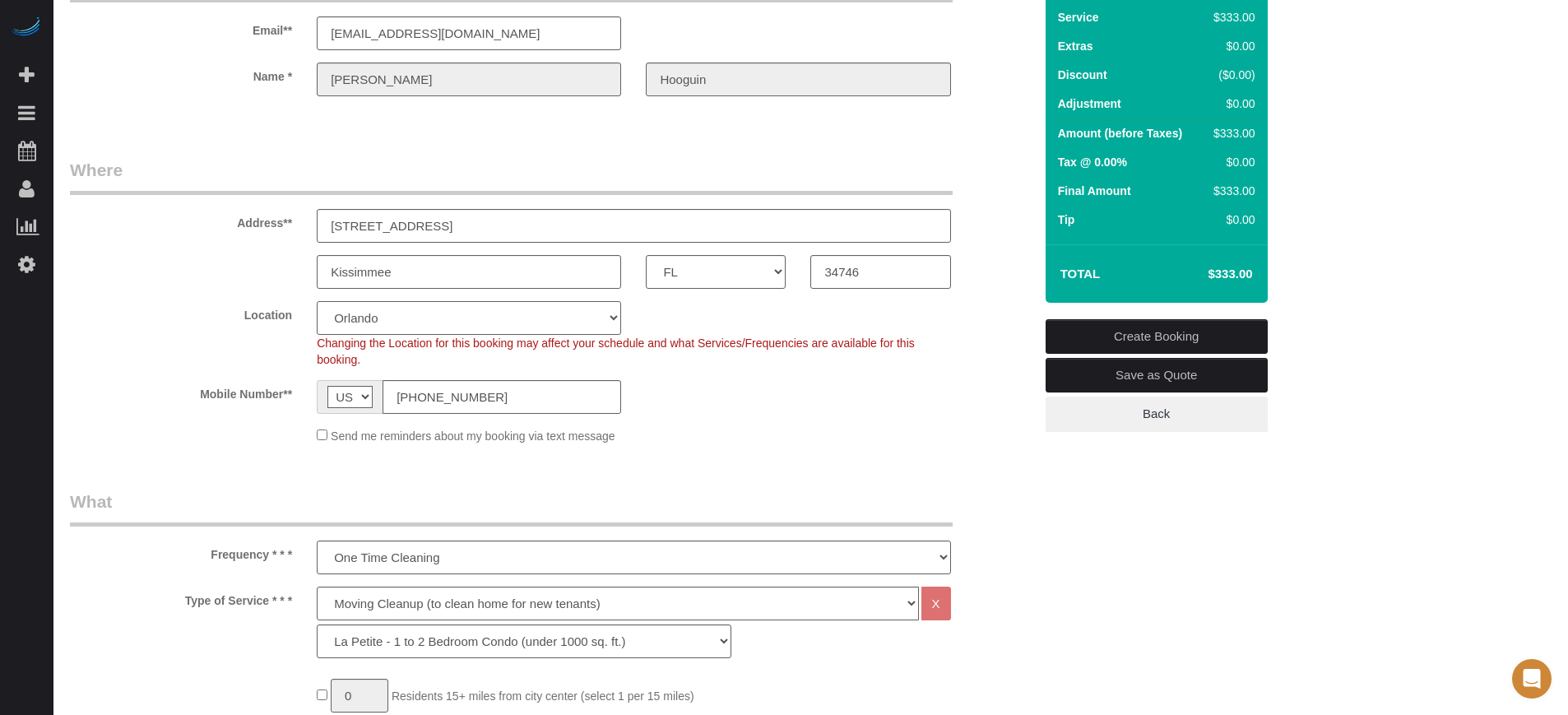
click at [316, 301] on select "Pro Housekeepers [GEOGRAPHIC_DATA] [GEOGRAPHIC_DATA] [GEOGRAPHIC_DATA] [GEOGRAP…" at bounding box center [468, 318] width 304 height 34
select select "object:2970"
click at [173, 315] on label "Location" at bounding box center [181, 312] width 246 height 22
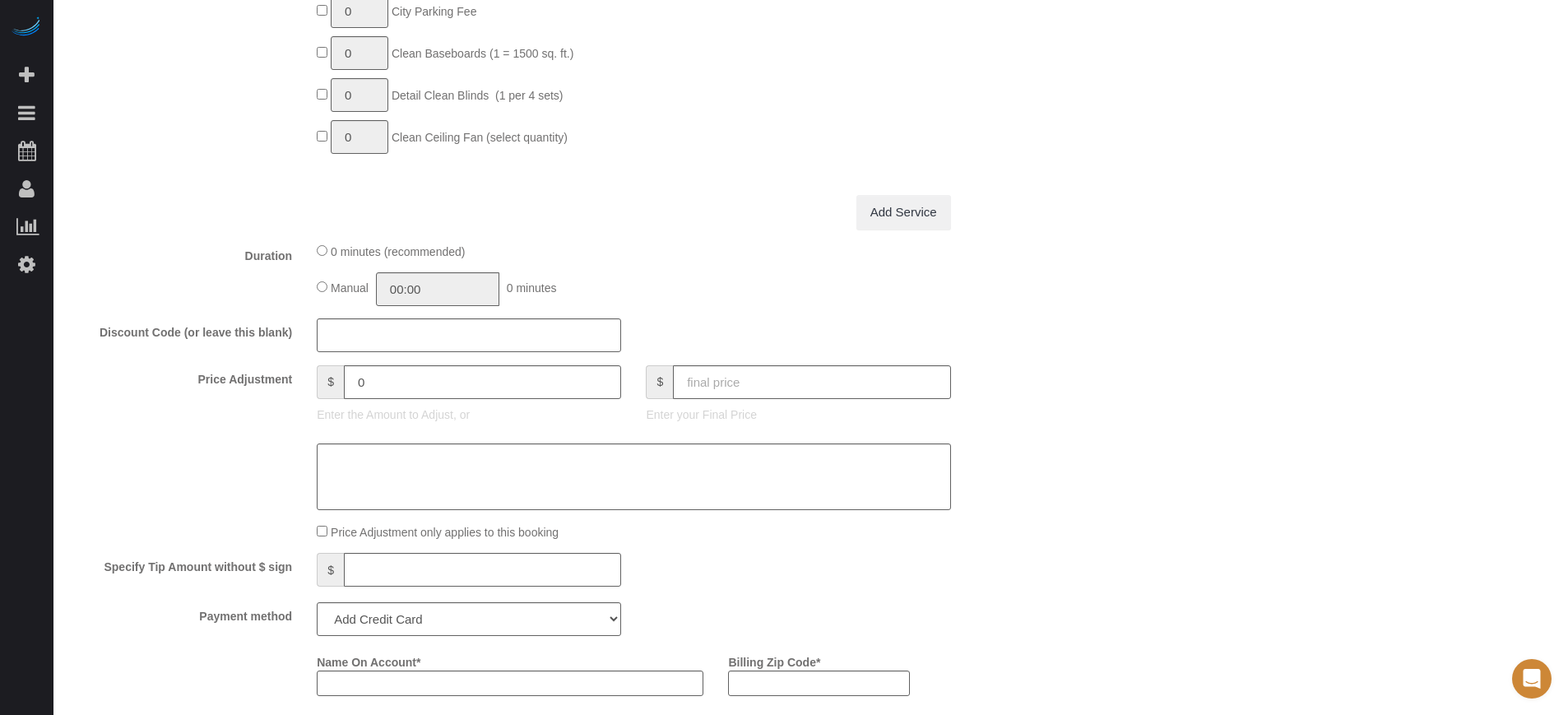
scroll to position [1440, 0]
click at [746, 379] on input "text" at bounding box center [811, 380] width 277 height 34
type input "305"
click at [1072, 312] on div "Who Email** [EMAIL_ADDRESS][DOMAIN_NAME] Name * [PERSON_NAME][GEOGRAPHIC_DATA] …" at bounding box center [811, 316] width 1482 height 3409
type input "-46.61"
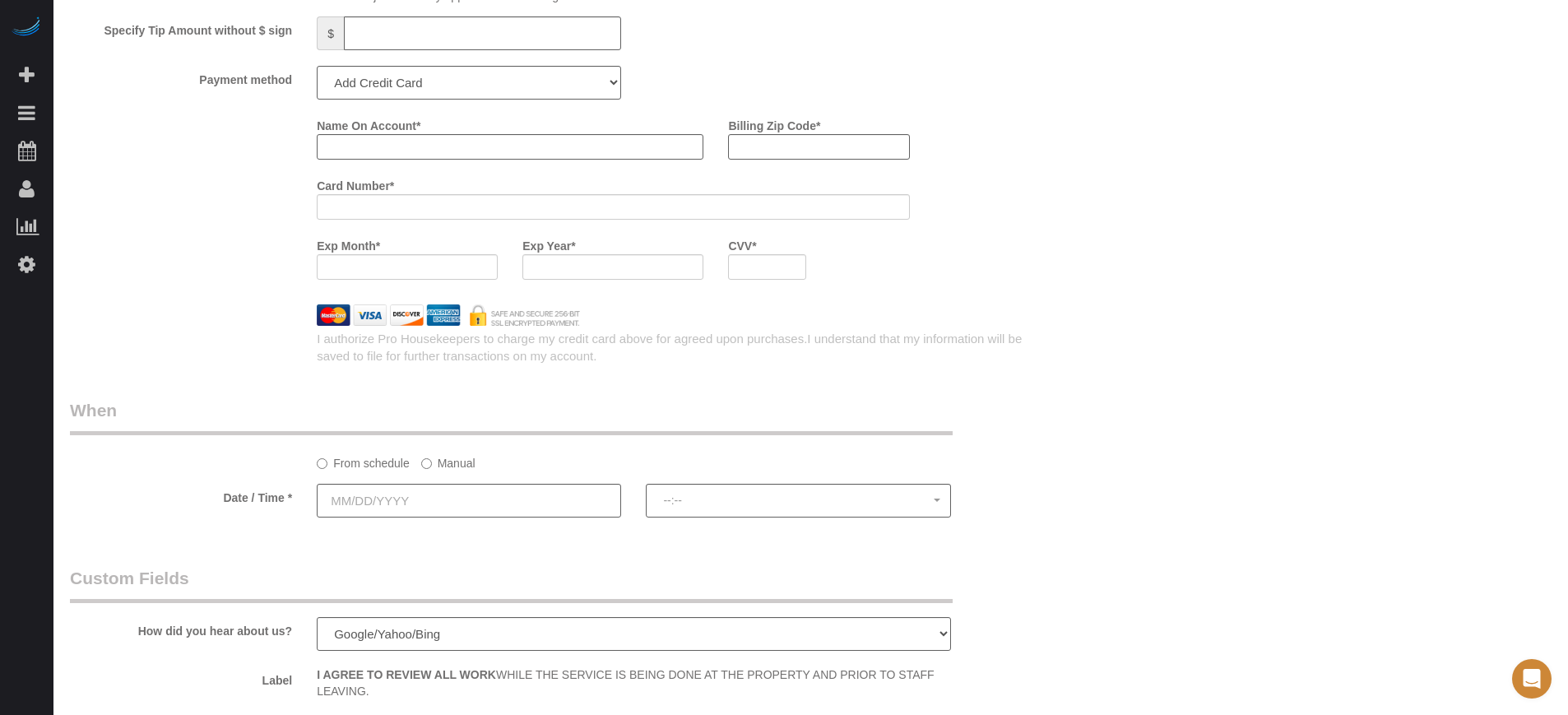
scroll to position [2161, 0]
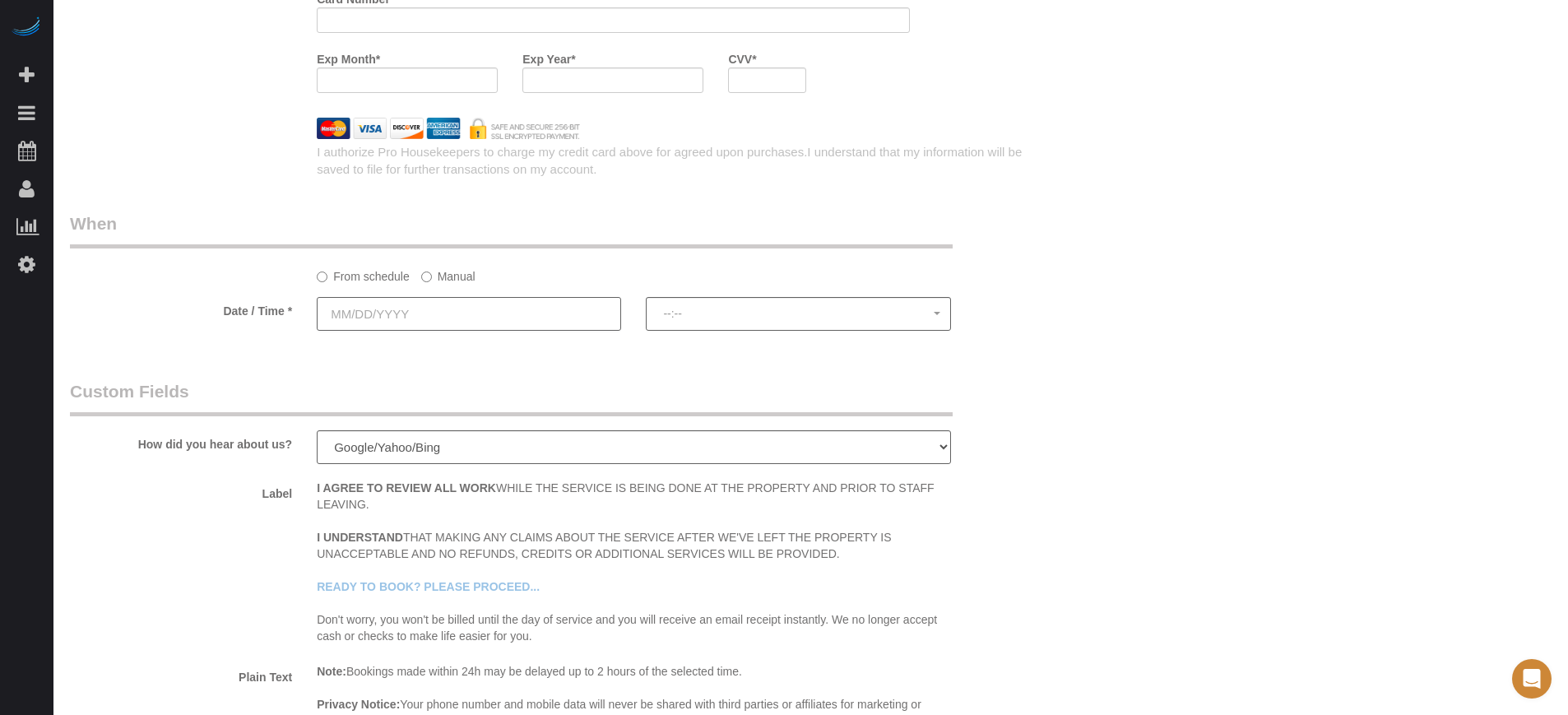
click at [377, 316] on input "text" at bounding box center [468, 314] width 304 height 34
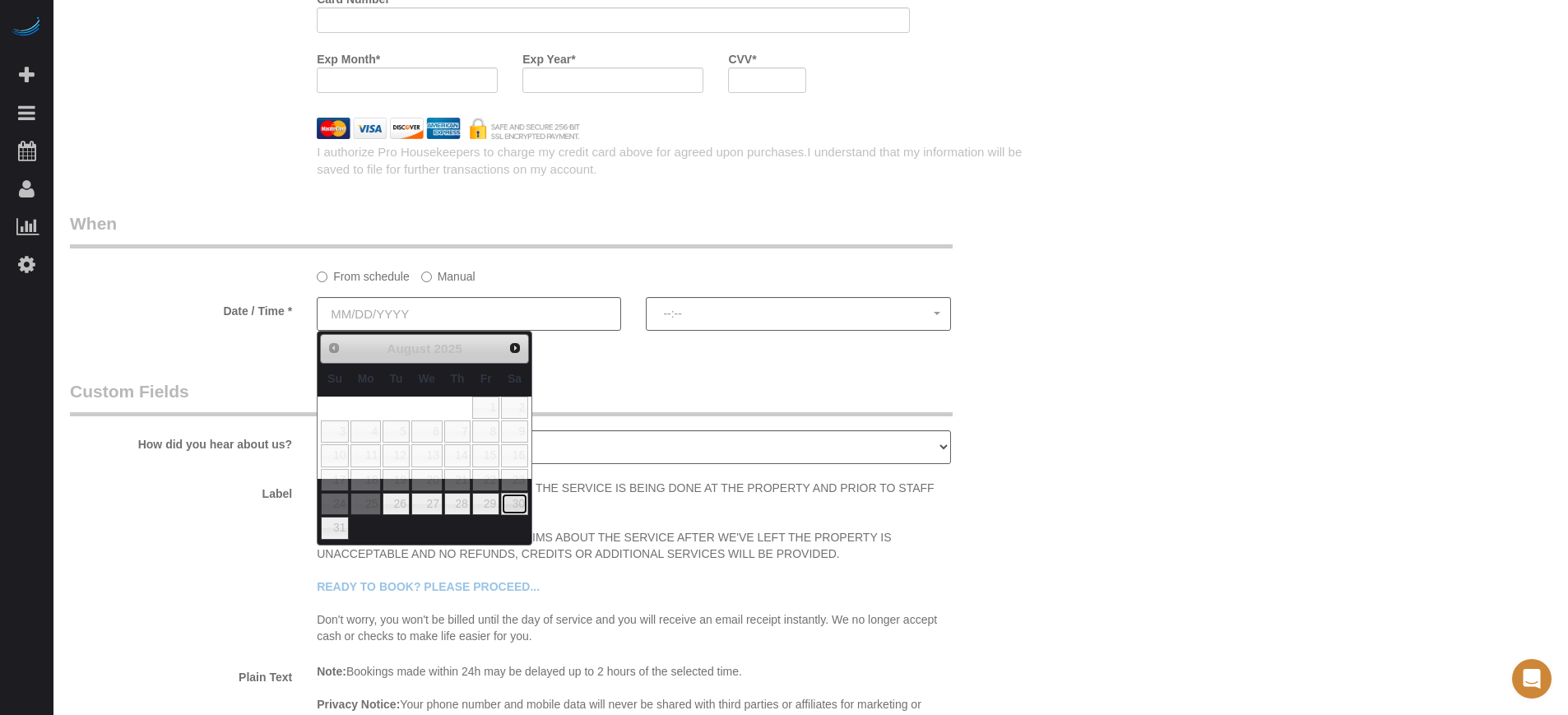
click at [507, 507] on link "30" at bounding box center [515, 504] width 27 height 22
type input "[DATE]"
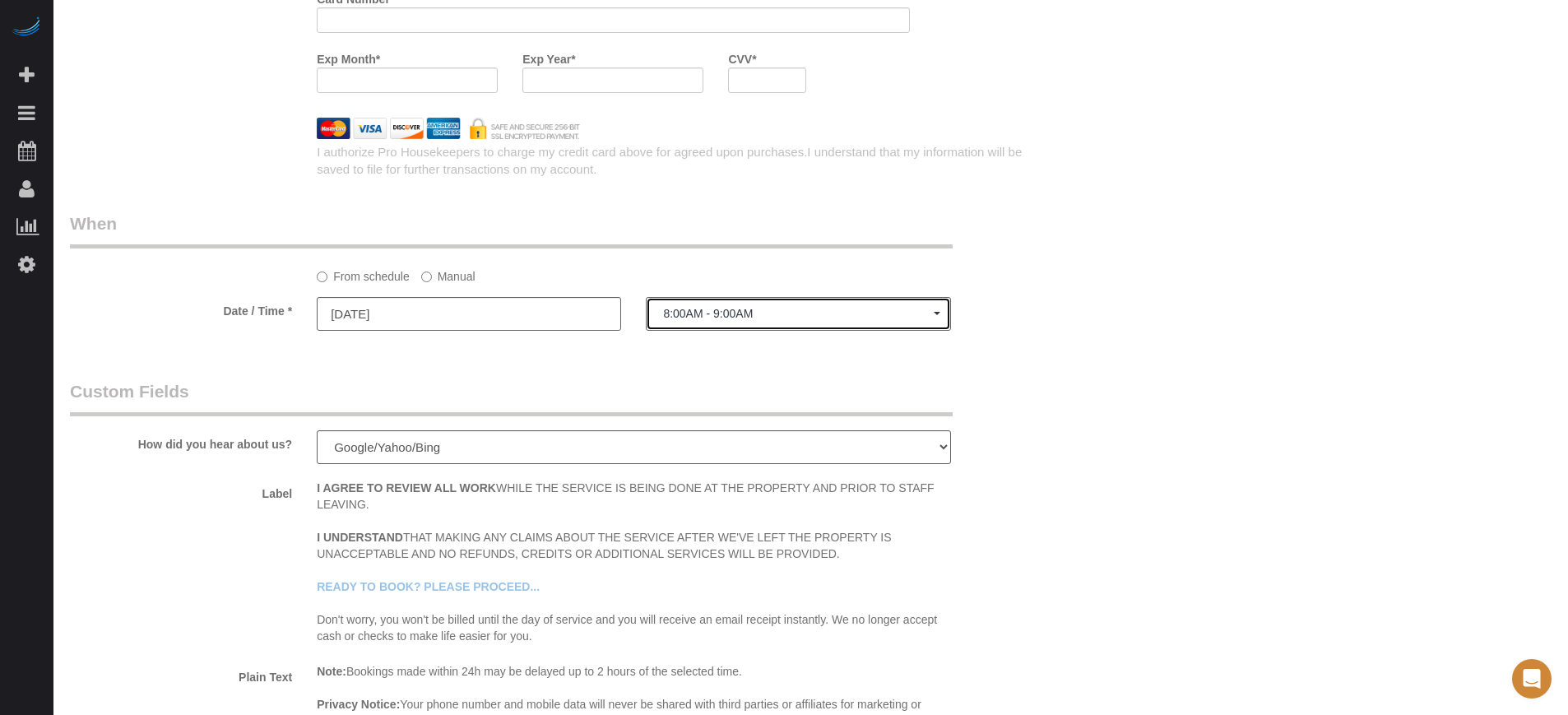
click at [747, 321] on button "8:00AM - 9:00AM" at bounding box center [797, 314] width 304 height 34
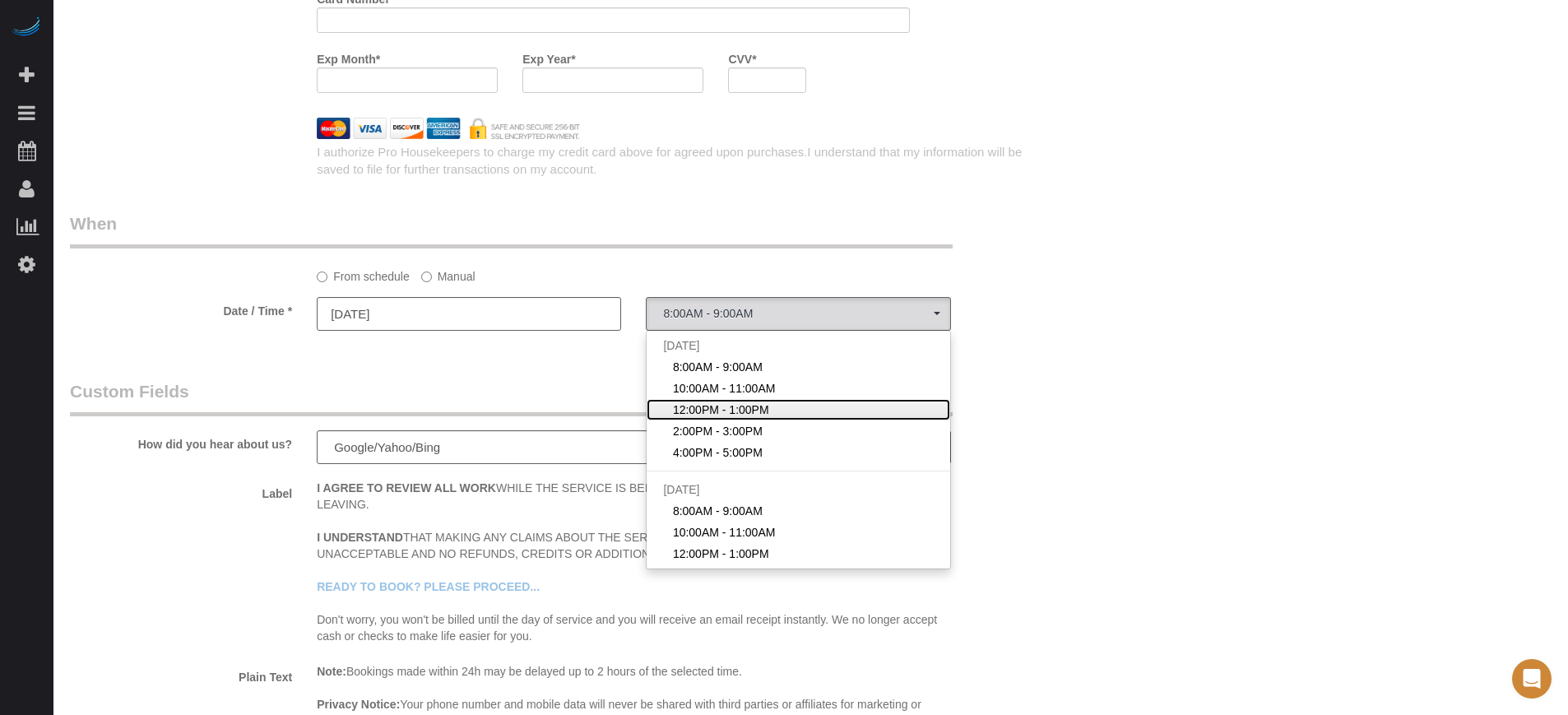
click at [720, 408] on span "12:00PM - 1:00PM" at bounding box center [720, 410] width 96 height 16
select select "spot3"
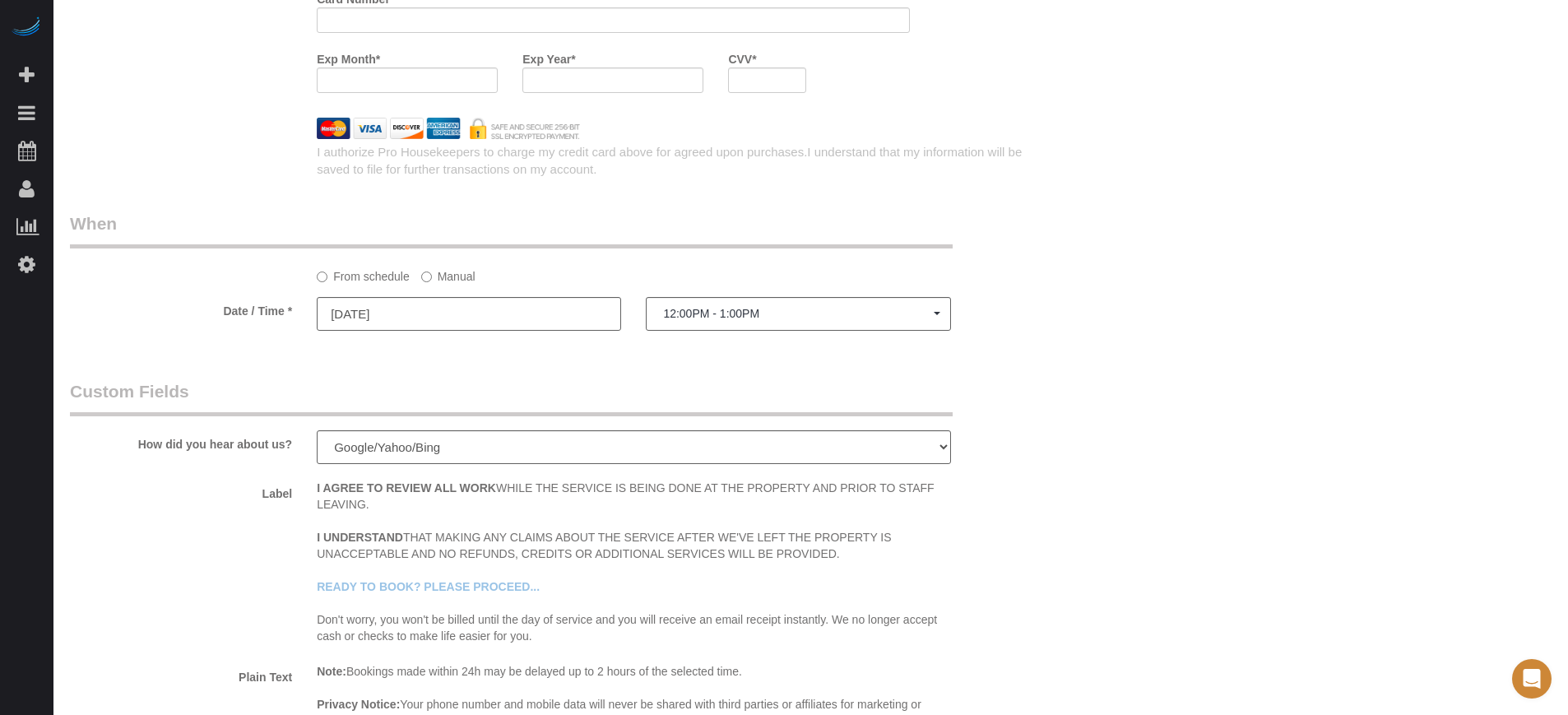
click at [738, 387] on legend "Custom Fields" at bounding box center [511, 398] width 882 height 37
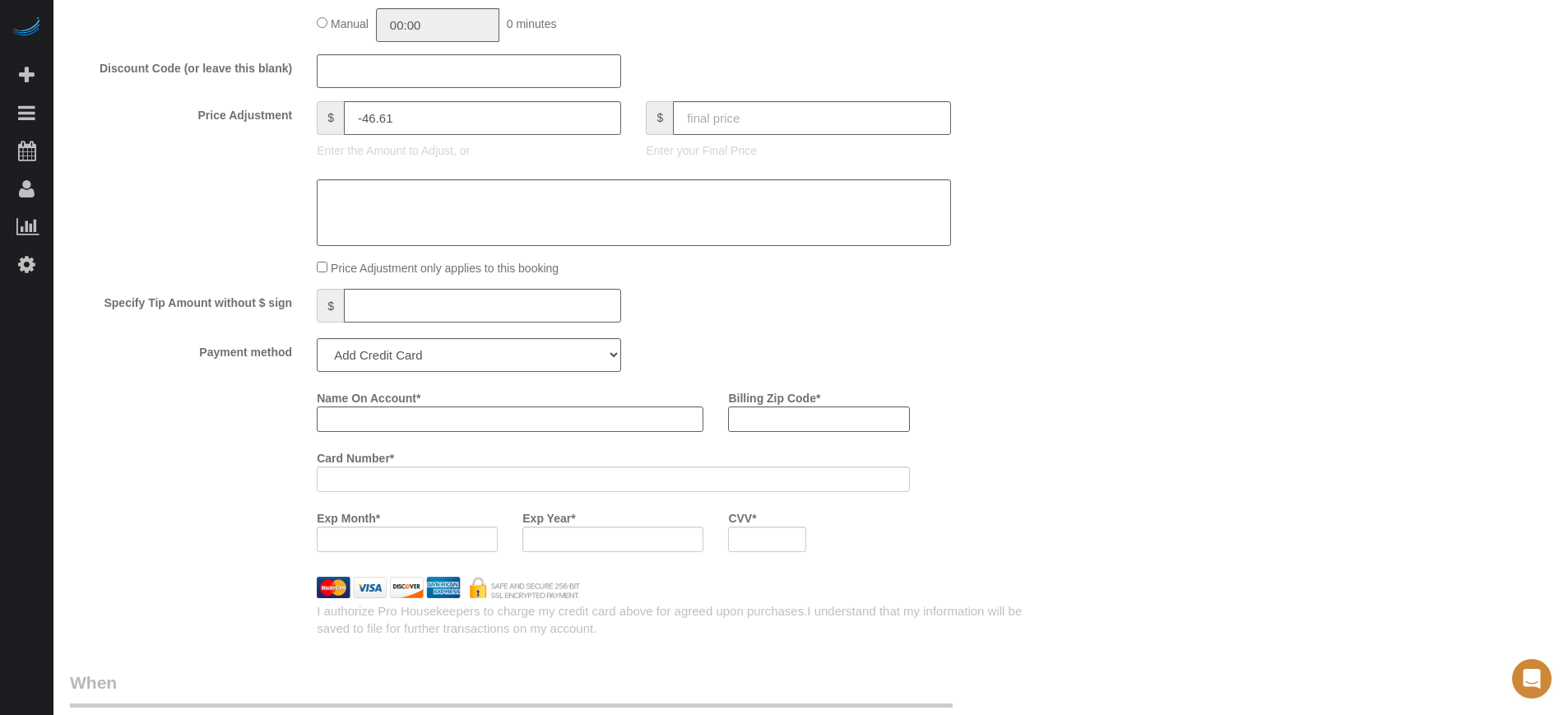
scroll to position [2803, 0]
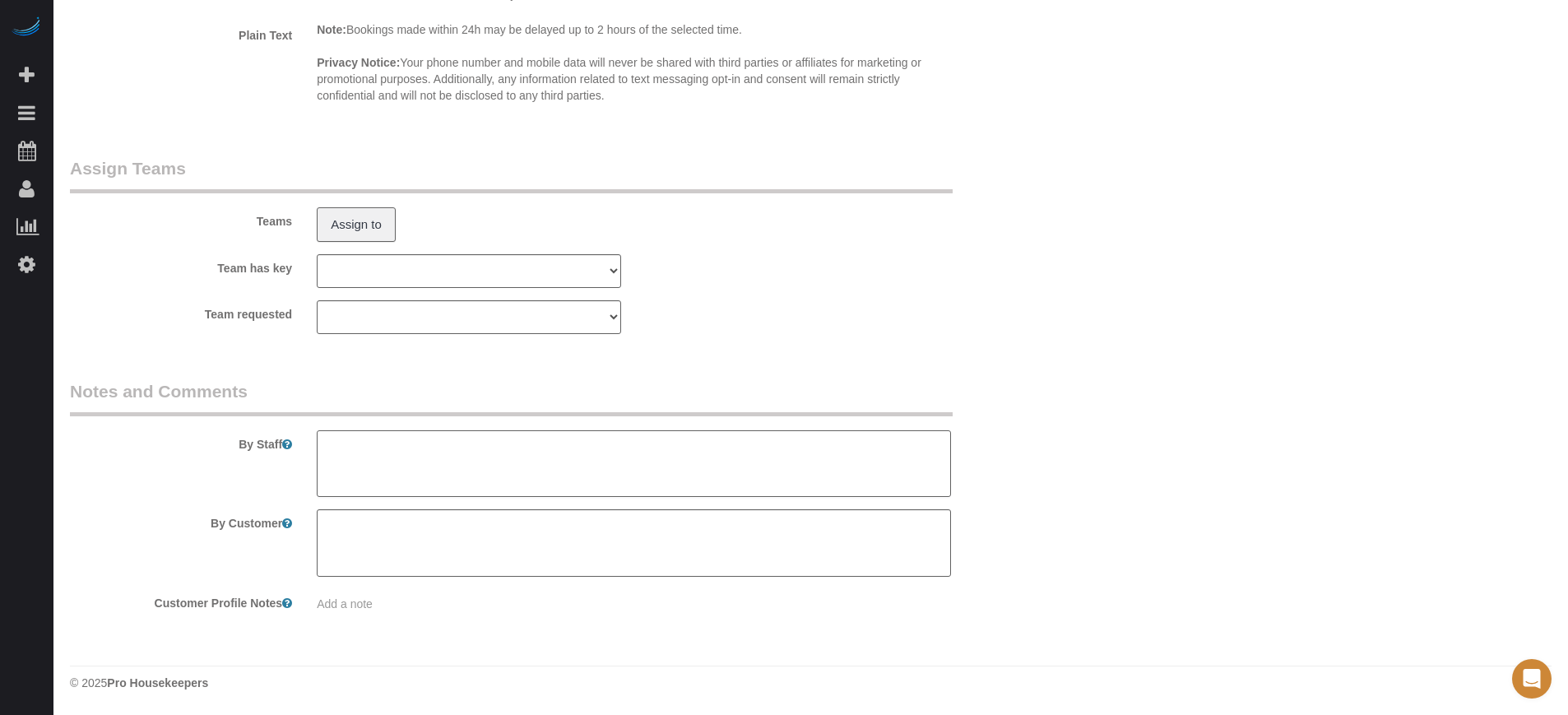
click at [538, 456] on textarea at bounding box center [633, 464] width 634 height 67
type textarea "She will be there to provice. [GEOGRAPHIC_DATA]"
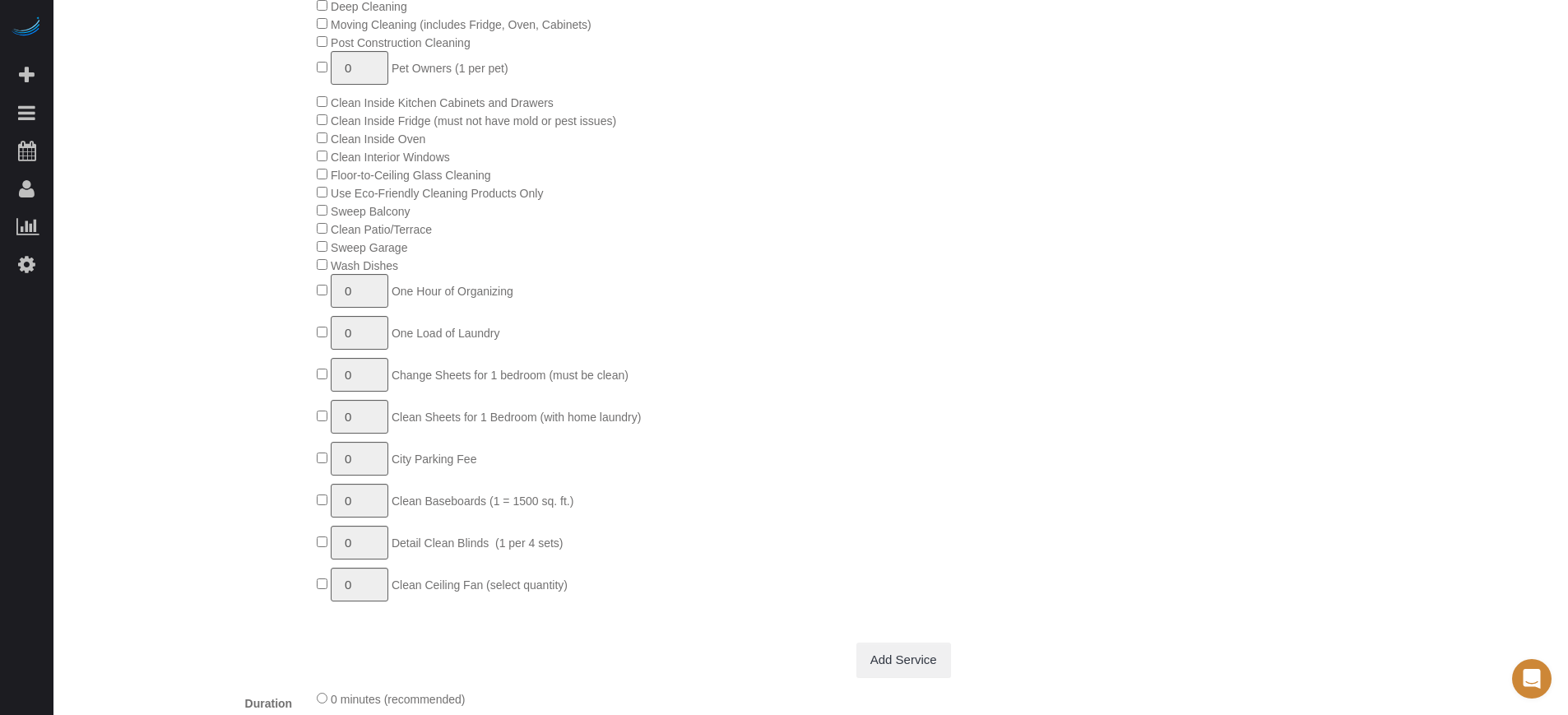
scroll to position [848, 0]
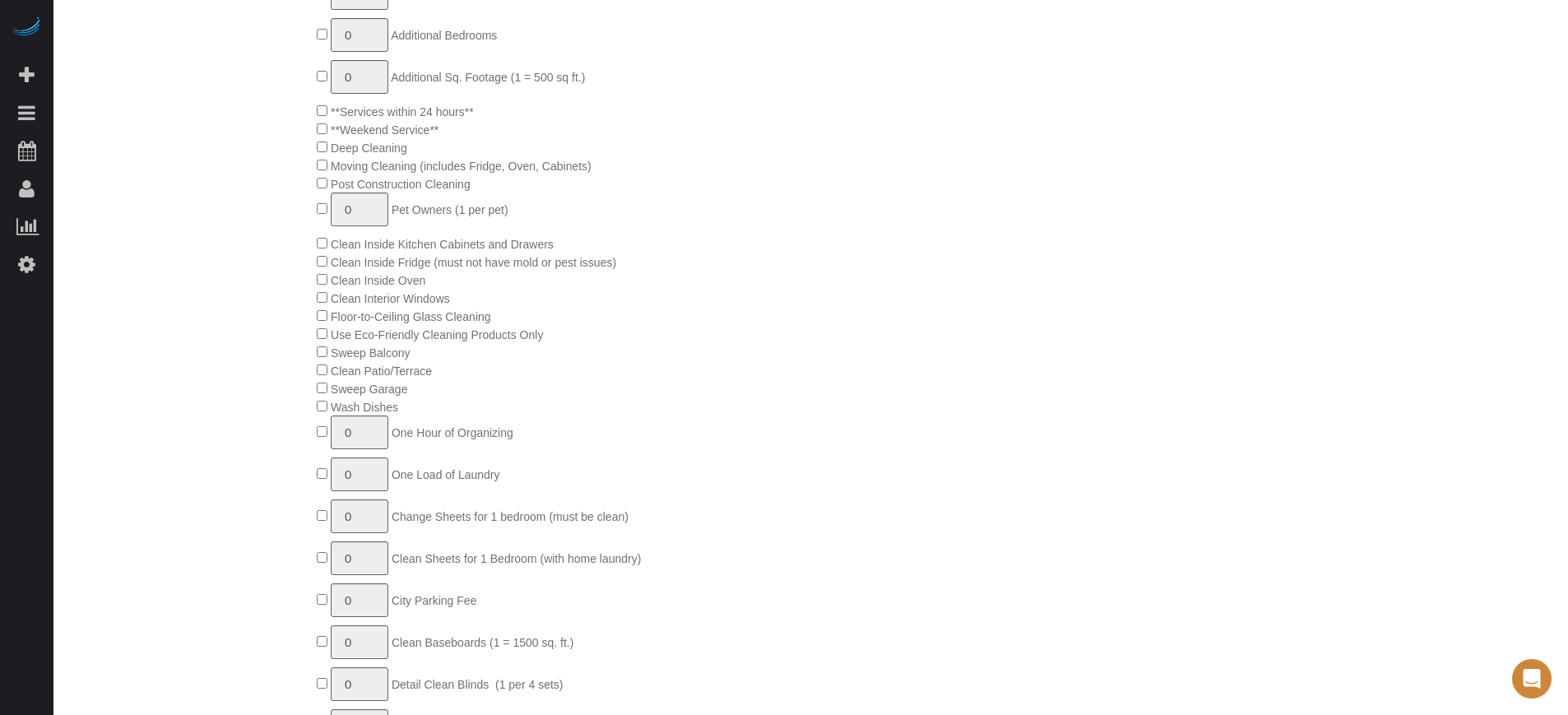
click at [323, 356] on span "Sweep Balcony" at bounding box center [362, 352] width 93 height 13
click at [321, 358] on span "Sweep Balcony" at bounding box center [362, 352] width 93 height 13
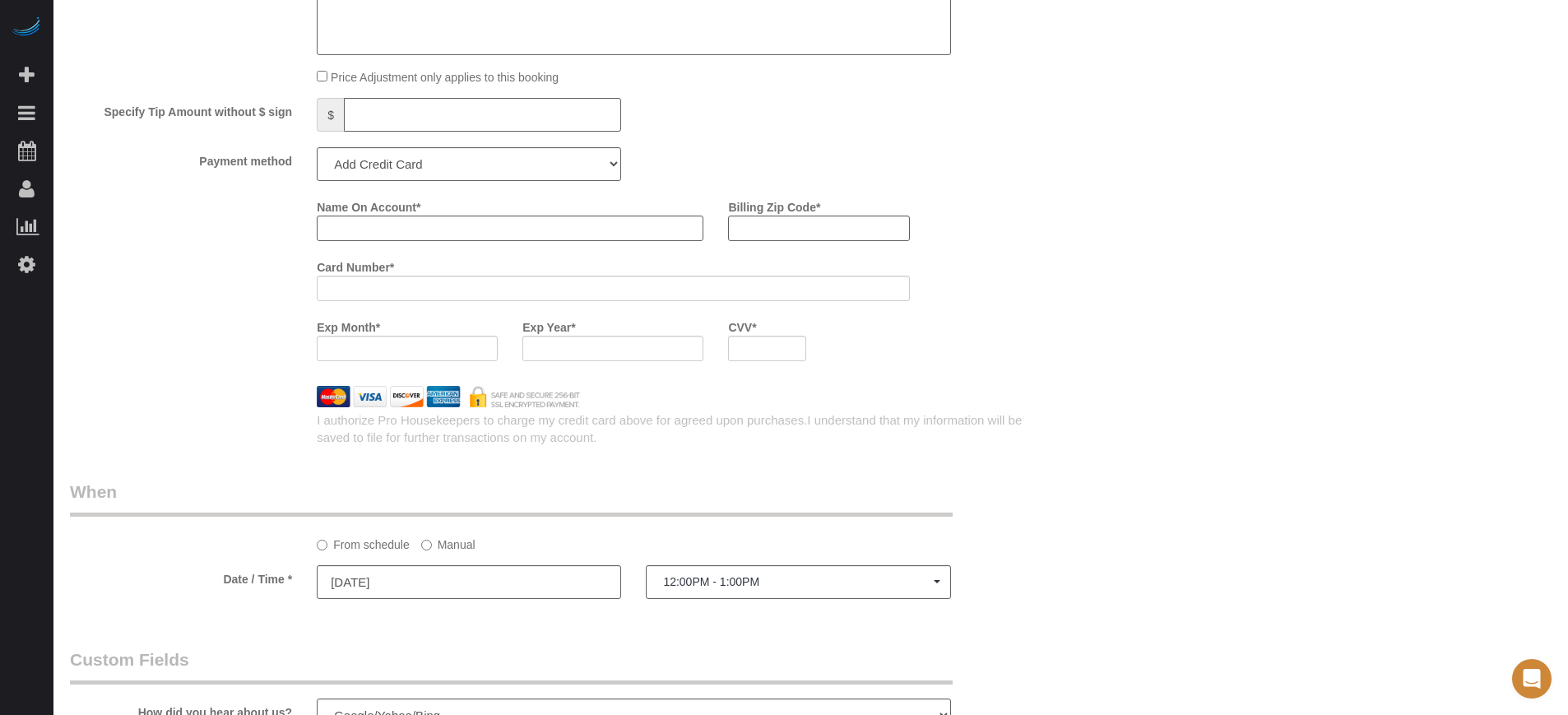
scroll to position [1774, 0]
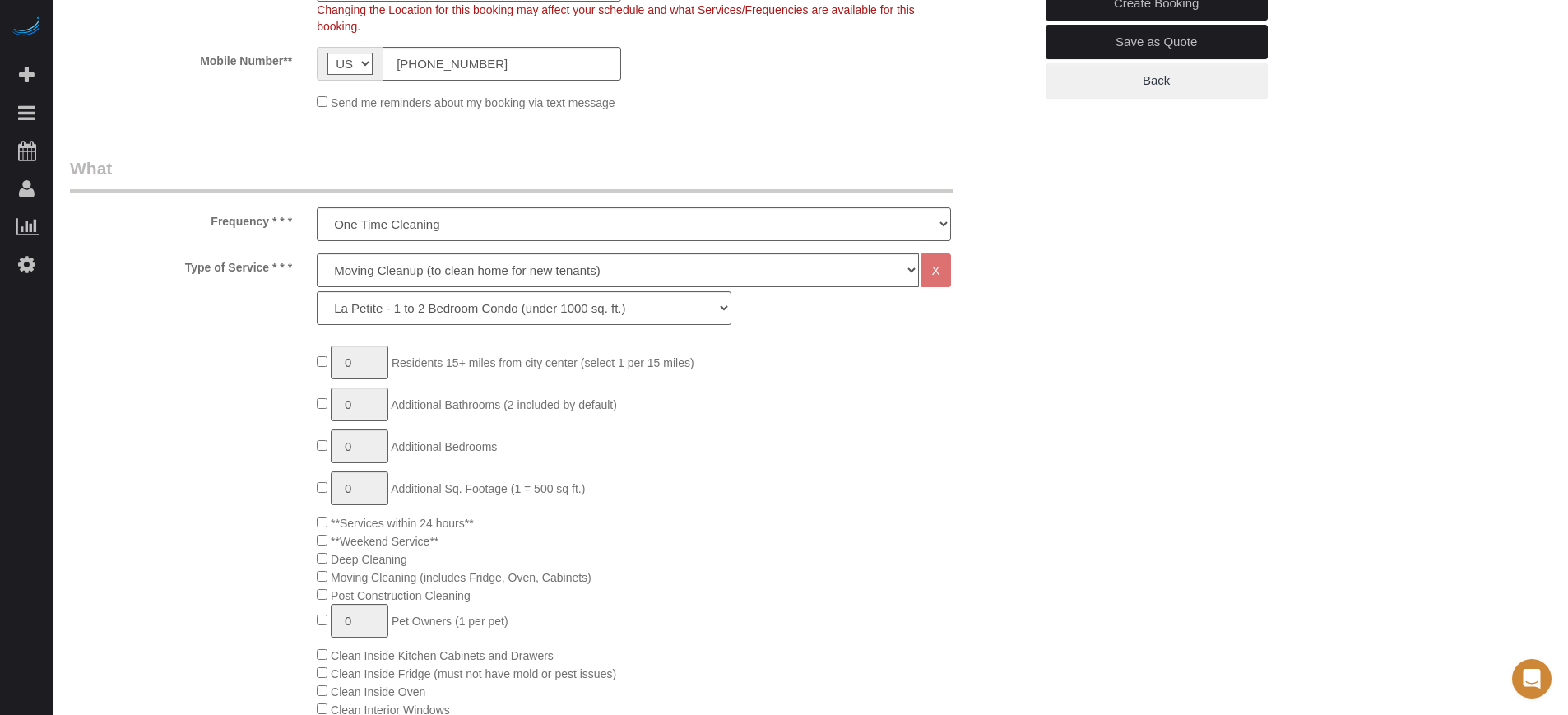
scroll to position [0, 0]
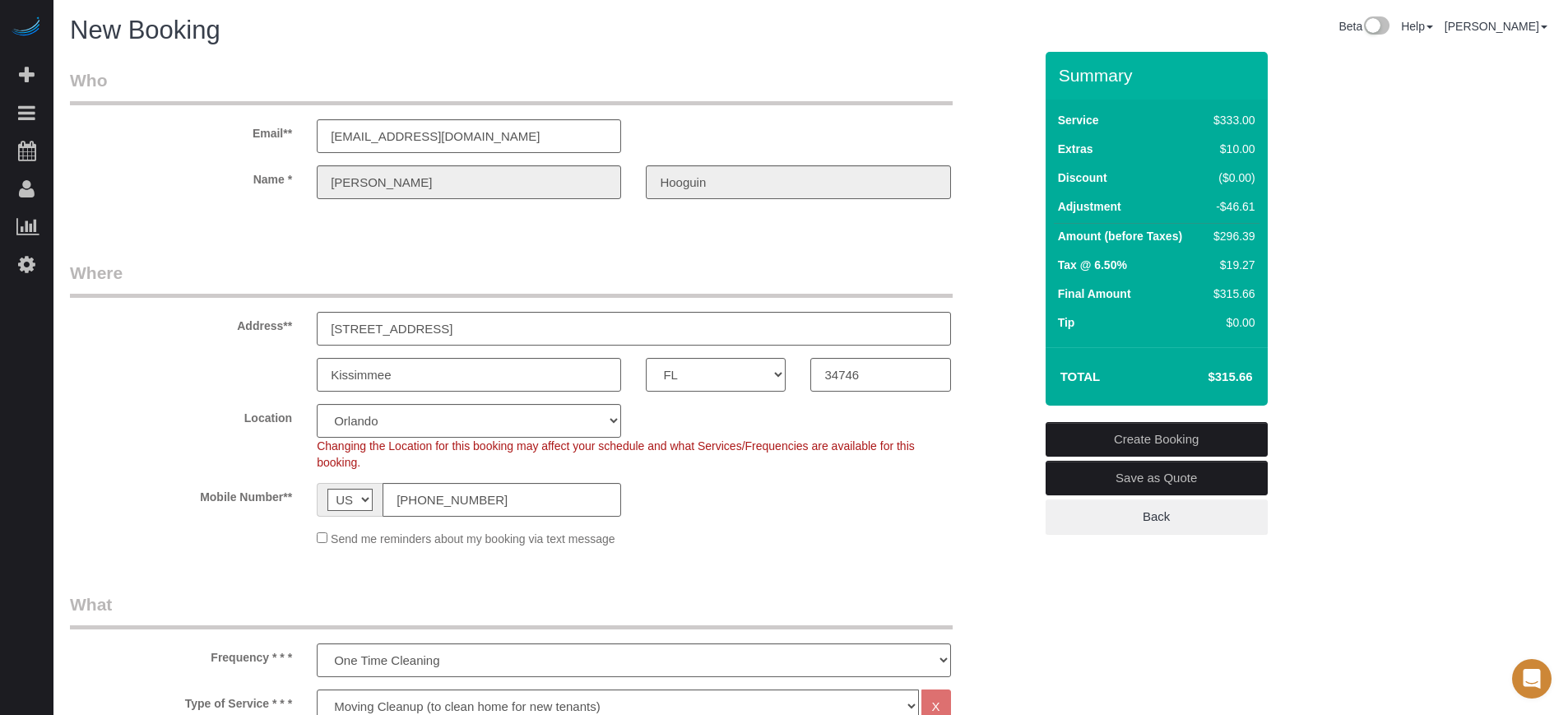
click at [182, 193] on div "Name * [PERSON_NAME][GEOGRAPHIC_DATA]" at bounding box center [552, 183] width 988 height 34
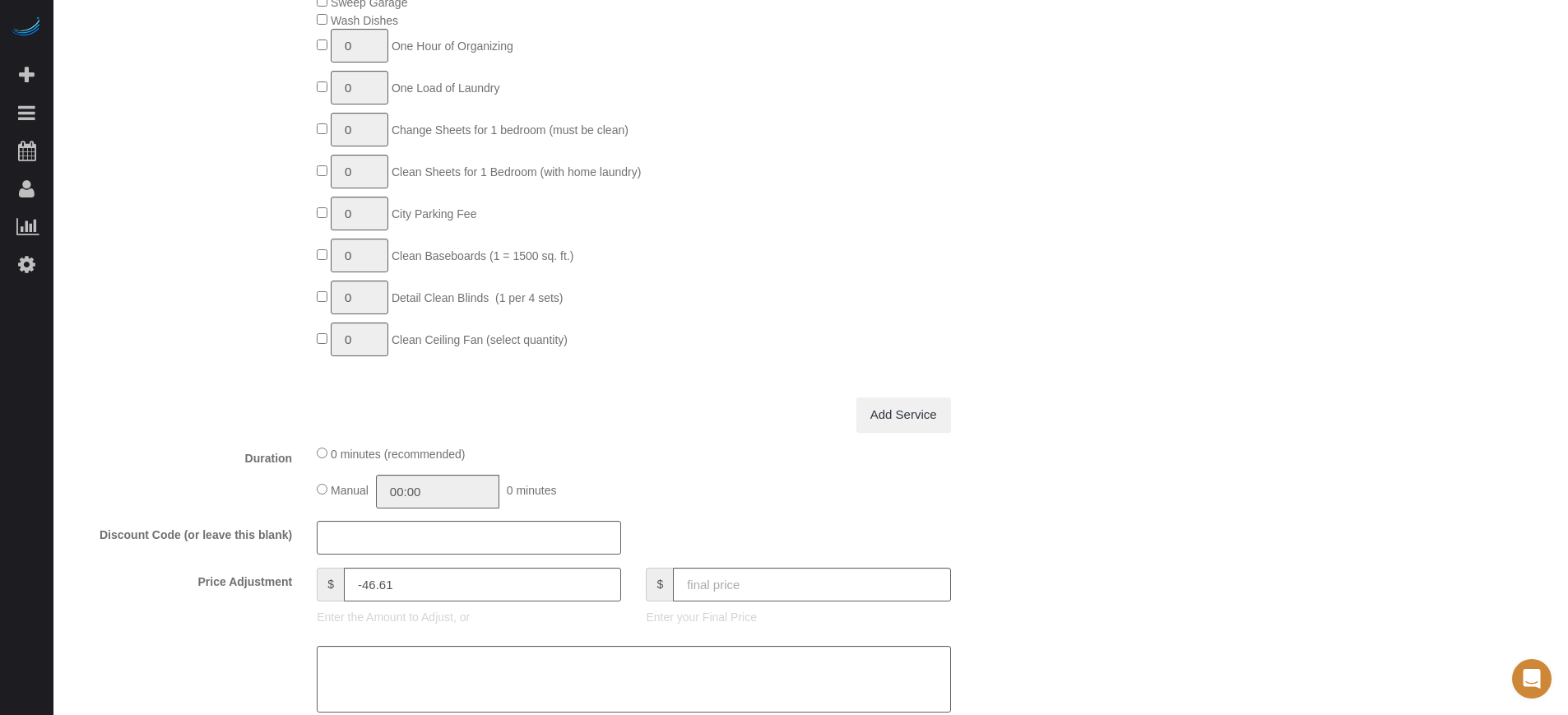
scroll to position [1749, 0]
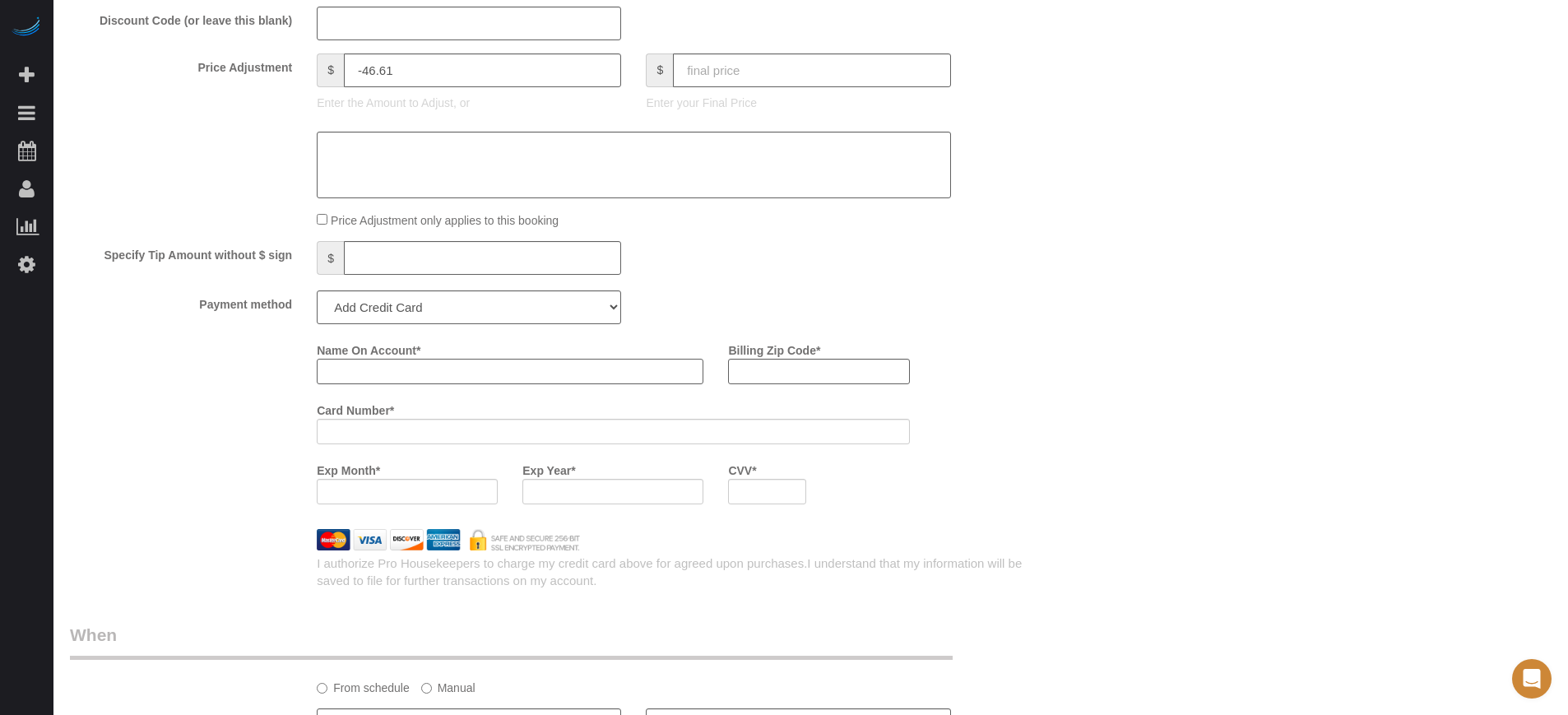
click at [375, 368] on input "Name On Account *" at bounding box center [509, 372] width 386 height 26
paste input "[PERSON_NAME]"
type input "[PERSON_NAME]"
click at [225, 366] on div "Name On Account * [PERSON_NAME] Billing Zip Code * Card Number * Exp Month * Ex…" at bounding box center [552, 427] width 988 height 180
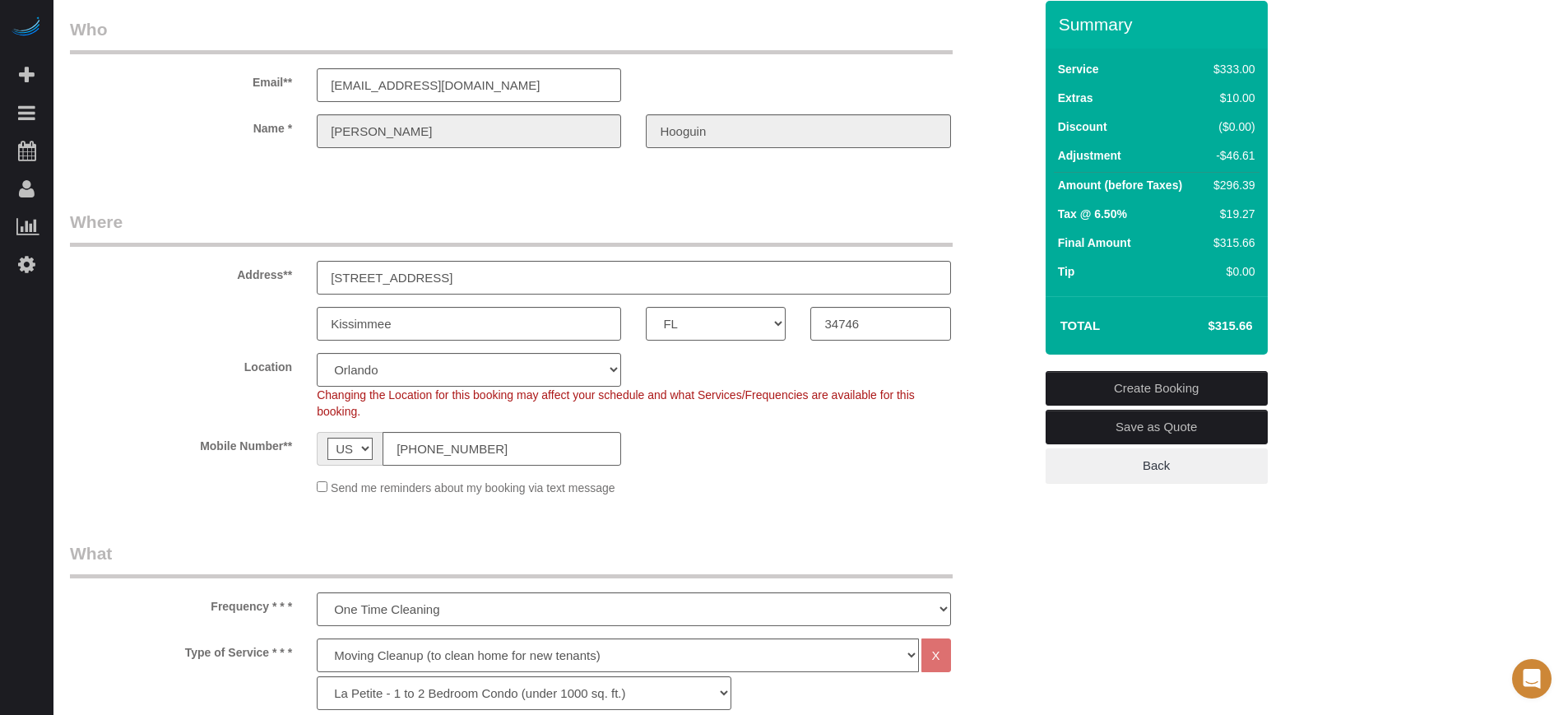
scroll to position [0, 0]
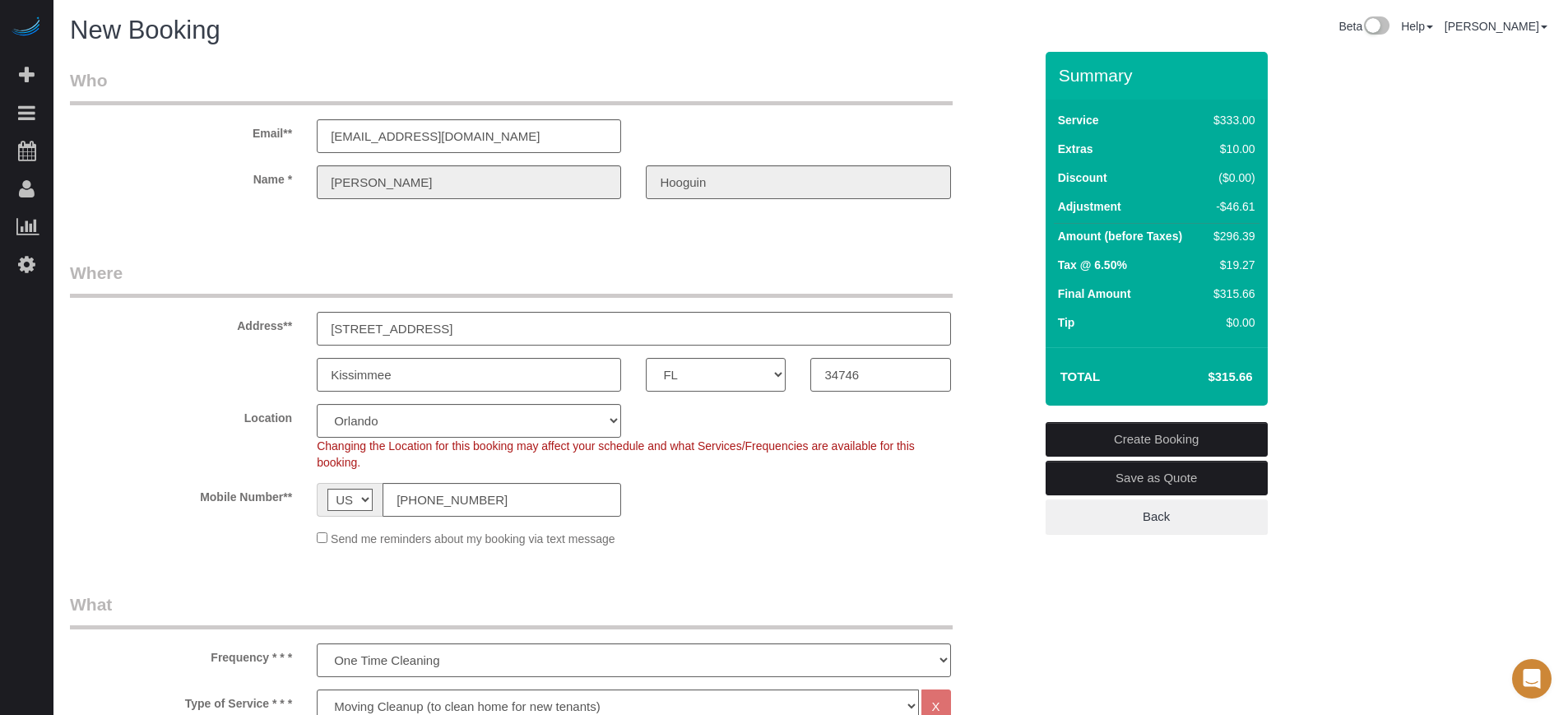
click at [594, 182] on div "Name * [PERSON_NAME][GEOGRAPHIC_DATA]" at bounding box center [552, 183] width 988 height 34
click at [1001, 278] on div "Address** [STREET_ADDRESS]" at bounding box center [552, 303] width 988 height 84
